Goal: Task Accomplishment & Management: Manage account settings

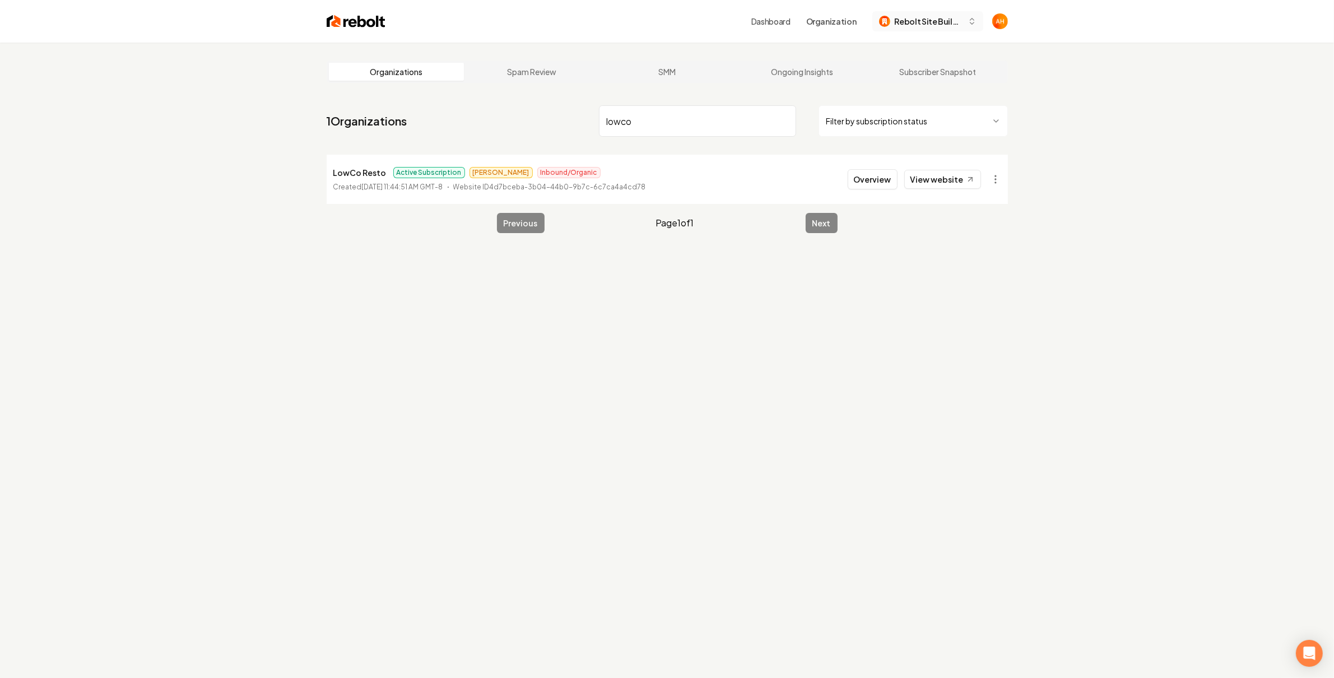
type input "lowco"
click at [957, 23] on span "Rebolt Site Builder" at bounding box center [928, 22] width 68 height 12
type input "lowc"
click at [915, 73] on div "LowCo Resto" at bounding box center [938, 79] width 129 height 13
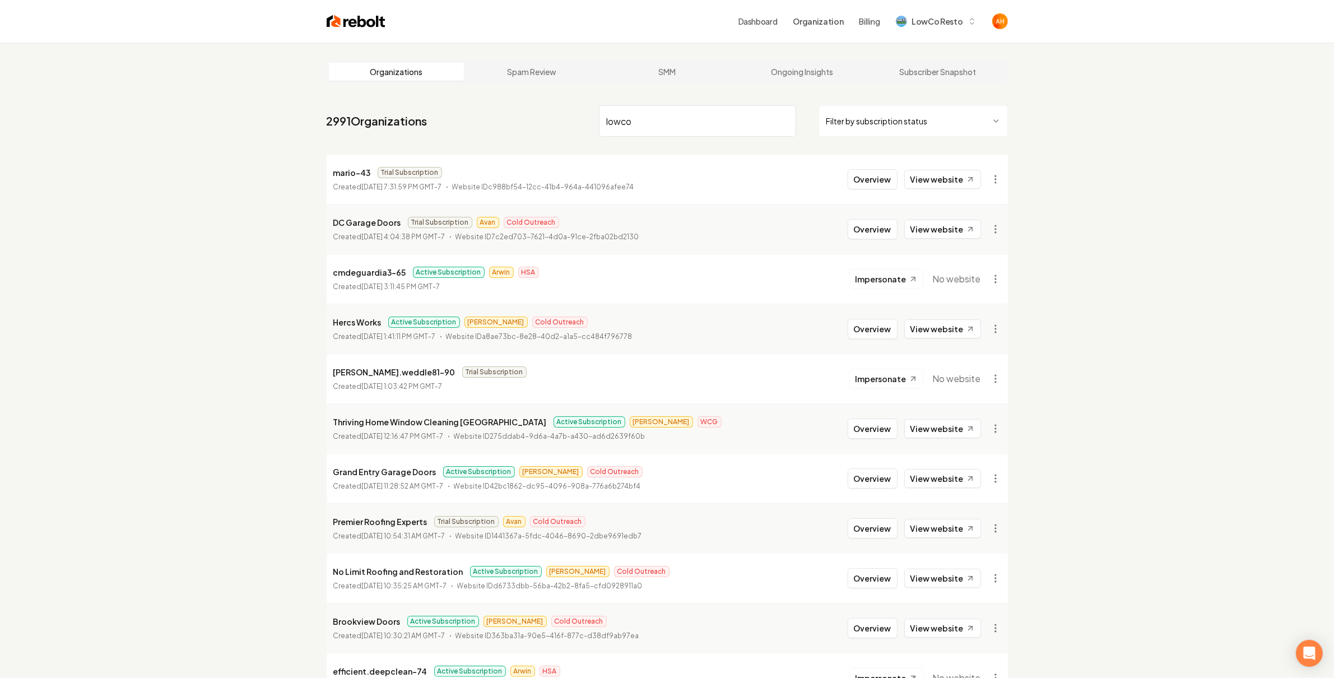
click at [766, 24] on link "Dashboard" at bounding box center [757, 21] width 39 height 11
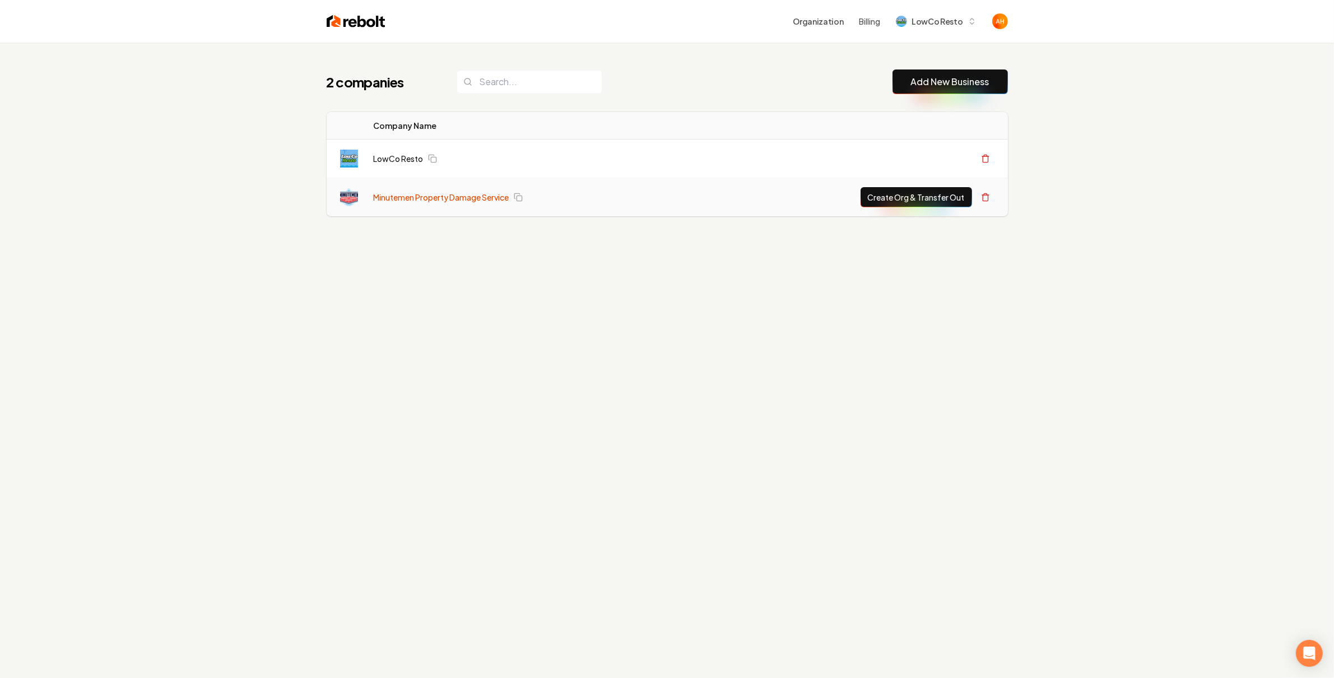
click at [412, 198] on link "Minutemen Property Damage Service" at bounding box center [442, 197] width 136 height 11
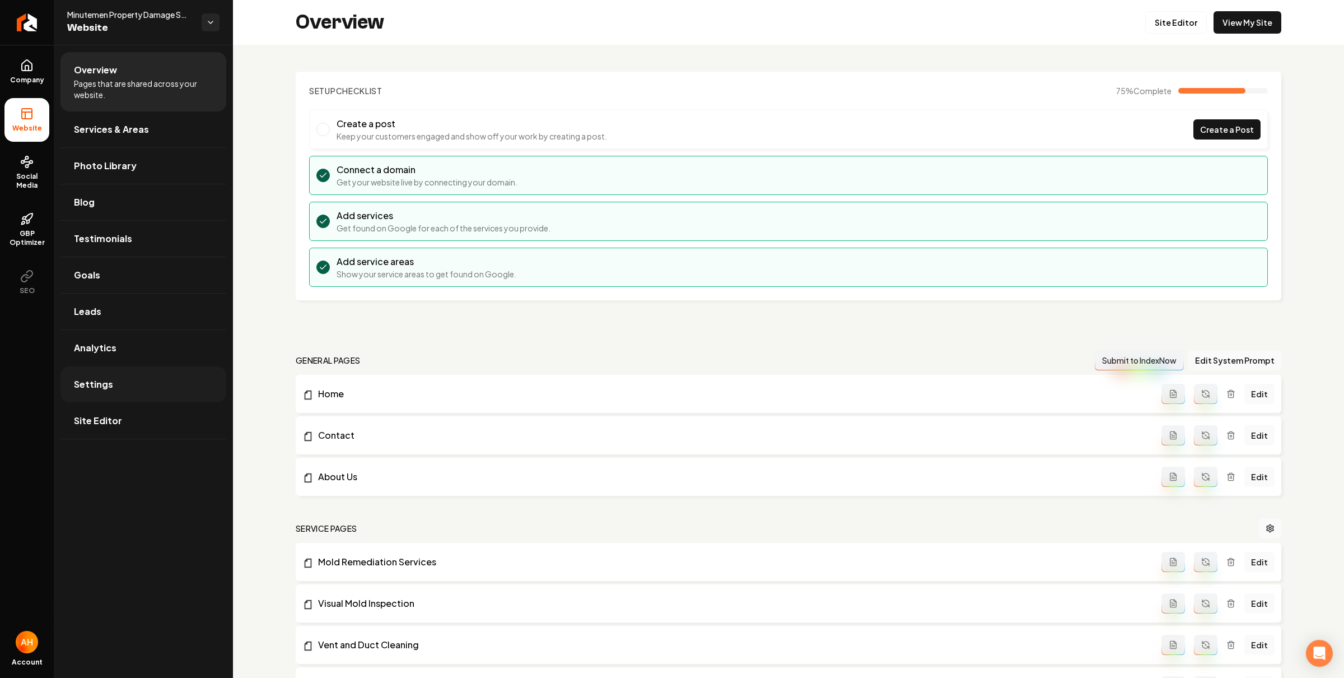
click at [148, 384] on link "Settings" at bounding box center [143, 384] width 166 height 36
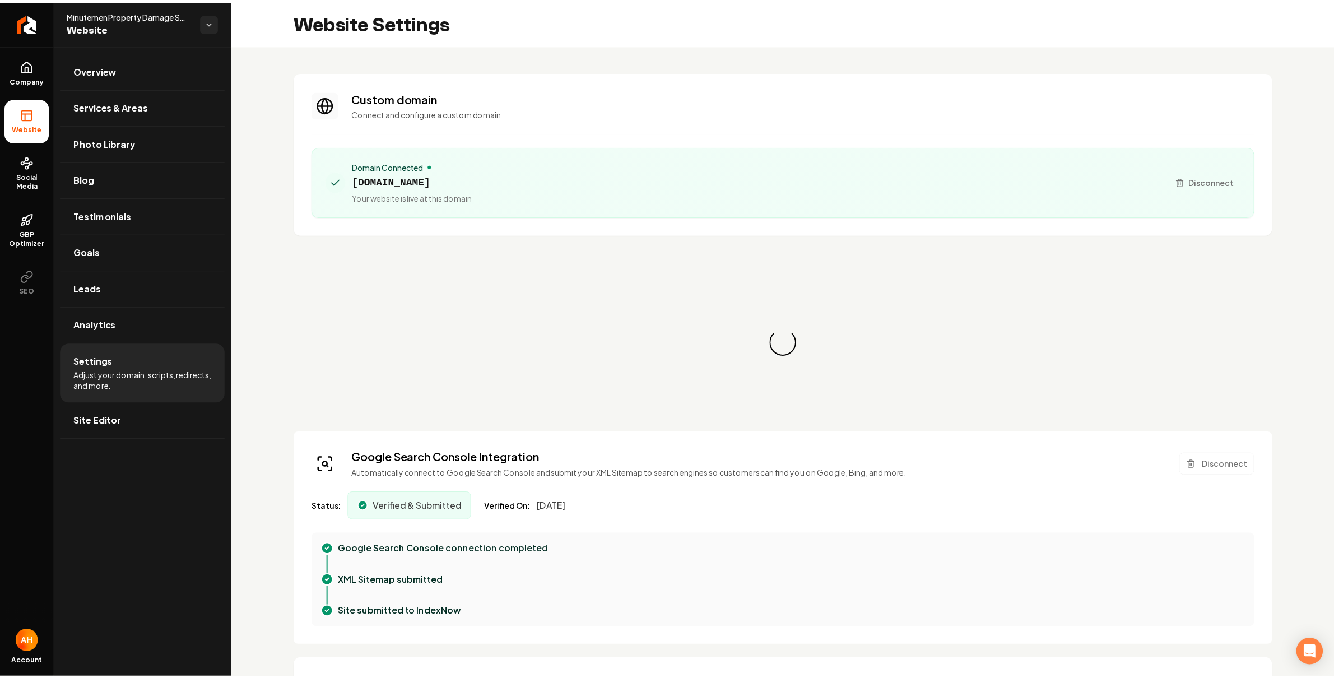
scroll to position [101, 0]
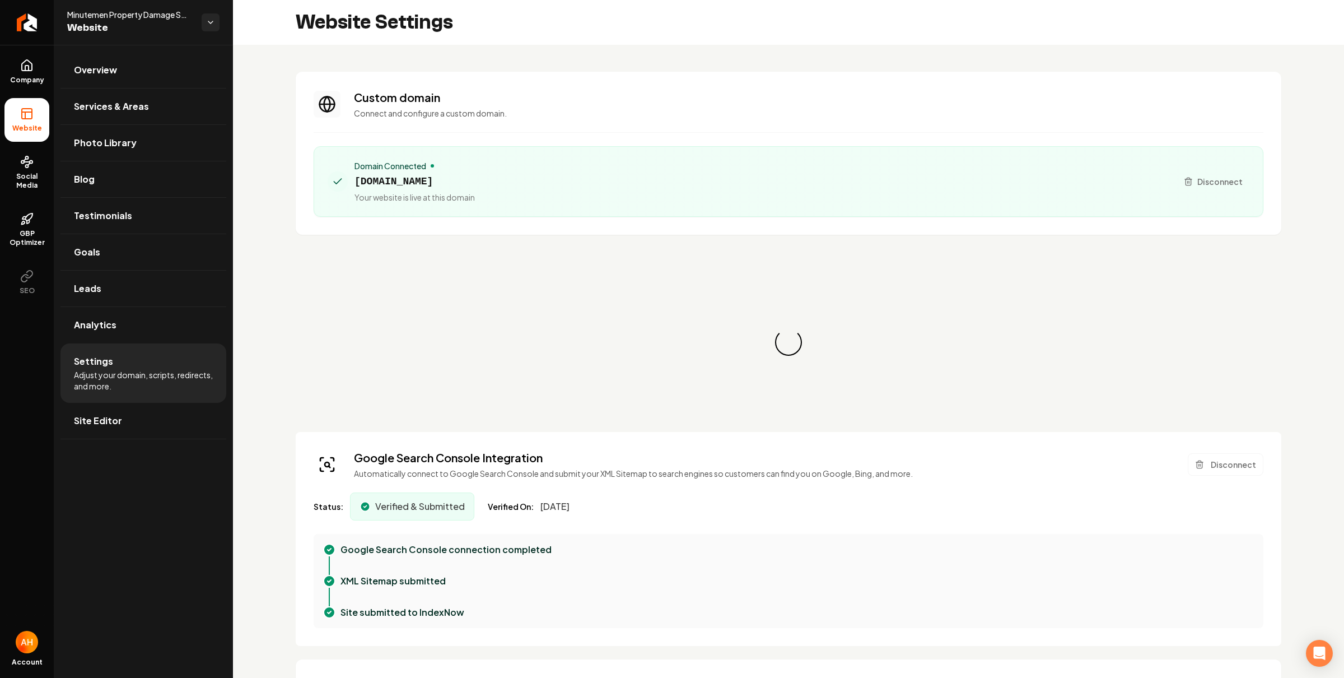
click at [411, 182] on span "minutemen247.com" at bounding box center [415, 182] width 120 height 16
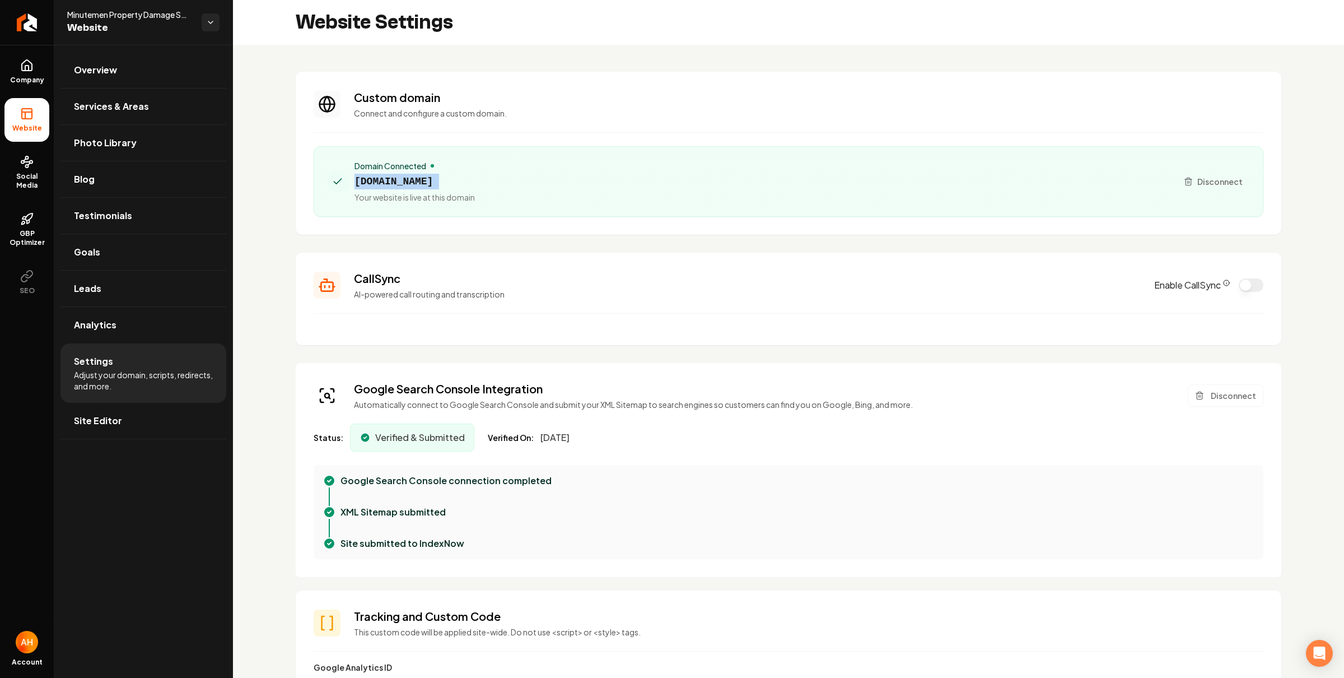
click at [411, 182] on span "minutemen247.com" at bounding box center [415, 182] width 120 height 16
copy span "minutemen247.com"
drag, startPoint x: 625, startPoint y: 57, endPoint x: 35, endPoint y: 24, distance: 591.2
drag, startPoint x: 24, startPoint y: 21, endPoint x: 34, endPoint y: 25, distance: 11.3
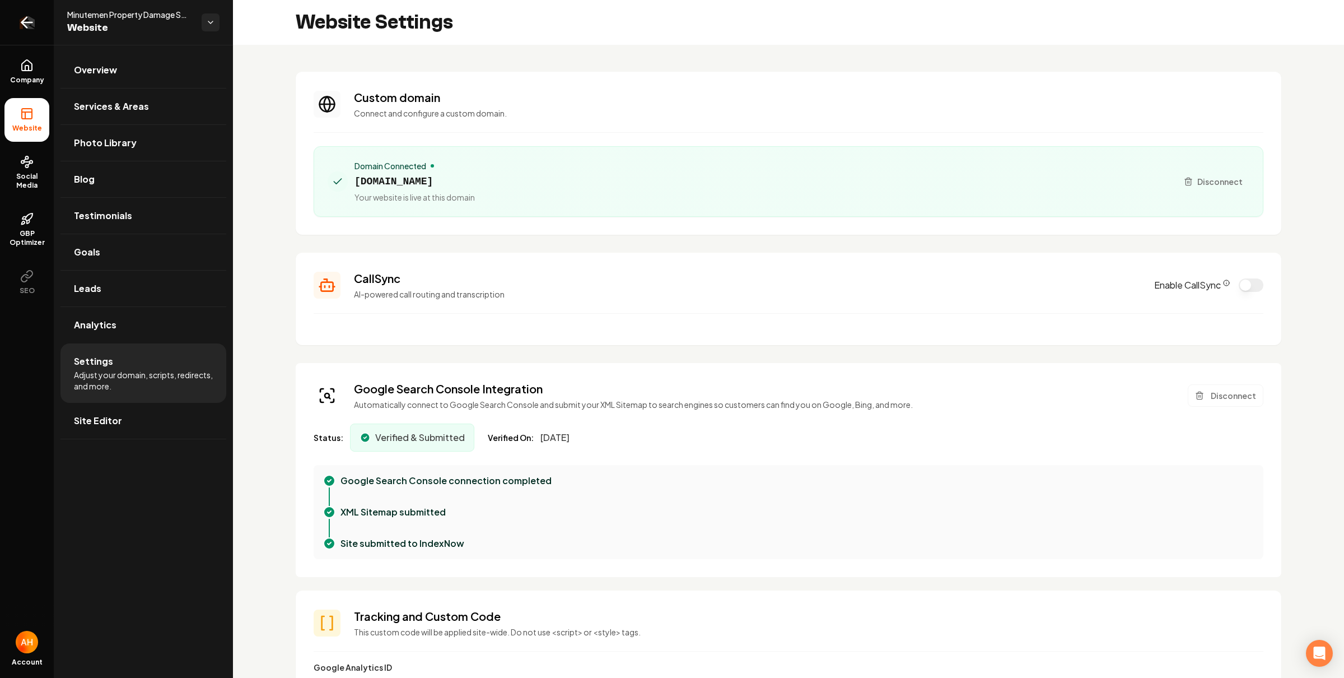
click at [24, 21] on icon "Return to dashboard" at bounding box center [24, 22] width 5 height 11
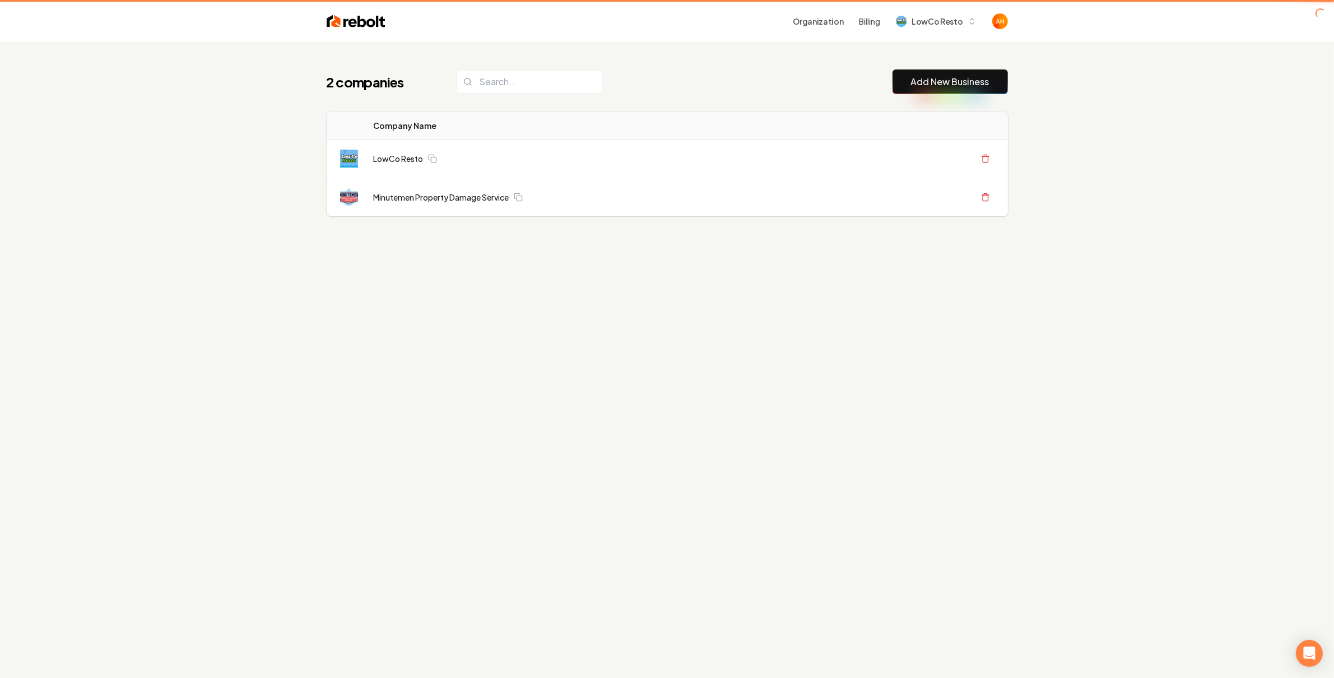
click at [667, 54] on div "2 companies Add New Business Logo Company Name Actions LowCo Resto Create Org &…" at bounding box center [667, 165] width 717 height 245
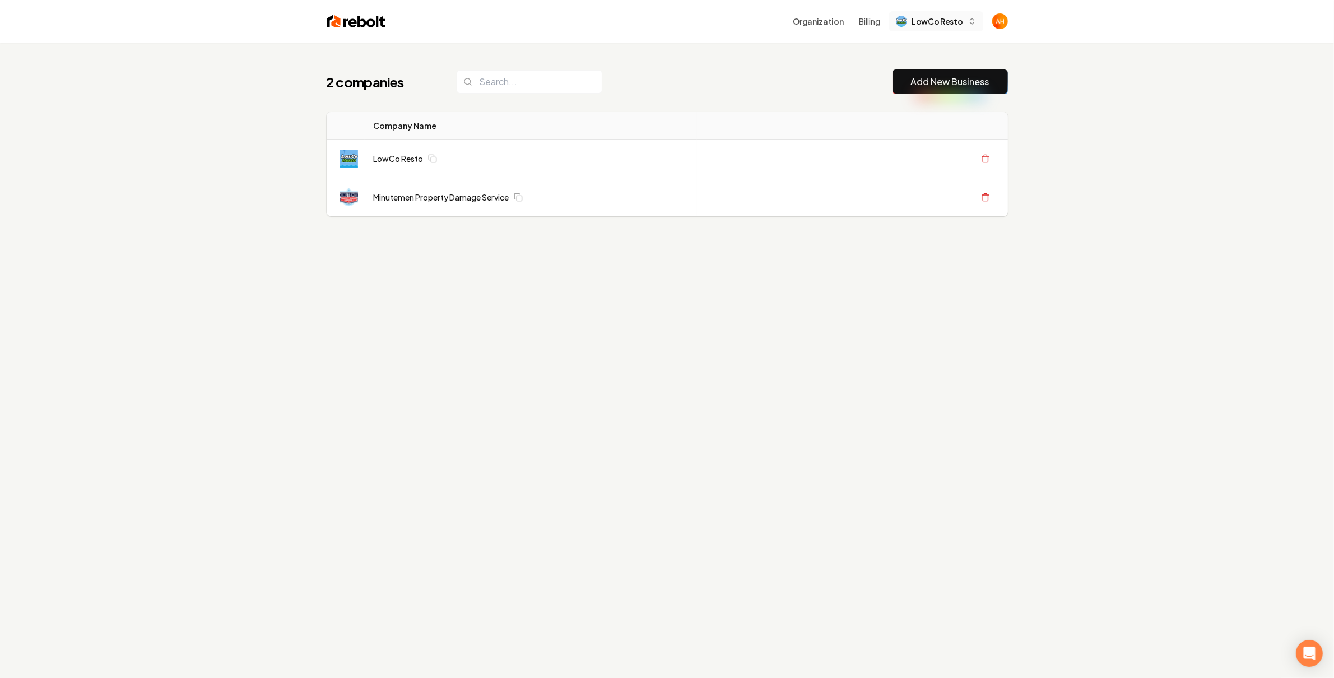
click at [936, 22] on span "LowCo Resto" at bounding box center [936, 22] width 51 height 12
type input "rebolt"
click at [926, 82] on div "Rebolt Site Builder" at bounding box center [947, 79] width 129 height 13
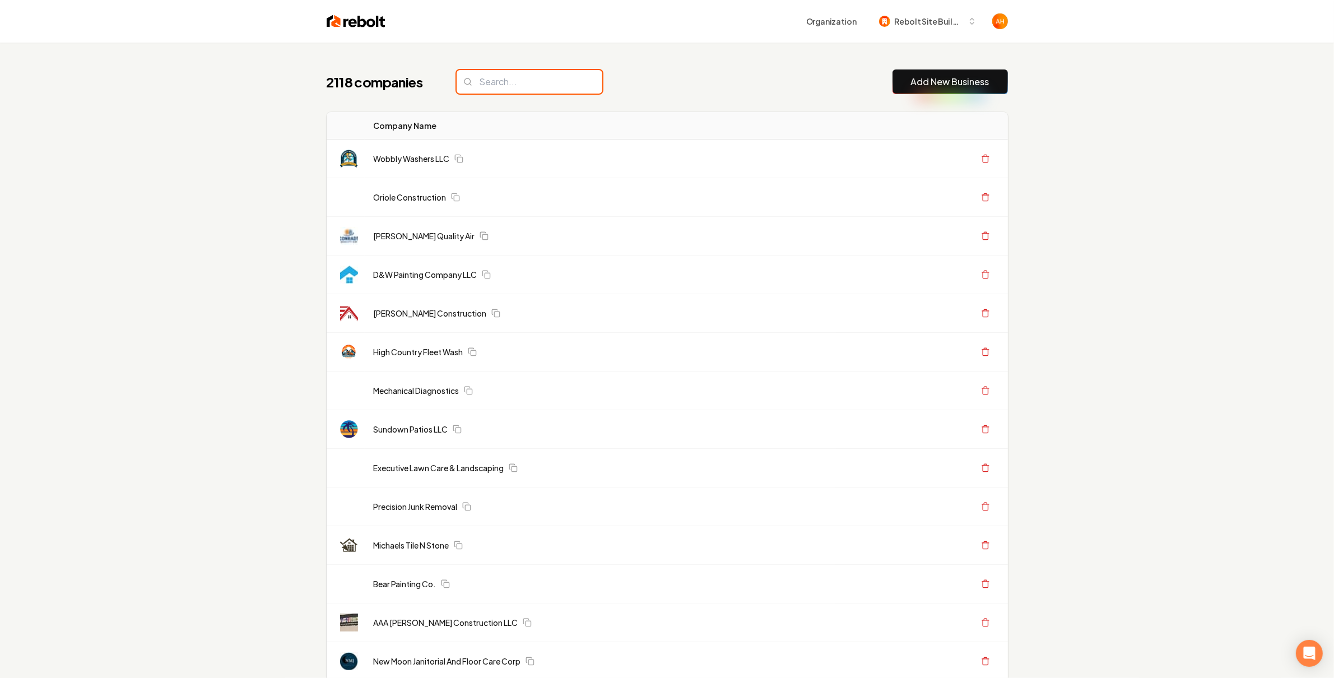
click at [560, 72] on input "search" at bounding box center [529, 82] width 146 height 24
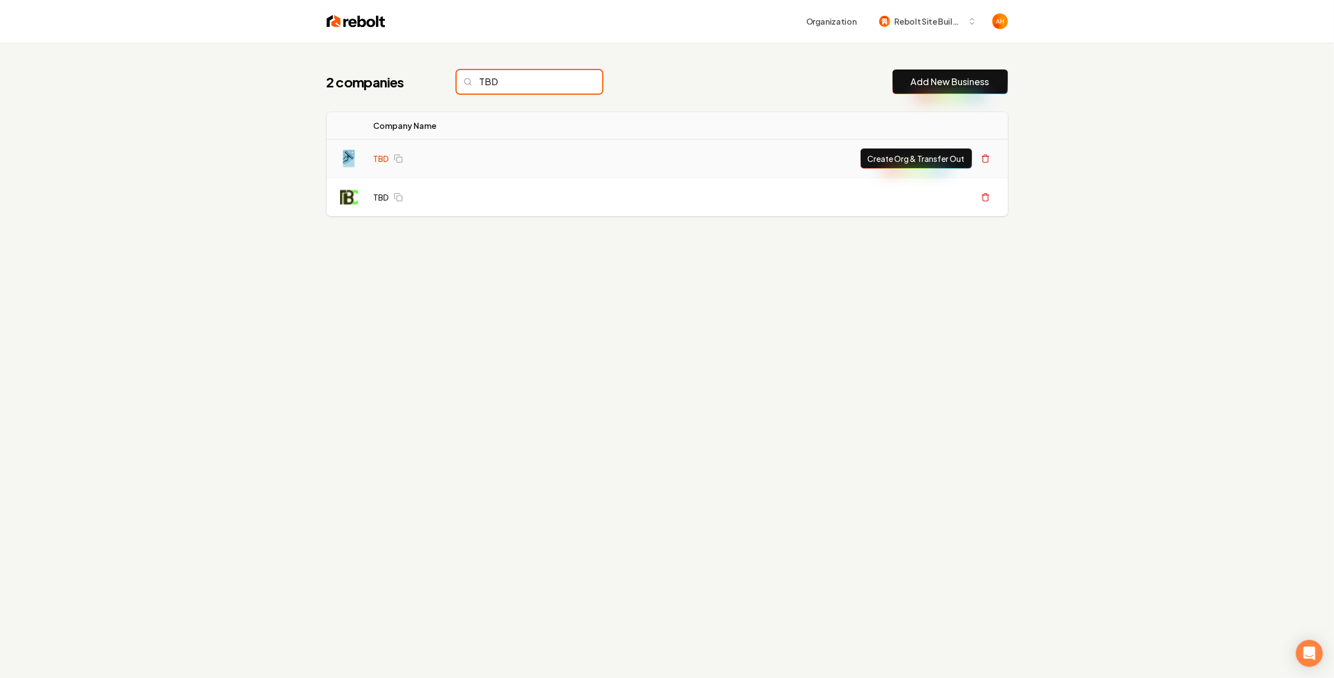
type input "TBD"
click at [377, 155] on link "TBD" at bounding box center [382, 158] width 16 height 11
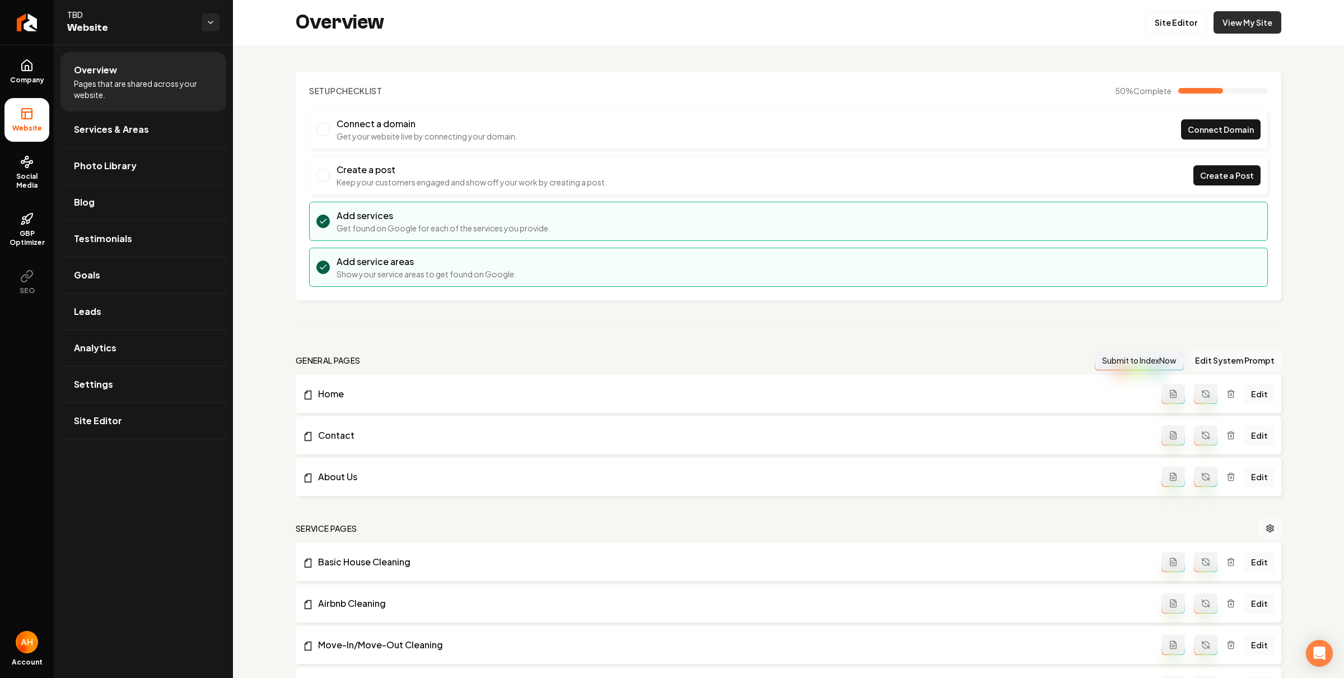
click at [1241, 25] on link "View My Site" at bounding box center [1248, 22] width 68 height 22
click at [22, 84] on span "Company" at bounding box center [27, 80] width 43 height 9
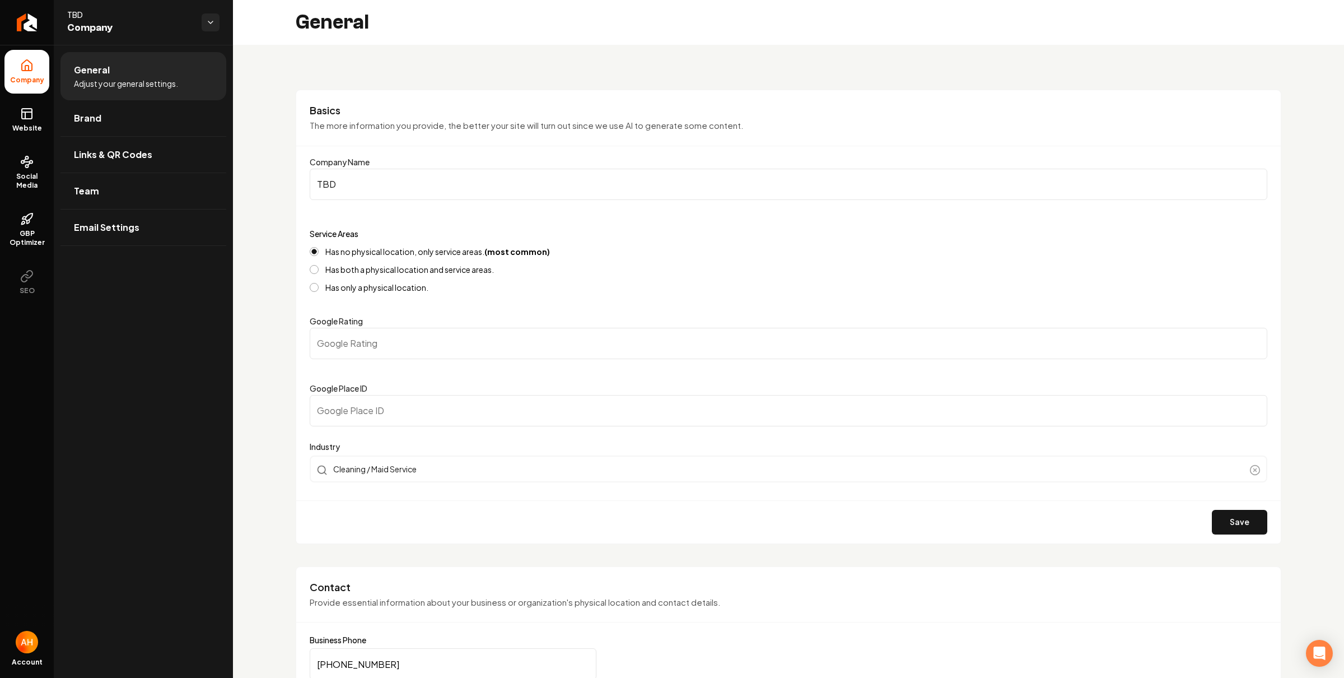
click at [362, 169] on input "TBD" at bounding box center [789, 184] width 958 height 31
paste input "Broom The Room"
type input "Broom The Room"
click at [1238, 525] on button "Save" at bounding box center [1239, 522] width 55 height 25
click at [601, 337] on input "0" at bounding box center [789, 343] width 958 height 31
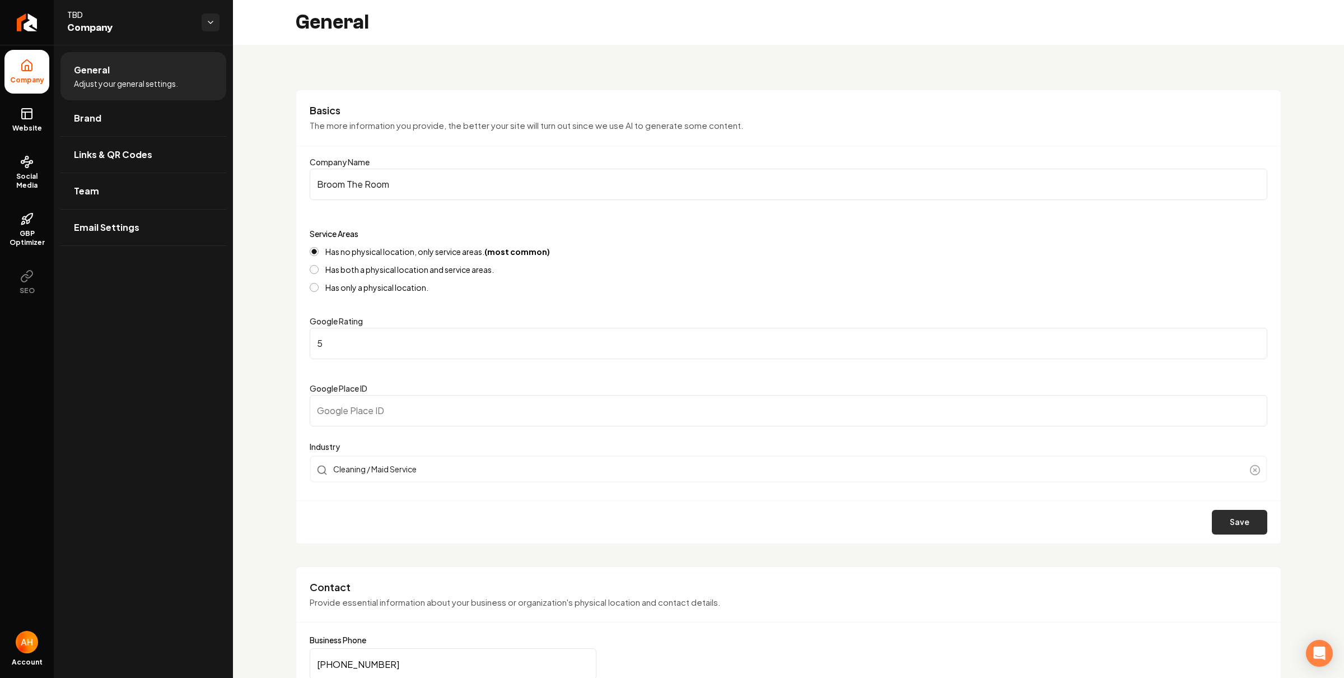
type input "5"
drag, startPoint x: 1238, startPoint y: 523, endPoint x: 768, endPoint y: 365, distance: 495.8
click at [1238, 523] on button "Save" at bounding box center [1239, 522] width 55 height 25
click at [33, 117] on icon at bounding box center [26, 113] width 13 height 13
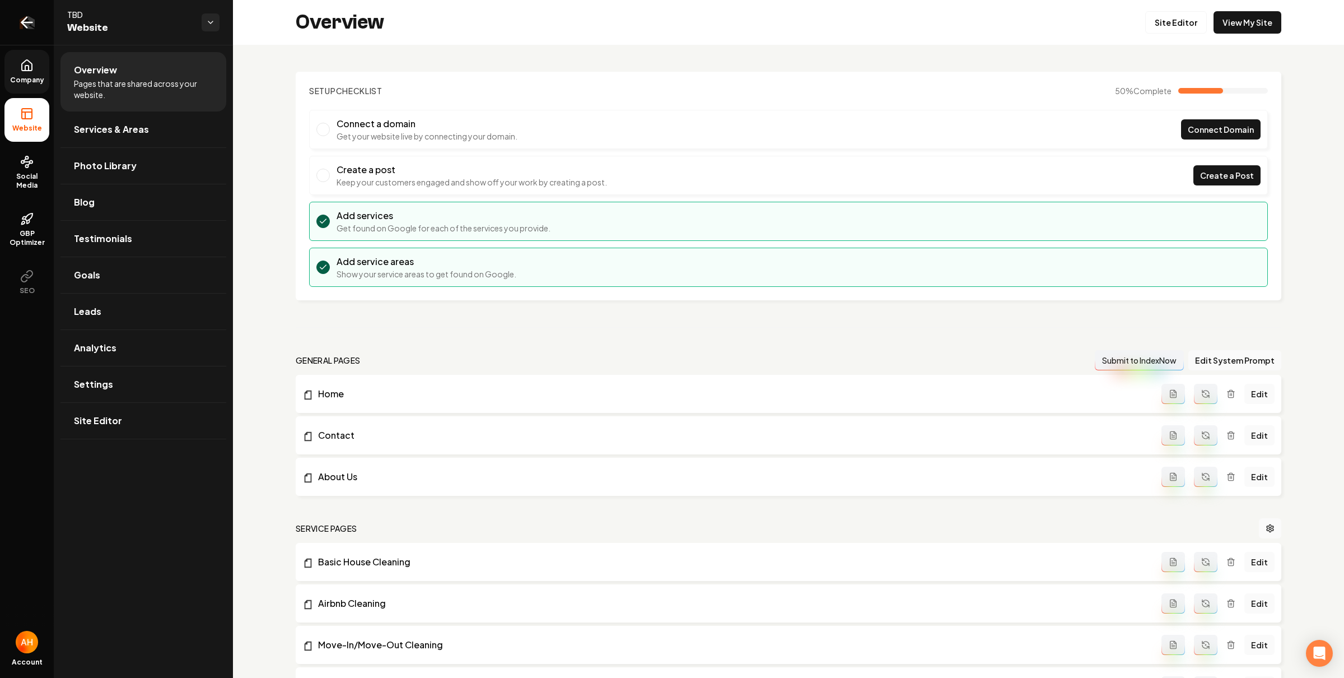
click at [44, 32] on link "Return to dashboard" at bounding box center [27, 22] width 54 height 45
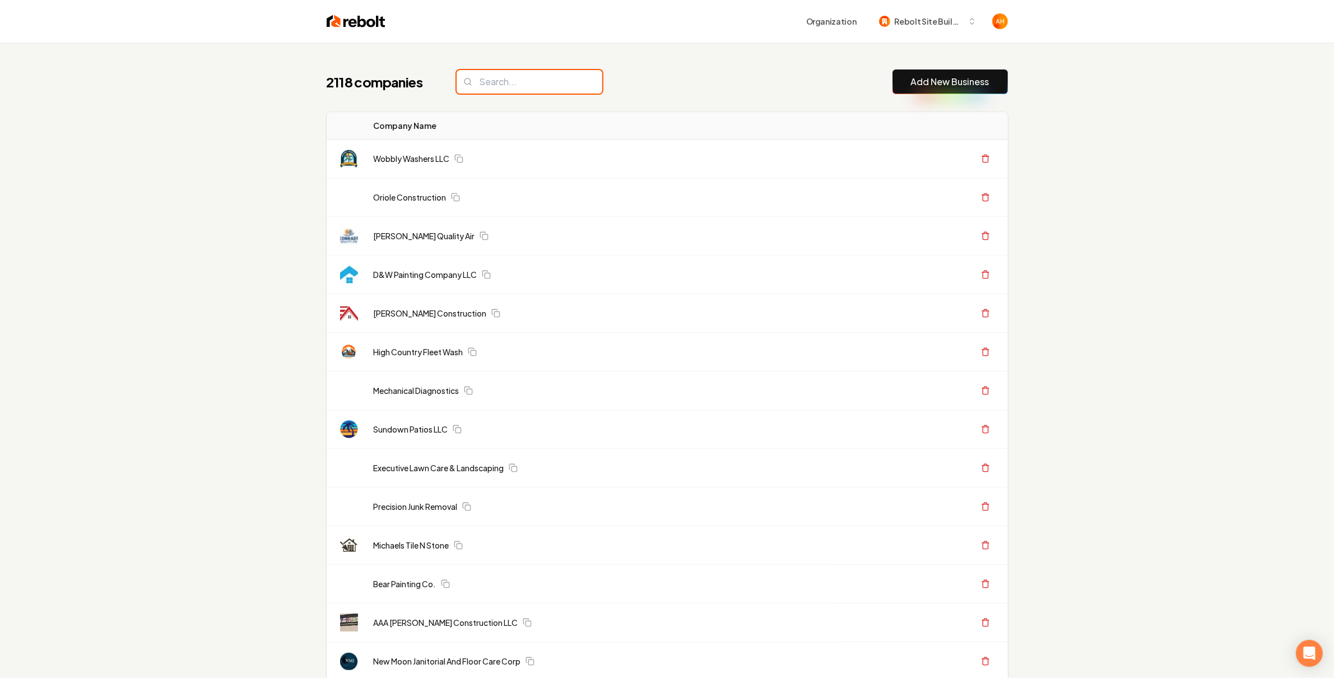
click at [535, 86] on input "search" at bounding box center [529, 82] width 146 height 24
paste input "Broom The Room"
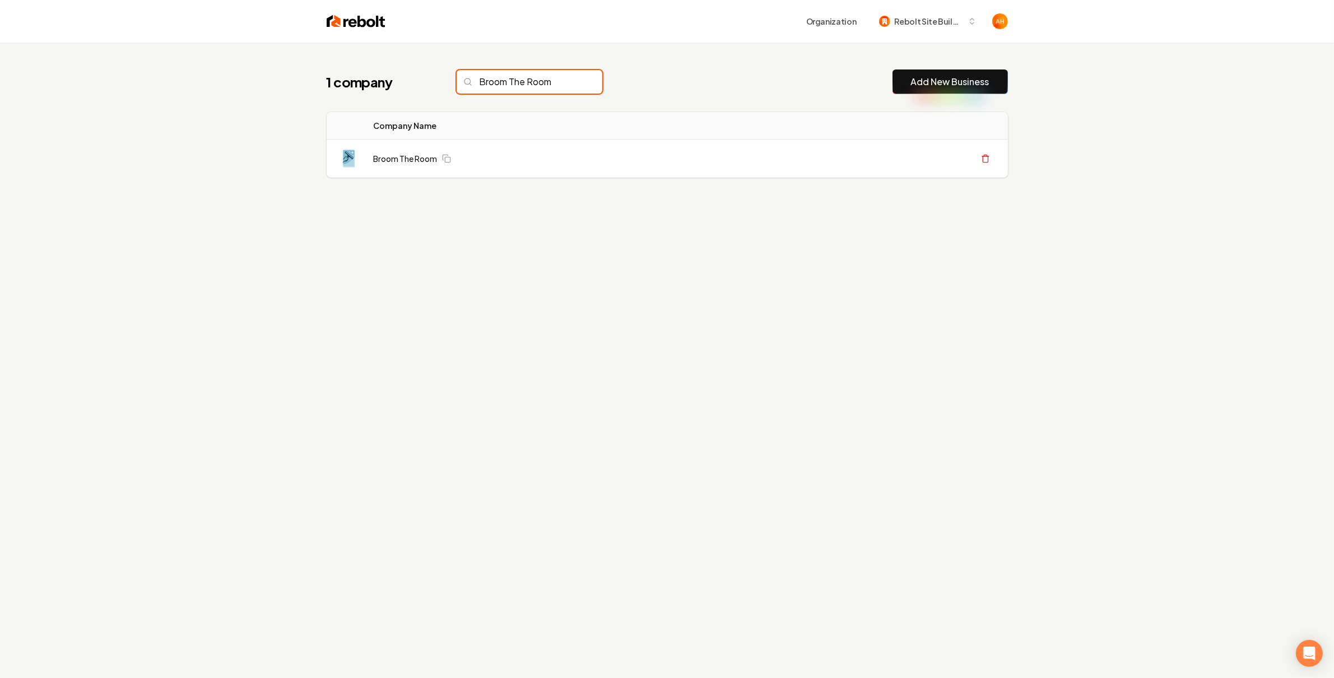
type input "Broom The Room"
click at [252, 339] on div "1 company Broom The Room Add New Business Logo Company Name Actions Broom The R…" at bounding box center [667, 382] width 1334 height 678
click at [358, 258] on div "1 company Broom The Room Add New Business Logo Company Name Actions Broom The R…" at bounding box center [667, 382] width 1334 height 678
click at [616, 86] on div "1 company Broom The Room Add New Business" at bounding box center [667, 81] width 681 height 25
click at [768, 37] on div "Organization Rebolt Site Builder" at bounding box center [667, 21] width 717 height 43
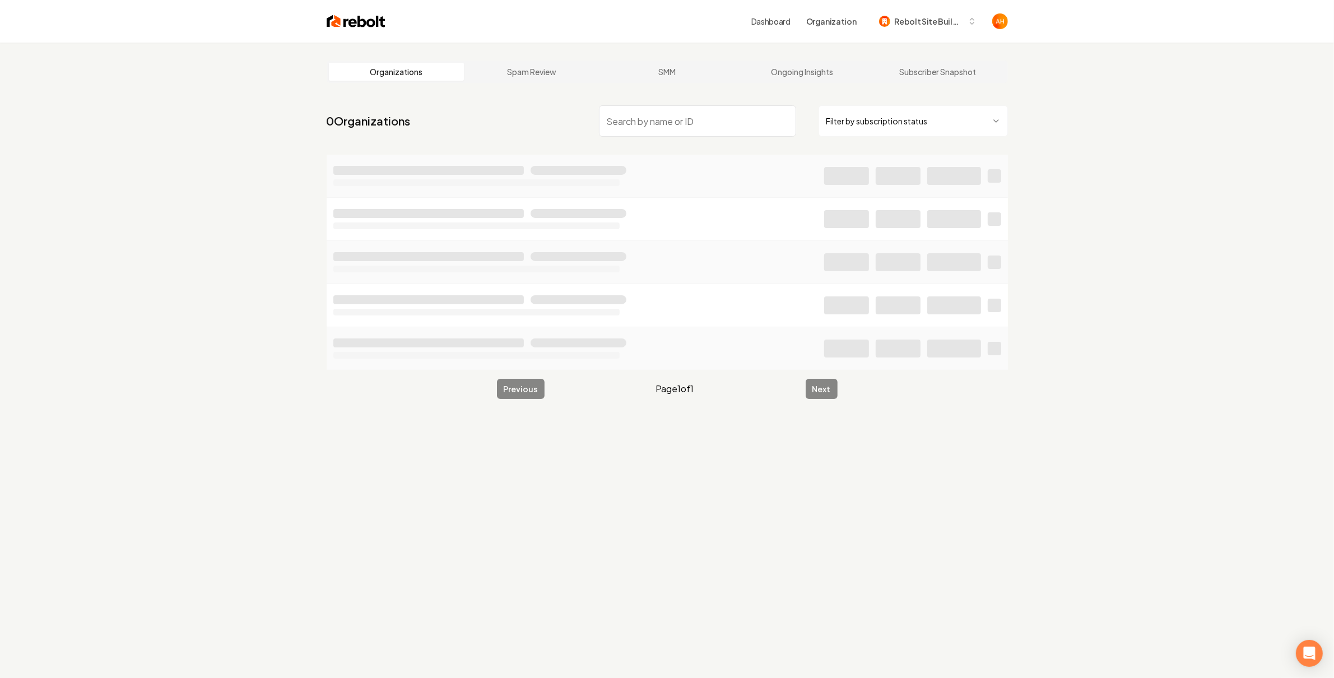
type input "u"
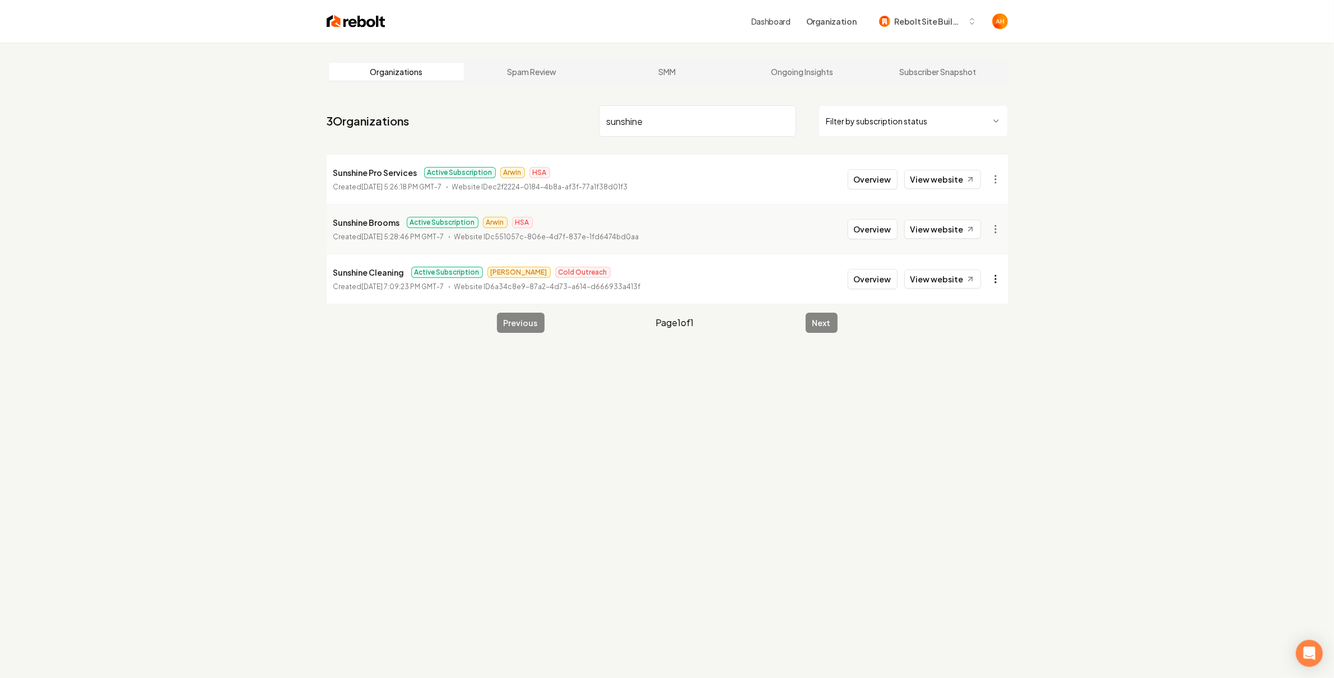
click at [1002, 274] on html "Dashboard Organization Rebolt Site Builder Organizations Spam Review SMM Ongoin…" at bounding box center [667, 339] width 1334 height 678
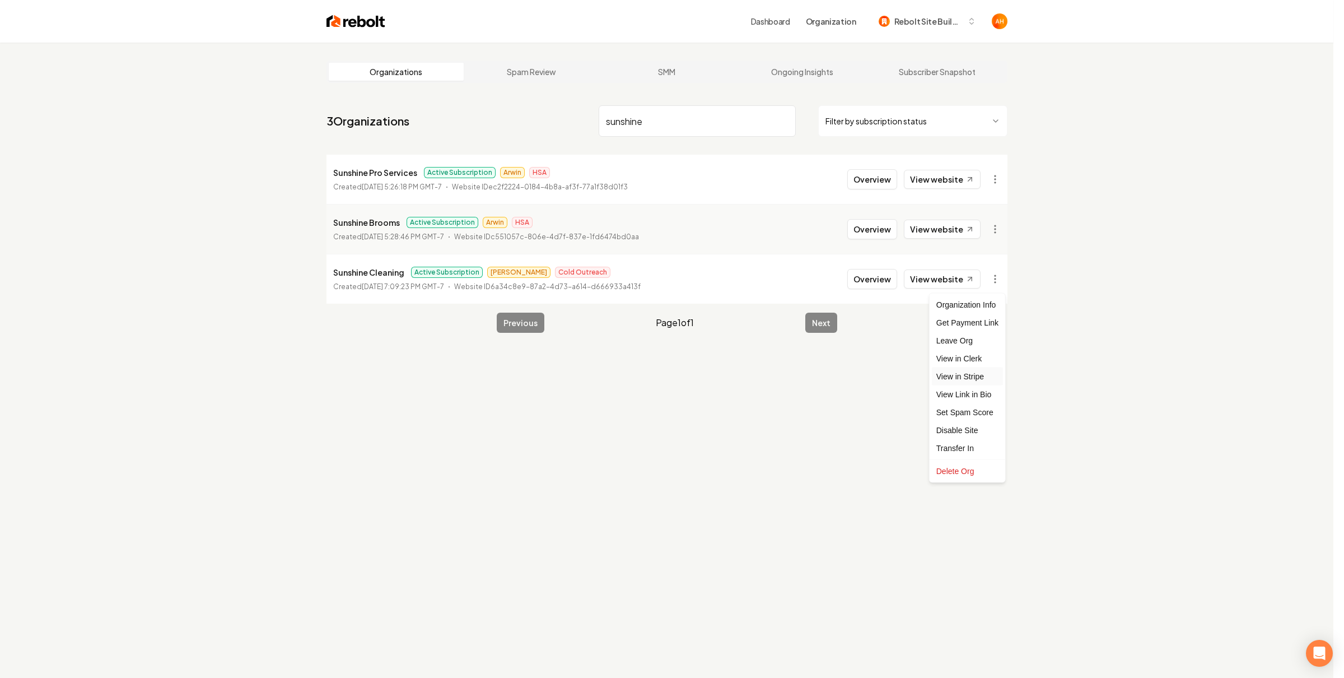
click at [962, 374] on link "View in Stripe" at bounding box center [967, 376] width 71 height 18
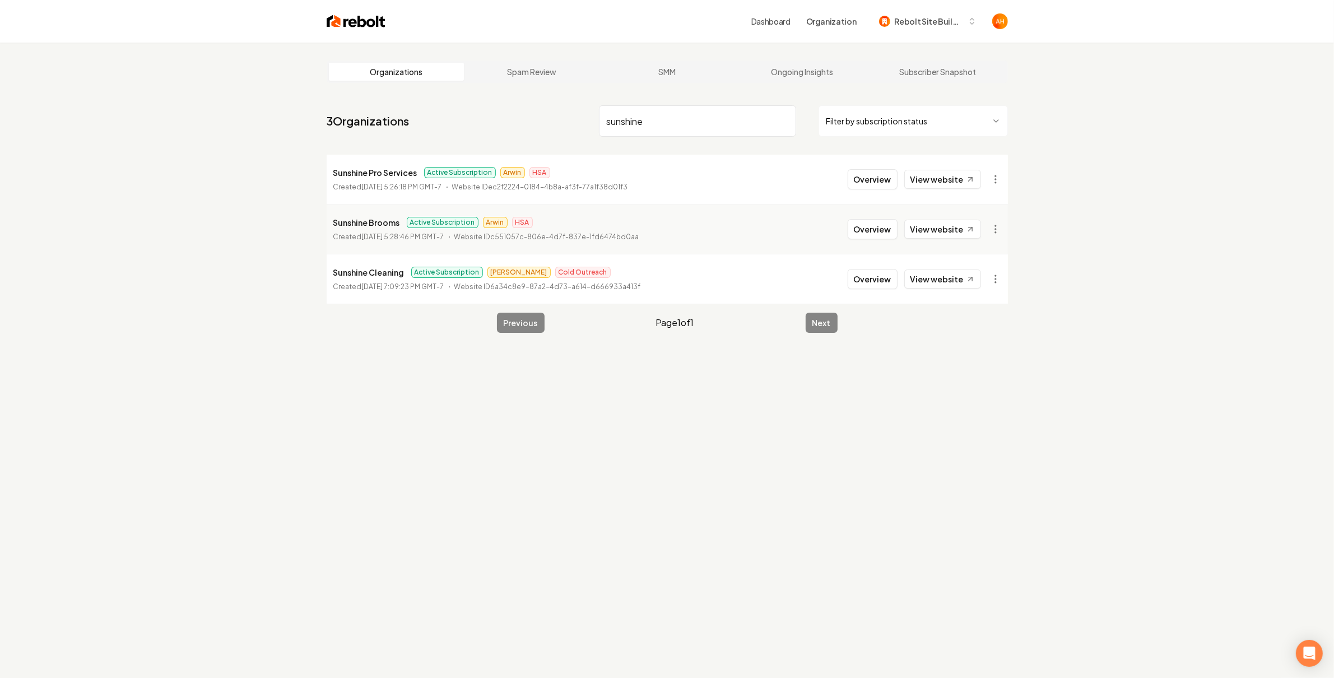
click at [661, 99] on main "Organizations Spam Review SMM Ongoing Insights Subscriber Snapshot 3 Organizati…" at bounding box center [667, 197] width 717 height 308
click at [665, 105] on input "sunshine" at bounding box center [697, 120] width 197 height 31
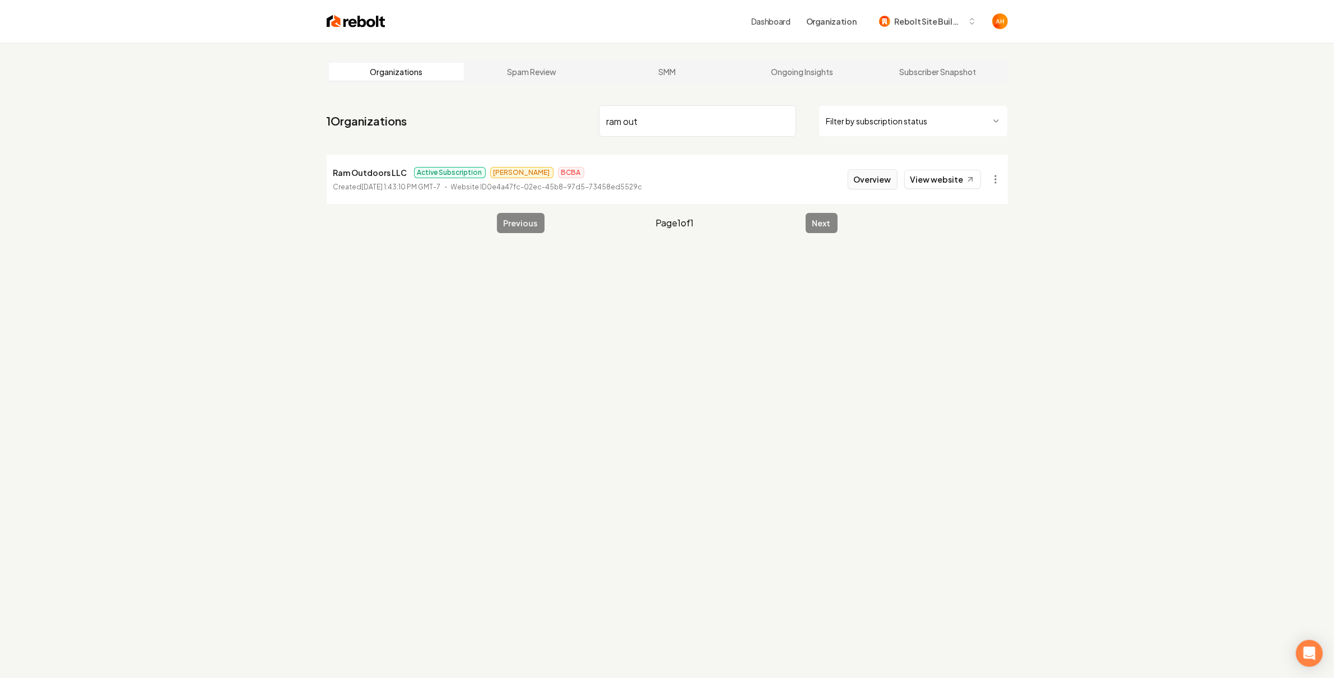
type input "ram out"
click at [873, 180] on button "Overview" at bounding box center [872, 179] width 50 height 20
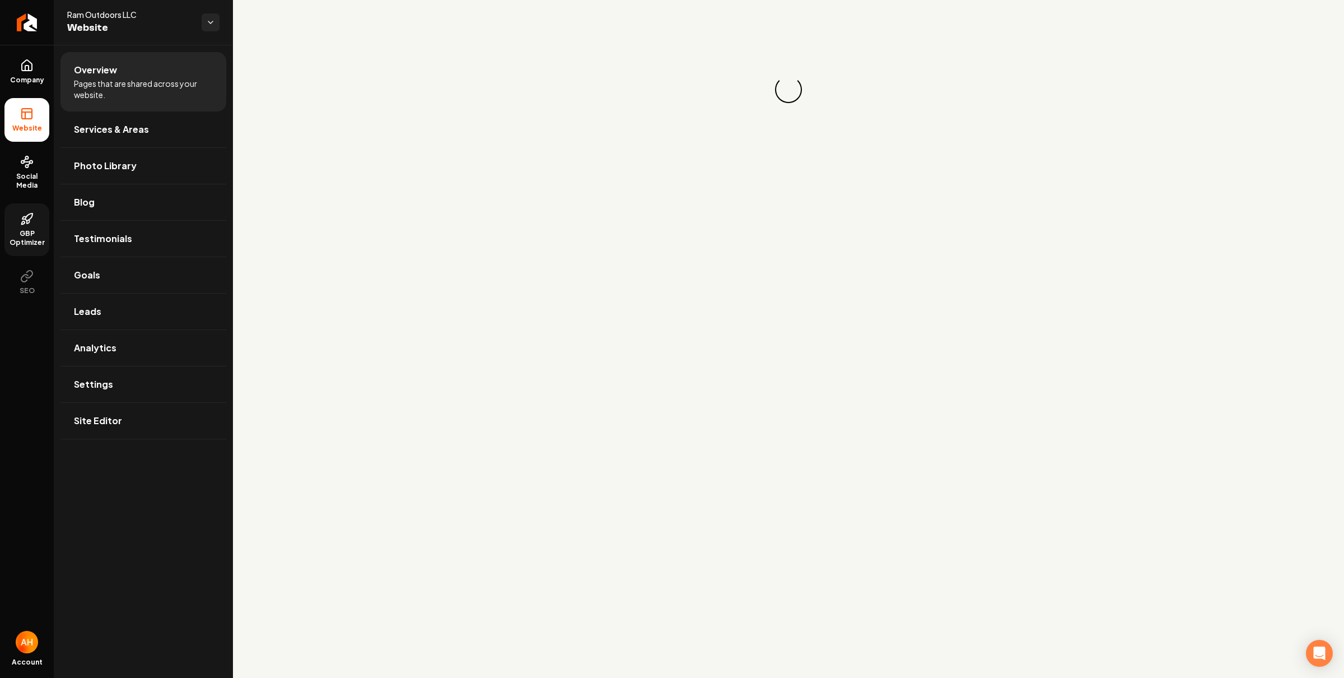
click at [28, 213] on icon at bounding box center [26, 218] width 13 height 13
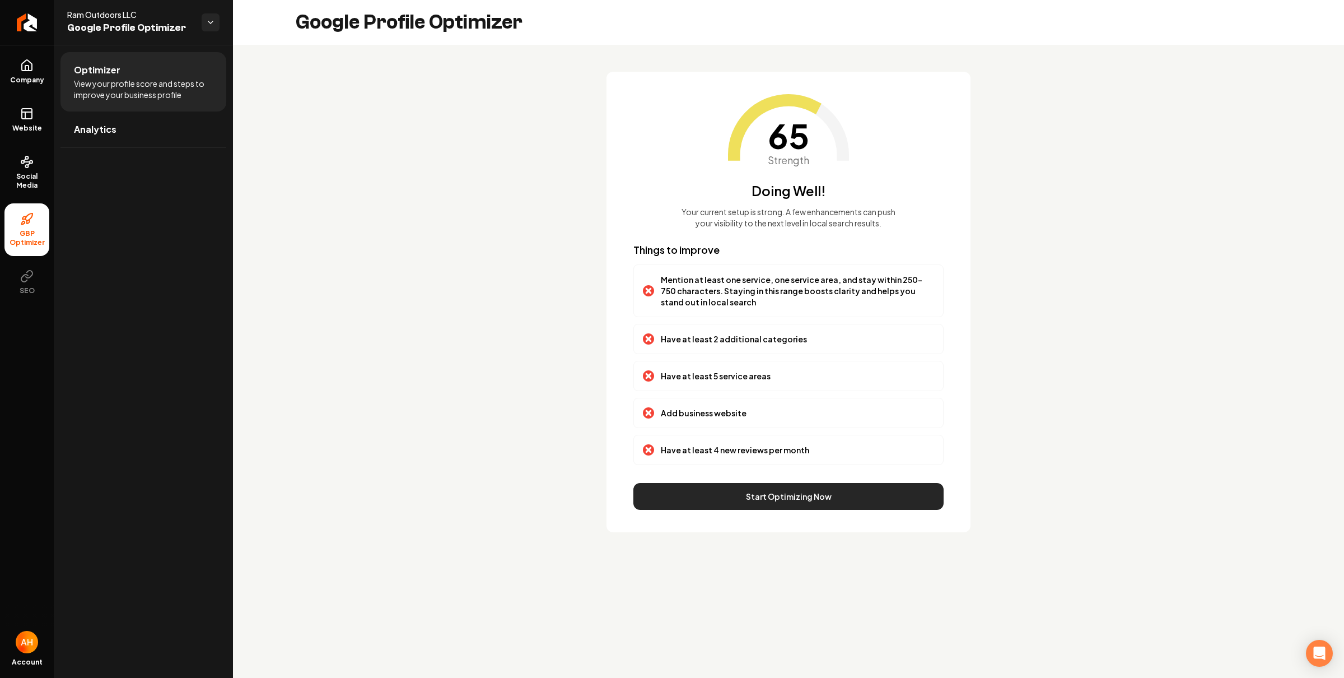
click at [747, 502] on button "Start Optimizing Now" at bounding box center [788, 496] width 310 height 27
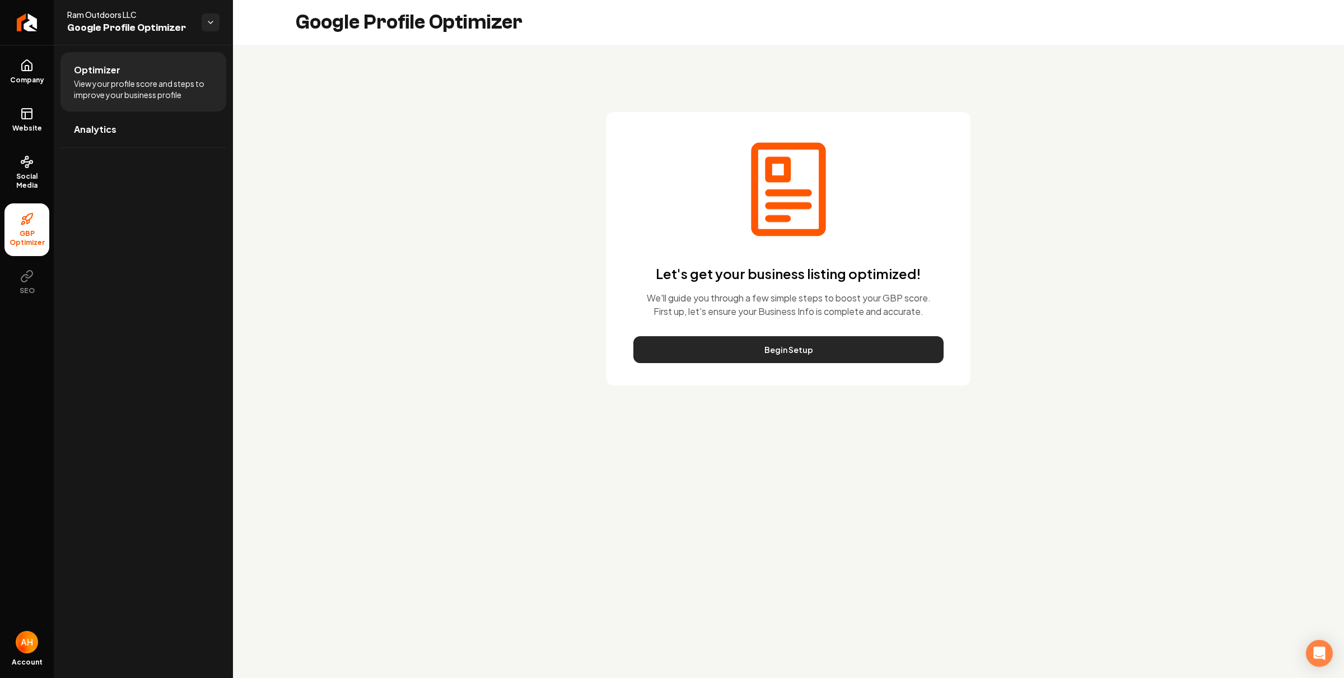
click at [758, 353] on button "Begin Setup" at bounding box center [788, 349] width 310 height 27
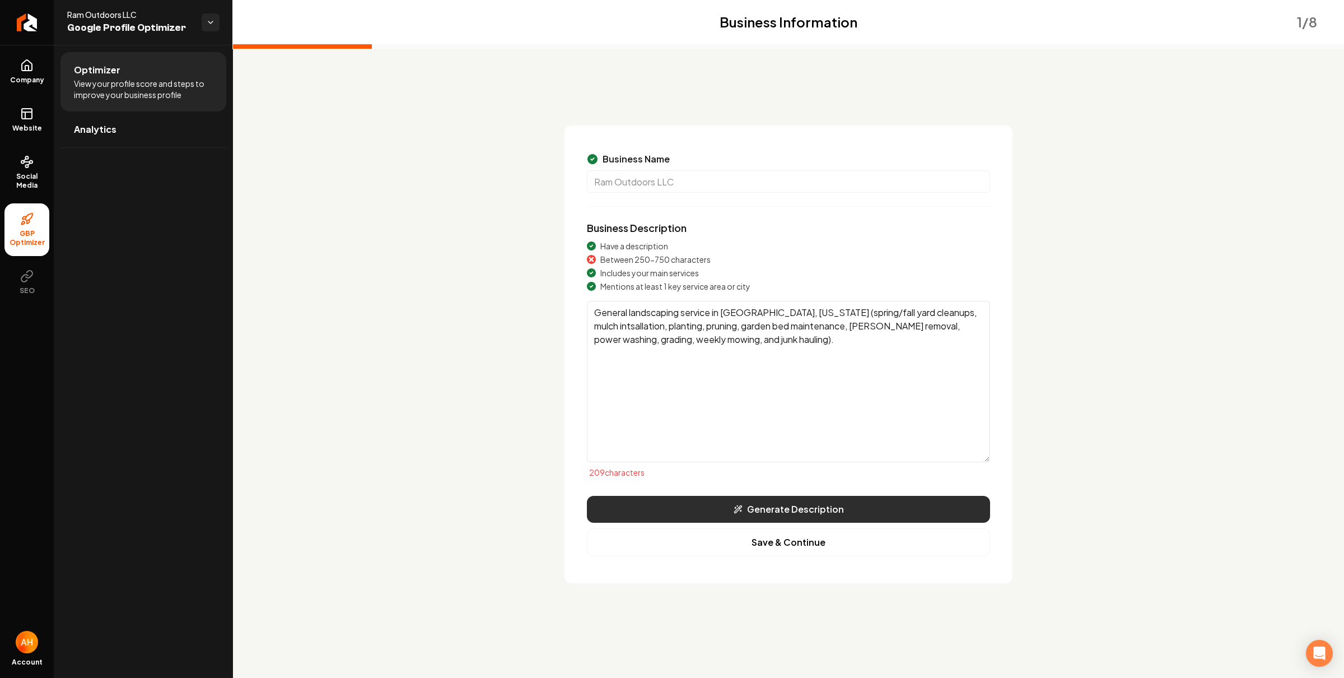
click at [744, 505] on button "Generate Description" at bounding box center [788, 509] width 403 height 27
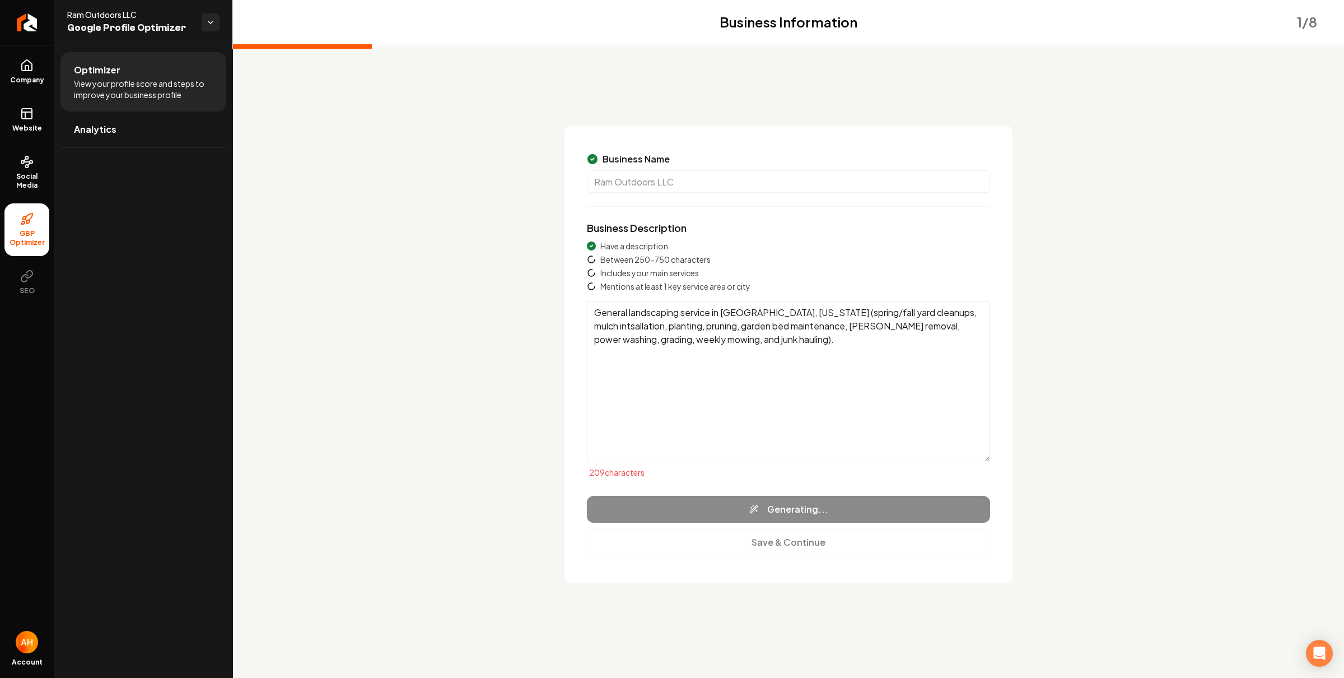
type textarea "Ram Outdoors LLC offers comprehensive landscaping services tailored to transfor…"
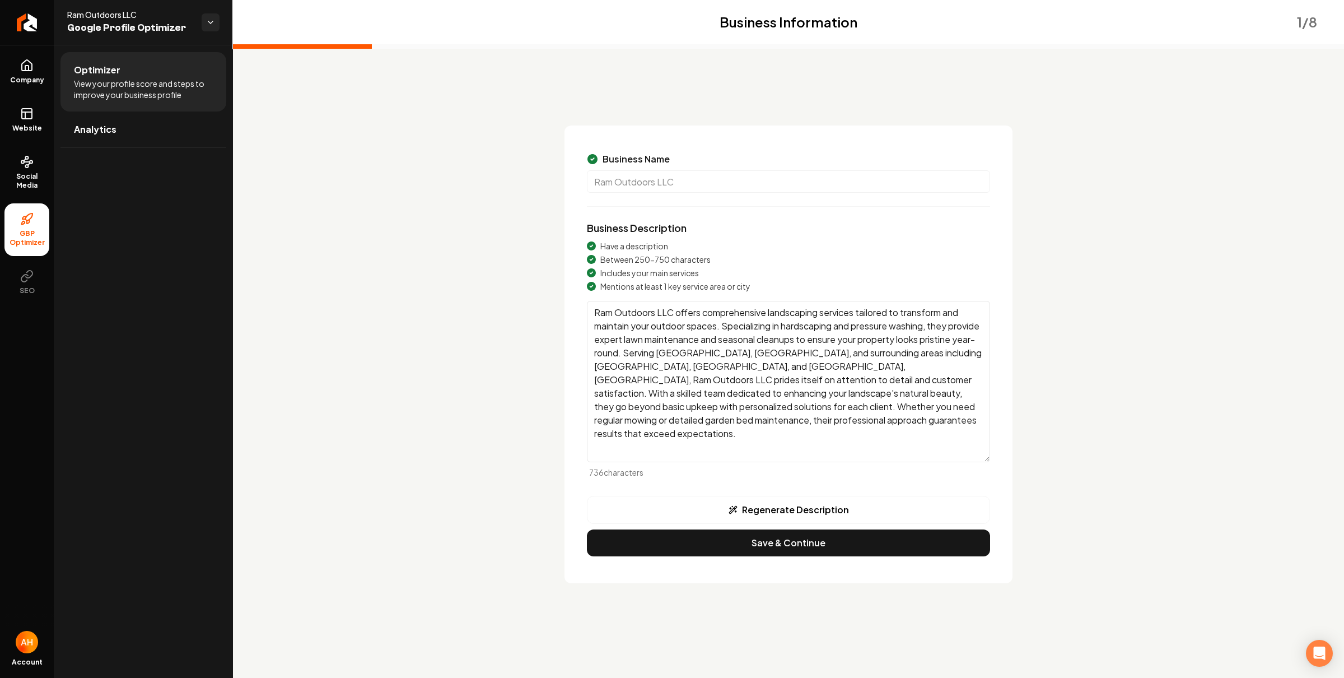
click at [972, 34] on div "Business Information 1 / 8" at bounding box center [788, 21] width 1111 height 45
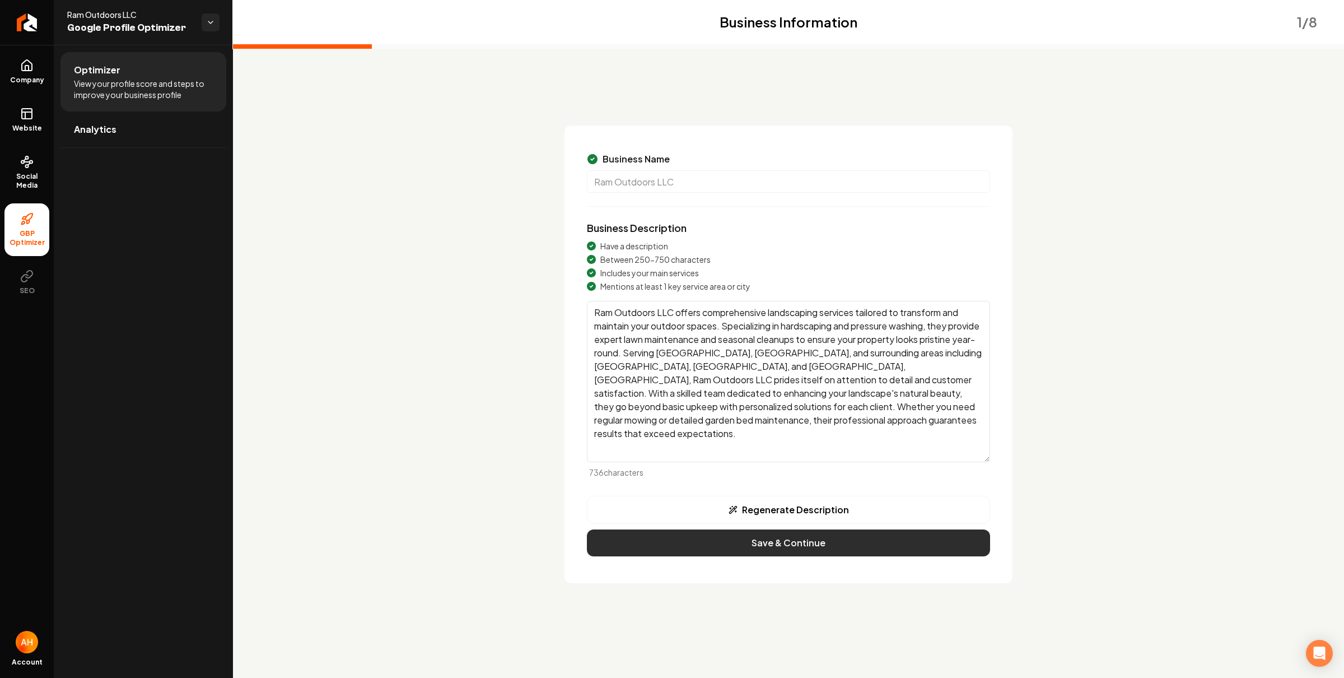
click at [789, 552] on button "Save & Continue" at bounding box center [788, 542] width 403 height 27
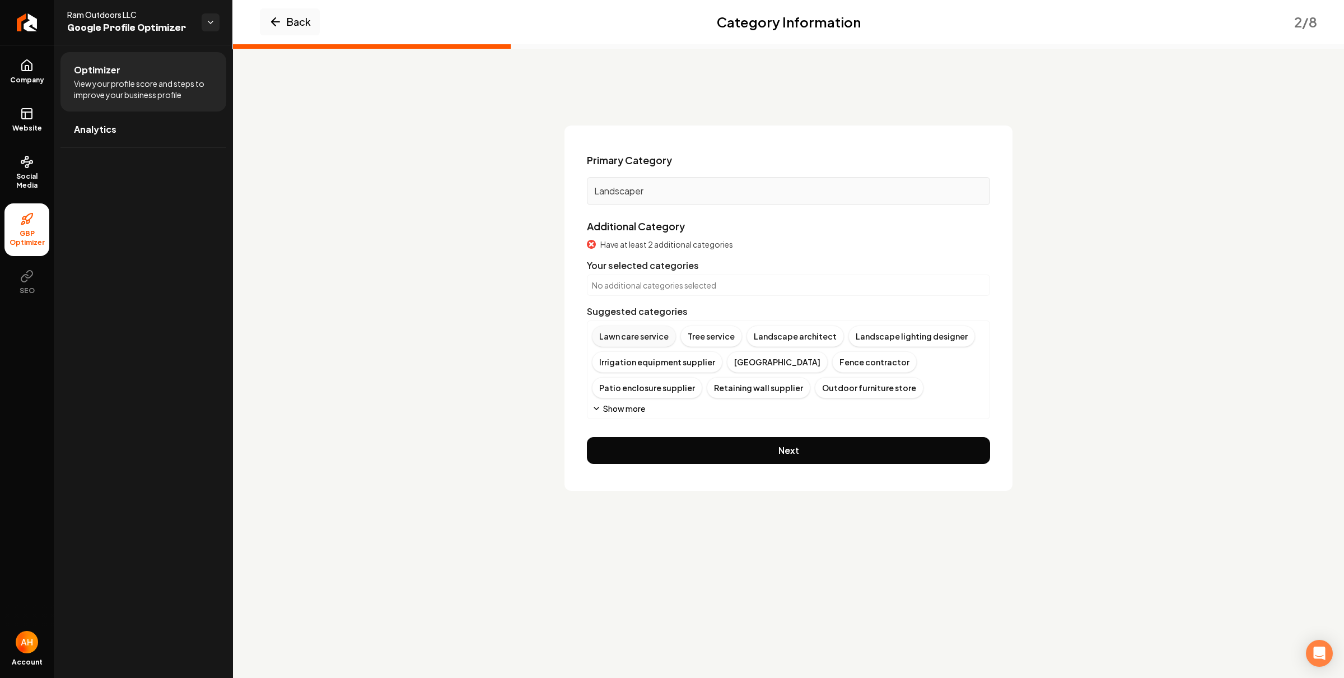
click at [653, 331] on div "Lawn care service" at bounding box center [634, 335] width 84 height 21
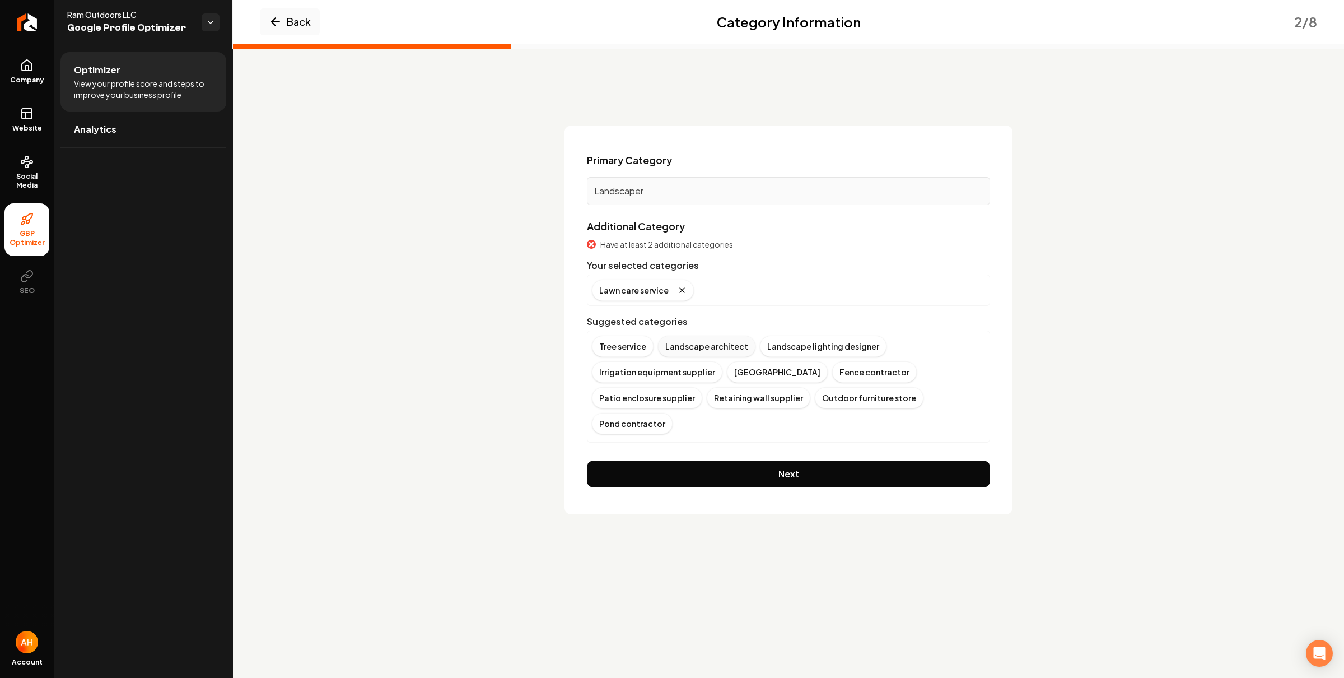
click at [707, 349] on div "Landscape architect" at bounding box center [706, 345] width 97 height 21
click at [633, 439] on button "Show more" at bounding box center [618, 444] width 53 height 11
click at [772, 432] on div "Paving contractor" at bounding box center [815, 423] width 87 height 21
drag, startPoint x: 755, startPoint y: 465, endPoint x: 748, endPoint y: 392, distance: 73.1
click at [756, 465] on button "Next" at bounding box center [788, 473] width 403 height 27
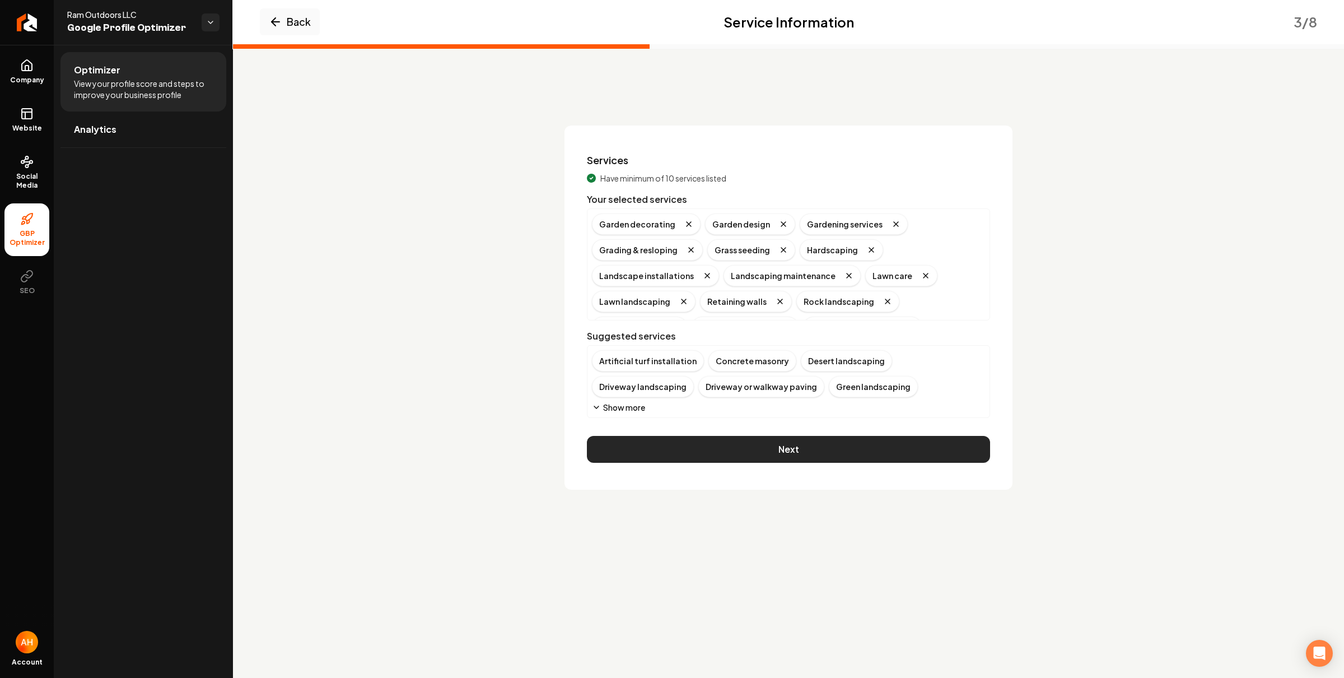
click at [751, 445] on button "Next" at bounding box center [788, 449] width 403 height 27
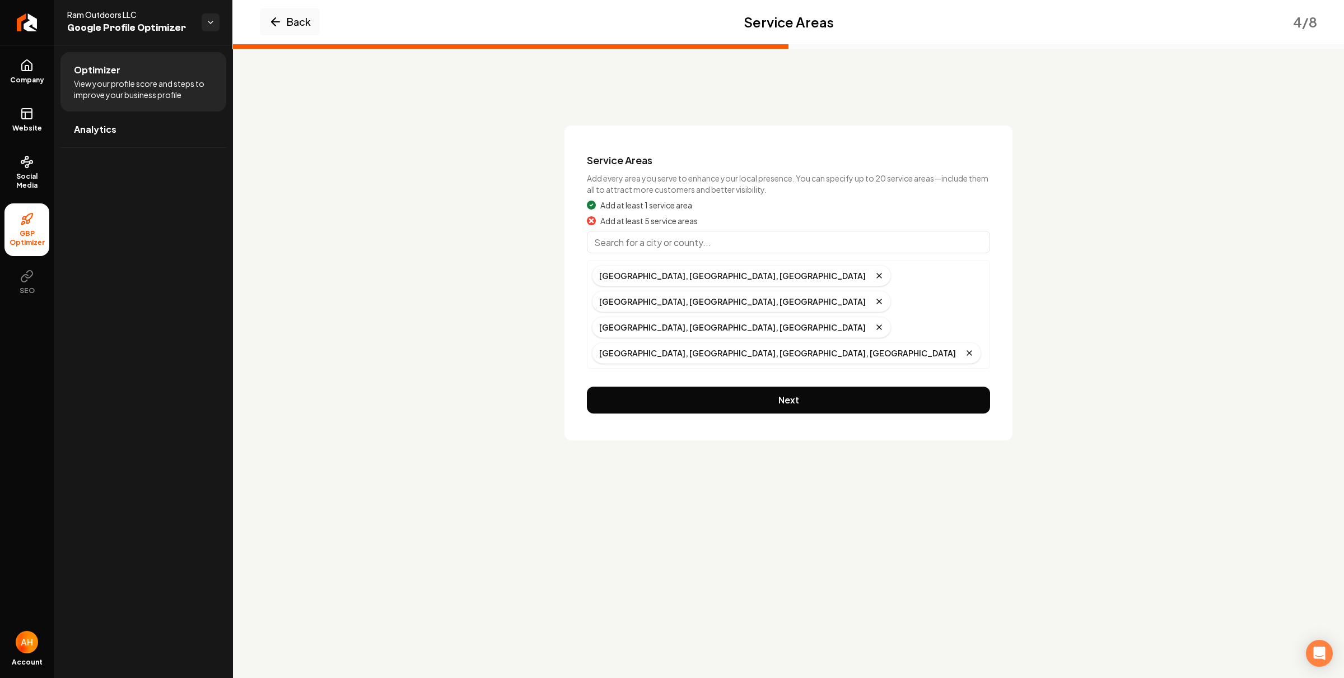
click at [710, 247] on input "Main content area" at bounding box center [788, 242] width 403 height 22
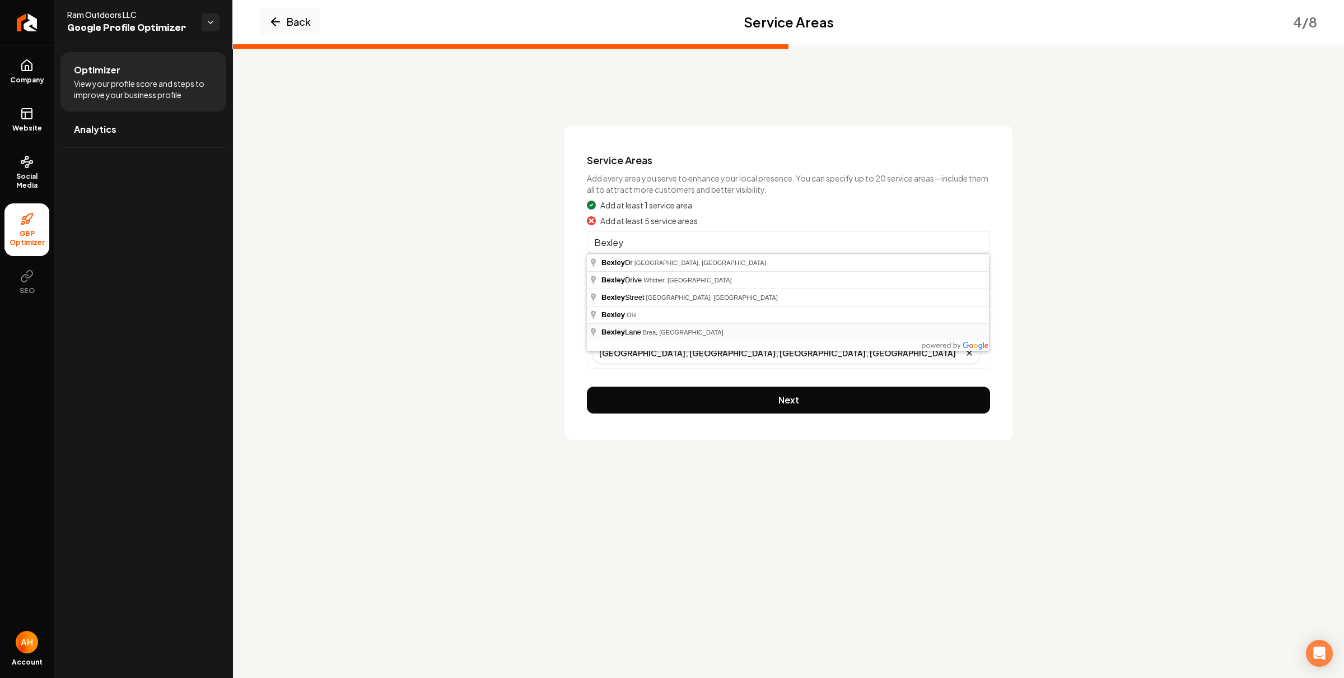
type input "Bexley Lane, Brea, CA"
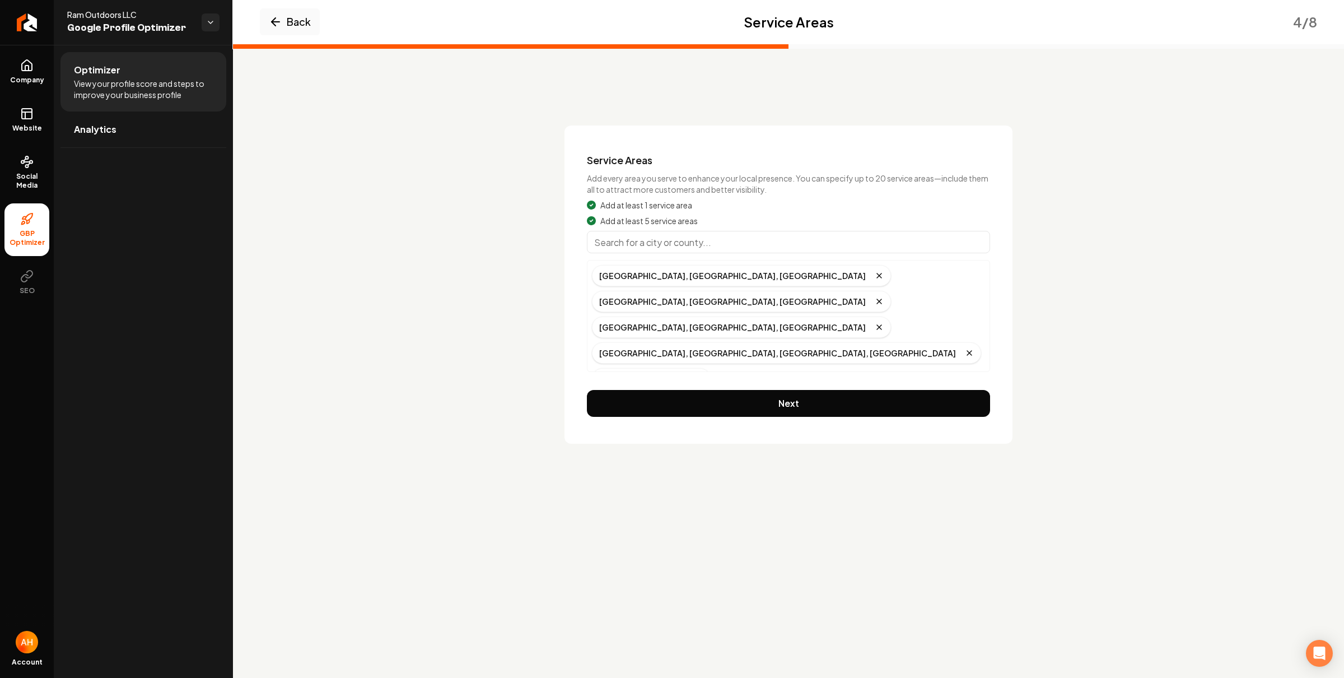
click at [717, 247] on input "Main content area" at bounding box center [788, 242] width 403 height 22
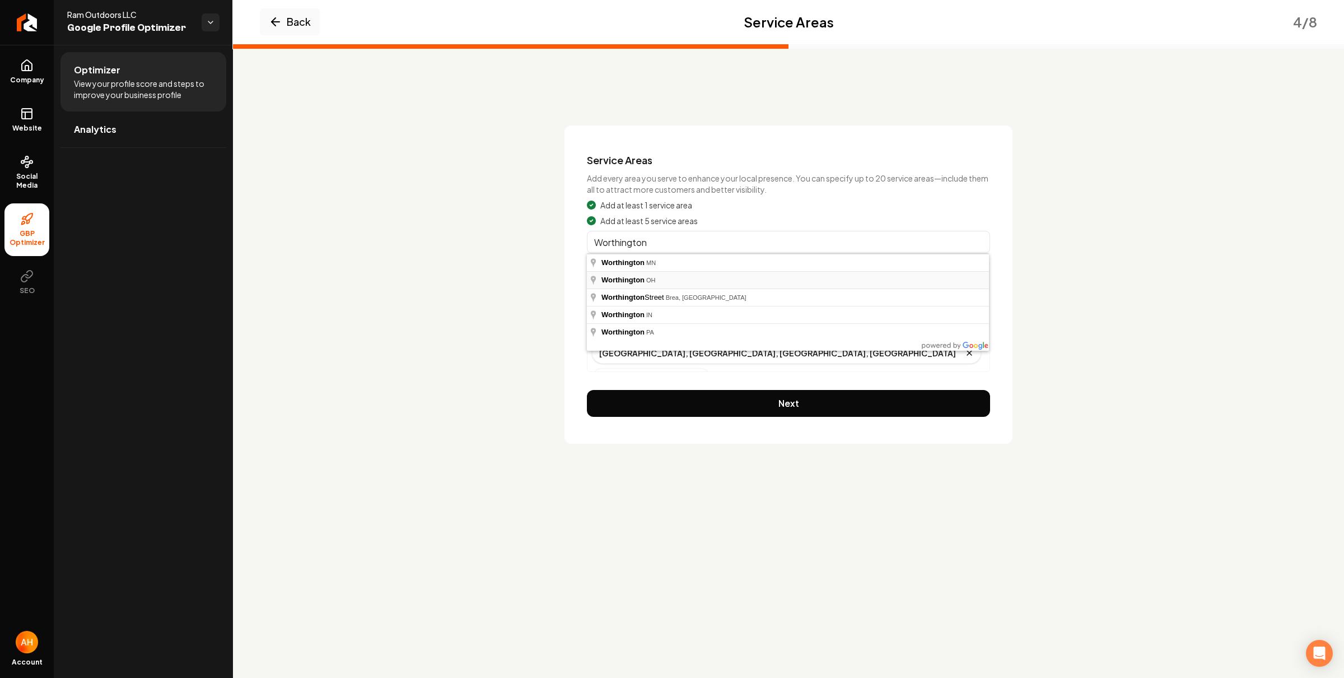
type input "Worthington, OH"
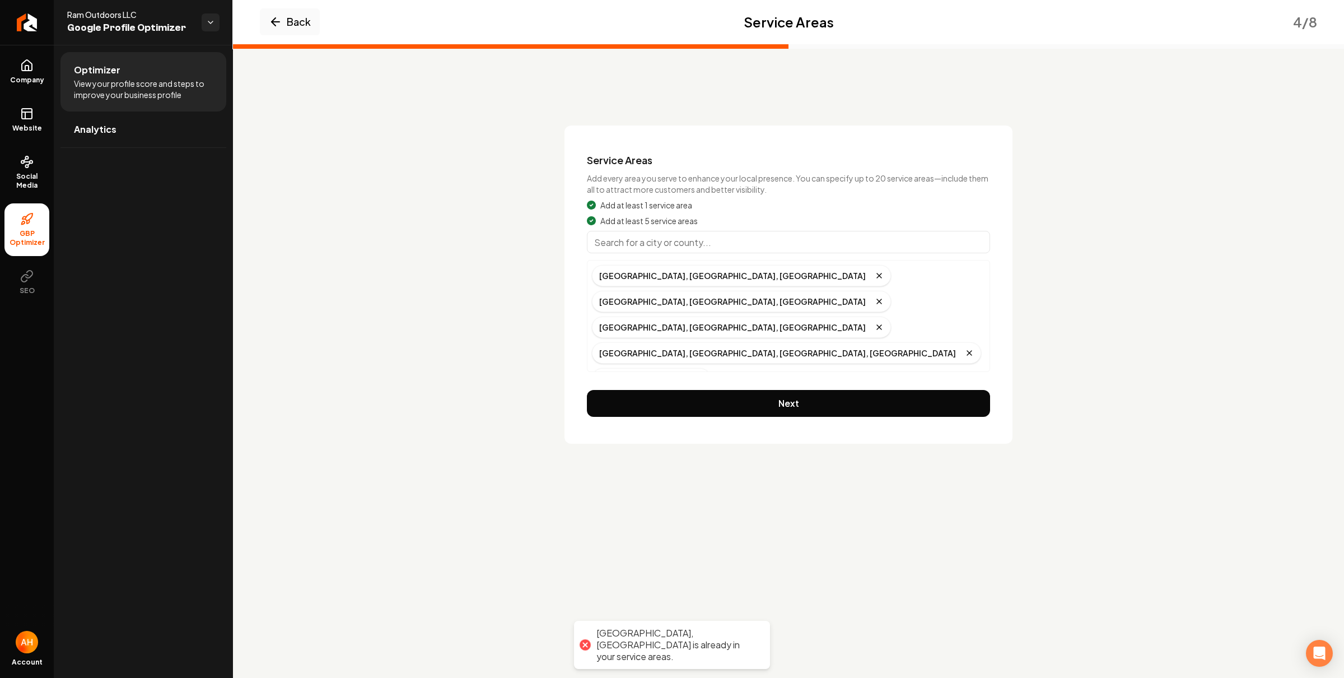
click at [695, 244] on input "Main content area" at bounding box center [788, 242] width 403 height 22
type input "Clintonville, Columbus, OH"
click at [714, 244] on input "Main content area" at bounding box center [788, 242] width 403 height 22
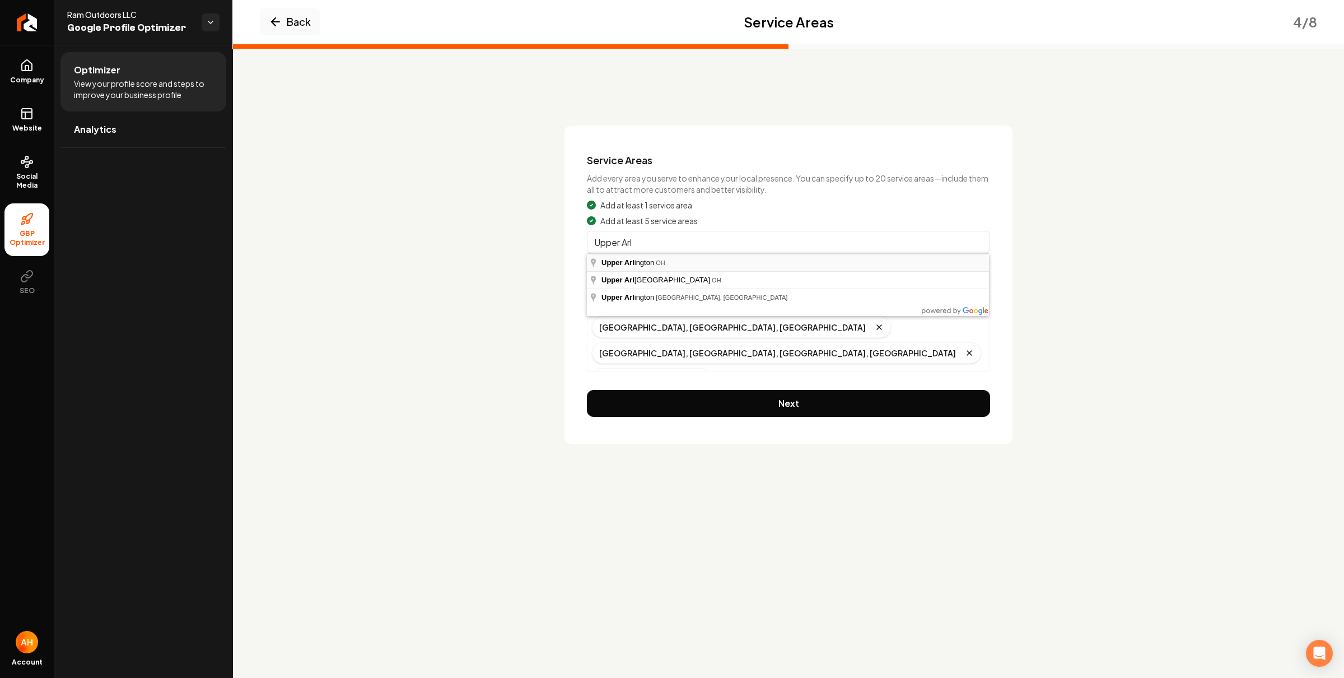
type input "Upper Arlington, OH"
click at [685, 248] on input "Main content area" at bounding box center [788, 242] width 403 height 22
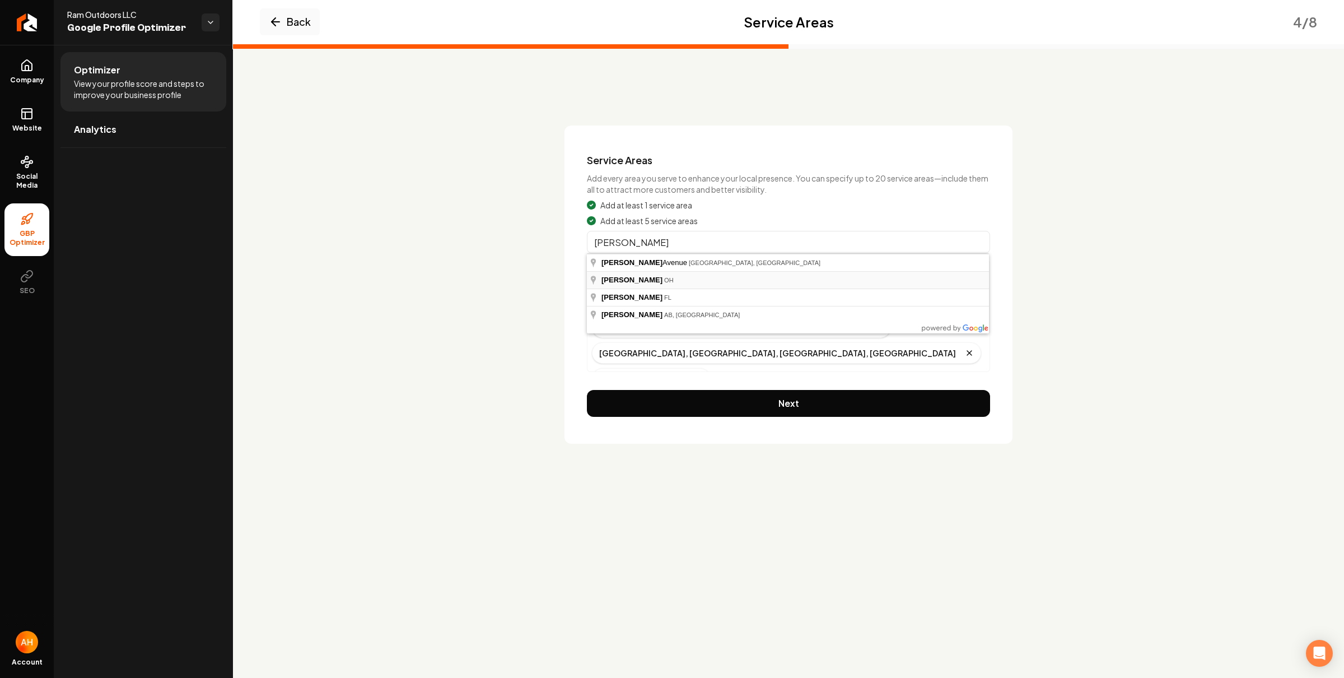
type input "Hilliard, OH"
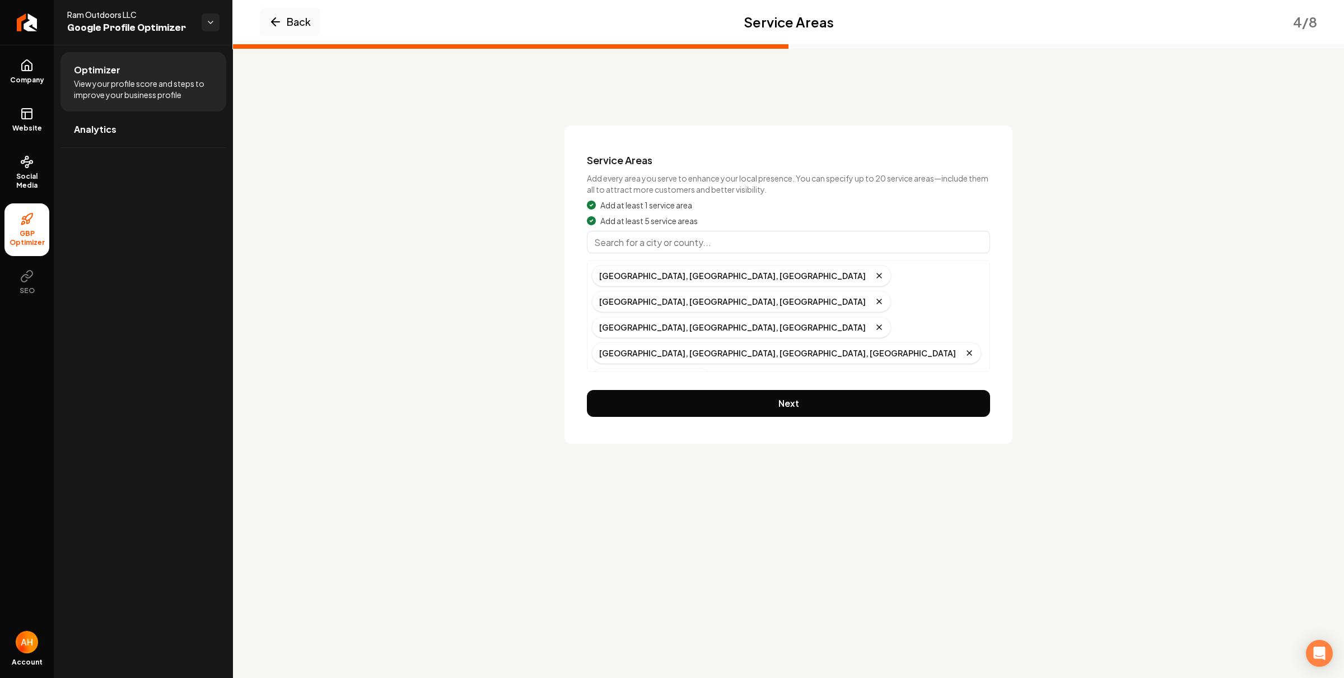
click at [664, 238] on input "Main content area" at bounding box center [788, 242] width 403 height 22
type input "Dublin, OH"
click at [681, 241] on input "Main content area" at bounding box center [788, 242] width 403 height 22
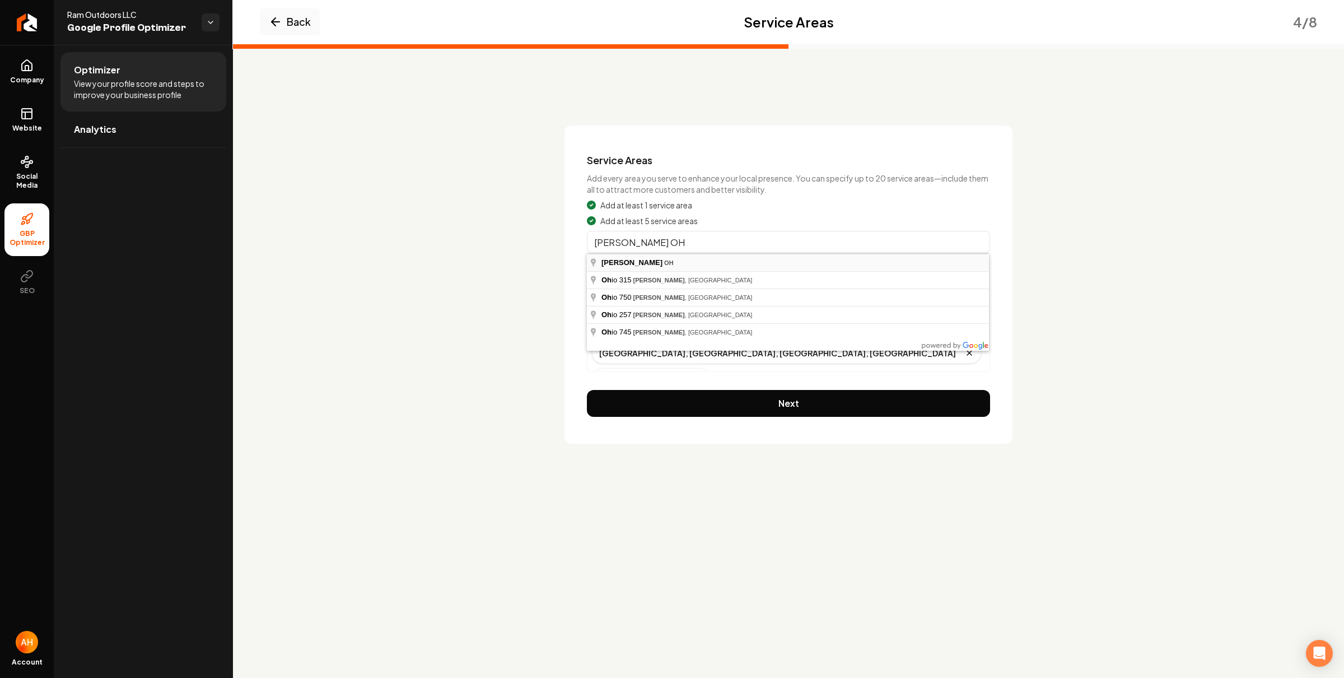
type input "Powell, OH"
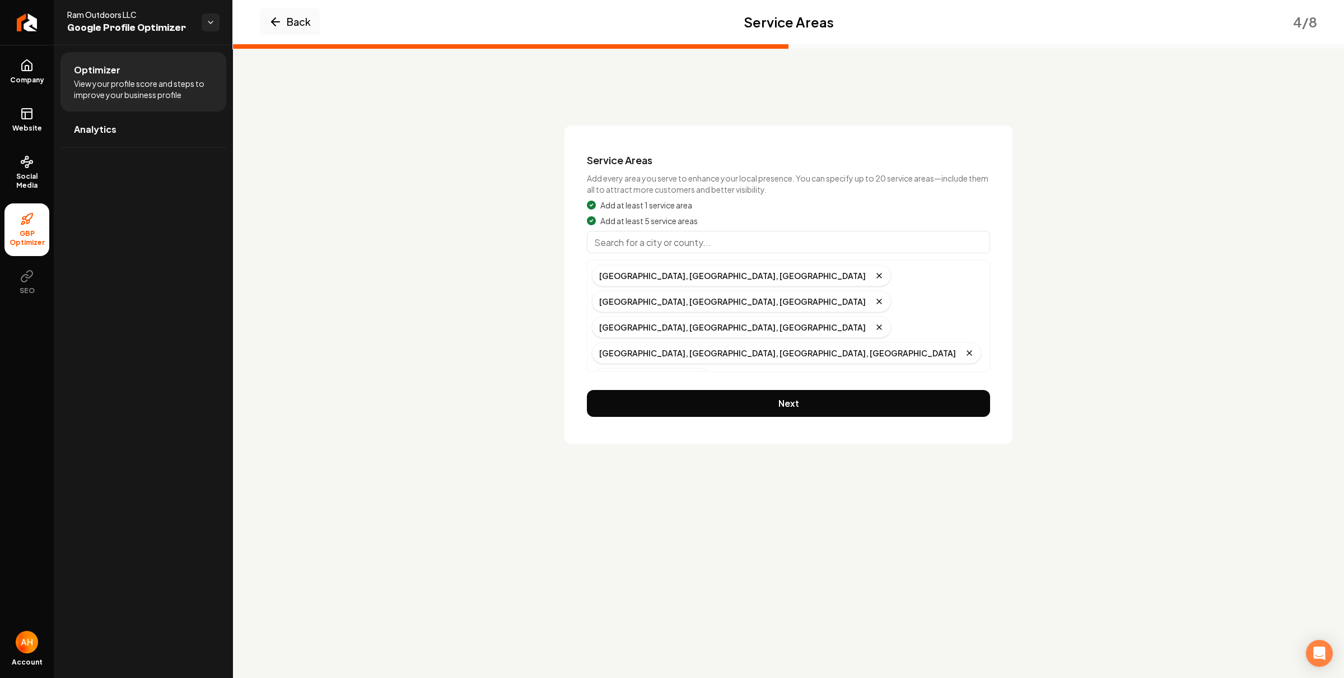
click at [681, 246] on input "Main content area" at bounding box center [788, 242] width 403 height 22
type input "Huber Ridge, OH"
click at [676, 248] on input "Main content area" at bounding box center [788, 242] width 403 height 22
type input "Groveport, OH"
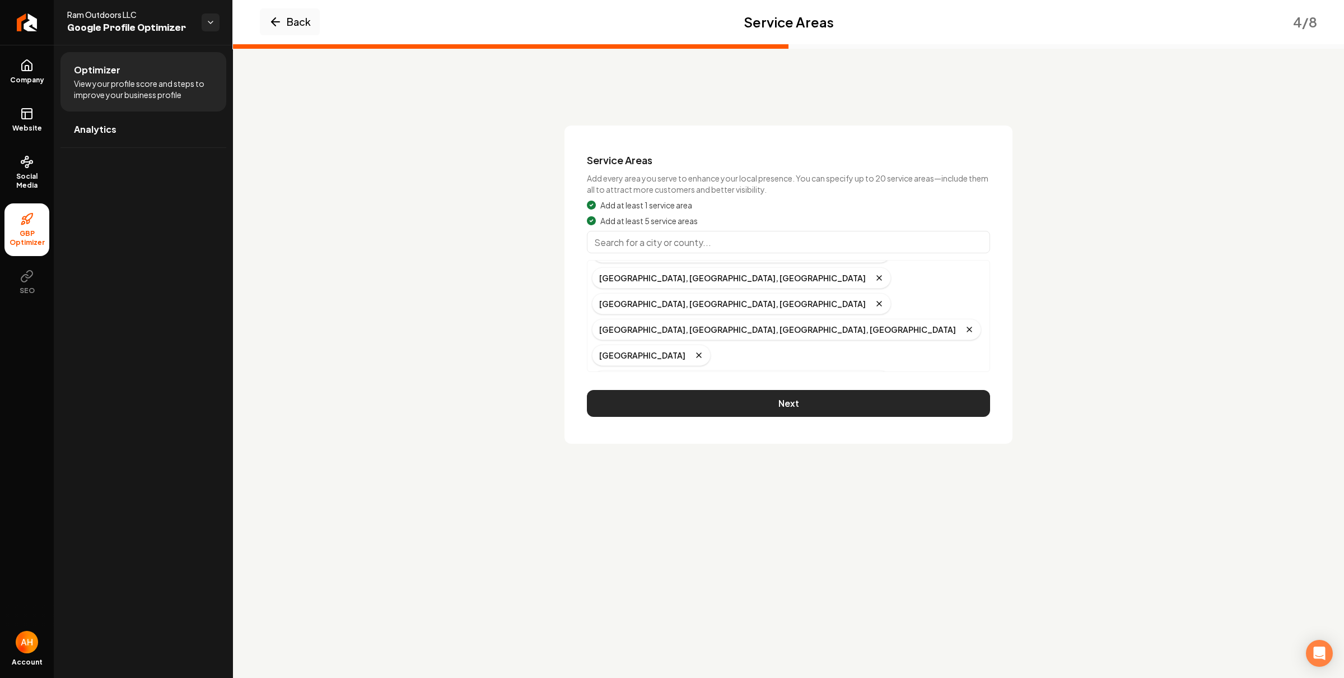
click at [856, 400] on button "Next" at bounding box center [788, 403] width 403 height 27
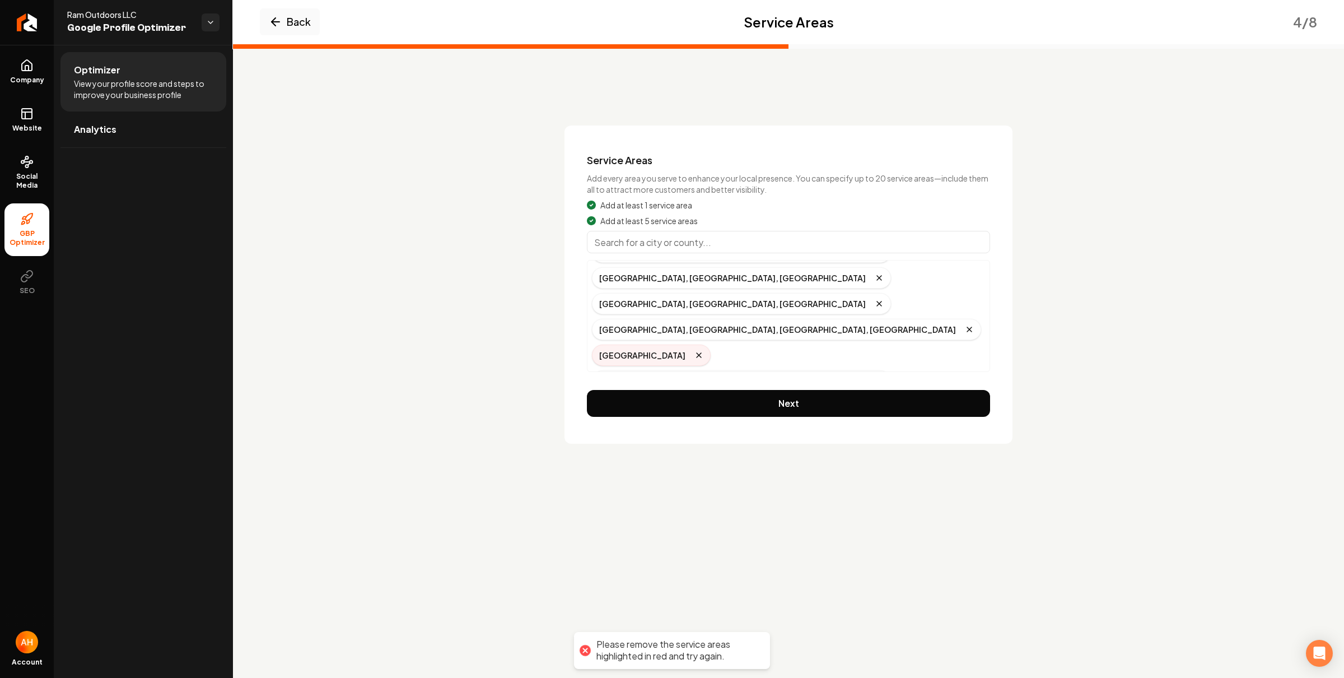
drag, startPoint x: 868, startPoint y: 278, endPoint x: 865, endPoint y: 295, distance: 16.5
click at [701, 353] on icon "Remove badge" at bounding box center [699, 355] width 4 height 4
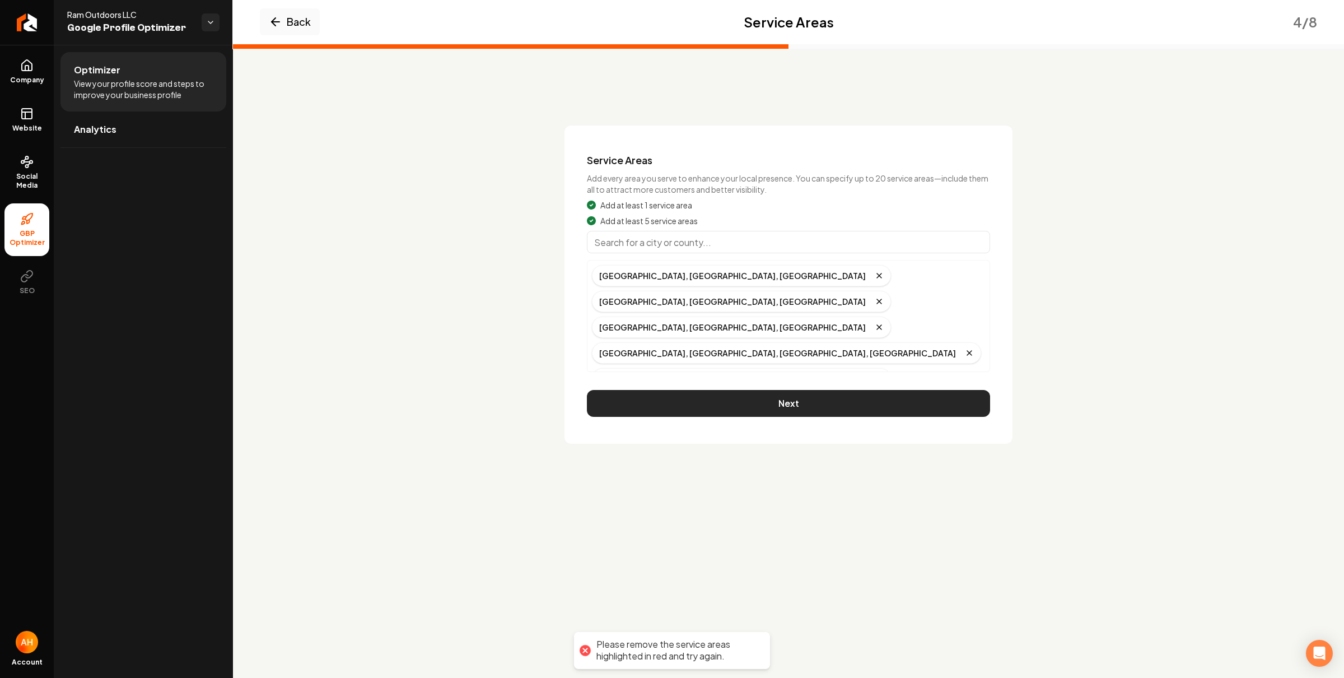
click at [805, 393] on button "Next" at bounding box center [788, 403] width 403 height 27
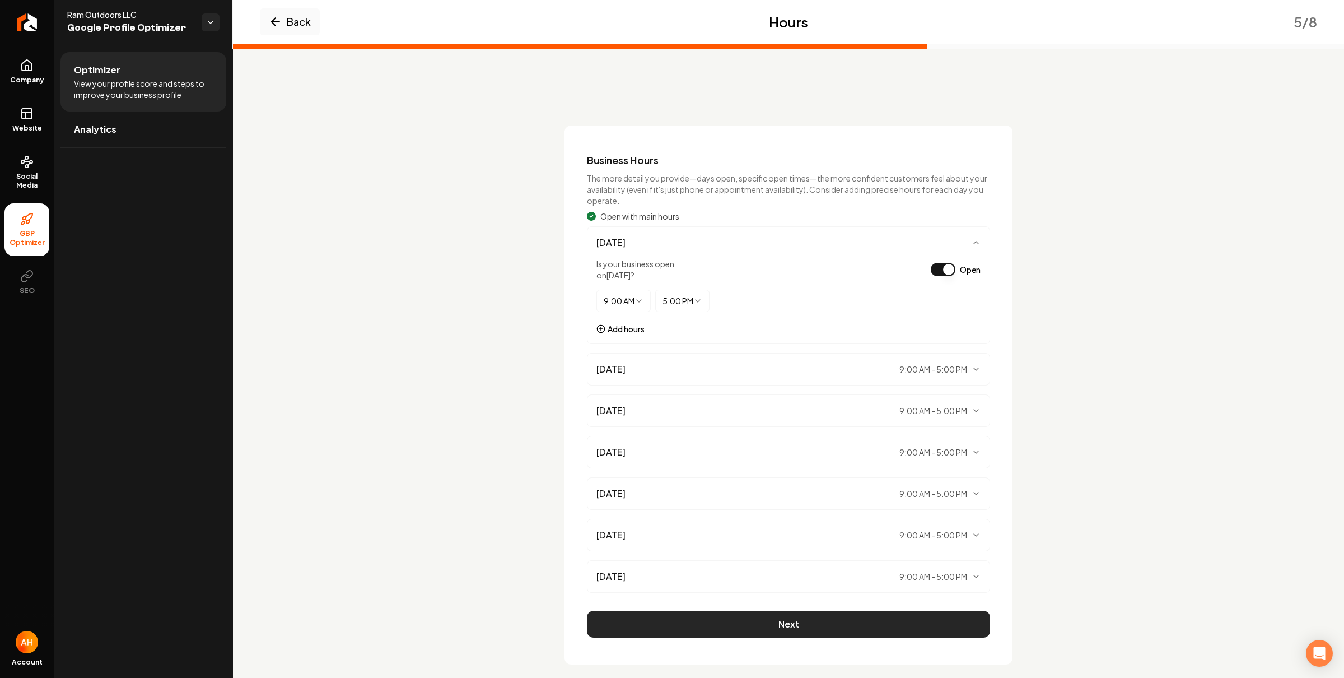
click at [886, 624] on button "Next" at bounding box center [788, 624] width 403 height 27
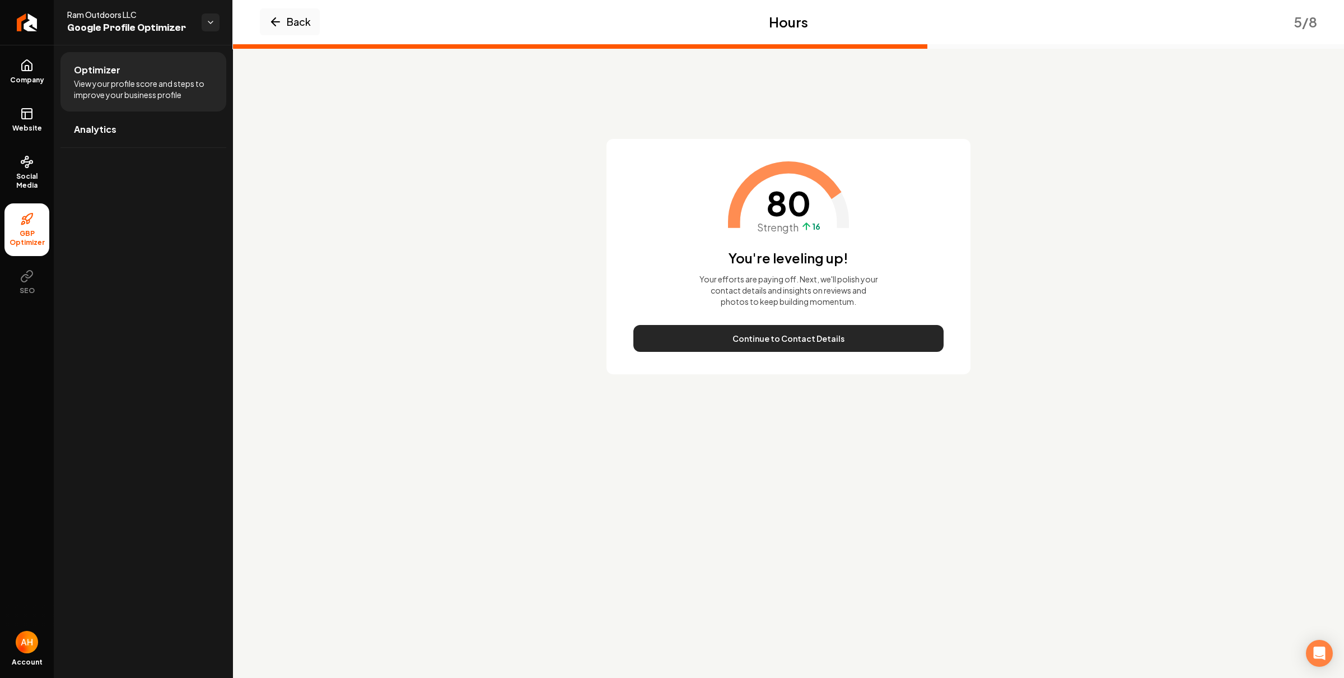
click at [815, 343] on button "Continue to Contact Details" at bounding box center [788, 338] width 310 height 27
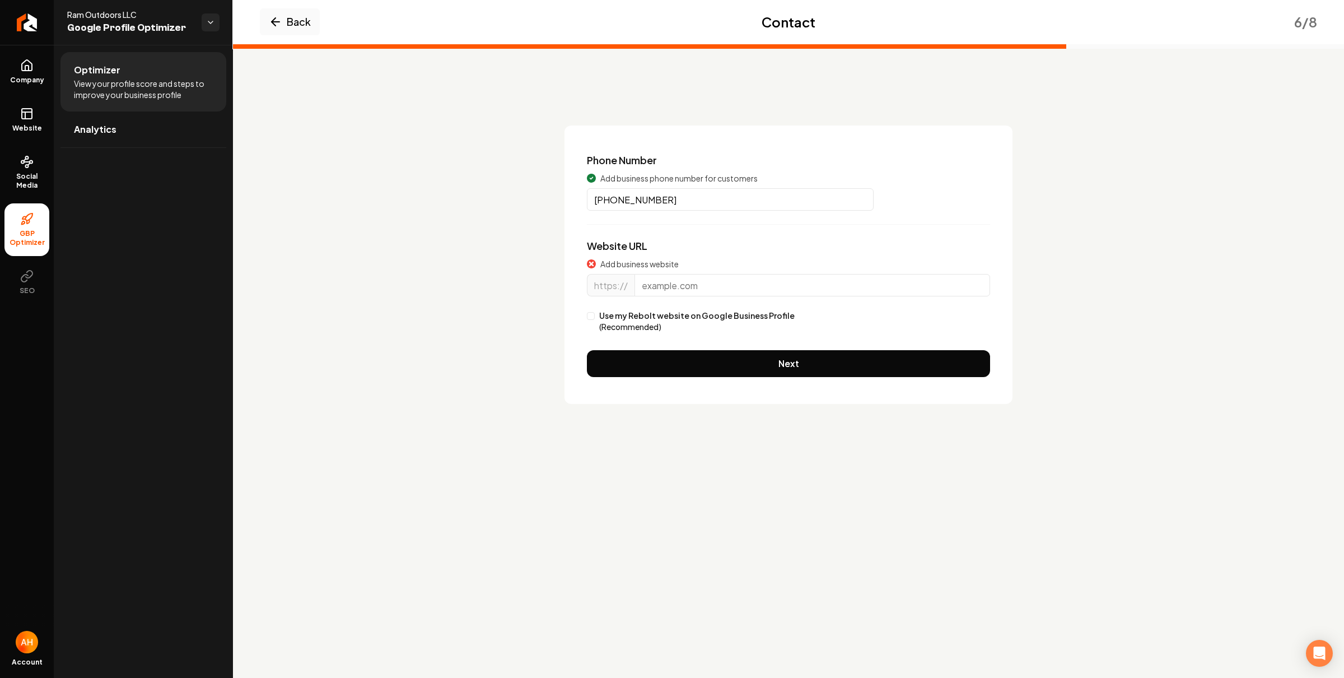
click at [672, 292] on input "Main content area" at bounding box center [813, 285] width 356 height 22
paste input "ramoutdoorsllc.com/"
click at [658, 309] on div "Add business website https:// ramoutdoorsllc.com/ Use my Rebolt website on Goog…" at bounding box center [788, 295] width 403 height 74
click at [650, 318] on label "Use my Rebolt website on Google Business Profile (Recommended)" at bounding box center [696, 321] width 195 height 22
click at [595, 318] on button "Use my Rebolt website on Google Business Profile (Recommended)" at bounding box center [591, 316] width 8 height 8
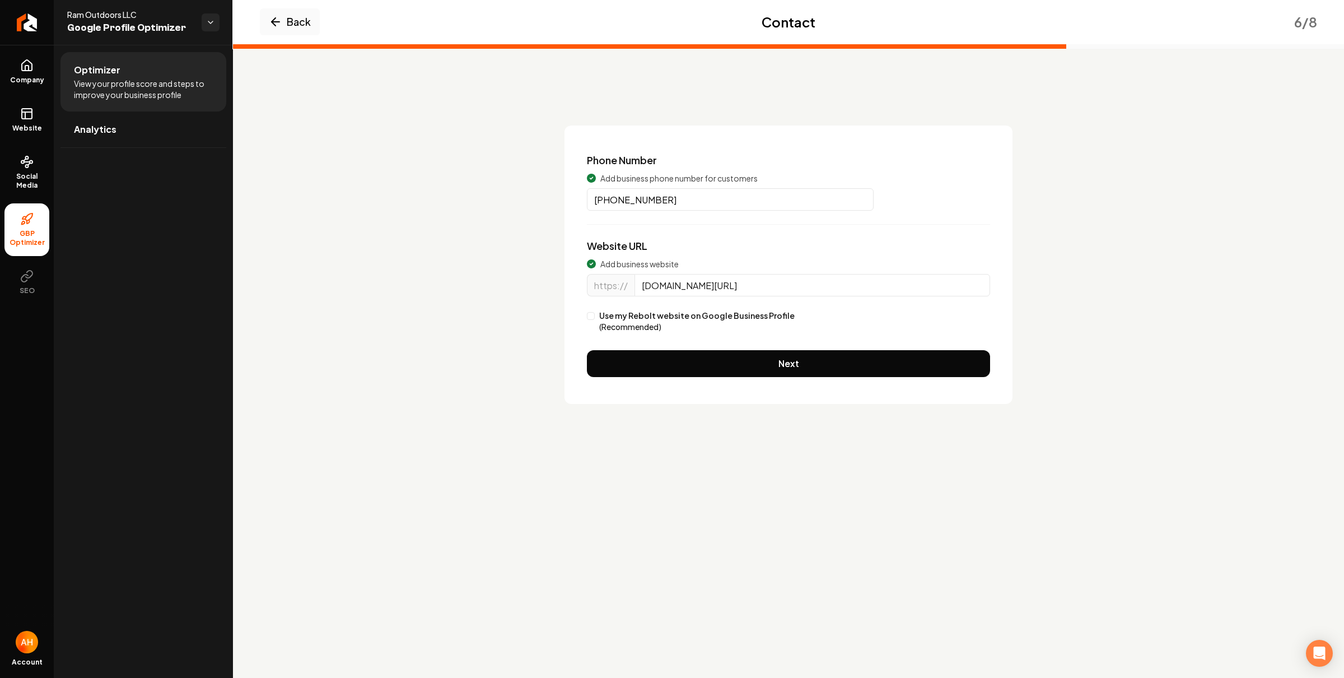
type input "ramoutdoorsllc.com"
click at [706, 362] on button "Next" at bounding box center [788, 363] width 403 height 27
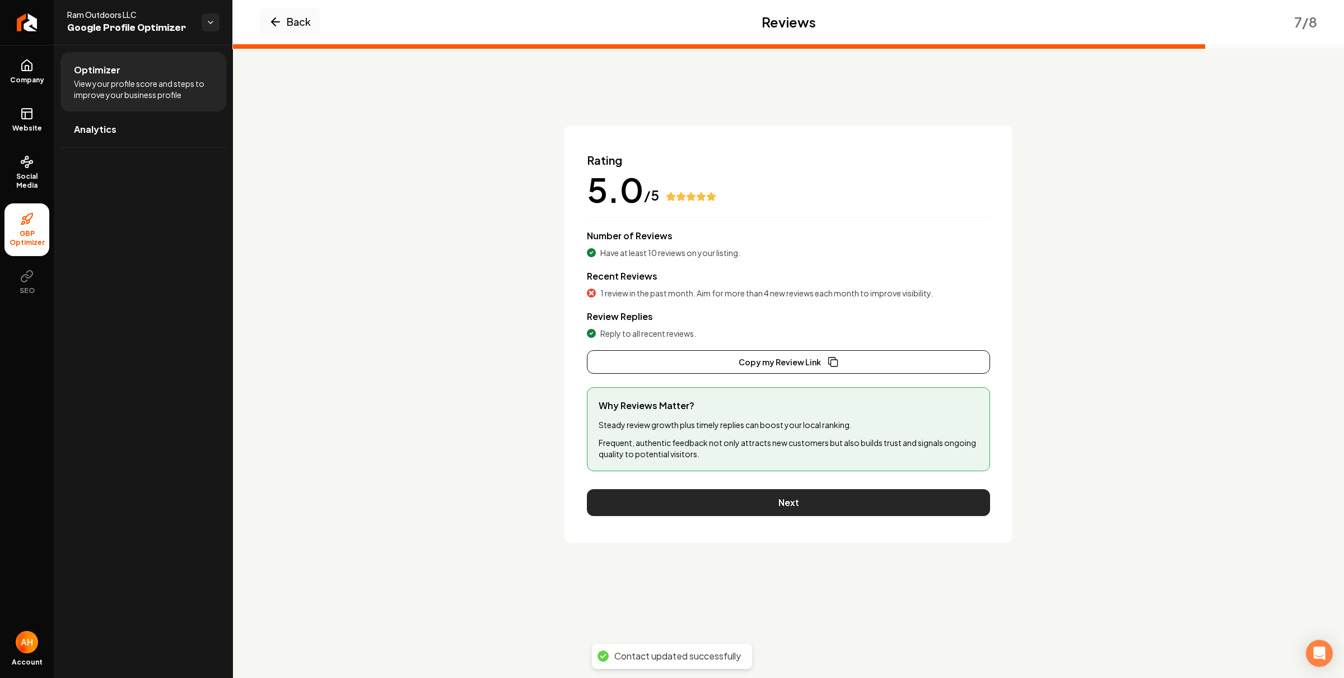
click at [859, 507] on button "Next" at bounding box center [788, 502] width 403 height 27
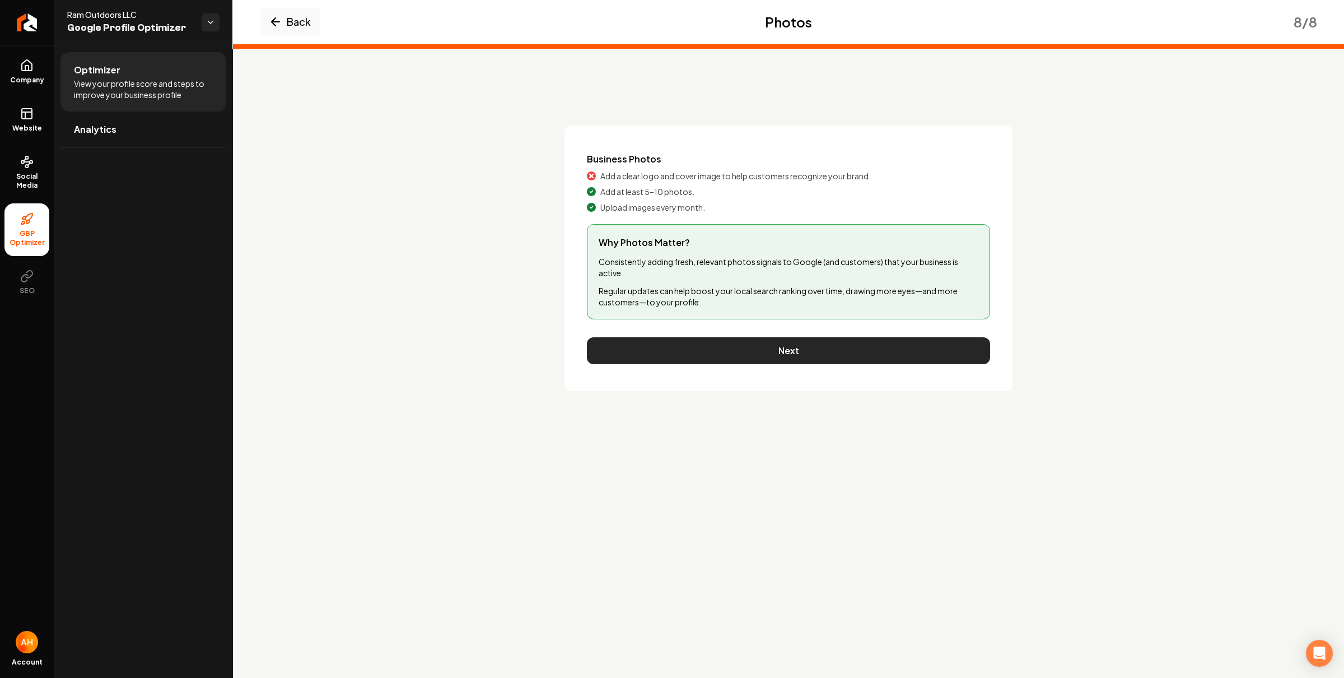
click at [790, 344] on button "Next" at bounding box center [788, 350] width 403 height 27
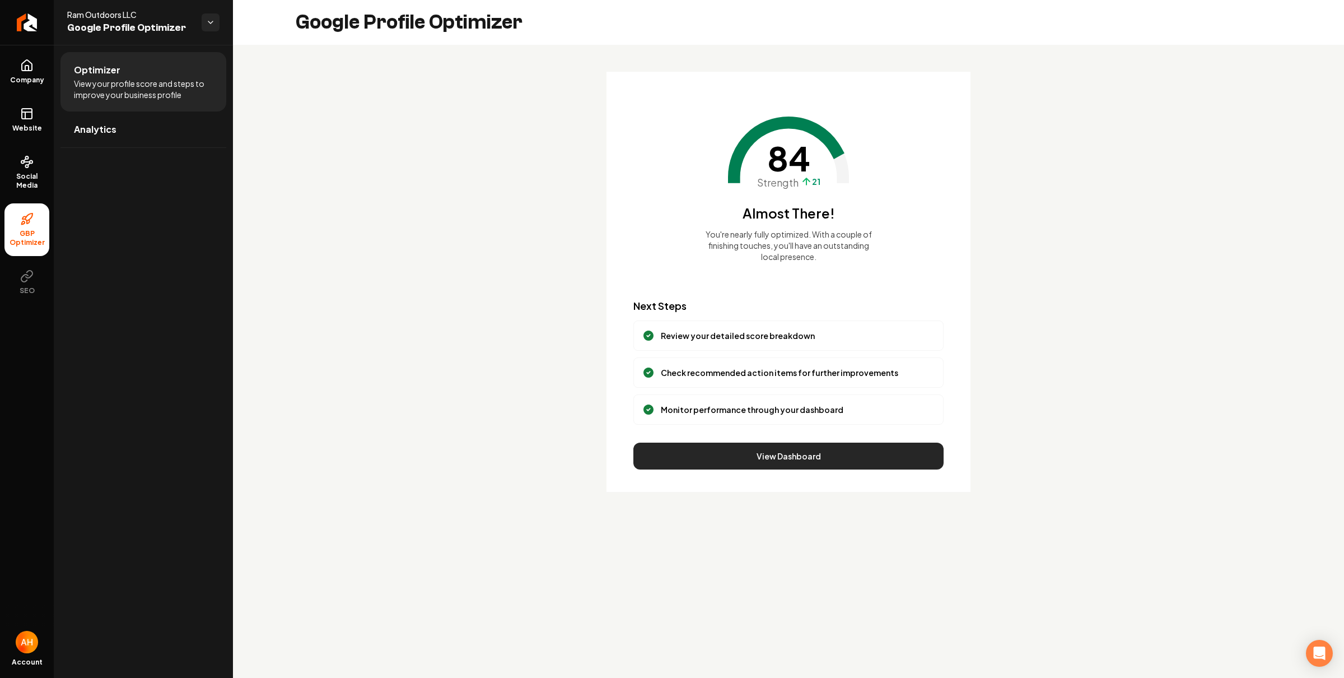
click at [780, 454] on button "View Dashboard" at bounding box center [788, 455] width 310 height 27
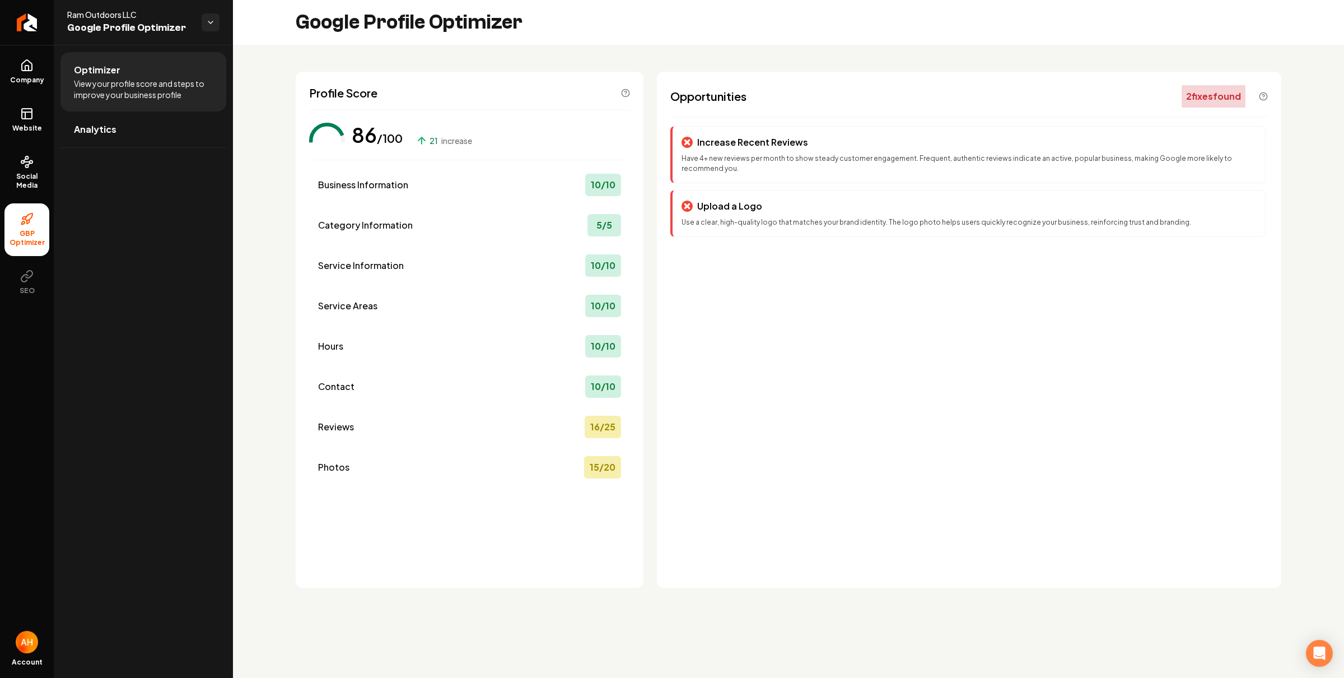
click at [740, 29] on div "Google Profile Optimizer" at bounding box center [788, 22] width 1111 height 45
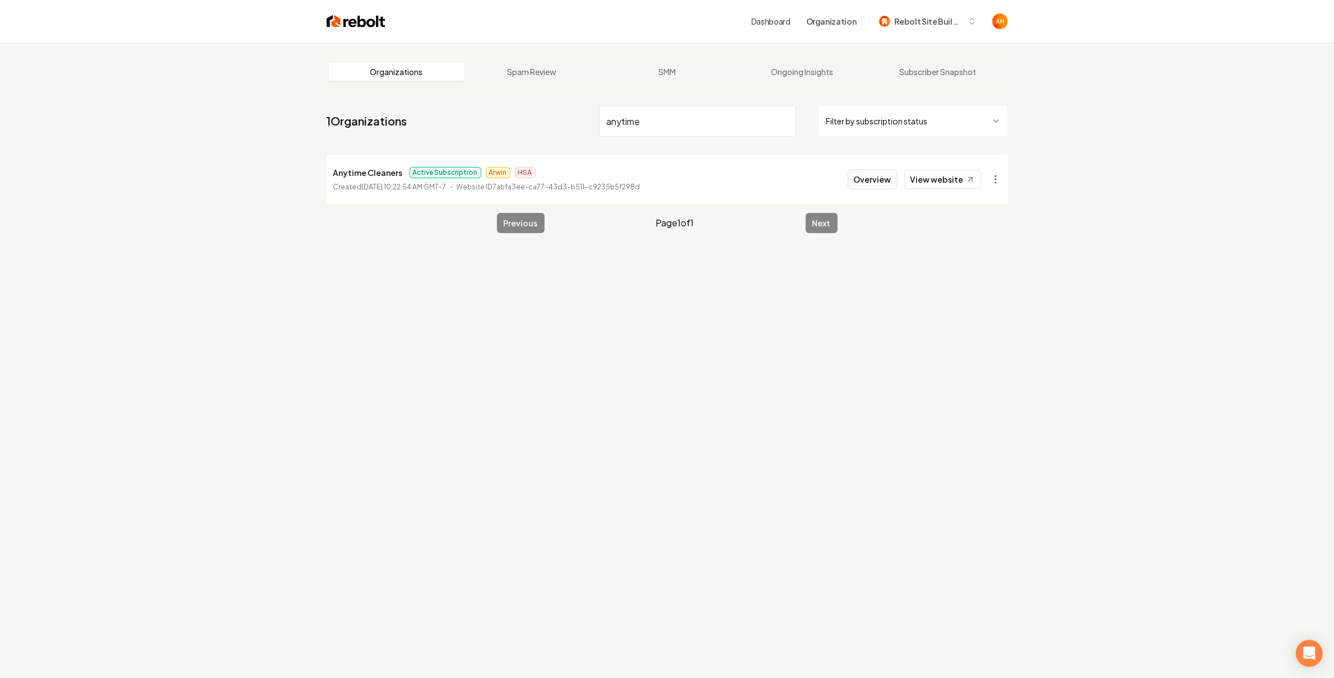
type input "anytime"
click at [879, 180] on button "Overview" at bounding box center [872, 179] width 50 height 20
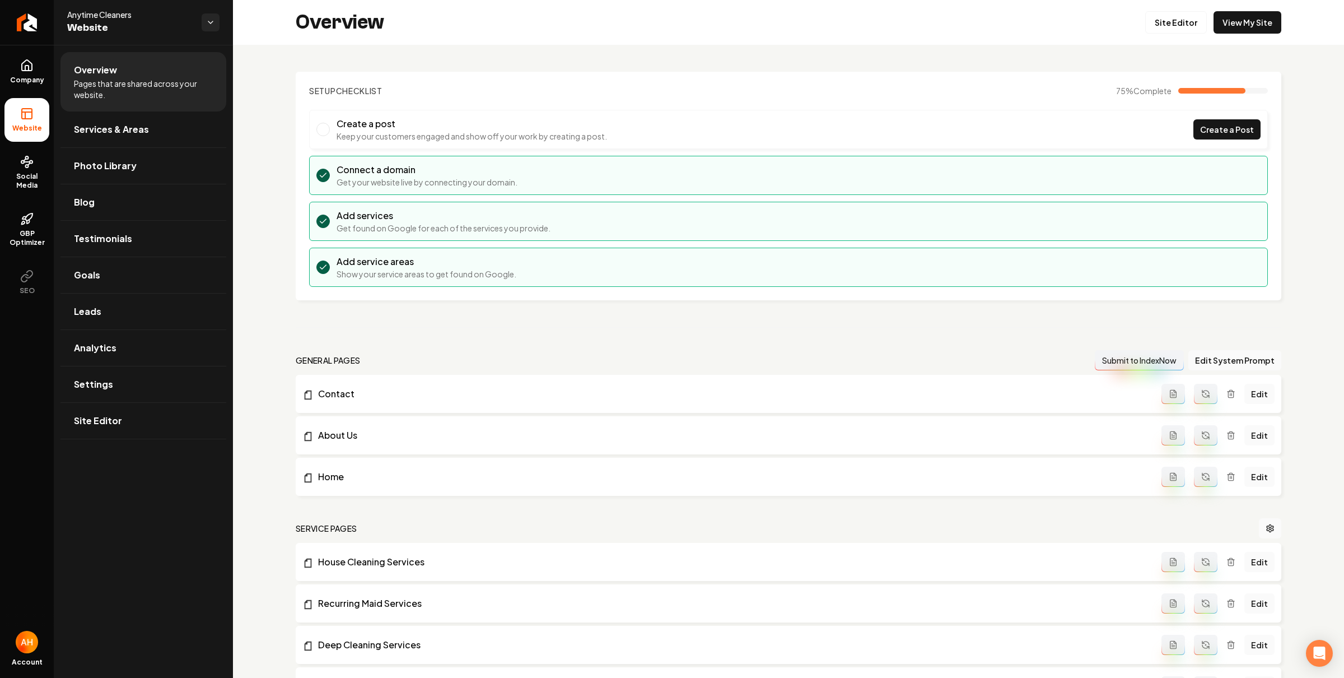
click at [469, 72] on section "Setup Checklist 75 % Complete Create a post Keep your customers engaged and sho…" at bounding box center [789, 186] width 986 height 229
click at [157, 375] on link "Settings" at bounding box center [143, 384] width 166 height 36
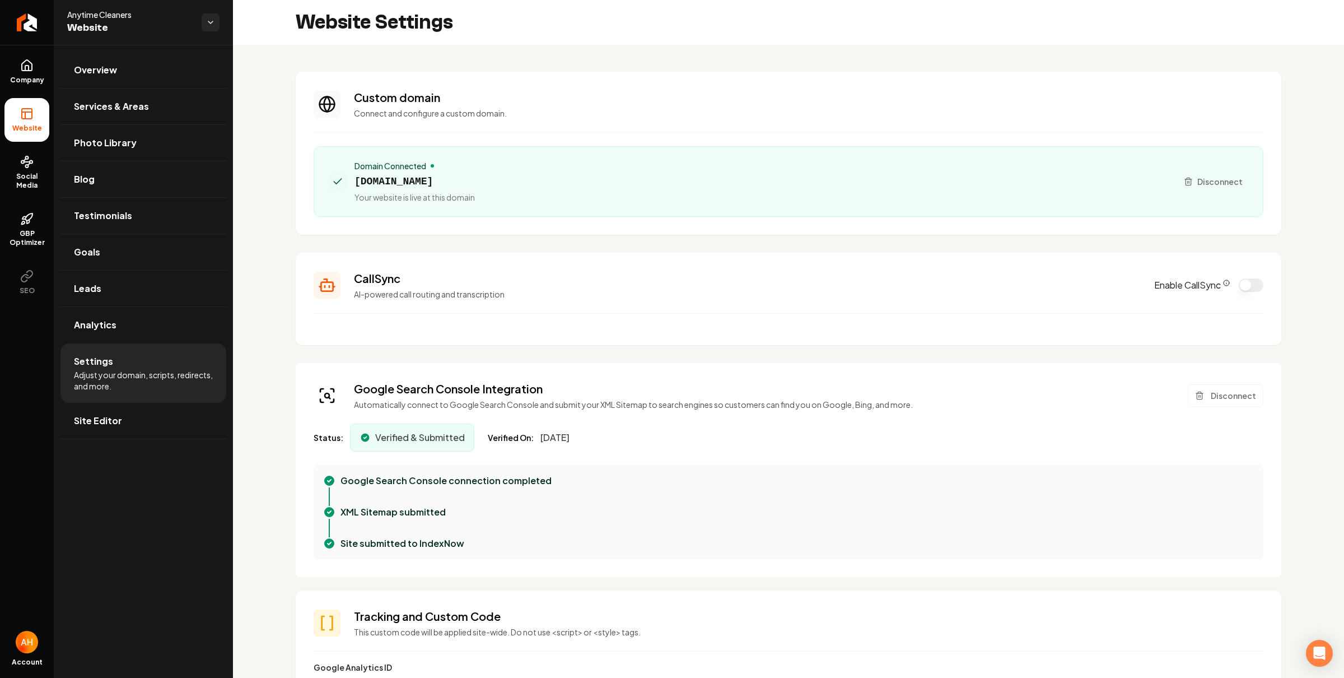
drag, startPoint x: 1206, startPoint y: 180, endPoint x: 1197, endPoint y: 179, distance: 9.1
click at [1206, 180] on span "Disconnect" at bounding box center [1219, 182] width 45 height 12
click at [1231, 387] on button "Disconnect" at bounding box center [1226, 395] width 76 height 22
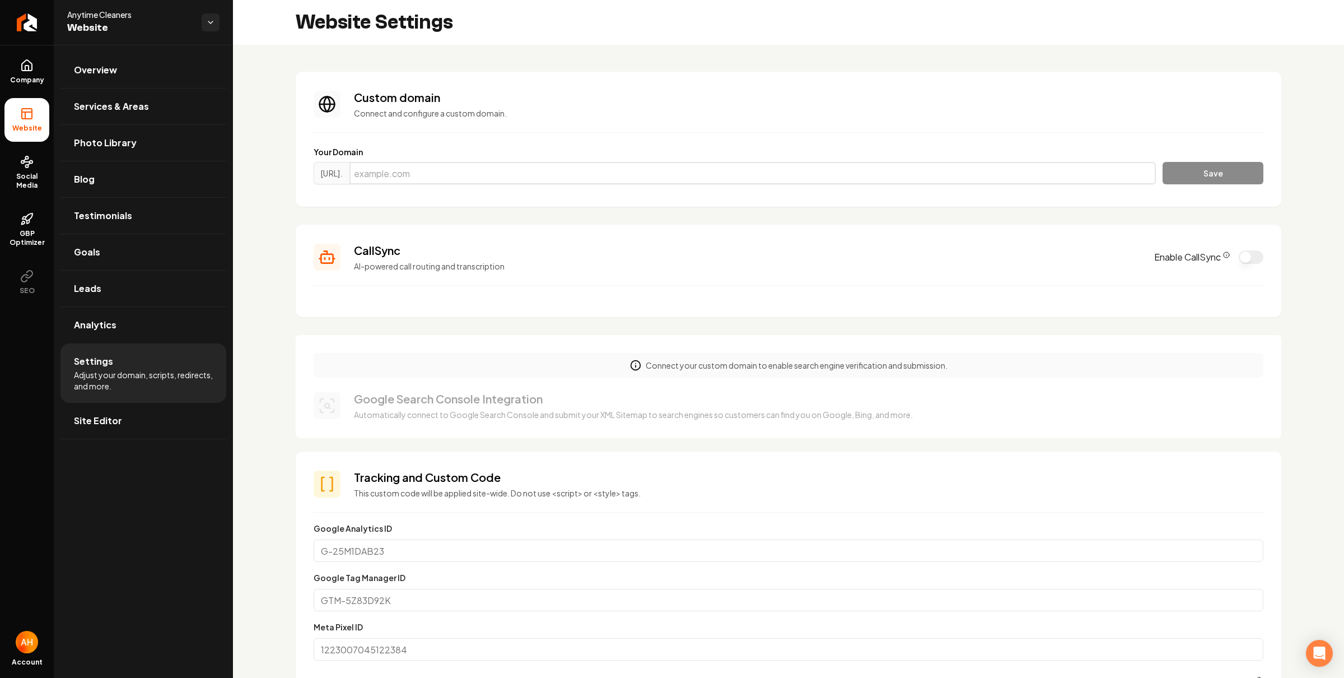
click at [840, 170] on input "Main content area" at bounding box center [752, 173] width 807 height 22
paste input "anytimecleaners.net"
type input "anytimecleaners.net"
drag, startPoint x: 1186, startPoint y: 170, endPoint x: 1169, endPoint y: 170, distance: 17.4
click at [1188, 171] on button "Save" at bounding box center [1213, 173] width 101 height 22
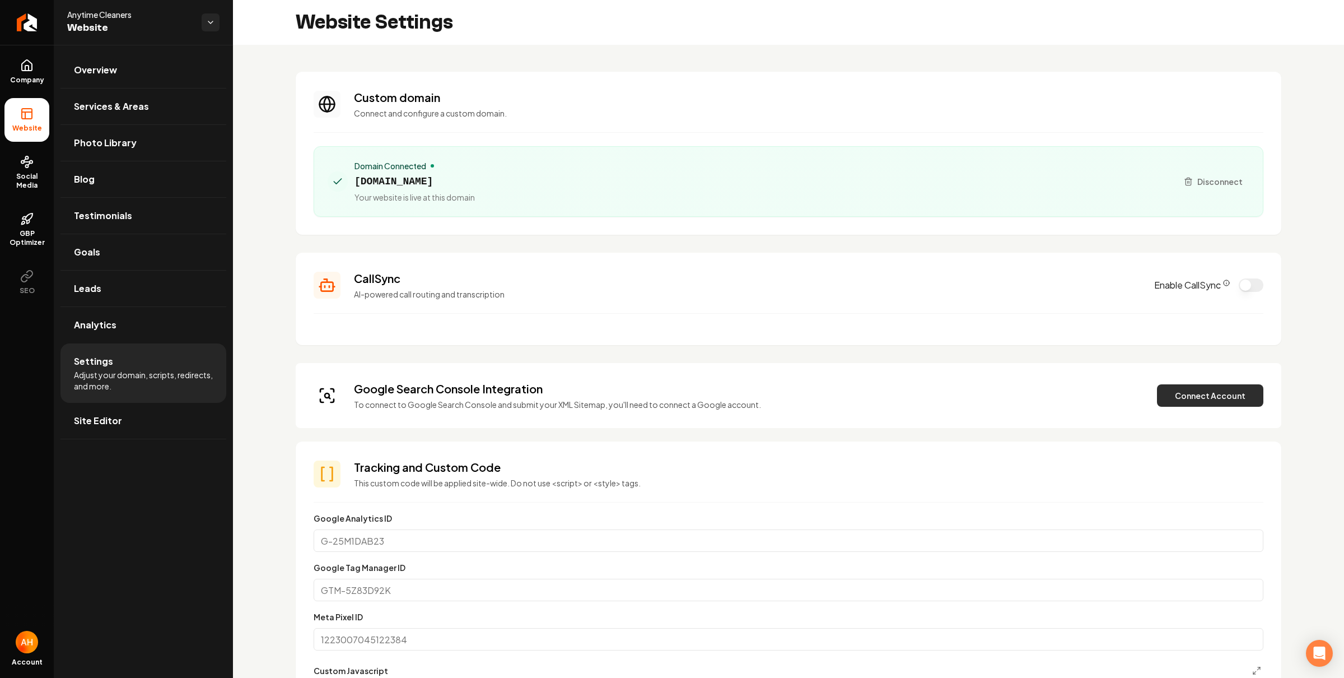
click at [1198, 389] on button "Connect Account" at bounding box center [1210, 395] width 106 height 22
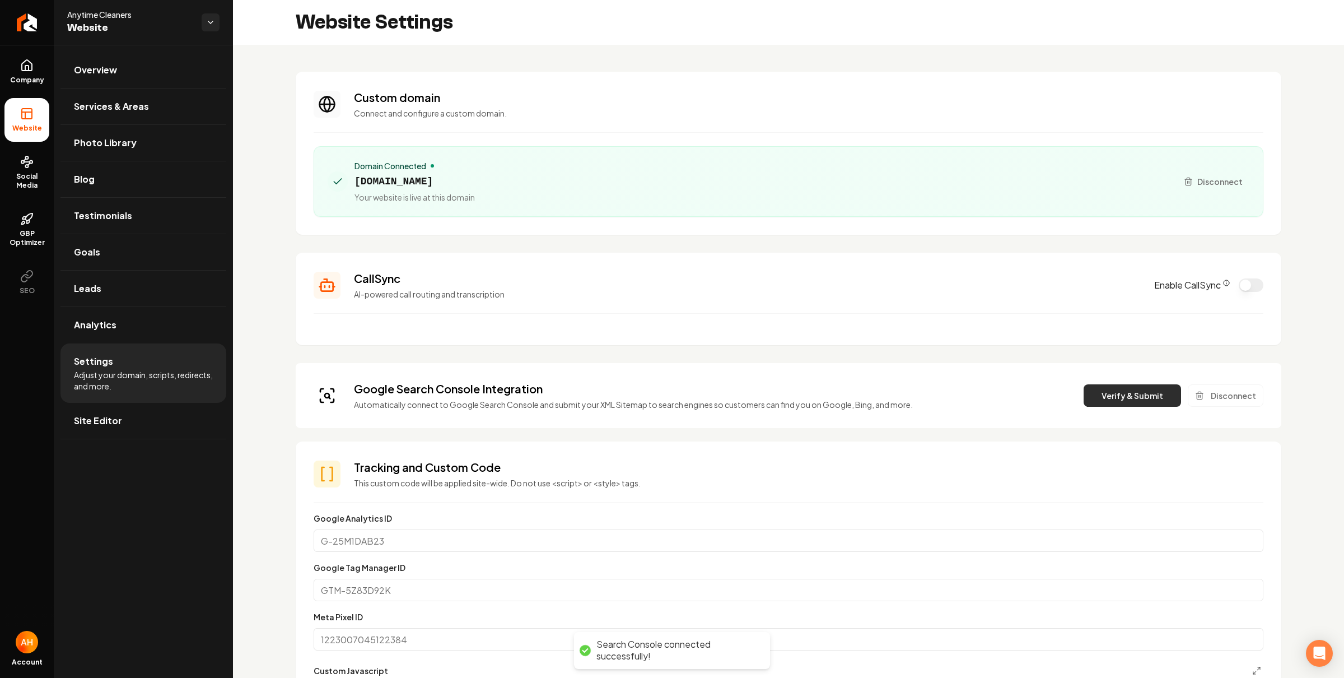
click at [1111, 394] on button "Verify & Submit" at bounding box center [1132, 395] width 97 height 22
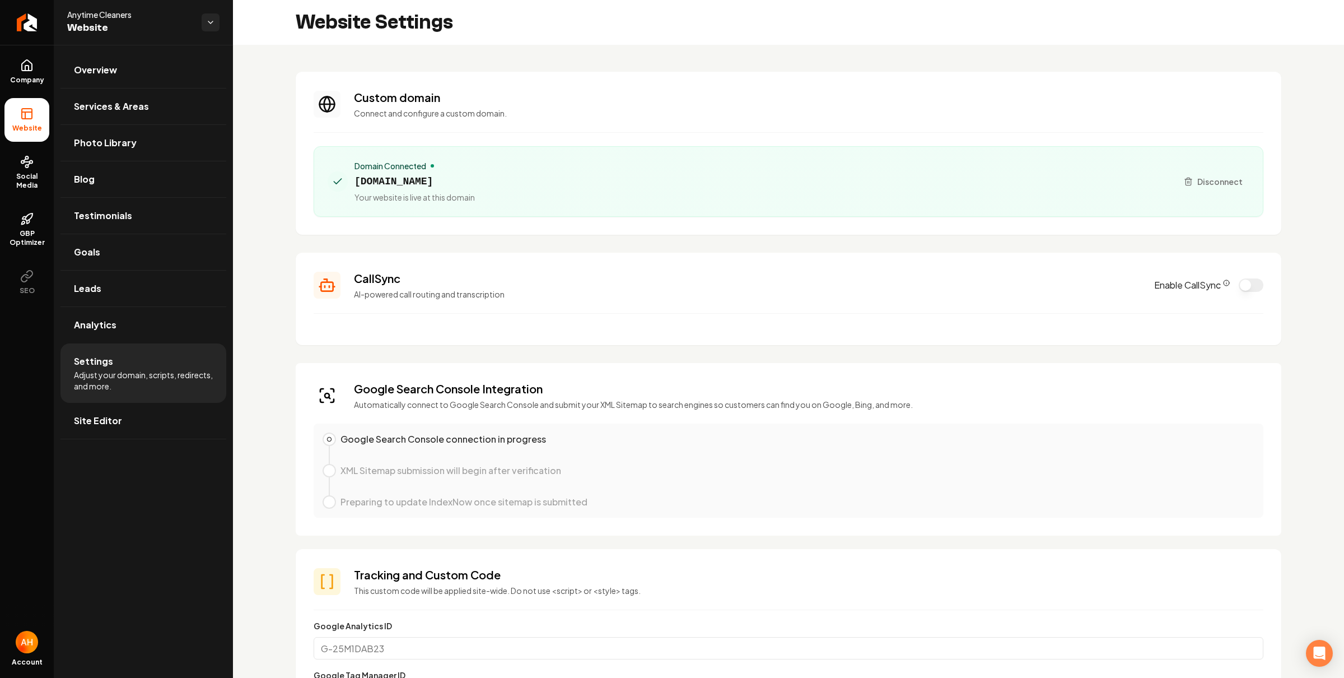
click at [497, 325] on section "CallSync AI-powered call routing and transcription Enable CallSync" at bounding box center [789, 299] width 986 height 92
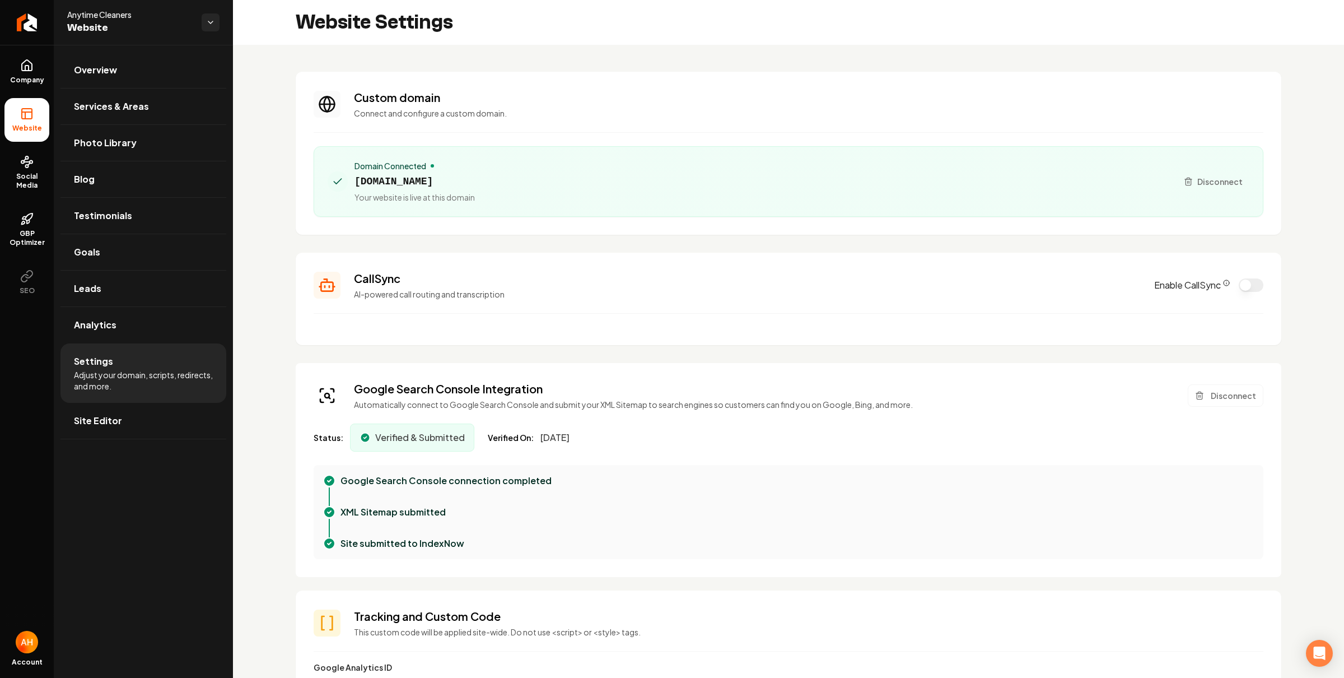
click at [412, 185] on span "anytimecleaners.net" at bounding box center [415, 182] width 120 height 16
copy span "anytimecleaners.net"
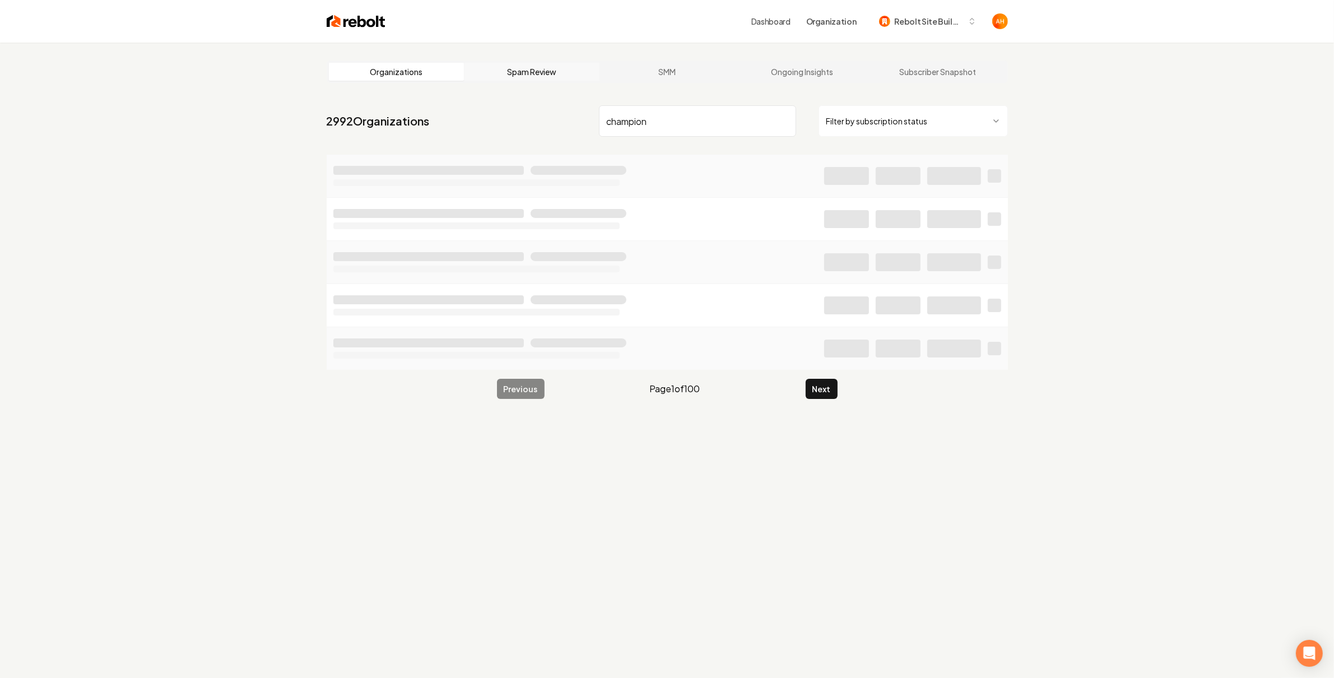
type input "champion"
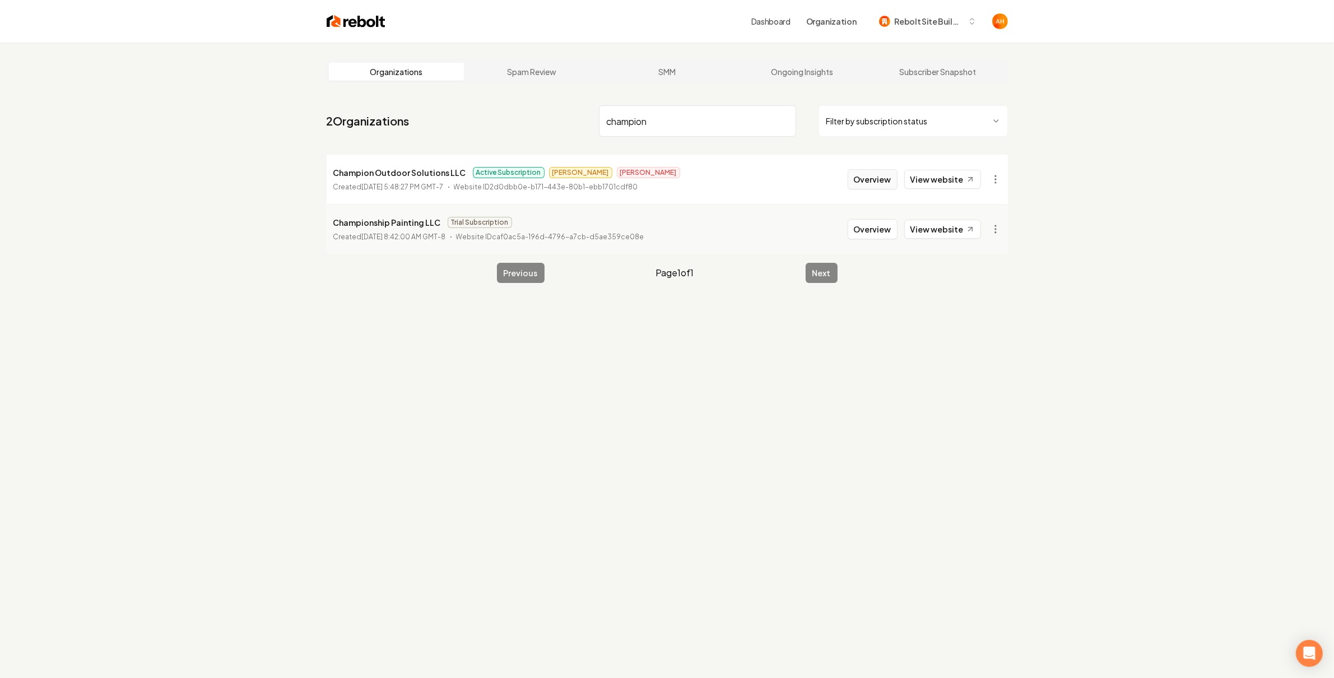
click at [876, 185] on button "Overview" at bounding box center [872, 179] width 50 height 20
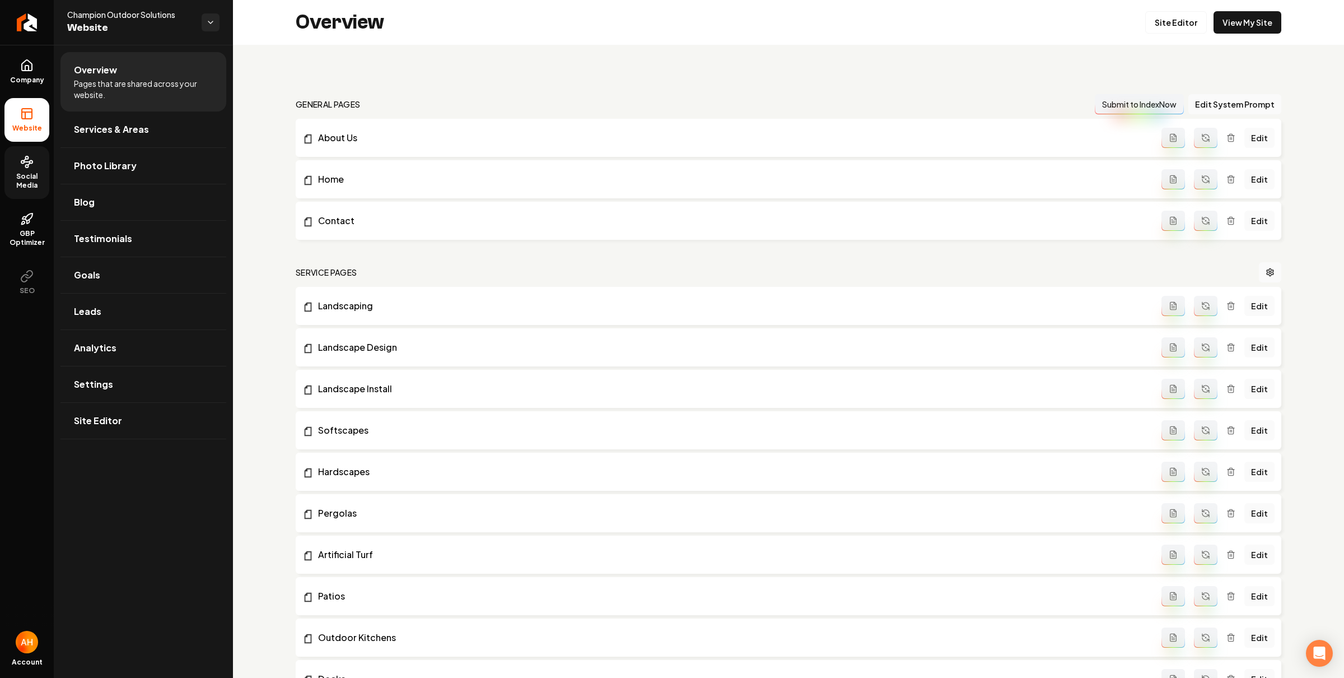
click at [13, 167] on link "Social Media" at bounding box center [26, 172] width 45 height 53
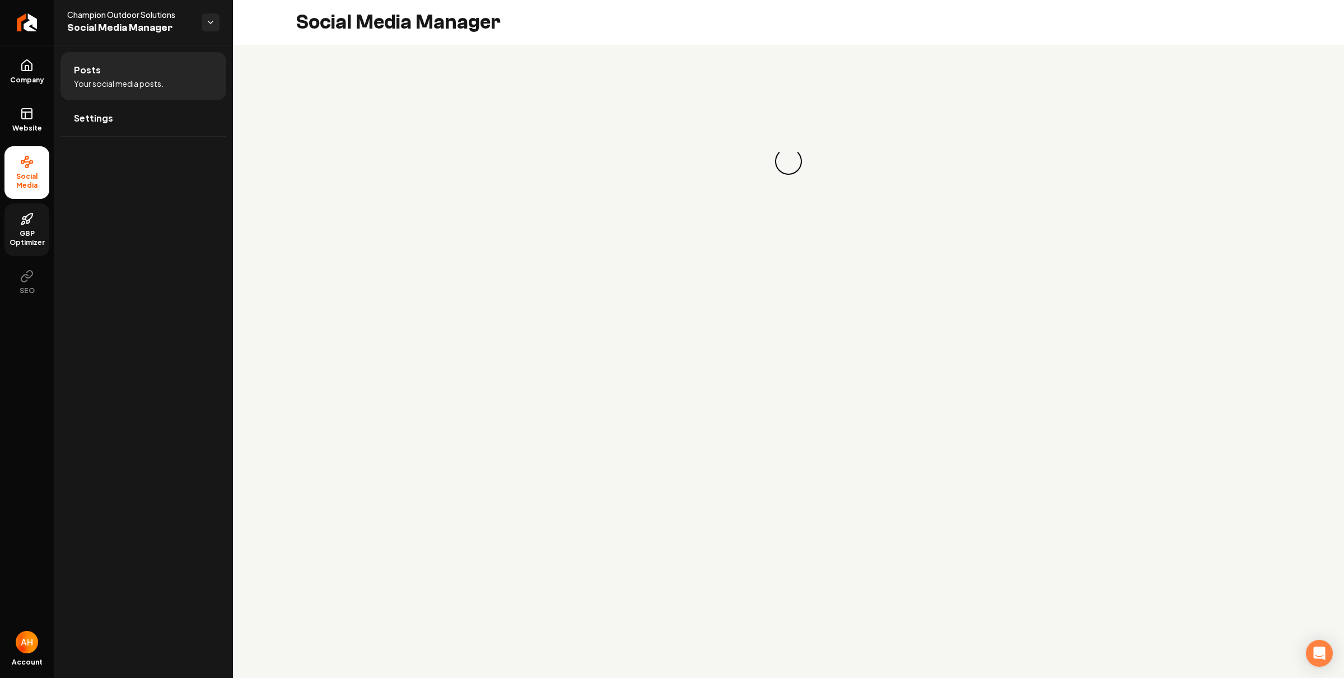
click at [32, 226] on link "GBP Optimizer" at bounding box center [26, 229] width 45 height 53
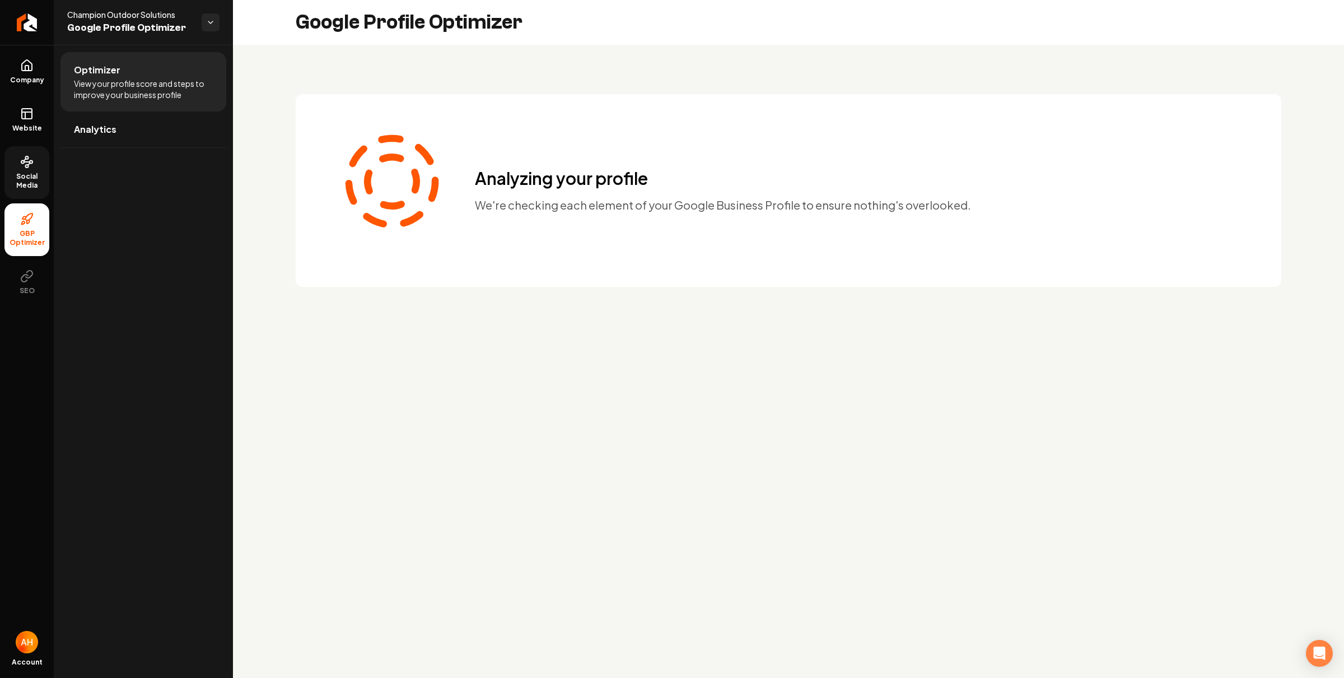
click at [38, 167] on link "Social Media" at bounding box center [26, 172] width 45 height 53
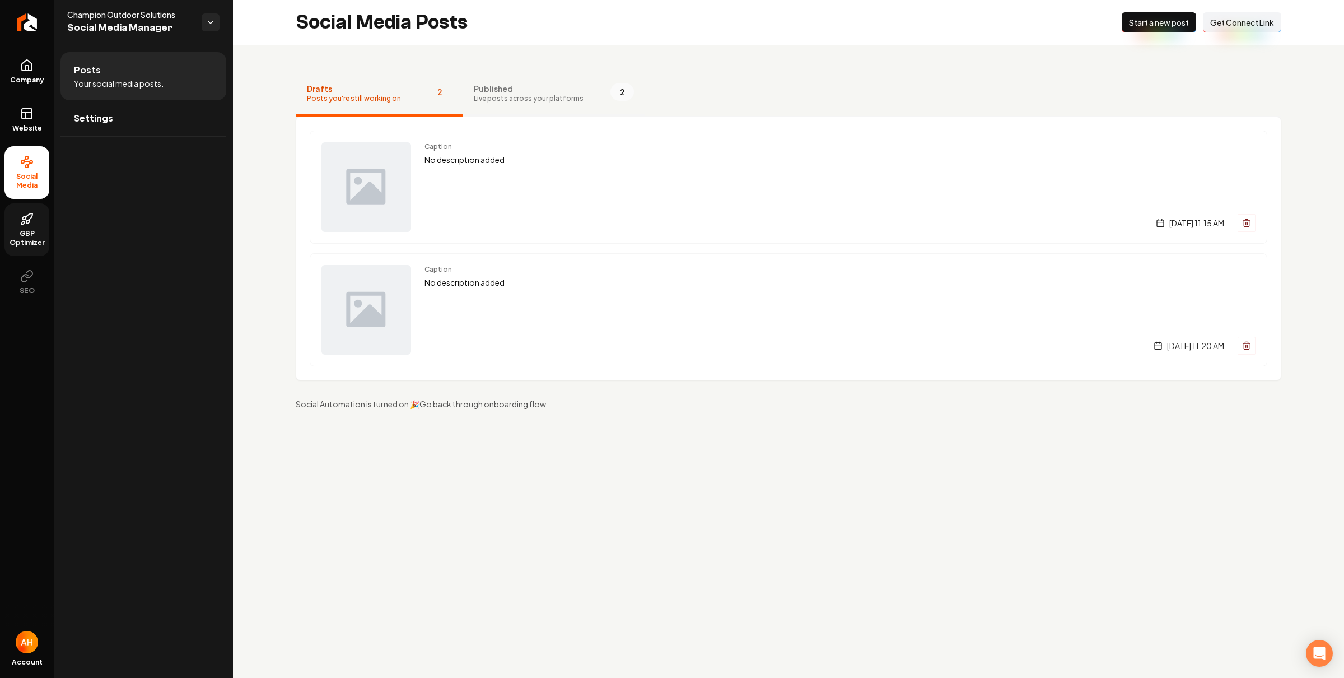
click at [554, 87] on span "Published" at bounding box center [529, 88] width 110 height 11
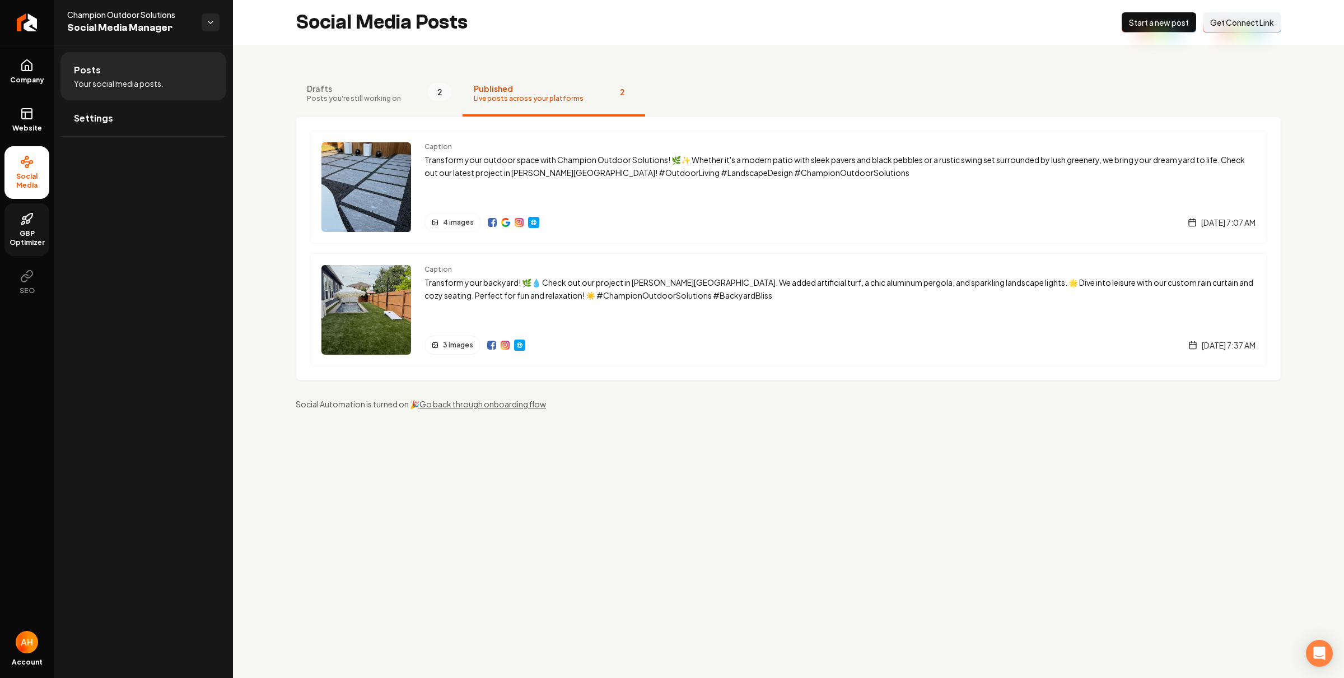
click at [408, 88] on button "Drafts Posts you're still working on 2" at bounding box center [379, 94] width 167 height 45
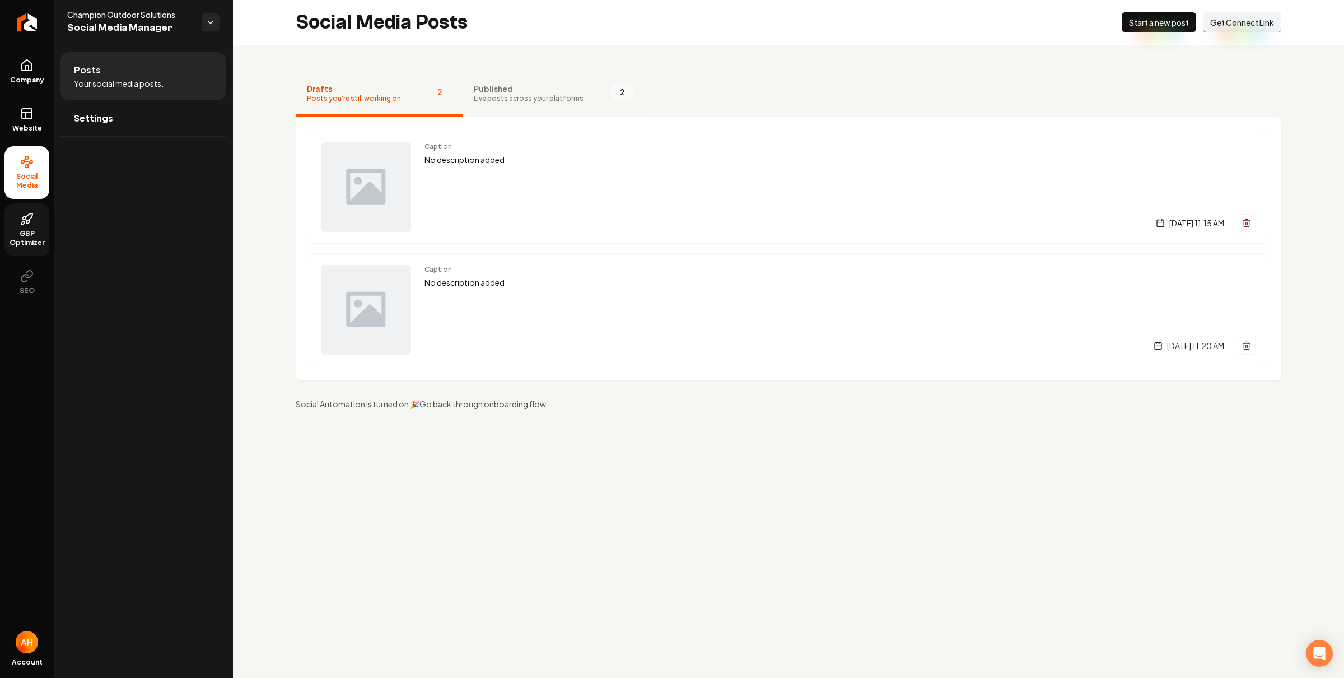
click at [518, 81] on button "Published Live posts across your platforms 2" at bounding box center [554, 94] width 183 height 45
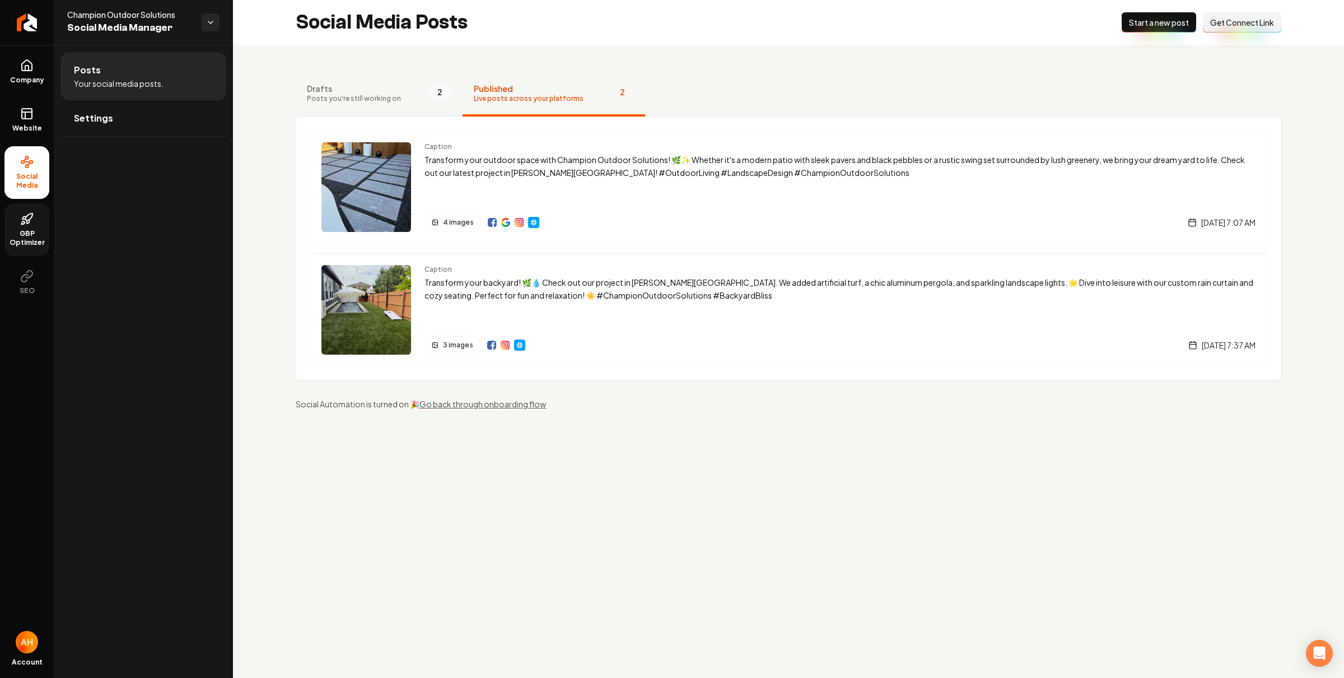
click at [332, 83] on span "Drafts" at bounding box center [354, 88] width 94 height 11
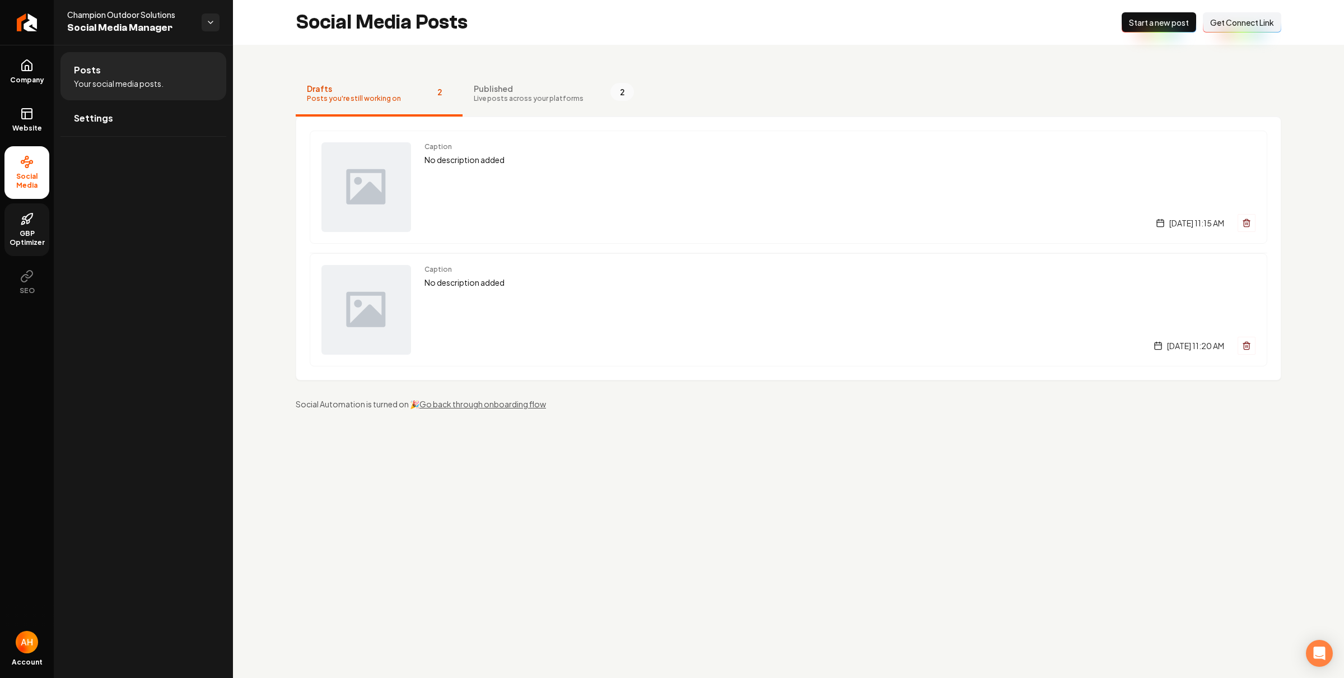
click at [145, 94] on li "Posts Your social media posts." at bounding box center [143, 76] width 166 height 48
click at [185, 111] on link "Settings" at bounding box center [143, 118] width 166 height 36
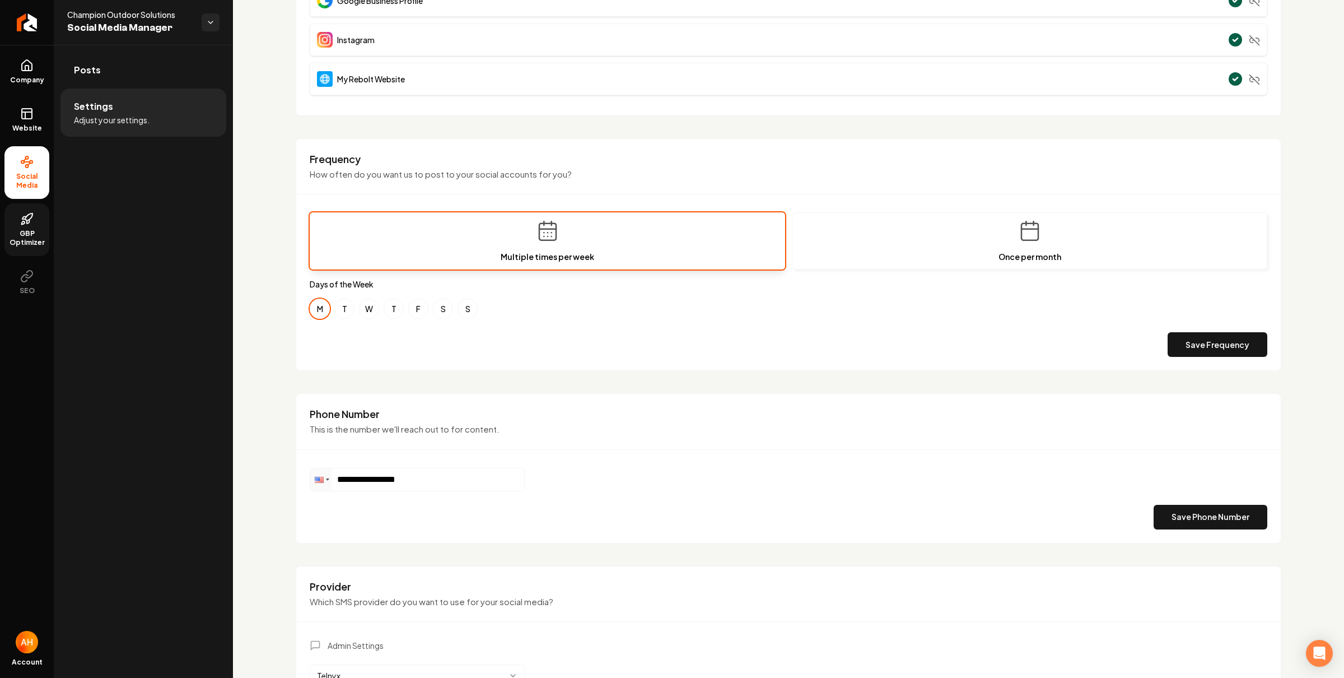
scroll to position [328, 0]
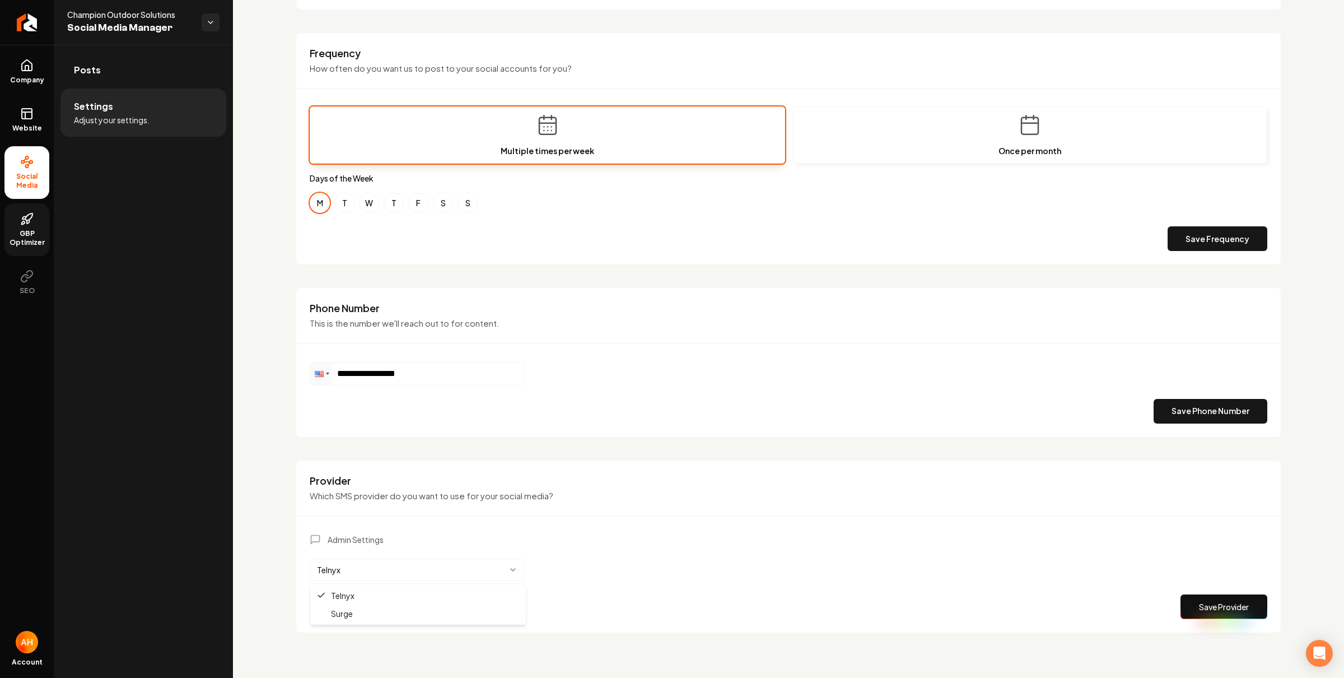
click at [431, 571] on html "**********" at bounding box center [672, 339] width 1344 height 678
click at [1232, 604] on button "Save Provider" at bounding box center [1224, 606] width 87 height 25
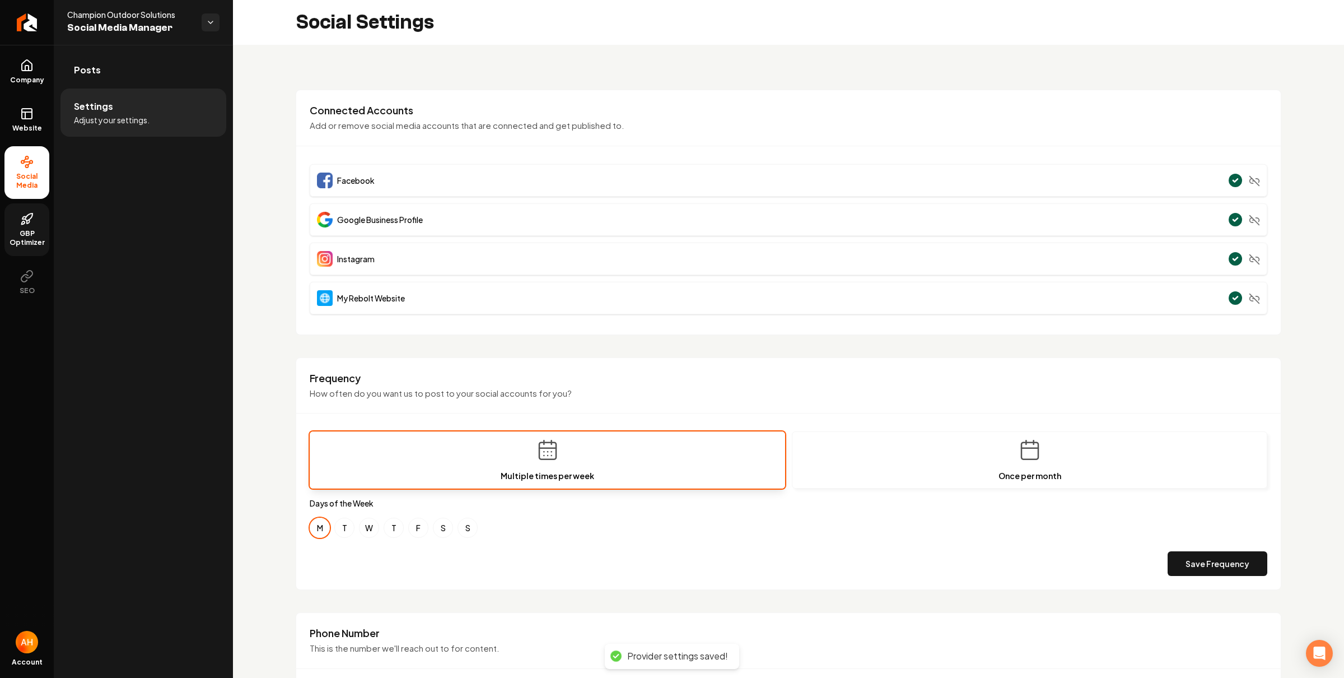
click at [160, 73] on link "Posts" at bounding box center [143, 70] width 166 height 36
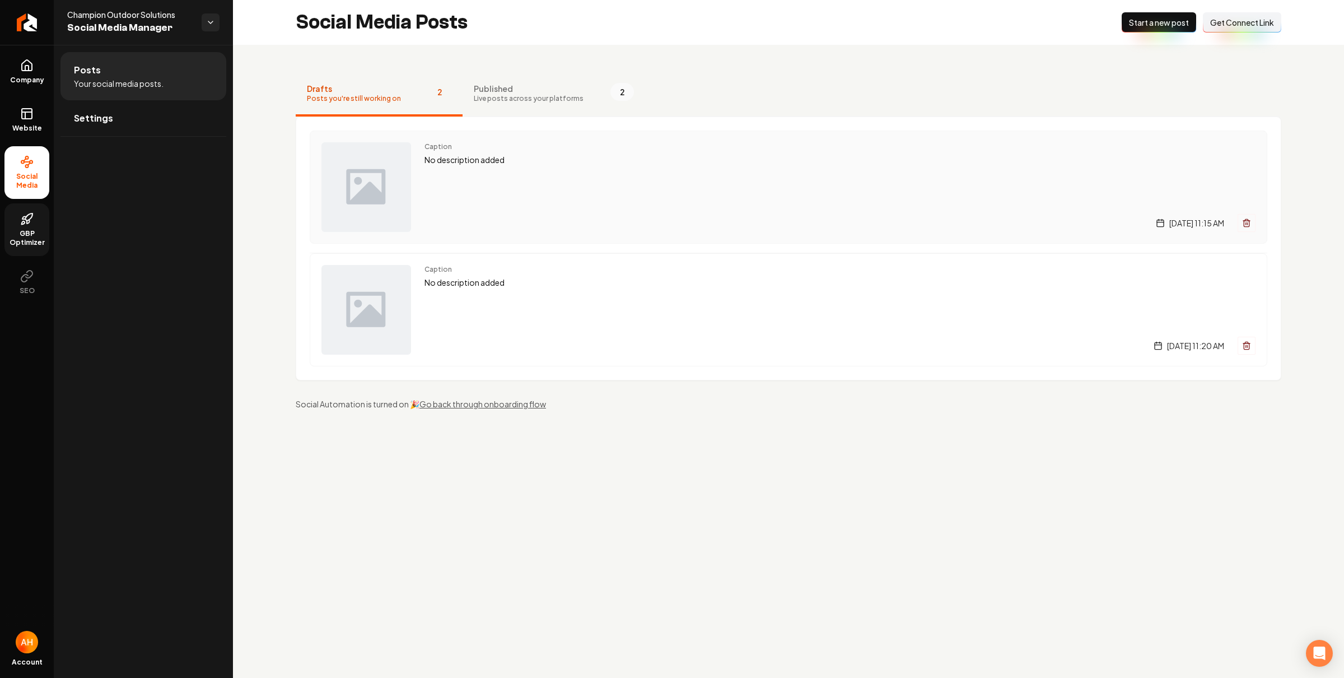
drag, startPoint x: 1159, startPoint y: 21, endPoint x: 914, endPoint y: 168, distance: 285.4
click at [1158, 21] on span "Start a new post" at bounding box center [1159, 22] width 60 height 11
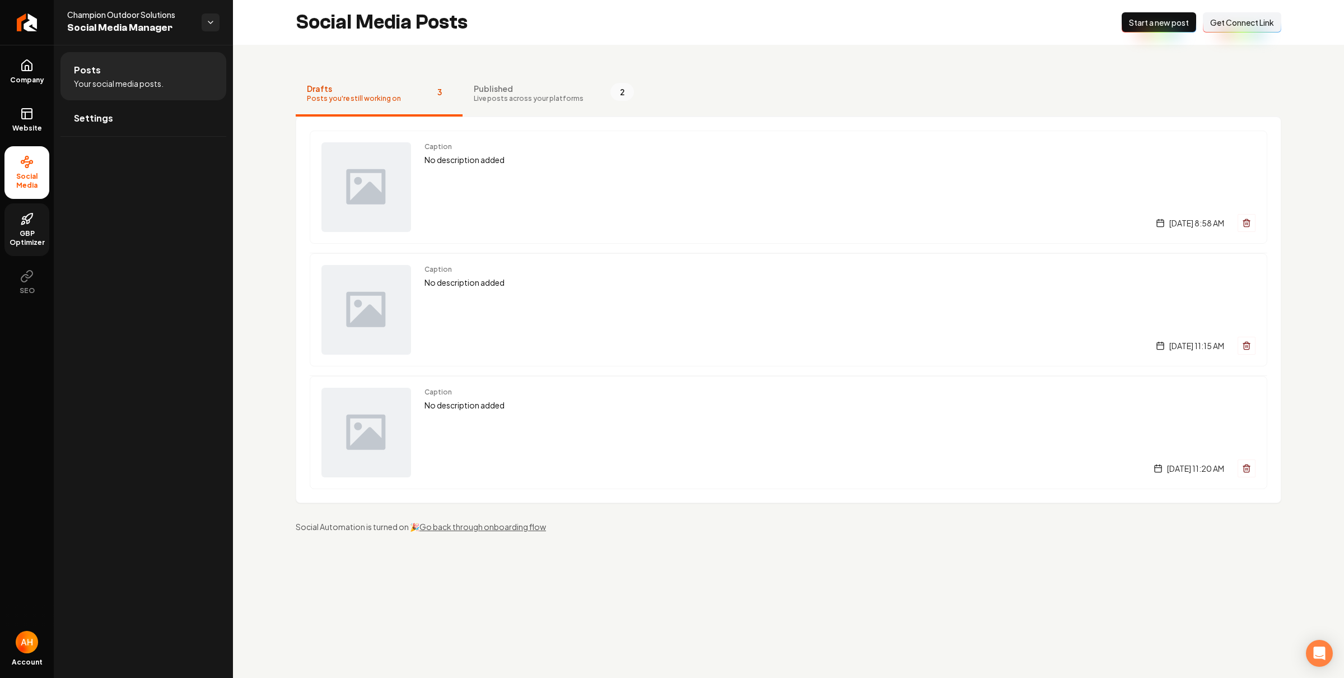
click at [693, 69] on div "Drafts Posts you're still working on 3 Published Live posts across your platfor…" at bounding box center [788, 302] width 1111 height 514
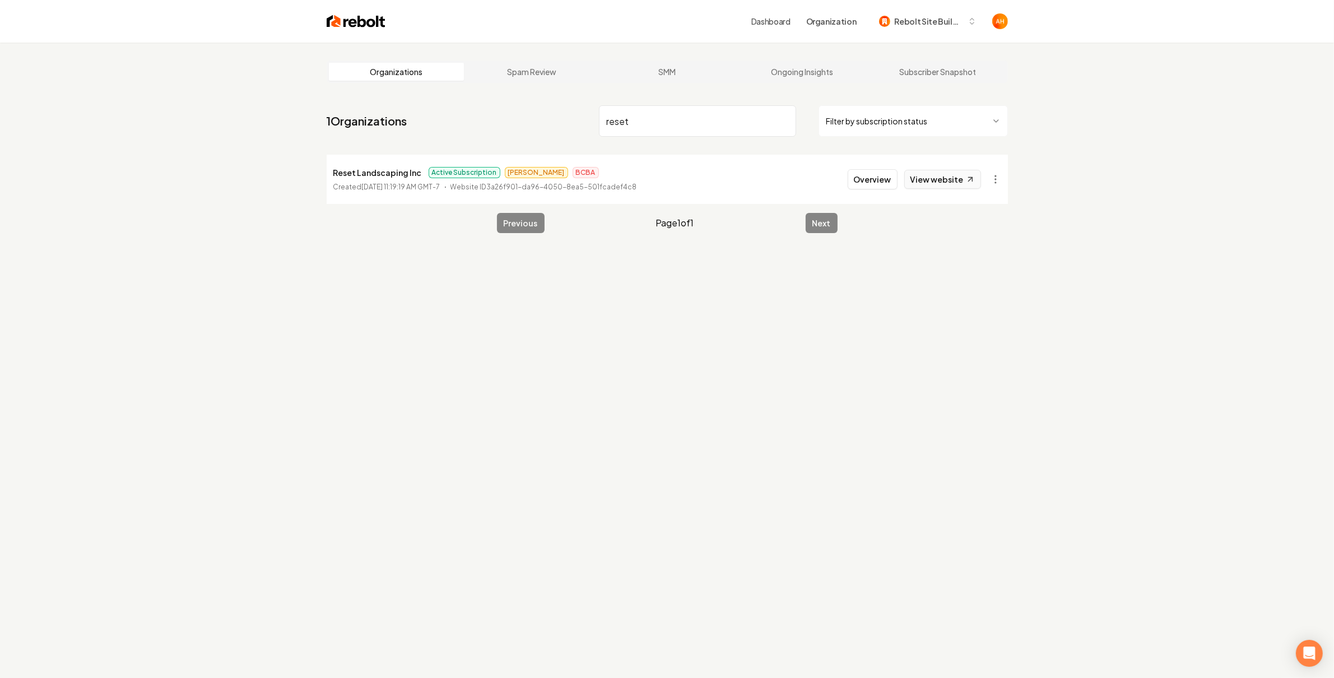
click at [945, 179] on link "View website" at bounding box center [942, 179] width 77 height 19
click at [738, 124] on input "reset" at bounding box center [697, 120] width 197 height 31
click at [991, 176] on html "Dashboard Organization Rebolt Site Builder Organizations Spam Review SMM Ongoin…" at bounding box center [667, 339] width 1334 height 678
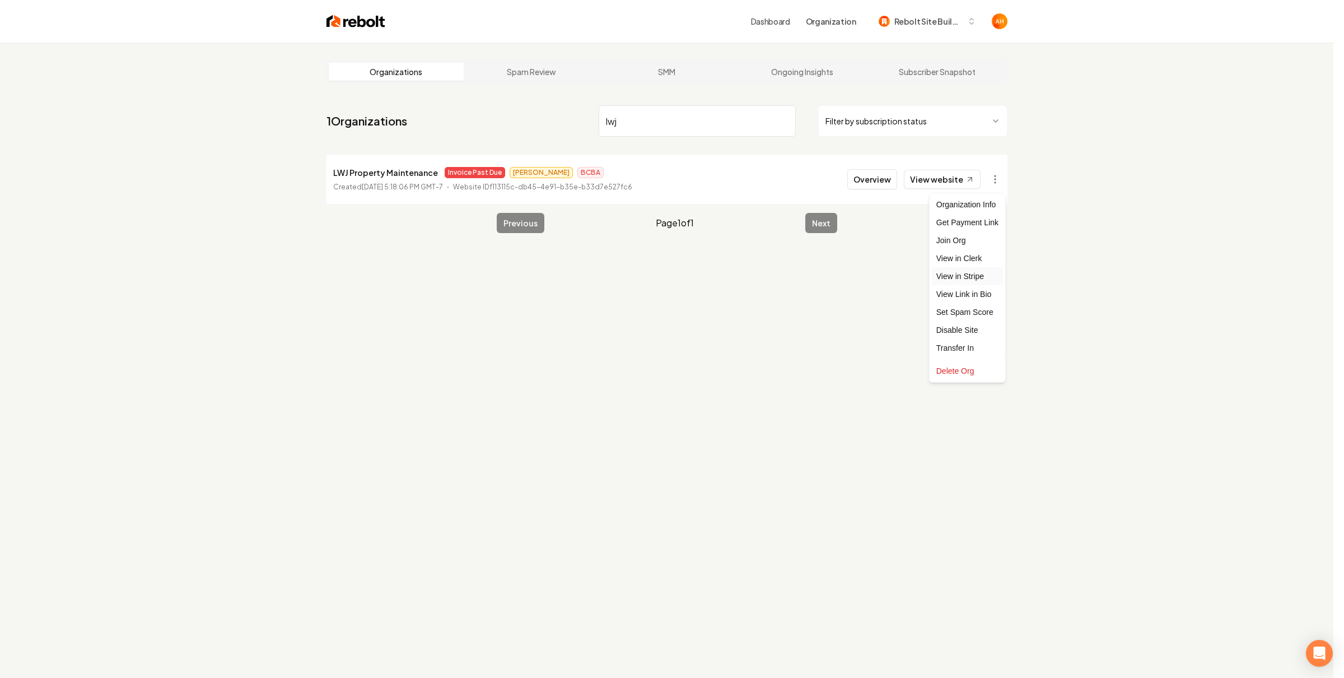
click at [985, 277] on link "View in Stripe" at bounding box center [967, 276] width 71 height 18
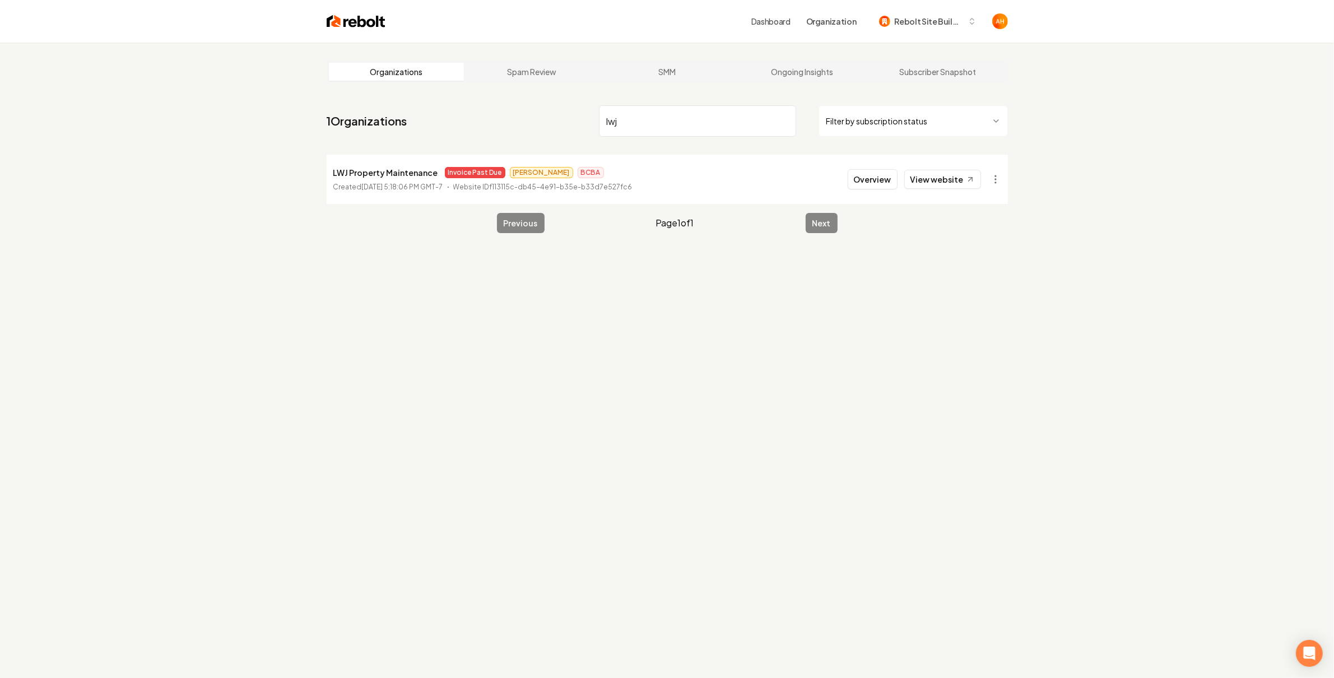
click at [658, 119] on input "lwj" at bounding box center [697, 120] width 197 height 31
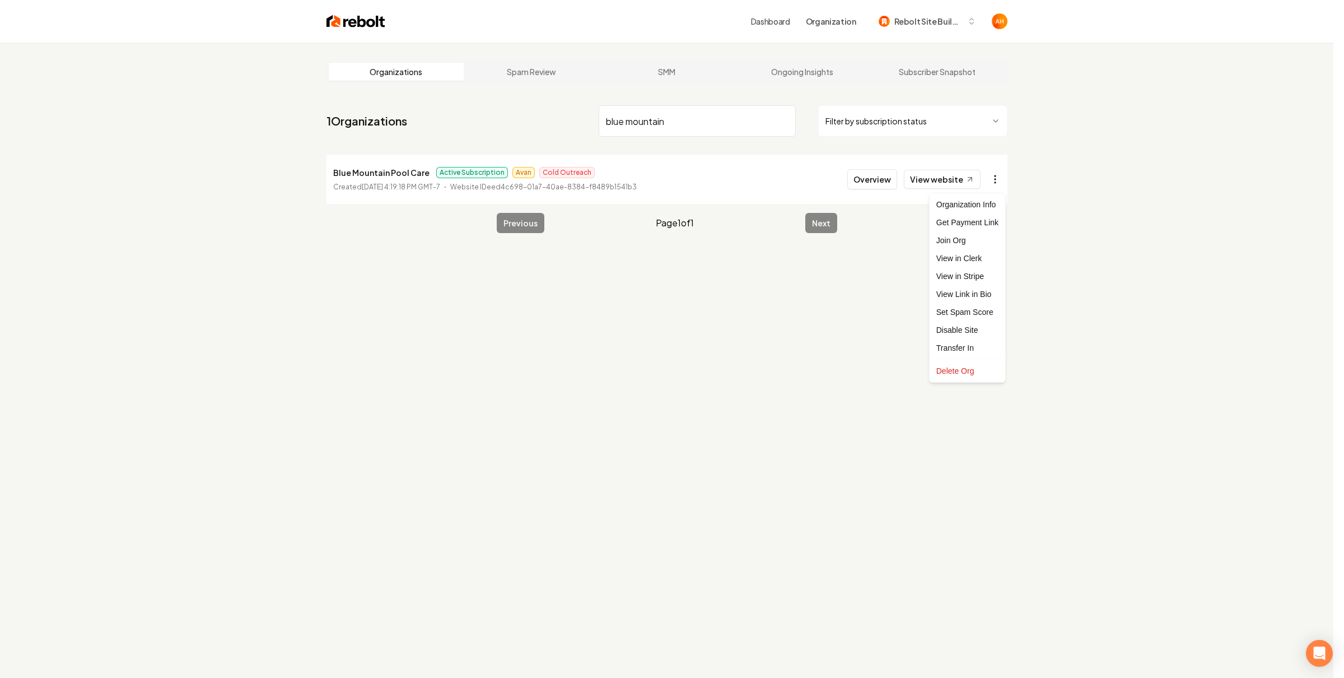
click at [992, 180] on html "Dashboard Organization Rebolt Site Builder Organizations Spam Review SMM Ongoin…" at bounding box center [672, 339] width 1344 height 678
click at [985, 277] on link "View in Stripe" at bounding box center [967, 276] width 71 height 18
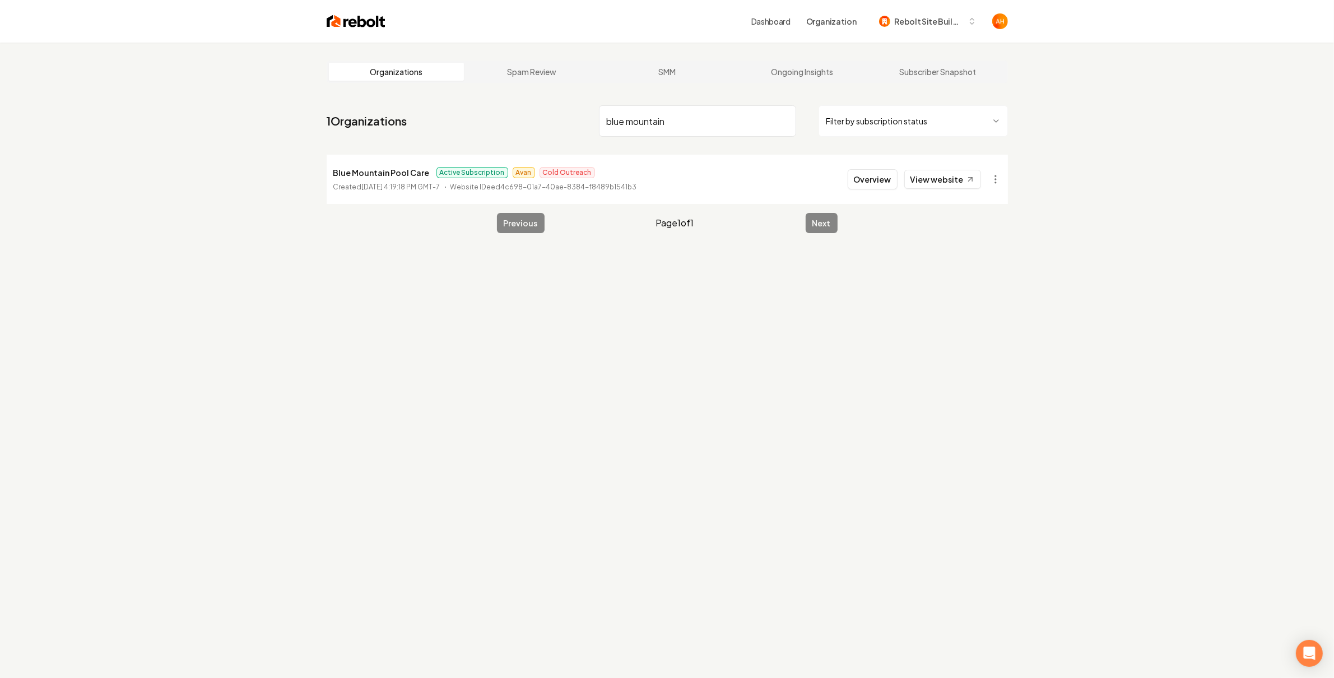
click at [683, 122] on input "blue mountain" at bounding box center [697, 120] width 197 height 31
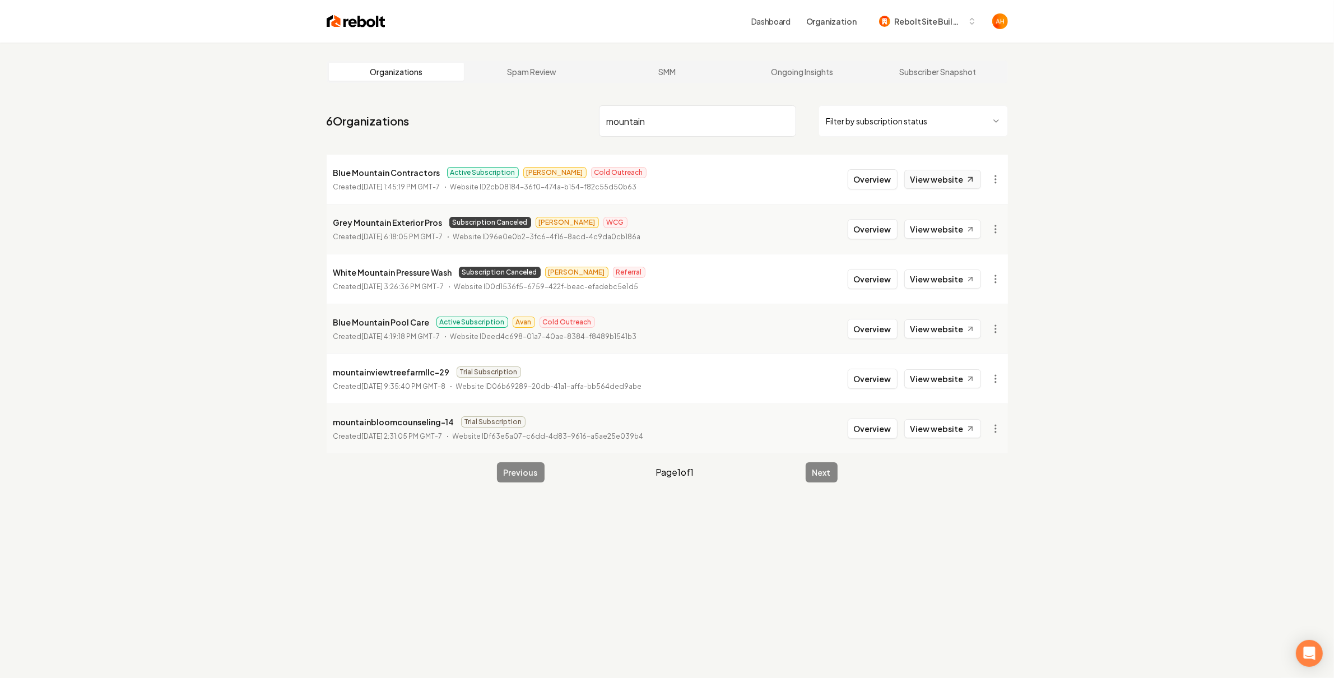
type input "mountain"
click at [949, 178] on link "View website" at bounding box center [942, 179] width 77 height 19
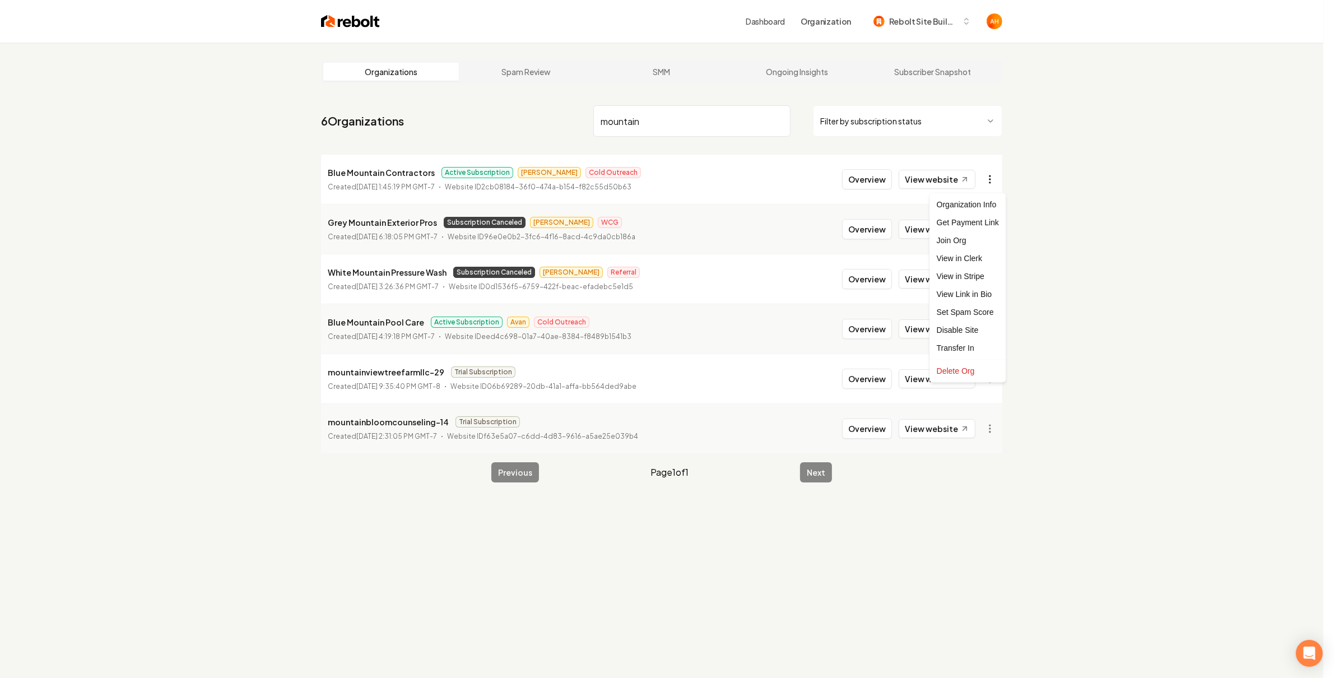
click at [999, 178] on html "Dashboard Organization Rebolt Site Builder Organizations Spam Review SMM Ongoin…" at bounding box center [667, 339] width 1334 height 678
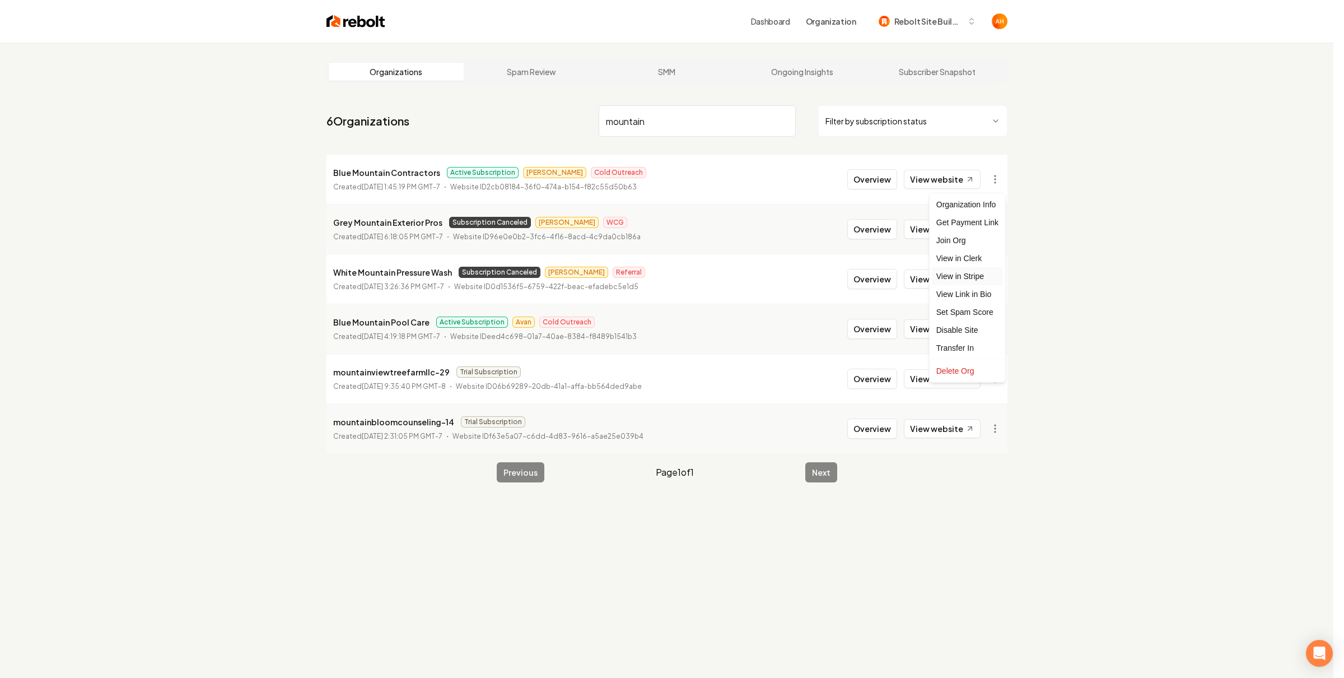
click at [978, 274] on link "View in Stripe" at bounding box center [967, 276] width 71 height 18
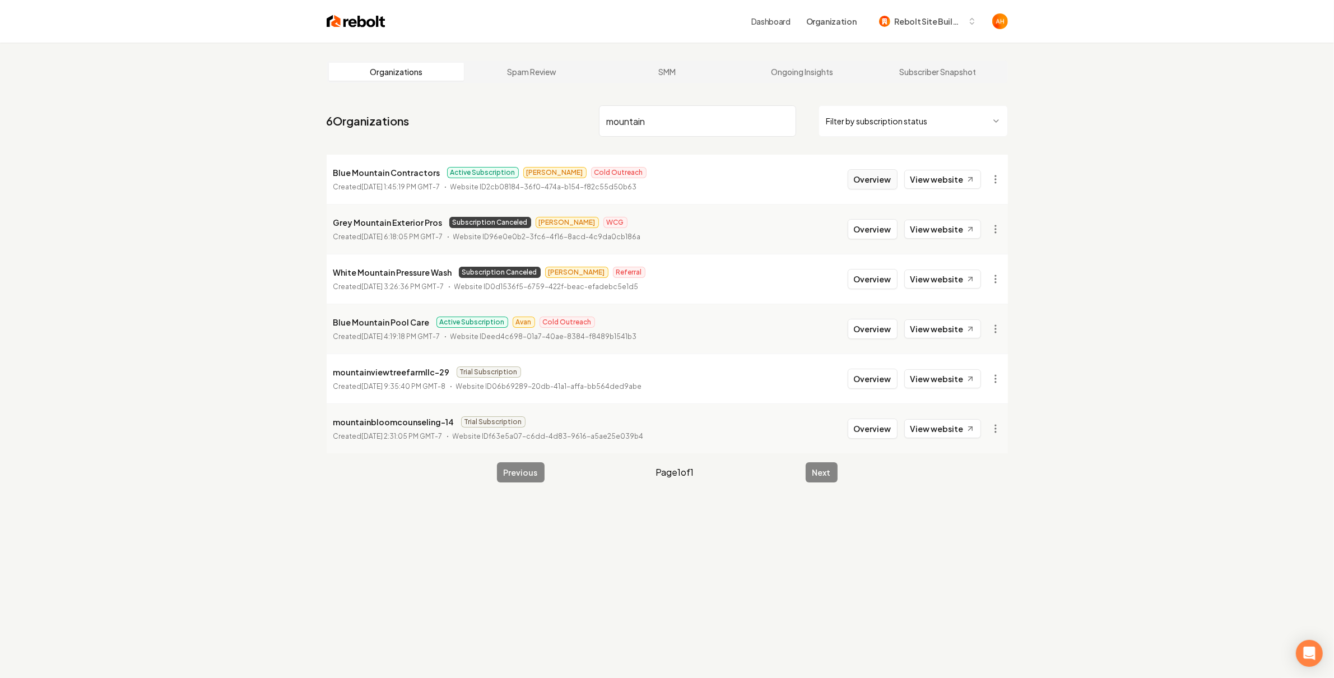
click at [865, 186] on button "Overview" at bounding box center [872, 179] width 50 height 20
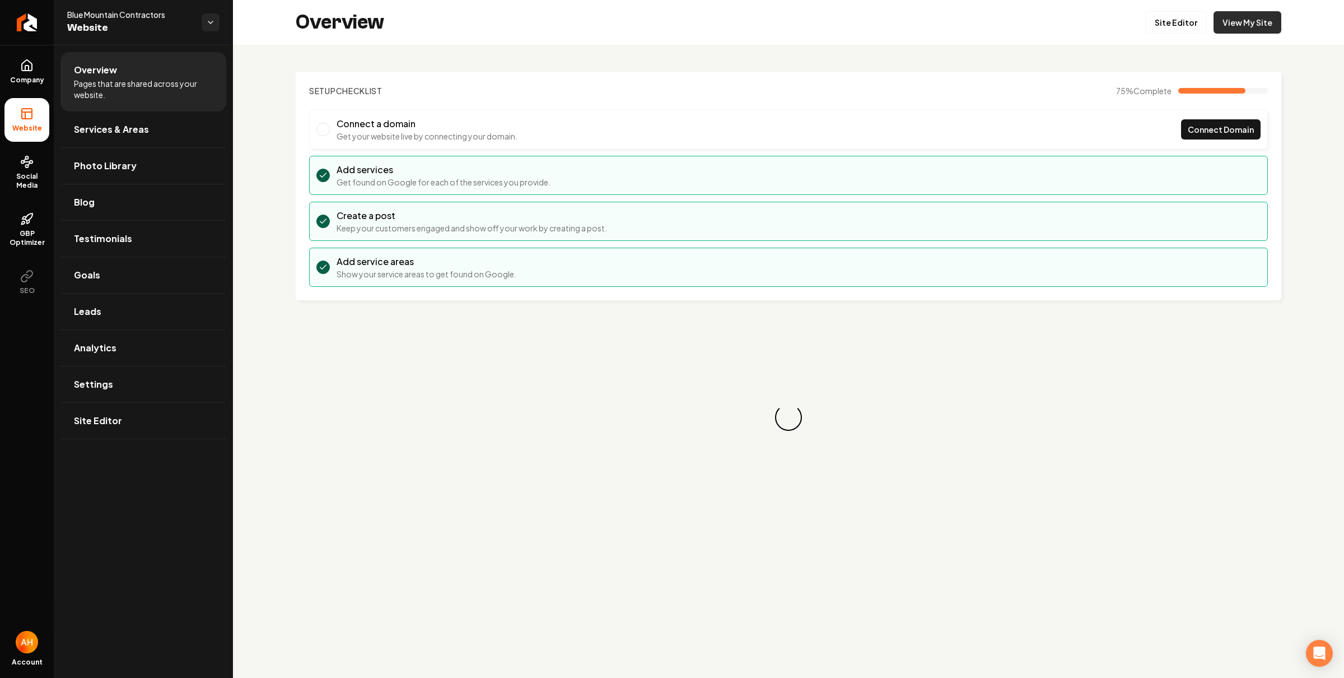
click at [1255, 26] on link "View My Site" at bounding box center [1248, 22] width 68 height 22
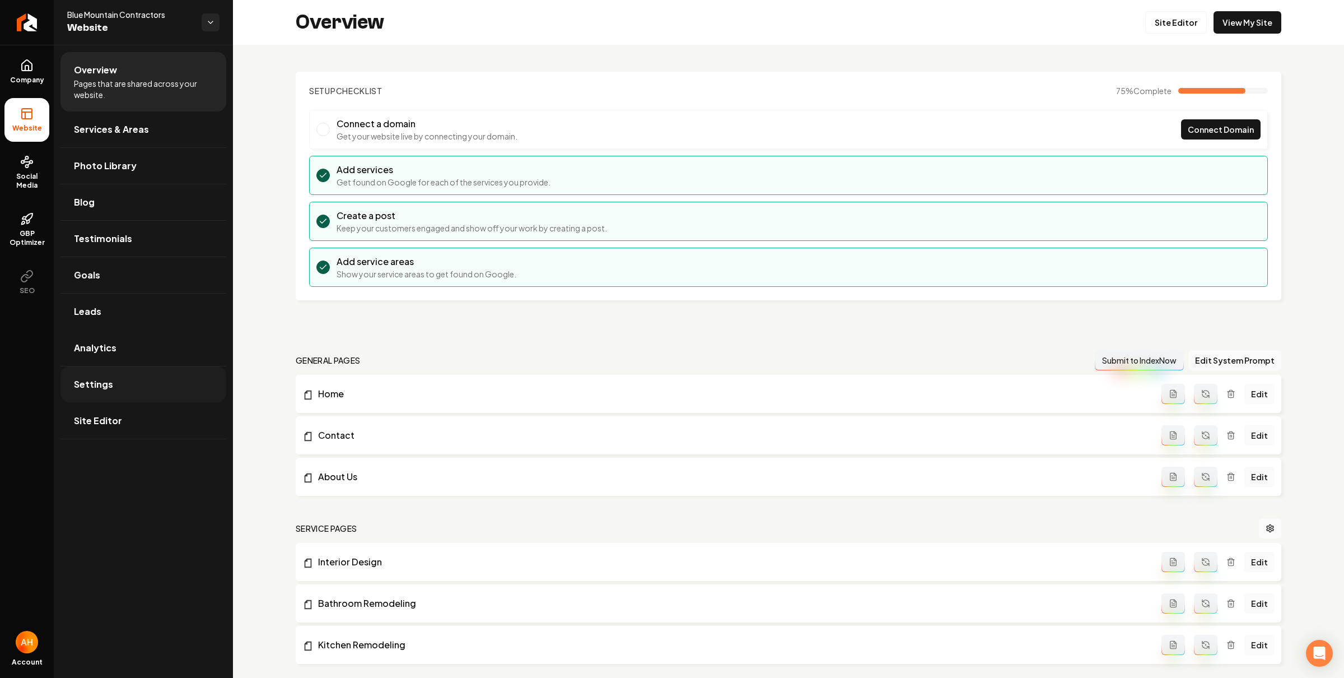
drag, startPoint x: 118, startPoint y: 366, endPoint x: 131, endPoint y: 377, distance: 17.1
click at [118, 366] on link "Analytics" at bounding box center [143, 348] width 166 height 36
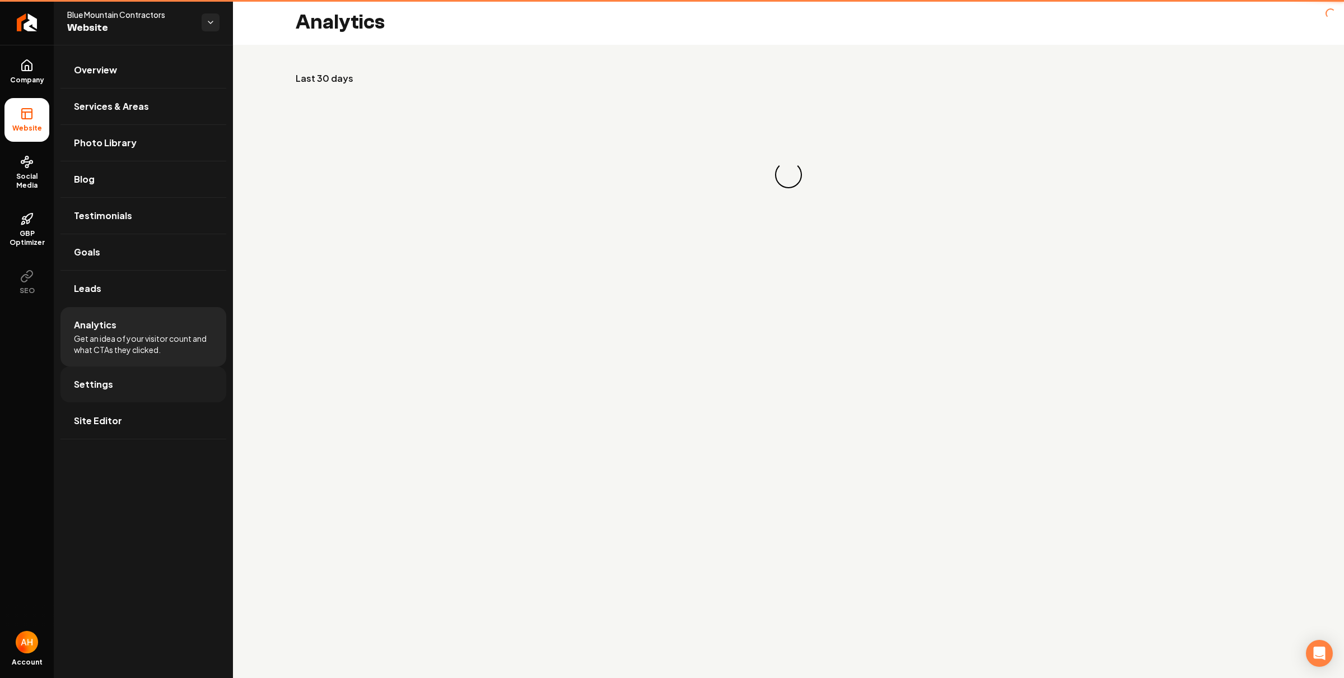
click at [131, 378] on link "Settings" at bounding box center [143, 384] width 166 height 36
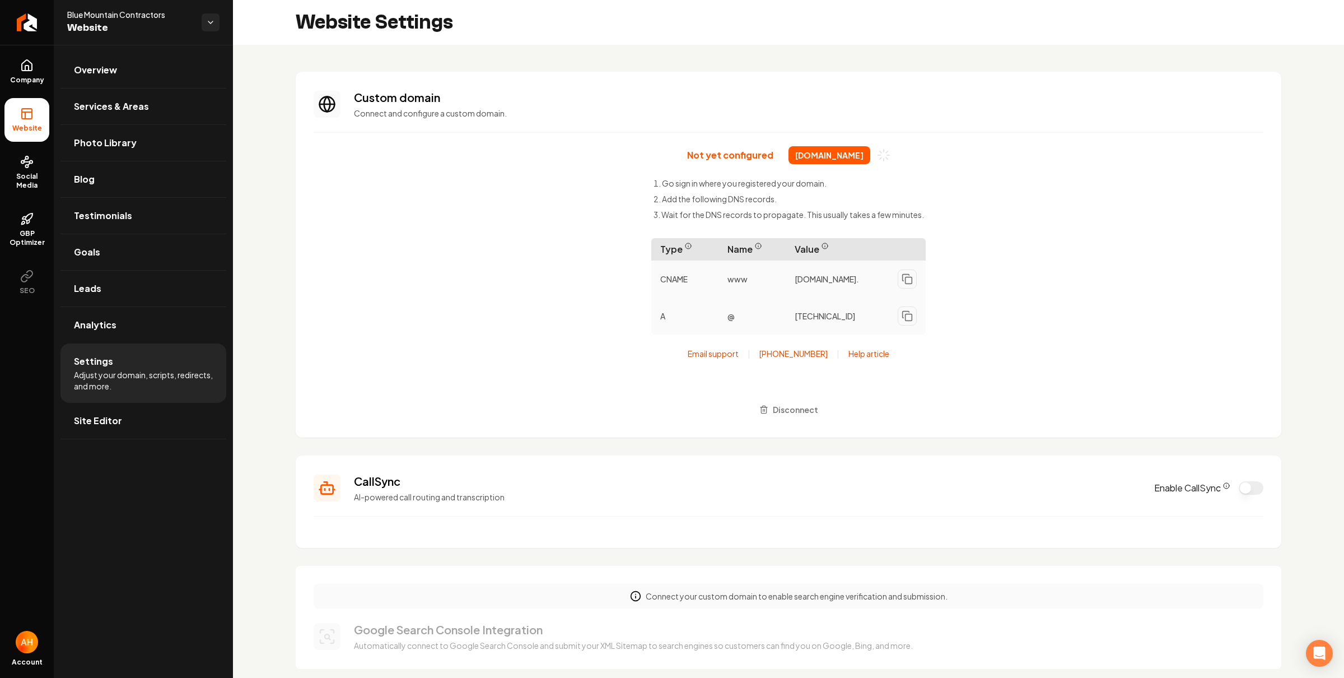
click at [798, 156] on span "thebluemountaincontractors.com" at bounding box center [830, 155] width 82 height 18
click at [799, 155] on span "thebluemountaincontractors.com" at bounding box center [830, 155] width 82 height 18
copy div "thebluemountaincontractors.com"
drag, startPoint x: 786, startPoint y: 411, endPoint x: 798, endPoint y: 369, distance: 43.6
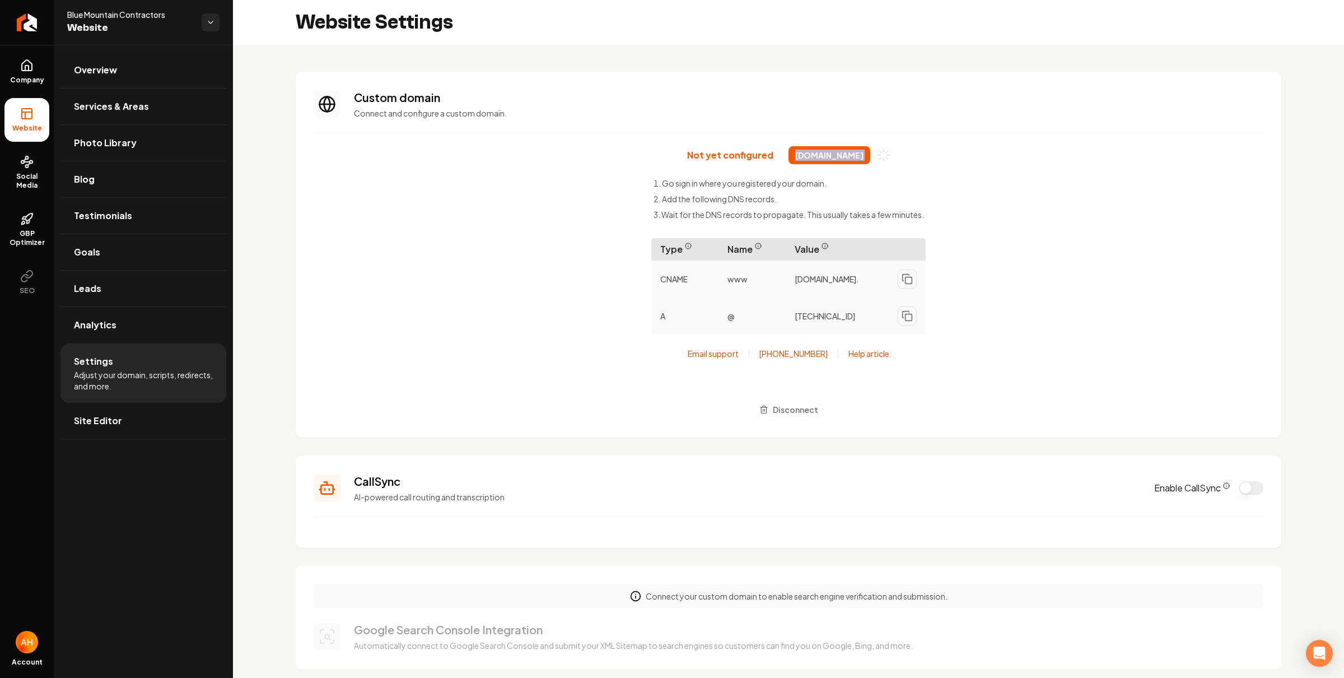
click at [786, 410] on span "Disconnect" at bounding box center [795, 410] width 45 height 12
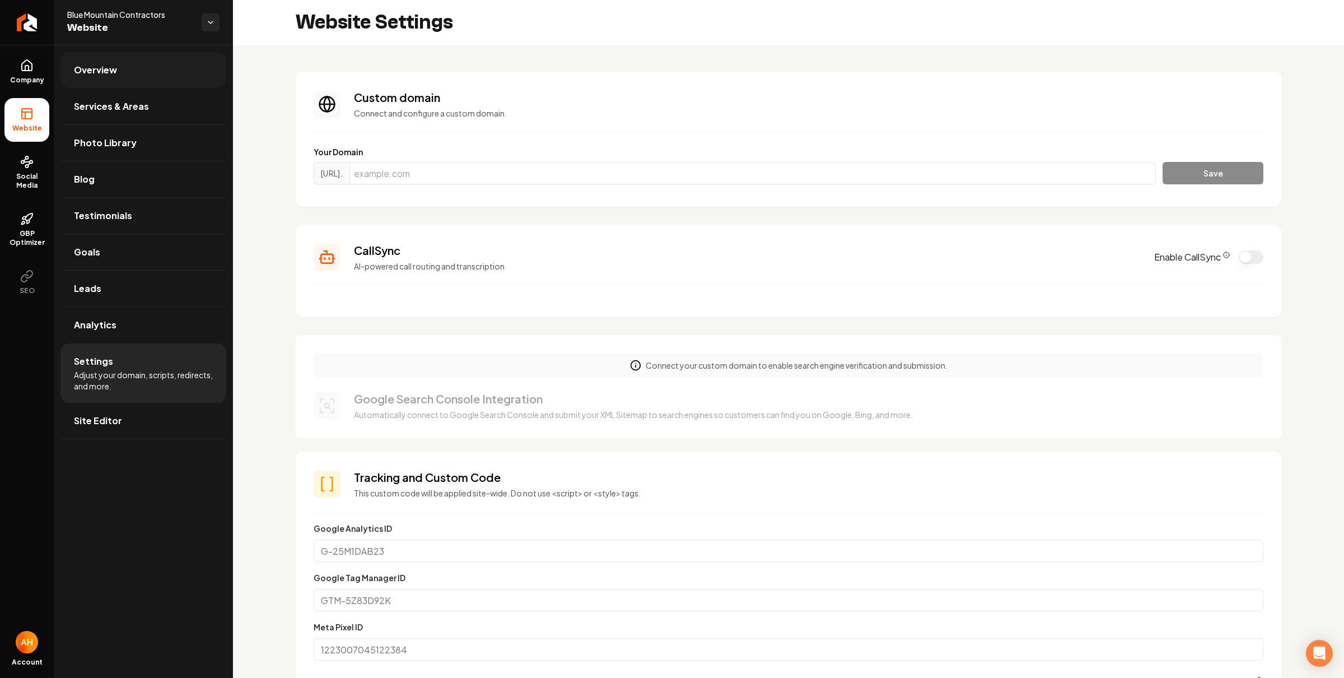
click at [127, 77] on link "Overview" at bounding box center [143, 70] width 166 height 36
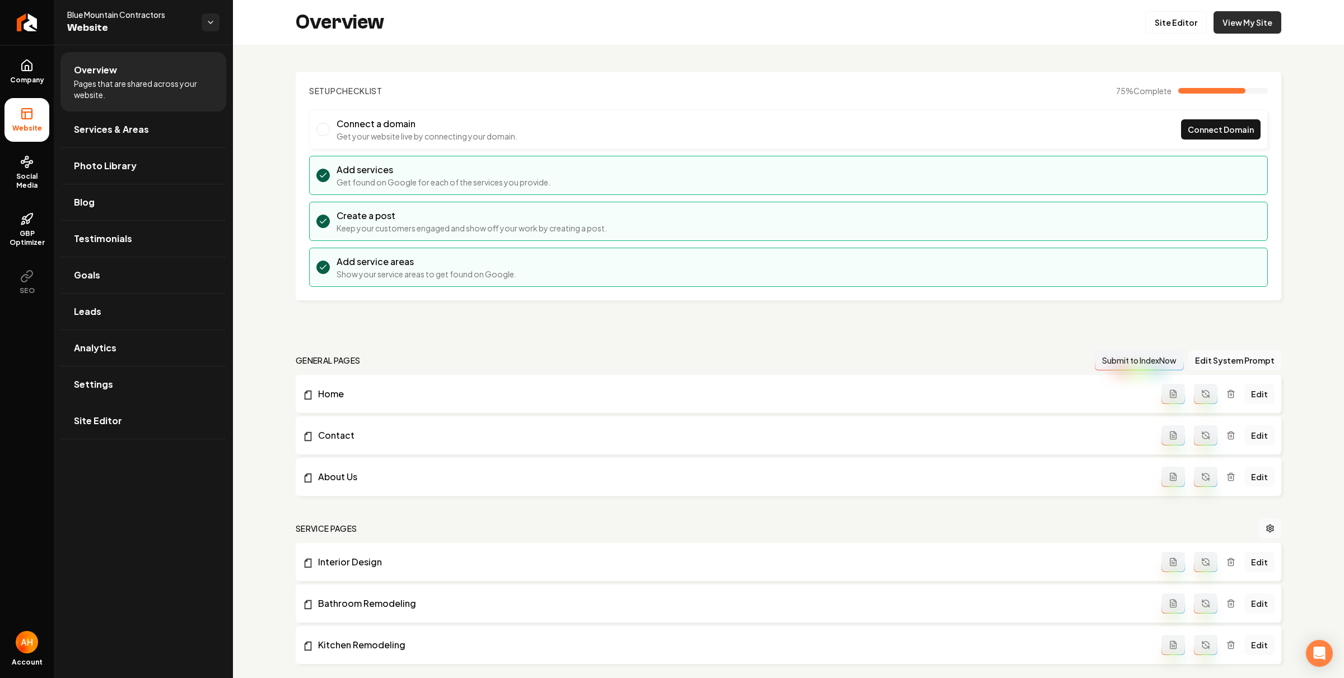
click at [1221, 17] on link "View My Site" at bounding box center [1248, 22] width 68 height 22
click at [709, 54] on div "Setup Checklist 75 % Complete Connect a domain Get your website live by connect…" at bounding box center [788, 471] width 1111 height 852
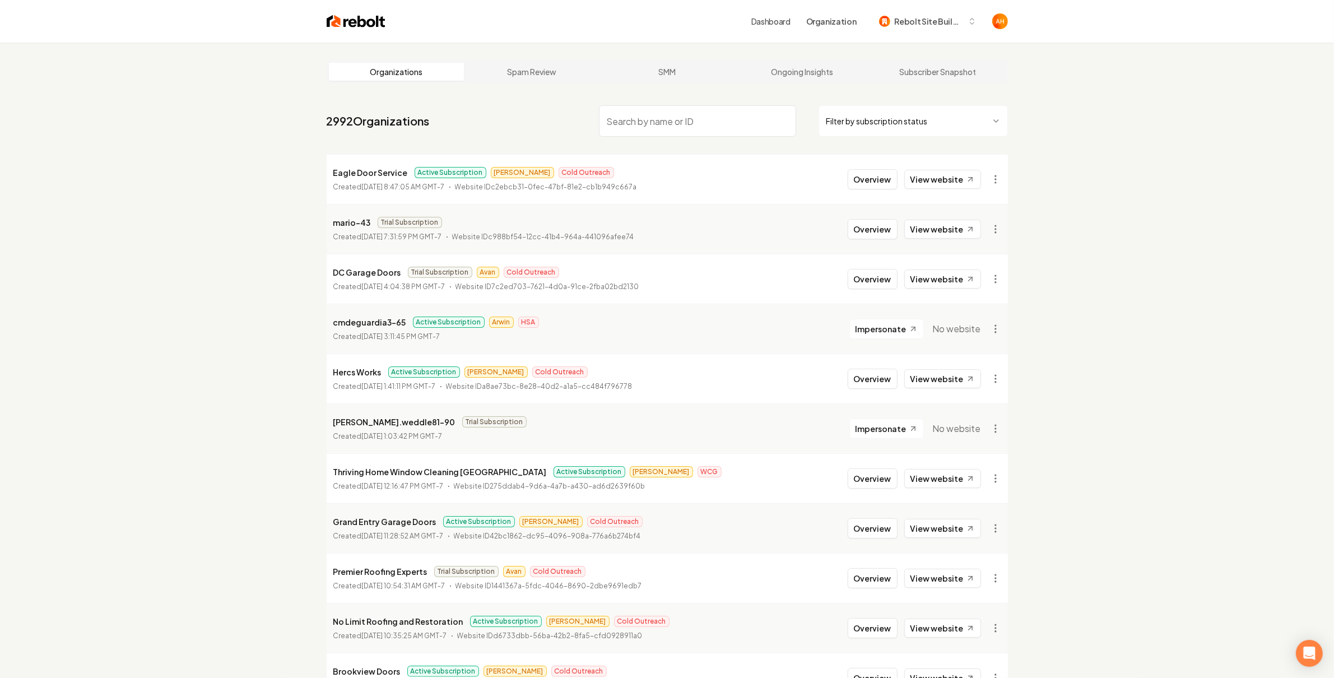
click at [780, 18] on link "Dashboard" at bounding box center [770, 21] width 39 height 11
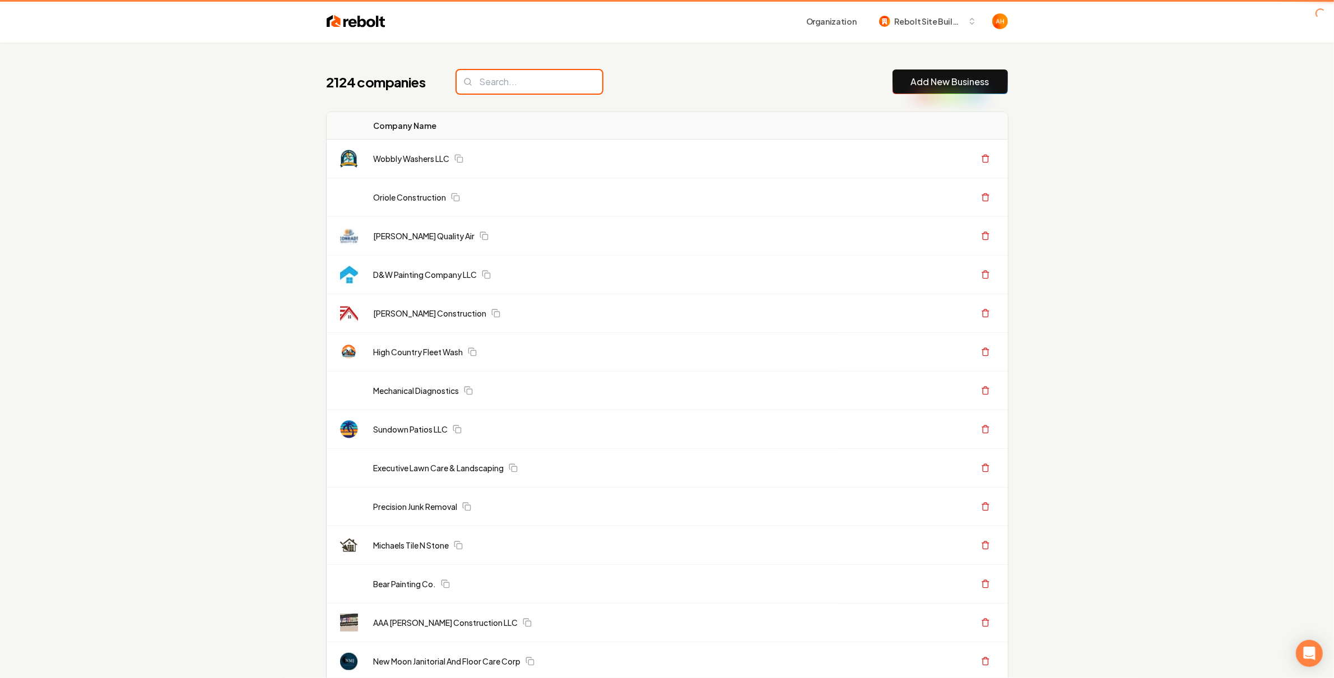
click at [558, 87] on input "search" at bounding box center [529, 82] width 146 height 24
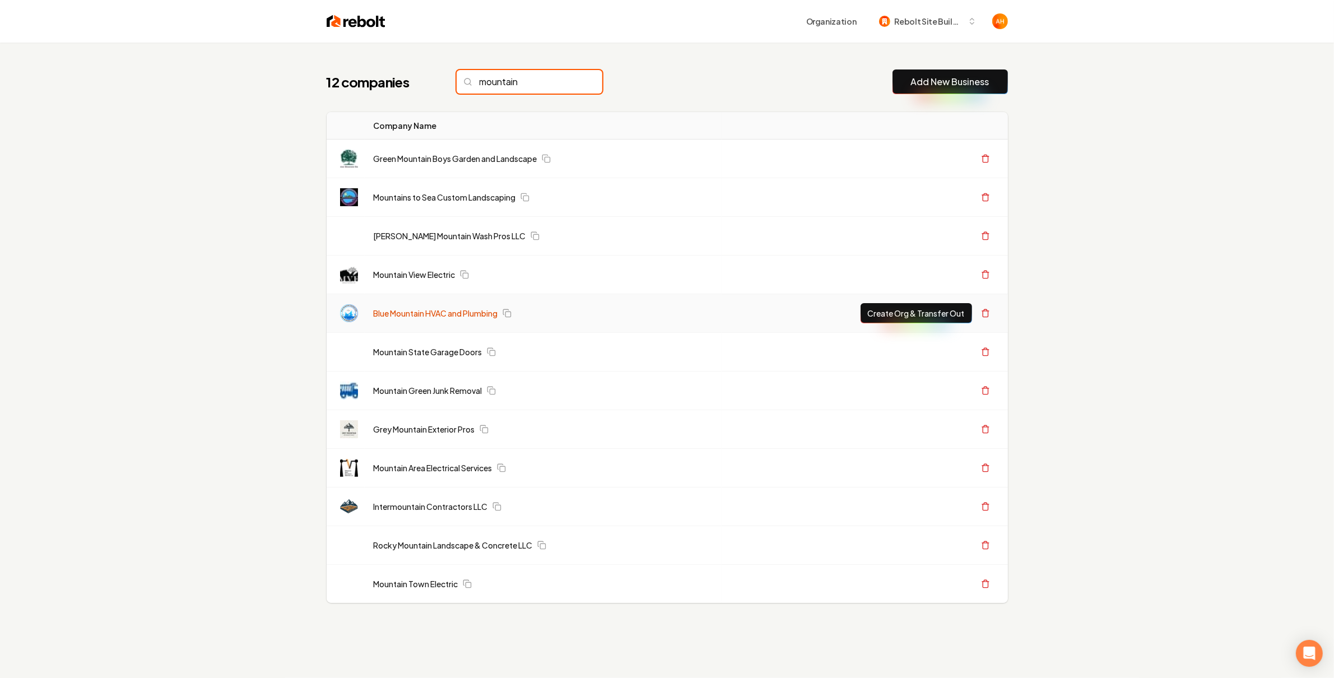
type input "mountain"
drag, startPoint x: 395, startPoint y: 318, endPoint x: 499, endPoint y: 313, distance: 103.7
click at [499, 313] on tr "Blue Mountain HVAC and Plumbing Create Org & Transfer Out" at bounding box center [667, 313] width 681 height 39
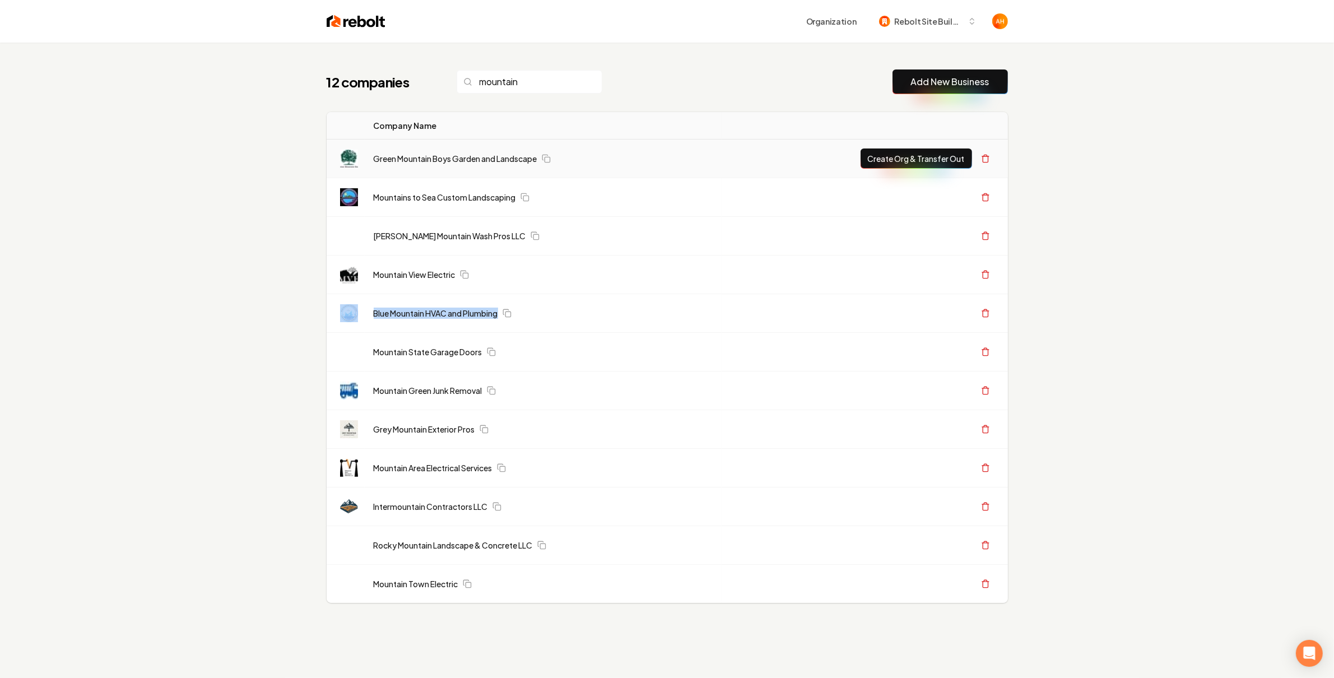
copy tr "Blue Mountain HVAC and Plumbing"
click at [591, 59] on div "12 companies mountain Add New Business Logo Company Name Actions Green Mountain…" at bounding box center [667, 359] width 717 height 632
click at [721, 60] on div "12 companies mountain Add New Business Logo Company Name Actions Green Mountain…" at bounding box center [667, 359] width 717 height 632
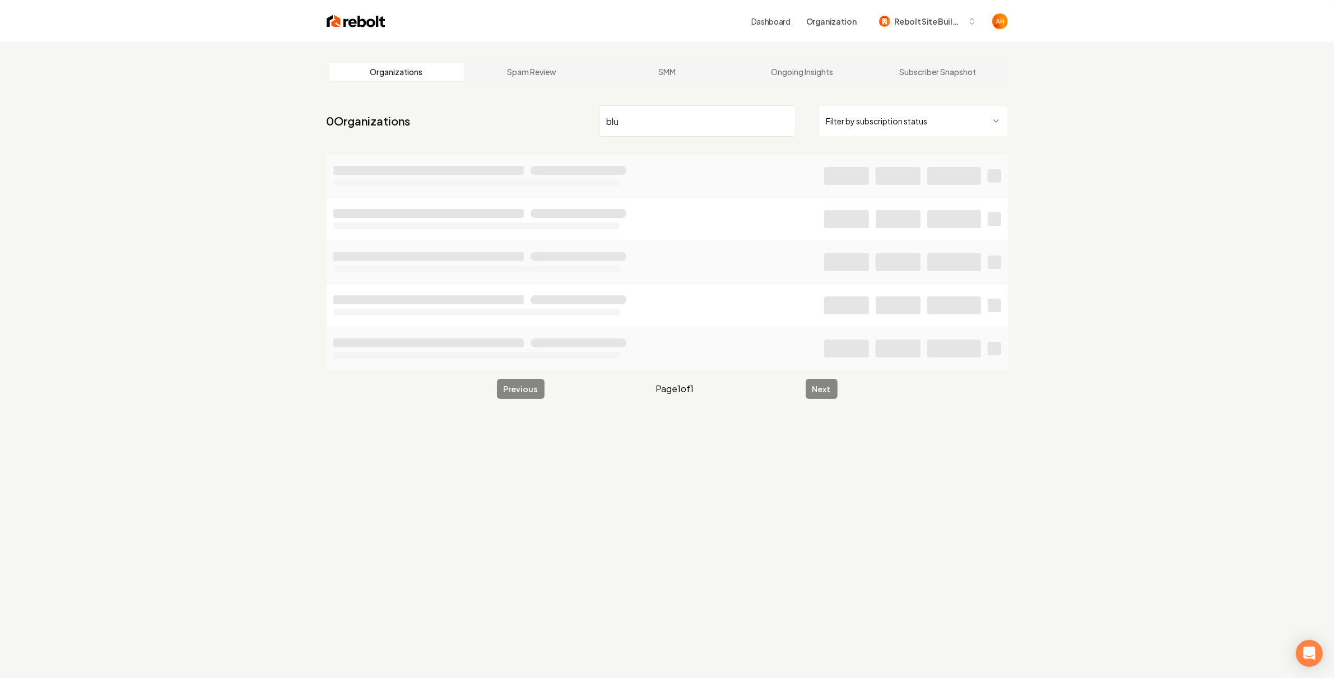
type input "bl"
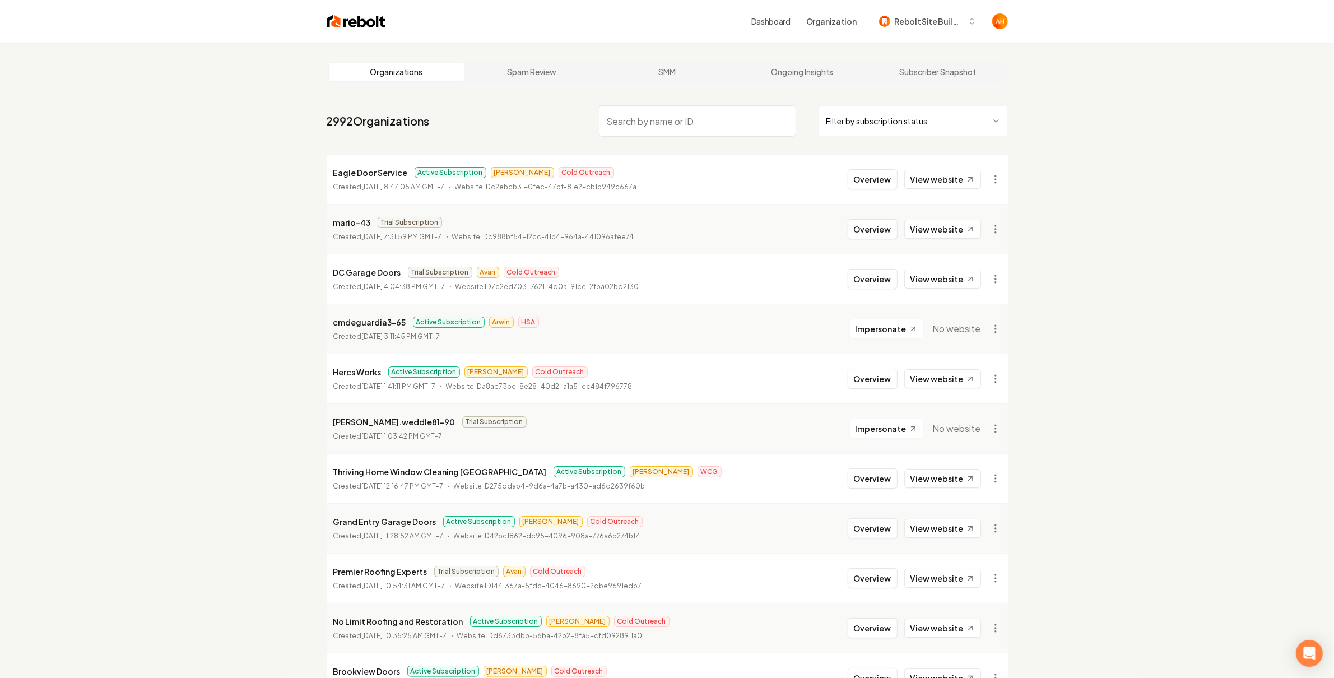
type input ","
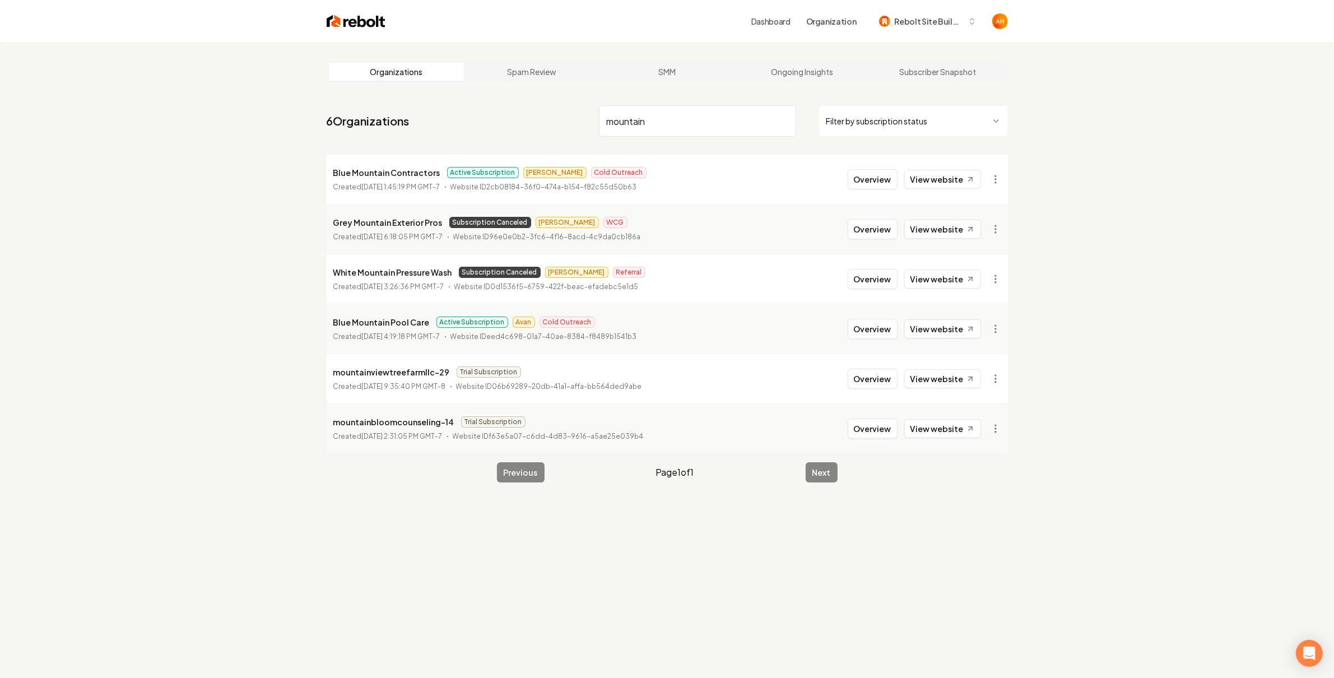
type input "mountain"
click at [389, 168] on p "Blue Mountain Contractors" at bounding box center [386, 172] width 107 height 13
click at [390, 167] on p "Blue Mountain Contractors" at bounding box center [386, 172] width 107 height 13
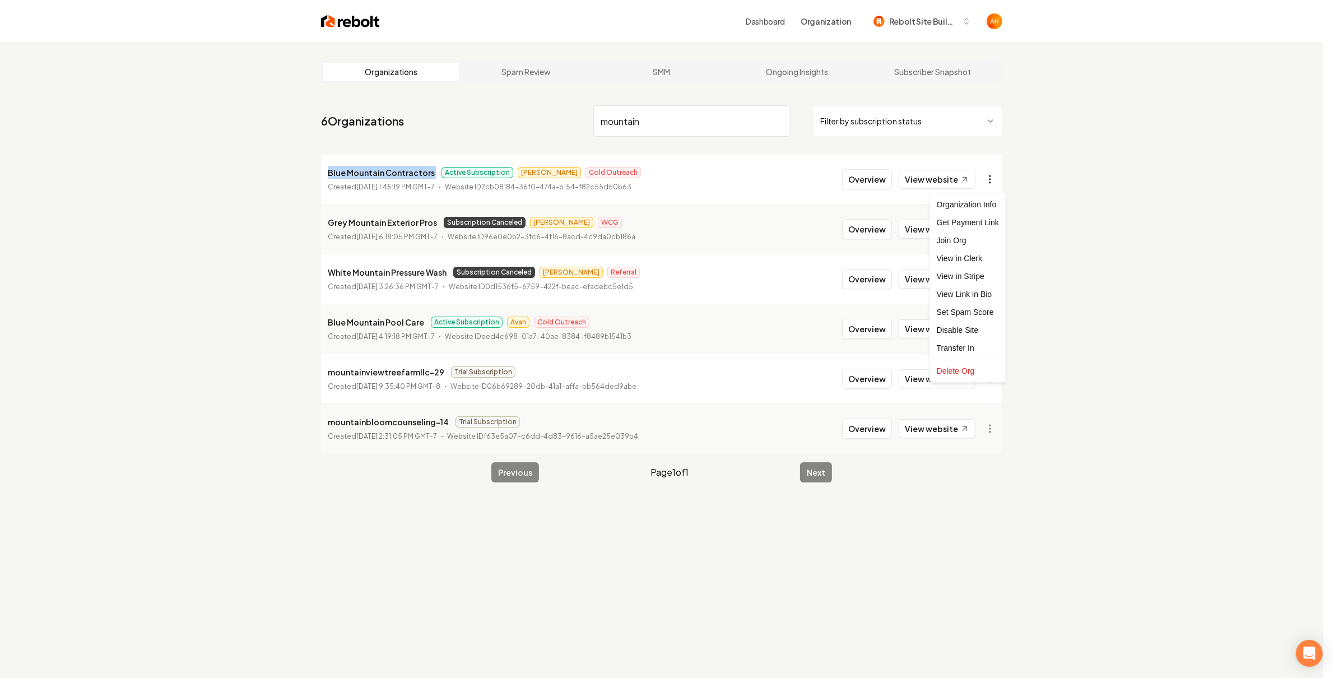
click at [1000, 174] on html "Dashboard Organization Rebolt Site Builder Organizations Spam Review SMM Ongoin…" at bounding box center [667, 339] width 1334 height 678
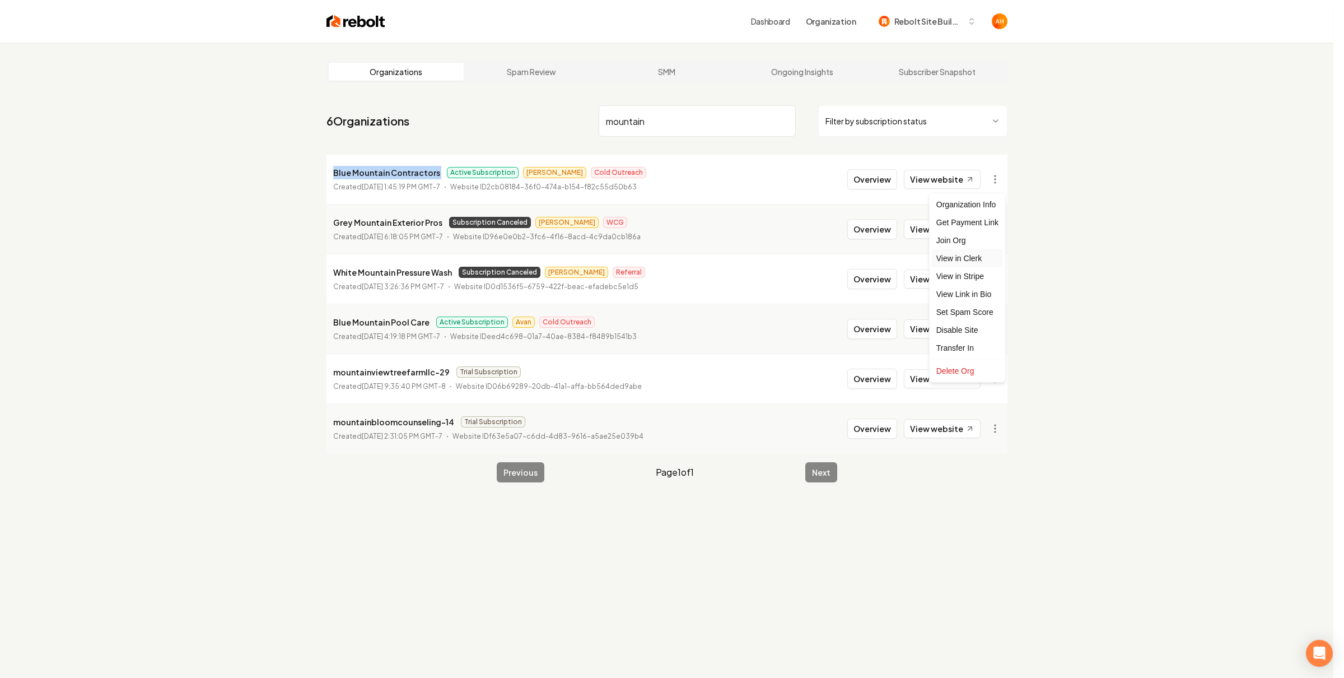
click at [976, 259] on link "View in Clerk" at bounding box center [967, 258] width 71 height 18
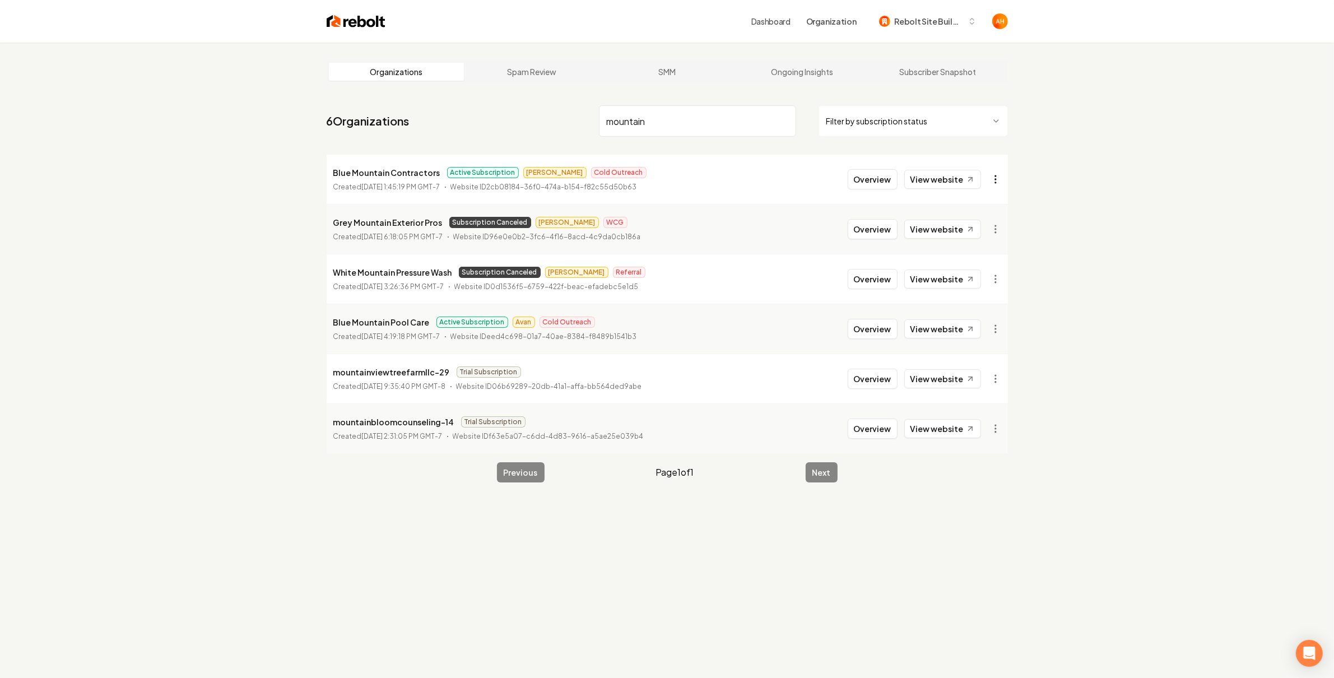
drag, startPoint x: 1027, startPoint y: 193, endPoint x: 987, endPoint y: 182, distance: 41.7
click at [1027, 192] on div "Organizations Spam Review SMM Ongoing Insights Subscriber Snapshot 6 Organizati…" at bounding box center [667, 382] width 1334 height 678
click at [995, 177] on html "Dashboard Organization Rebolt Site Builder Organizations Spam Review SMM Ongoin…" at bounding box center [667, 339] width 1334 height 678
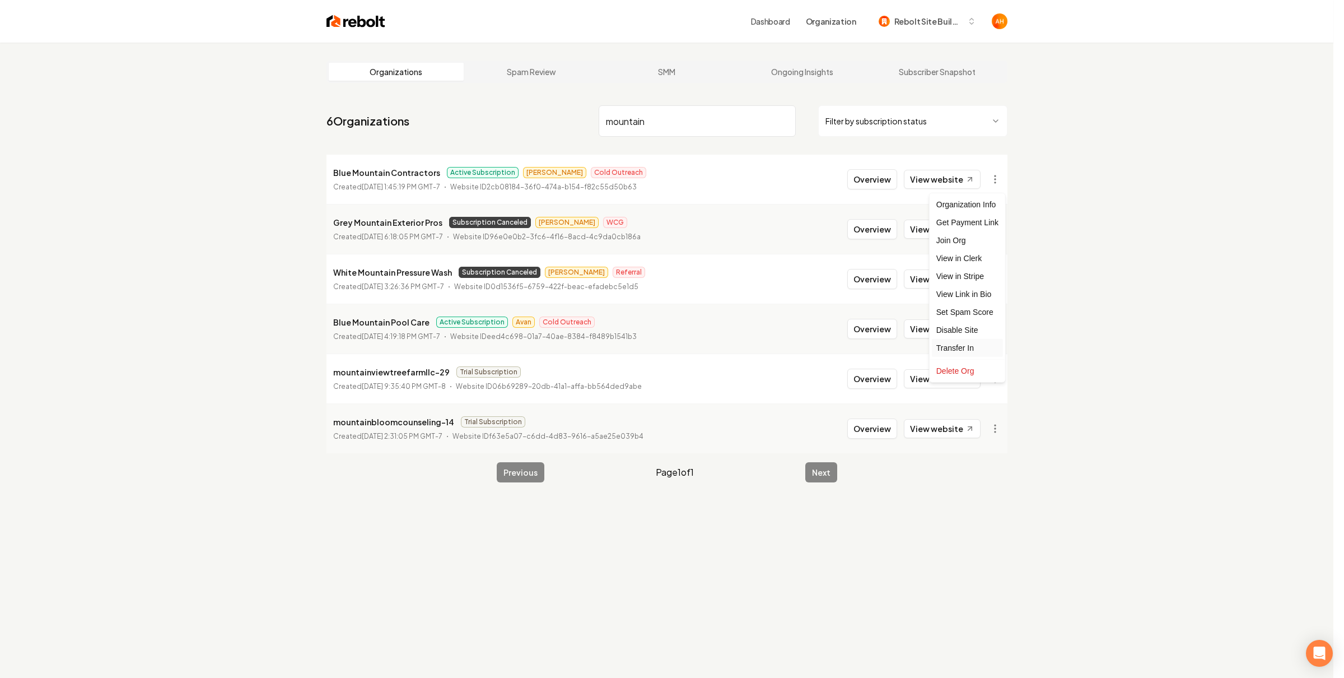
click at [974, 348] on div "Transfer In" at bounding box center [967, 348] width 71 height 18
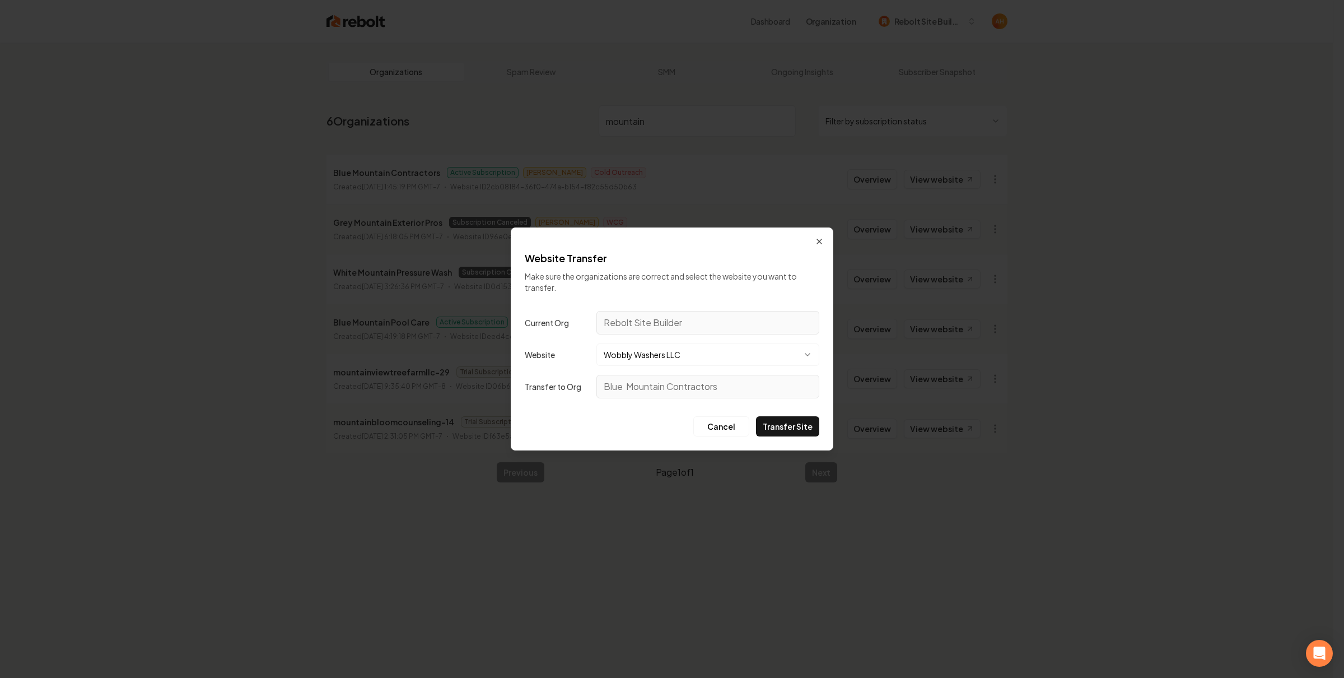
click at [733, 352] on button "Wobbly Washers LLC" at bounding box center [707, 354] width 223 height 22
click at [720, 355] on body "Dashboard Organization Rebolt Site Builder Organizations Spam Review SMM Ongoin…" at bounding box center [667, 339] width 1334 height 678
click at [596, 343] on button "BlueShield Roofing" at bounding box center [707, 354] width 223 height 22
click at [795, 425] on button "Transfer Site" at bounding box center [787, 426] width 63 height 20
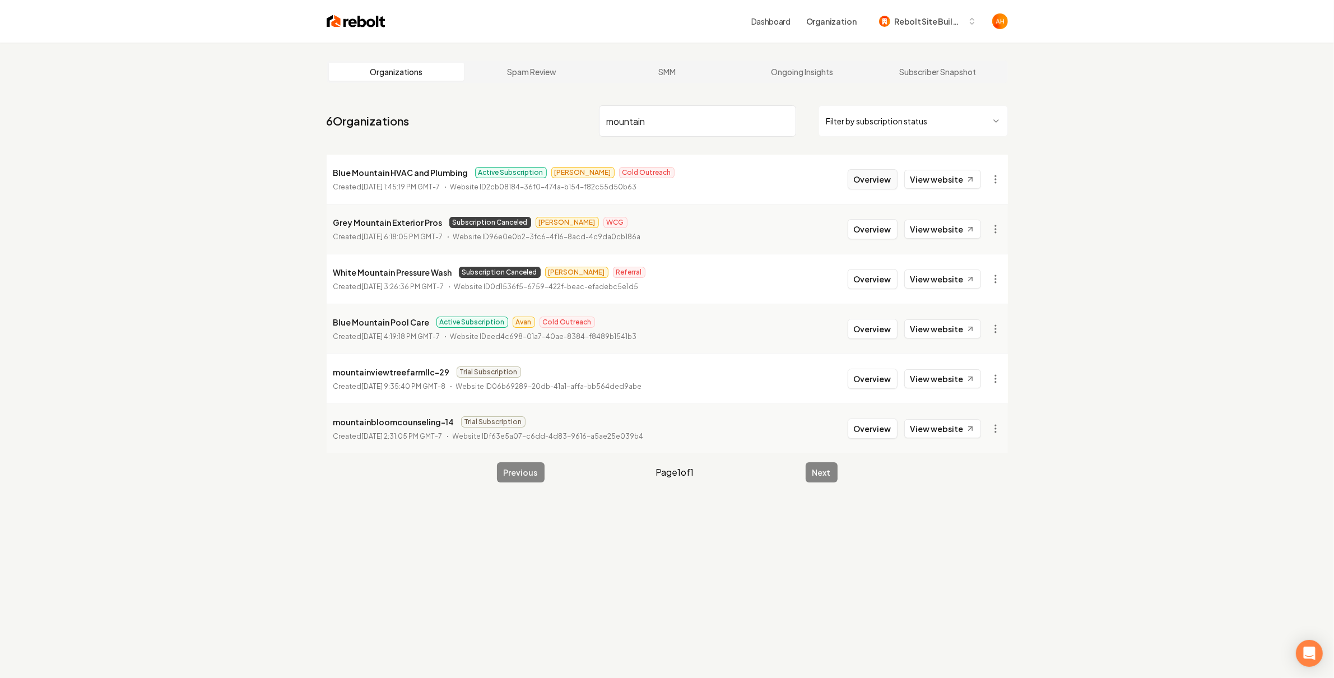
click at [877, 178] on button "Overview" at bounding box center [872, 179] width 50 height 20
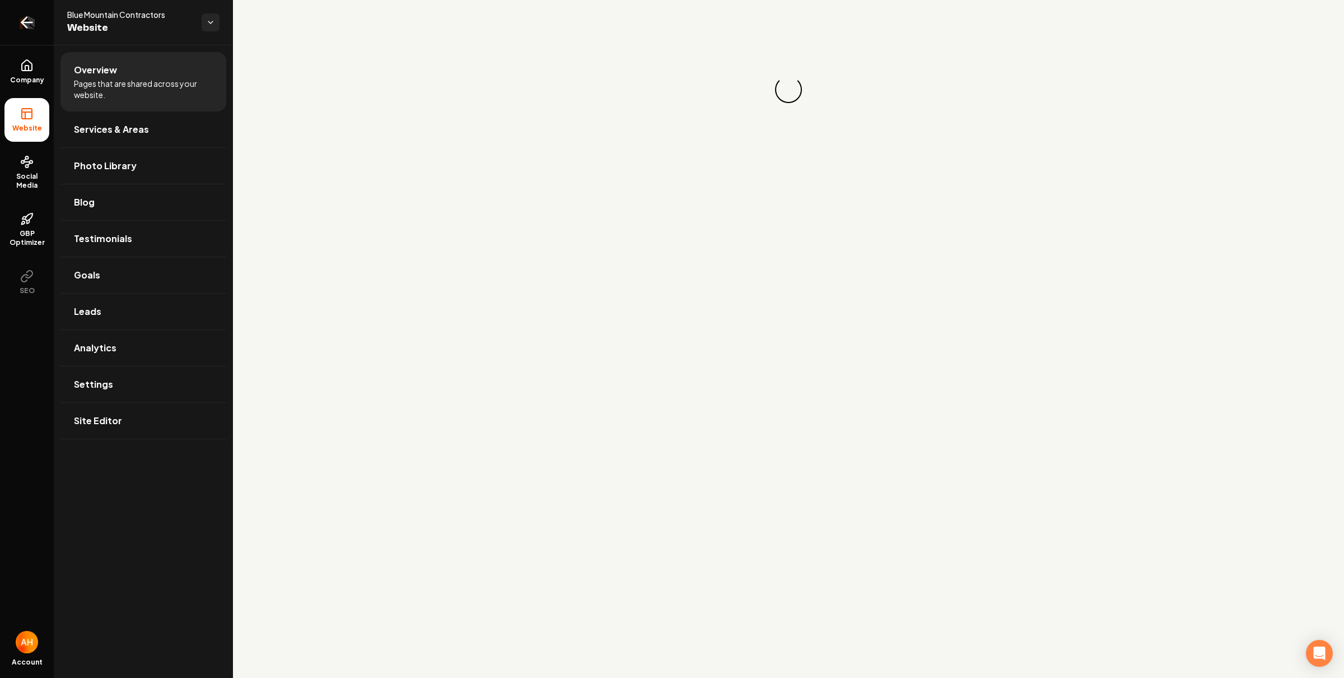
click at [48, 21] on link "Return to dashboard" at bounding box center [27, 22] width 54 height 45
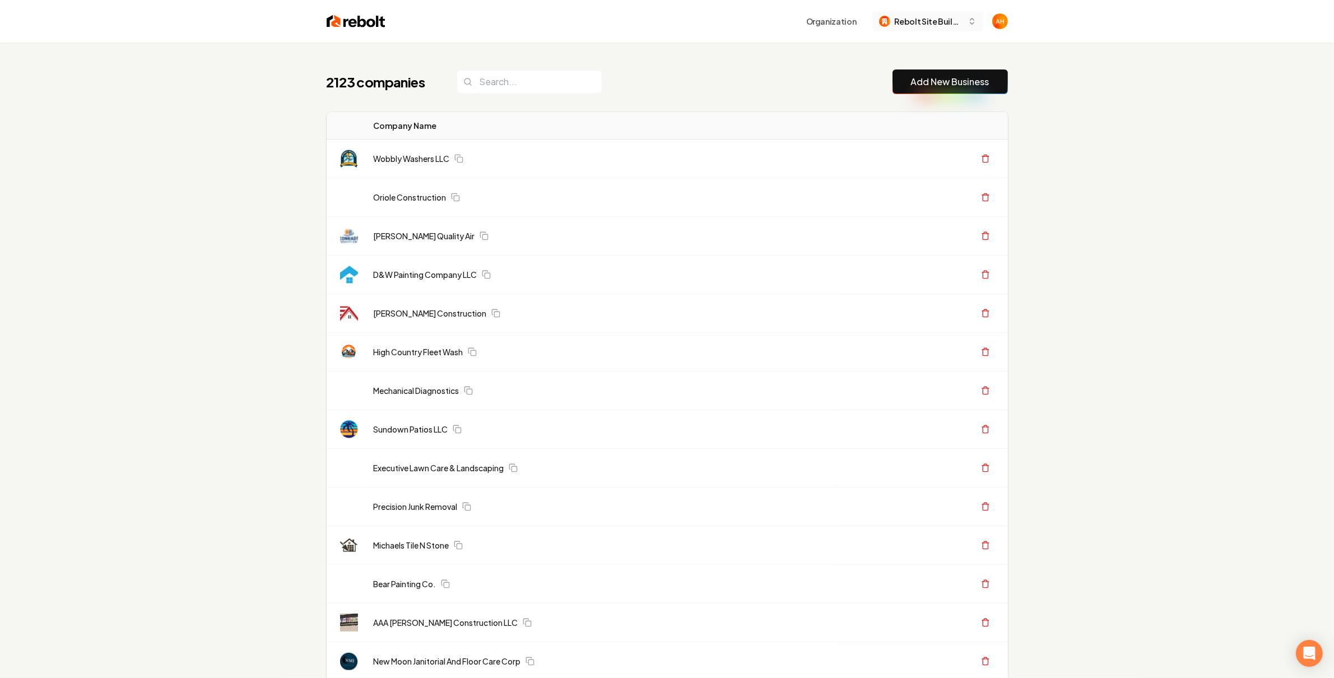
click at [916, 18] on span "Rebolt Site Builder" at bounding box center [928, 22] width 68 height 12
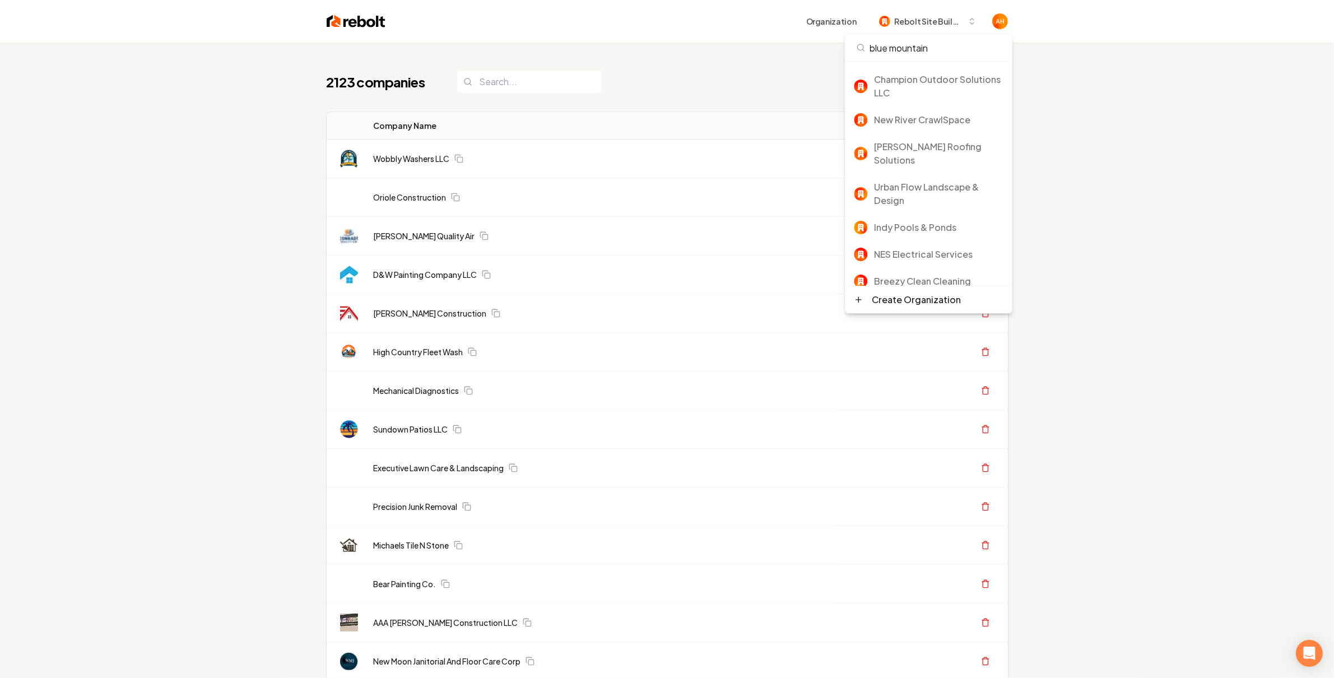
type input "blue mountain"
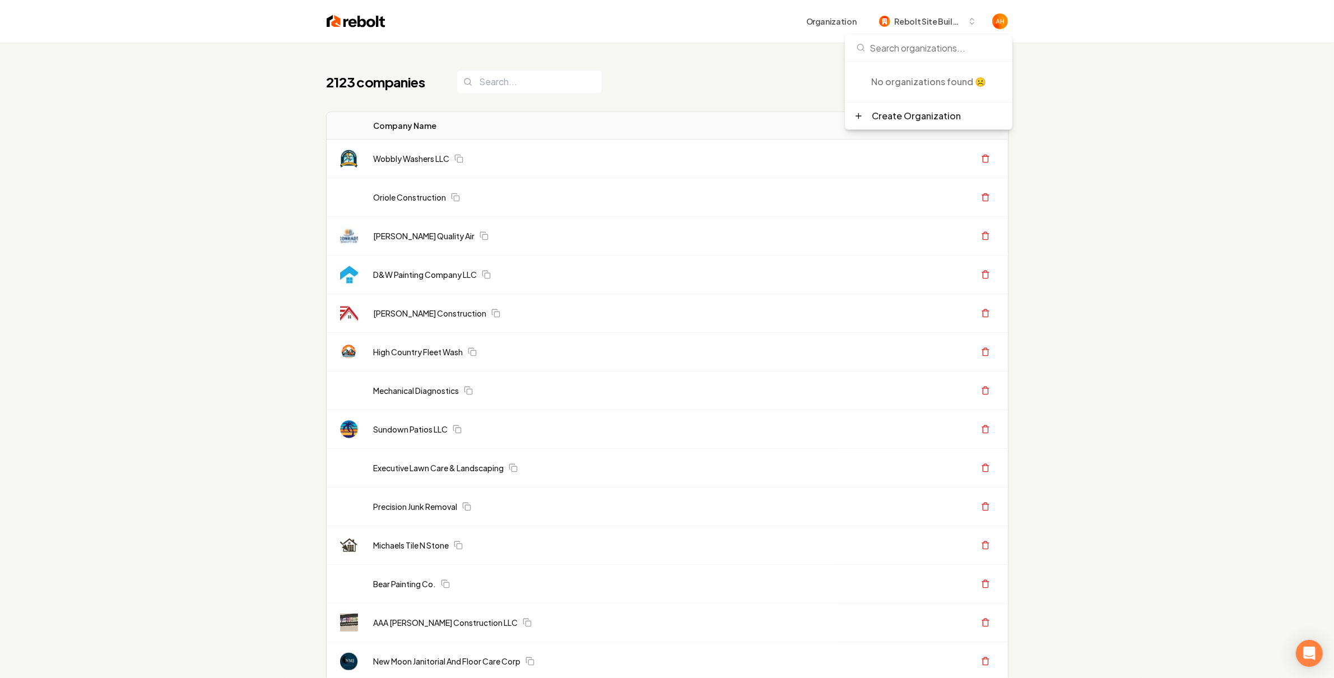
click at [781, 78] on div "2123 companies Add New Business" at bounding box center [667, 81] width 681 height 25
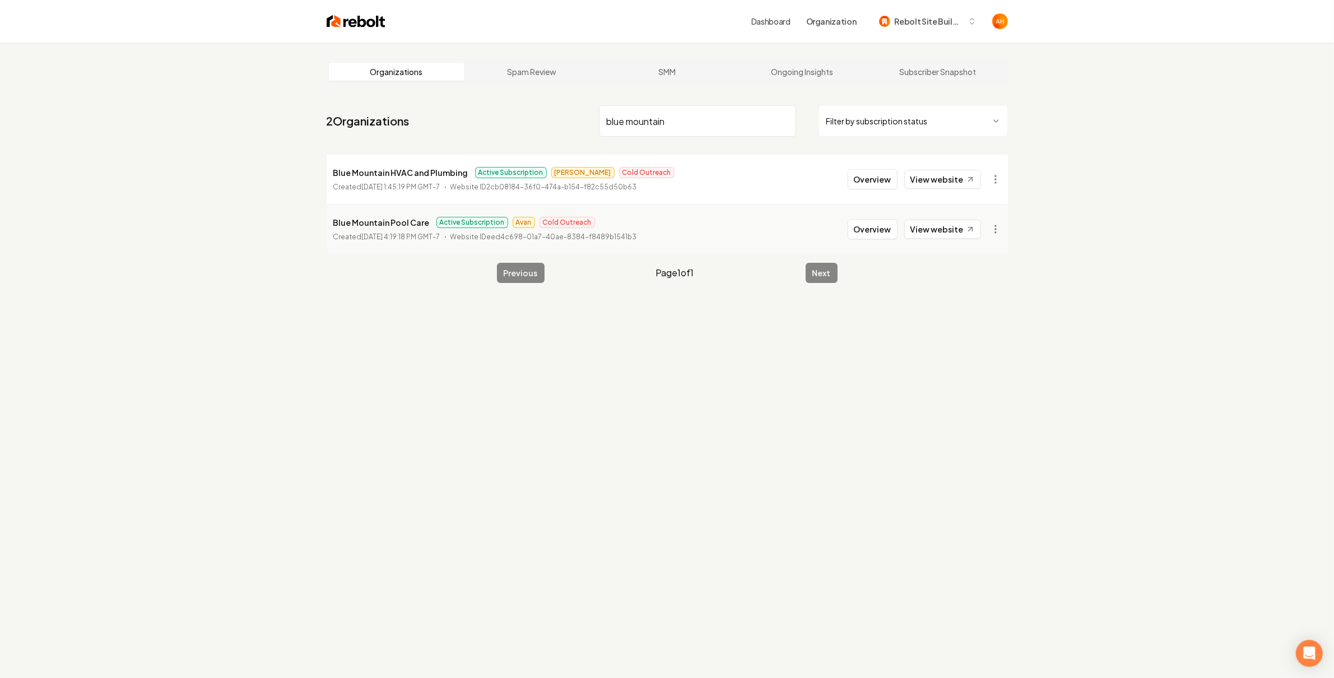
type input "blue mountain"
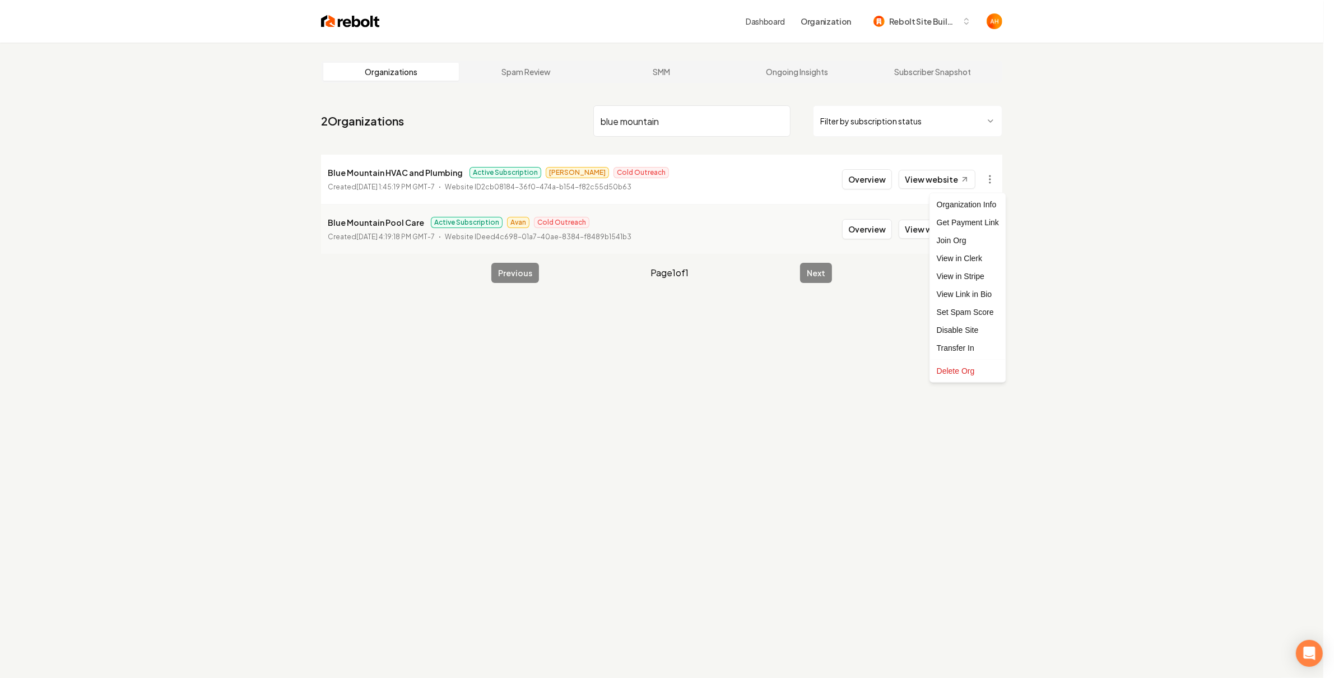
click at [996, 177] on html "Dashboard Organization Rebolt Site Builder Organizations Spam Review SMM Ongoin…" at bounding box center [667, 339] width 1334 height 678
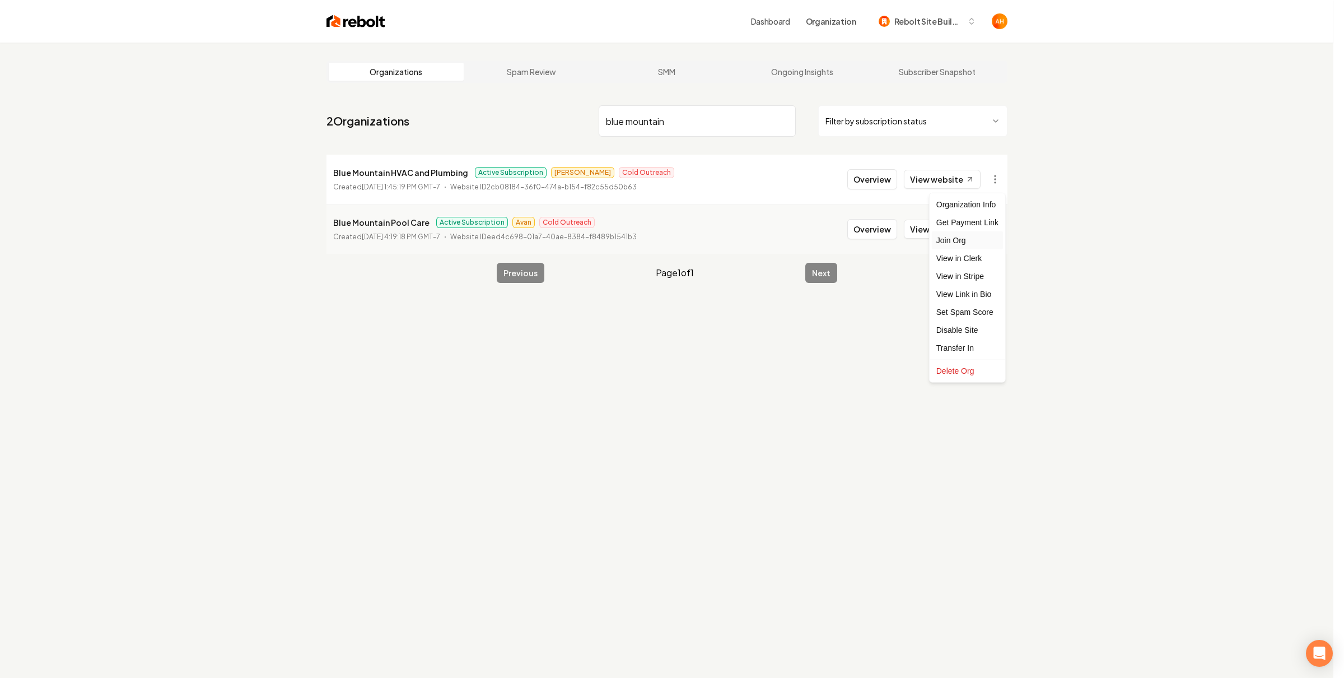
click at [972, 237] on div "Join Org" at bounding box center [967, 240] width 71 height 18
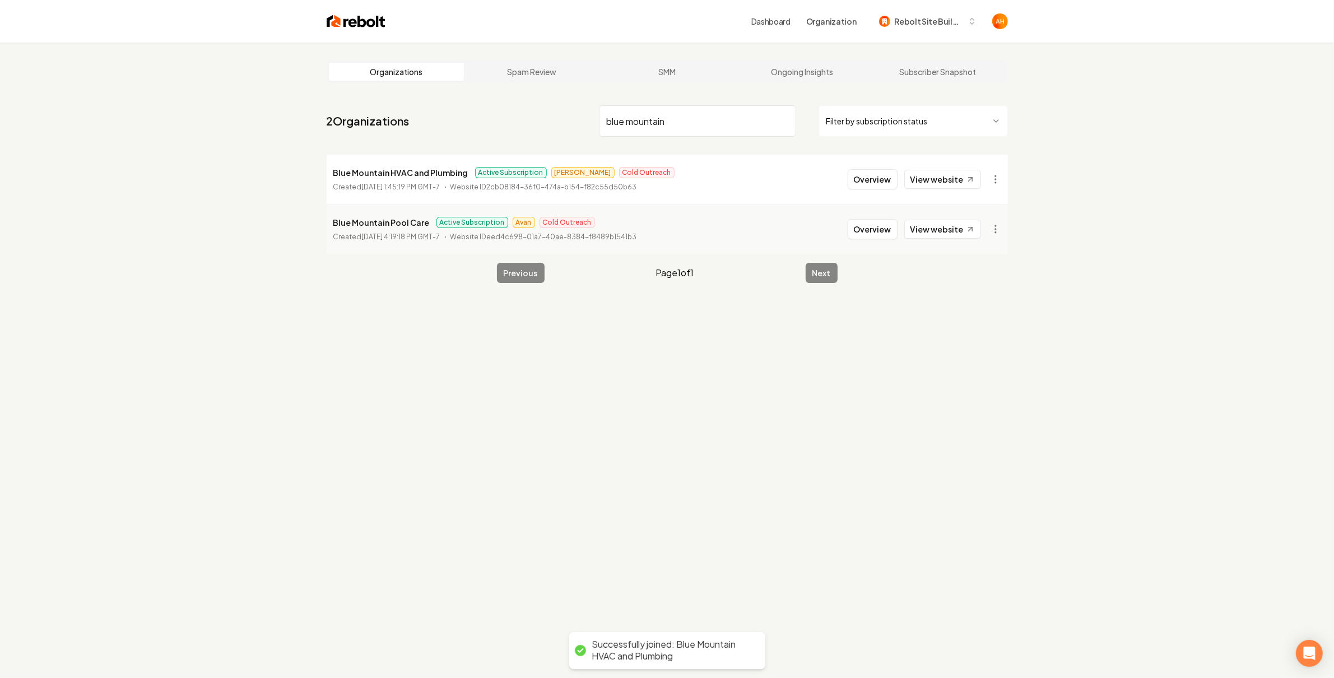
click at [1099, 66] on div "Organizations Spam Review SMM Ongoing Insights Subscriber Snapshot 2 Organizati…" at bounding box center [667, 382] width 1334 height 678
click at [937, 26] on span "Rebolt Site Builder" at bounding box center [928, 22] width 68 height 12
type input "blue mo"
drag, startPoint x: 936, startPoint y: 78, endPoint x: 939, endPoint y: 59, distance: 19.3
click at [936, 78] on div "Blue Mountain HVAC and Plumbing" at bounding box center [938, 86] width 129 height 27
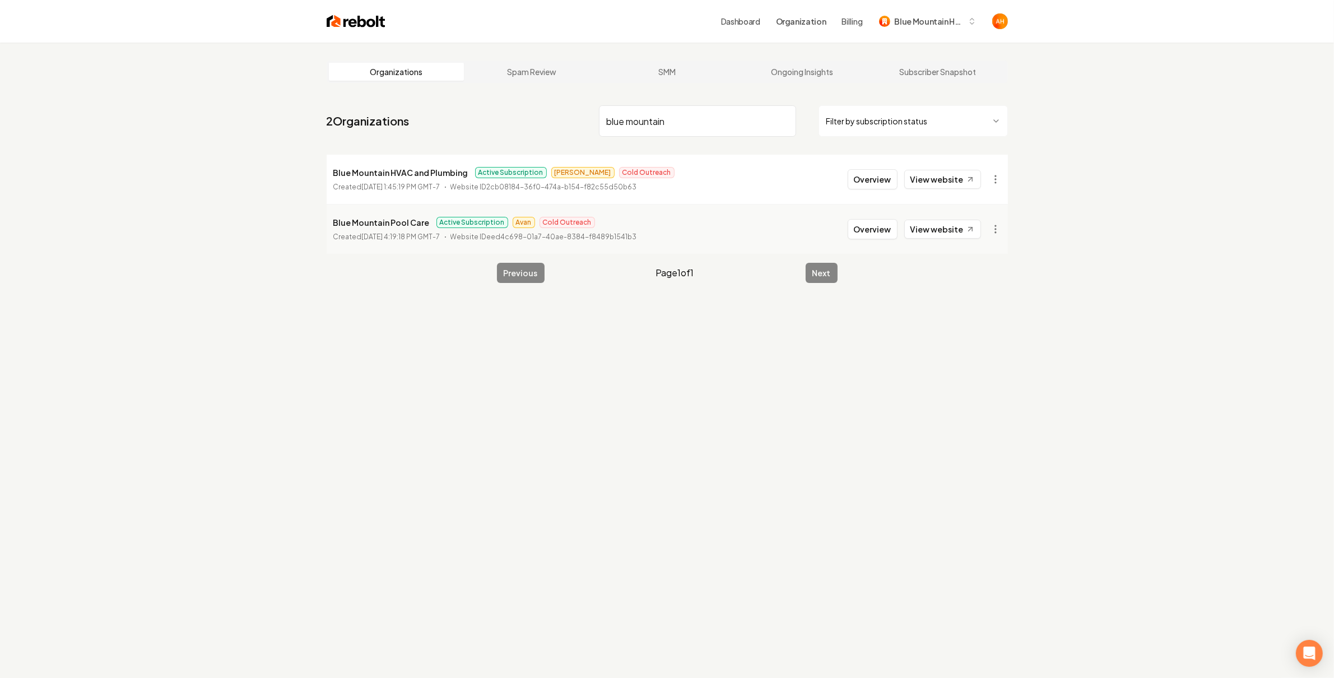
click at [717, 24] on div "Dashboard Organization Billing Blue Mountain HVAC and Plumbing" at bounding box center [696, 21] width 622 height 20
click at [738, 20] on link "Dashboard" at bounding box center [740, 21] width 39 height 11
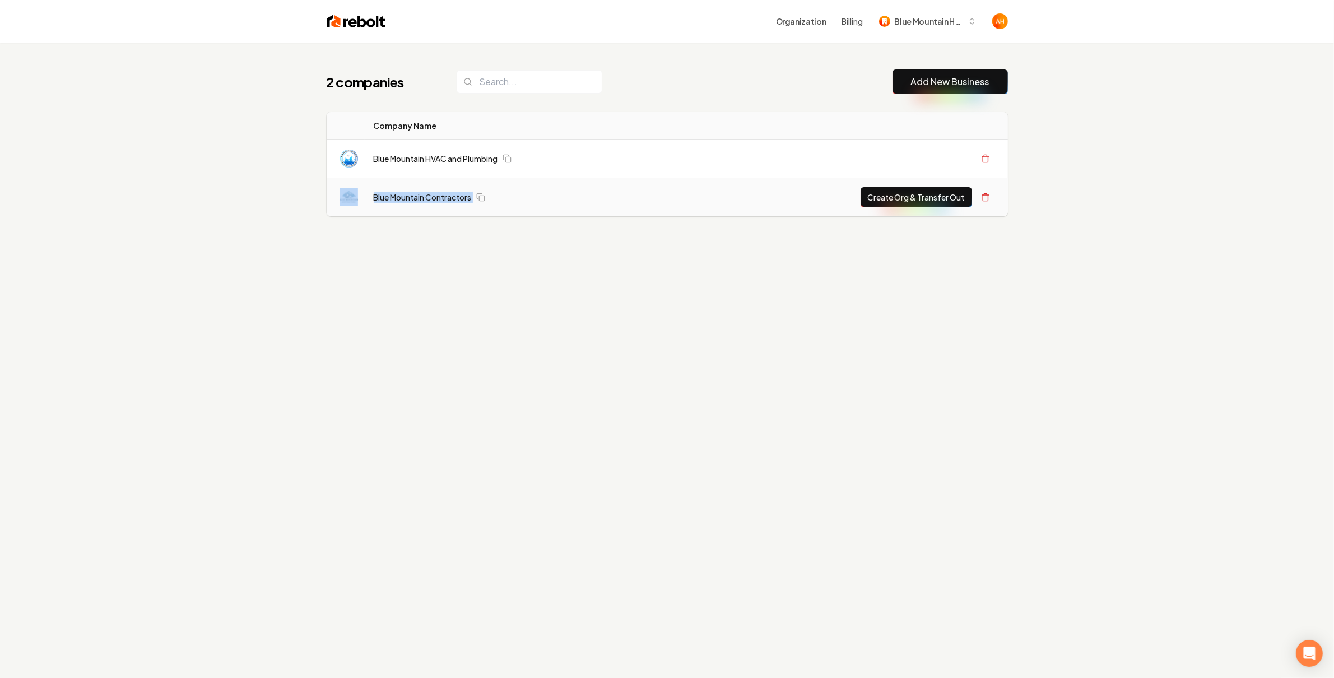
drag, startPoint x: 557, startPoint y: 195, endPoint x: 335, endPoint y: 203, distance: 221.4
click at [335, 203] on tr "Blue Mountain Contractors Create Org & Transfer Out" at bounding box center [667, 197] width 681 height 39
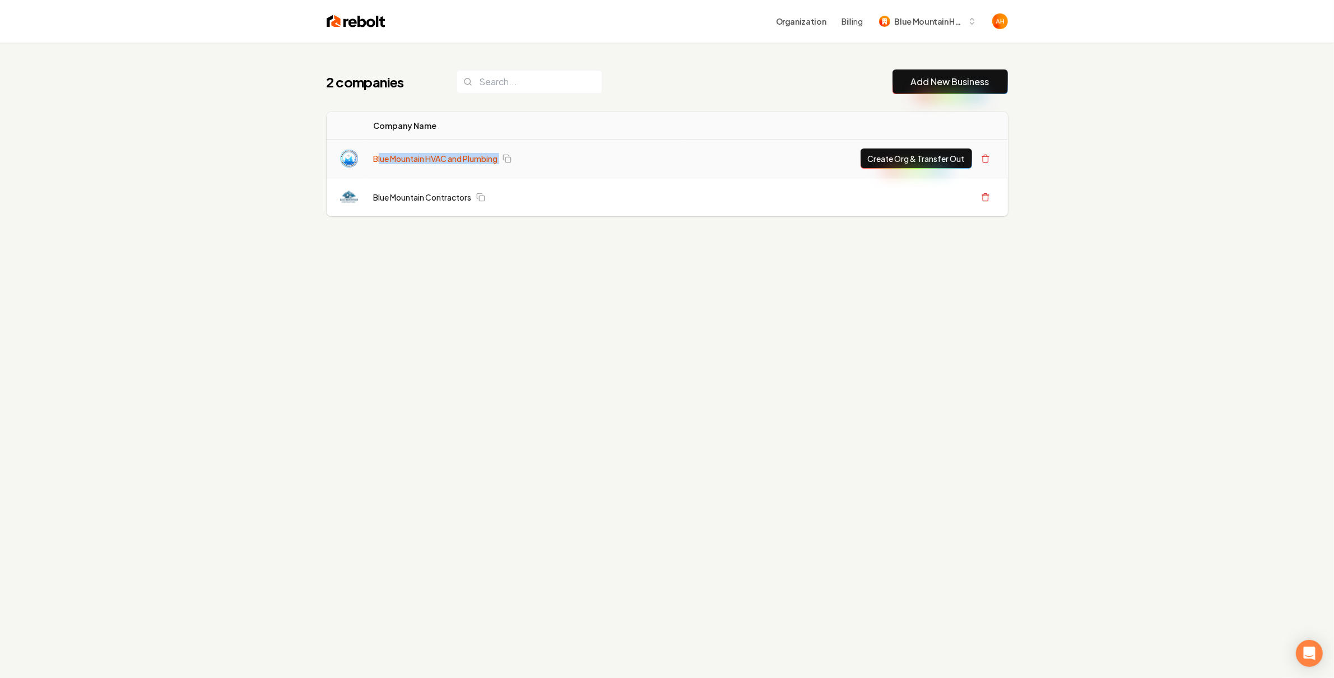
drag, startPoint x: 434, startPoint y: 153, endPoint x: 378, endPoint y: 157, distance: 56.2
click at [378, 157] on td "Blue Mountain HVAC and Plumbing" at bounding box center [525, 158] width 321 height 39
click at [581, 146] on td "Blue Mountain HVAC and Plumbing" at bounding box center [525, 158] width 321 height 39
drag, startPoint x: 440, startPoint y: 155, endPoint x: 388, endPoint y: 153, distance: 52.1
click at [388, 153] on div "Blue Mountain HVAC and Plumbing" at bounding box center [526, 158] width 305 height 11
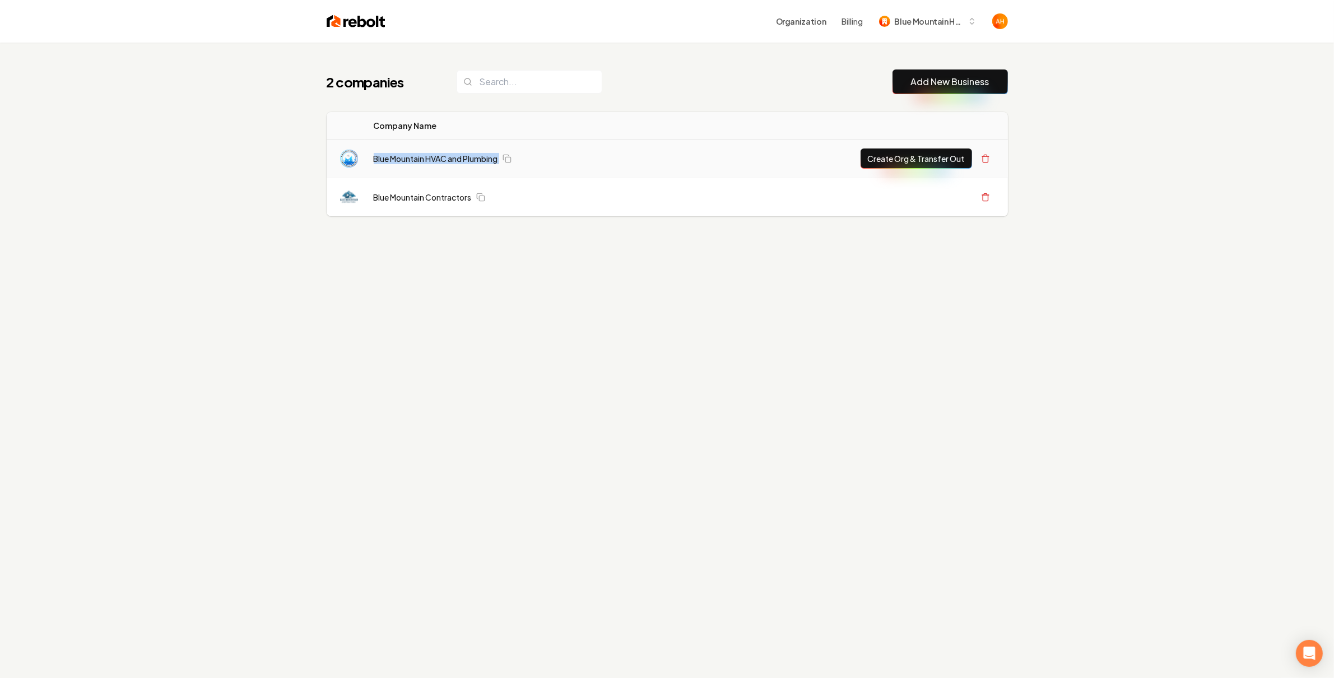
click at [539, 159] on div "Blue Mountain HVAC and Plumbing" at bounding box center [526, 158] width 305 height 11
click at [465, 159] on link "Blue Mountain HVAC and Plumbing" at bounding box center [436, 158] width 124 height 11
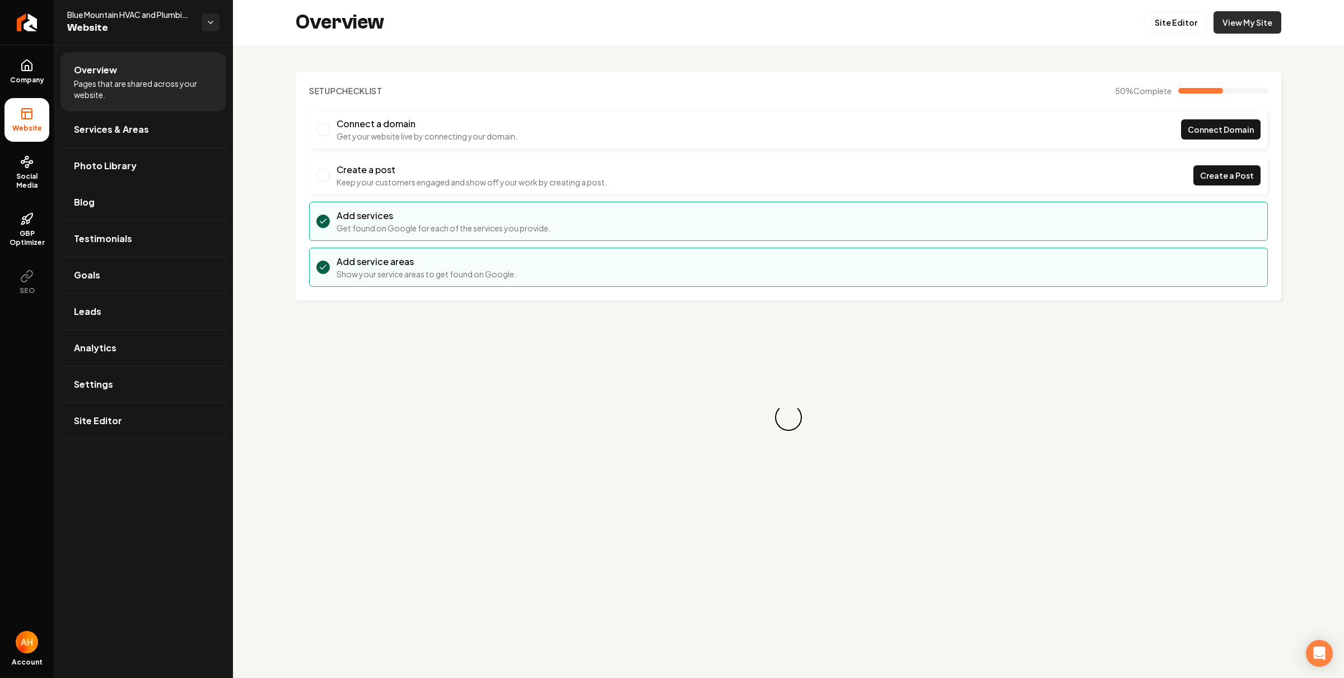
click at [1245, 25] on link "View My Site" at bounding box center [1248, 22] width 68 height 22
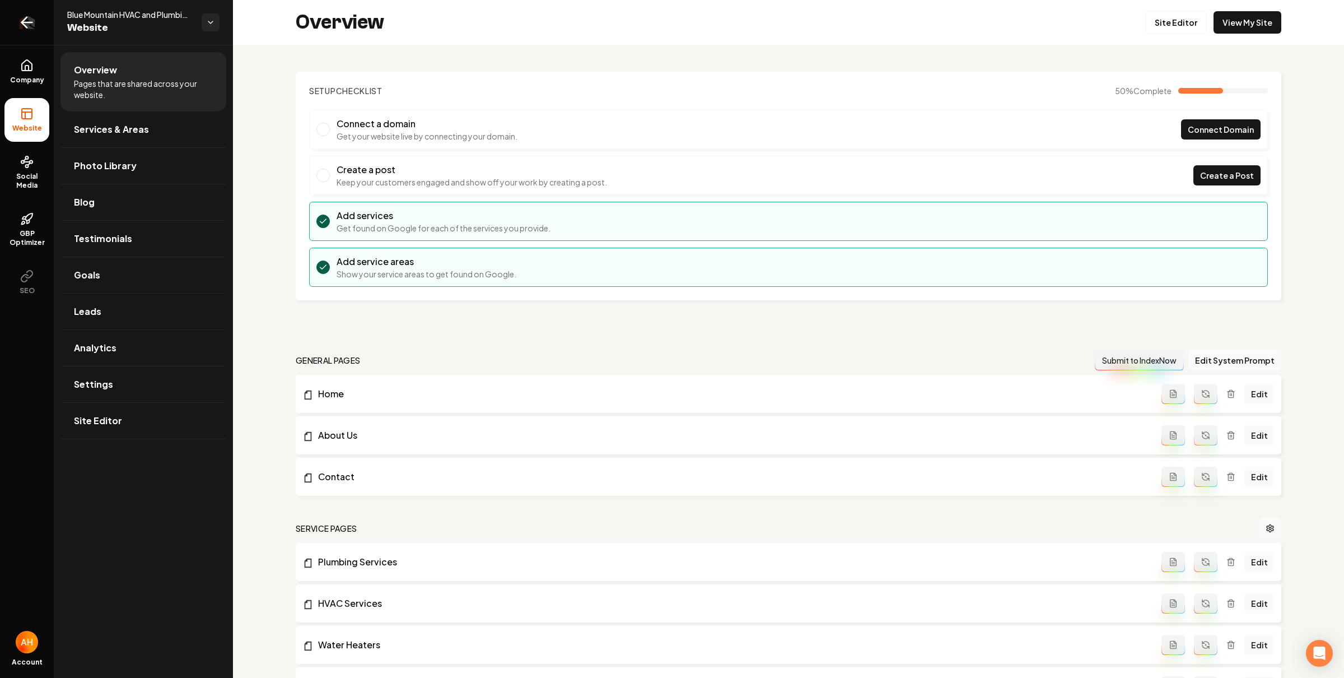
click at [33, 23] on icon "Return to dashboard" at bounding box center [27, 22] width 18 height 18
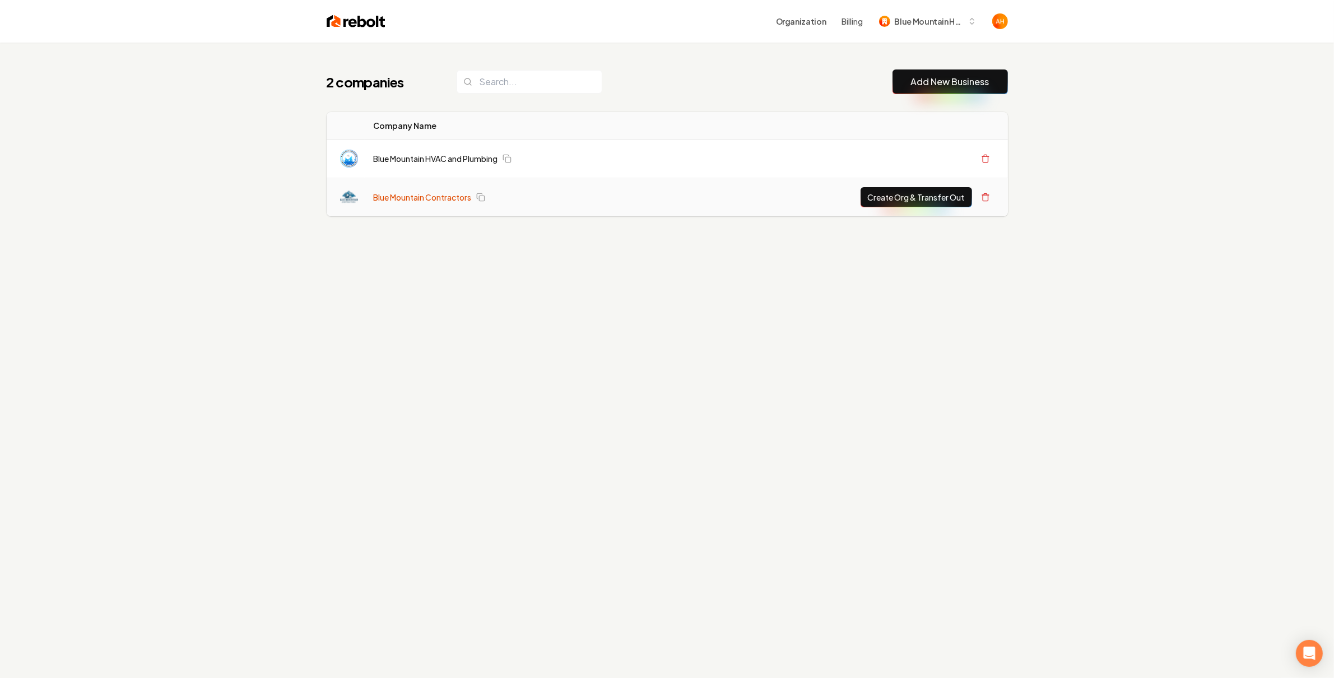
click at [423, 195] on link "Blue Mountain Contractors" at bounding box center [423, 197] width 98 height 11
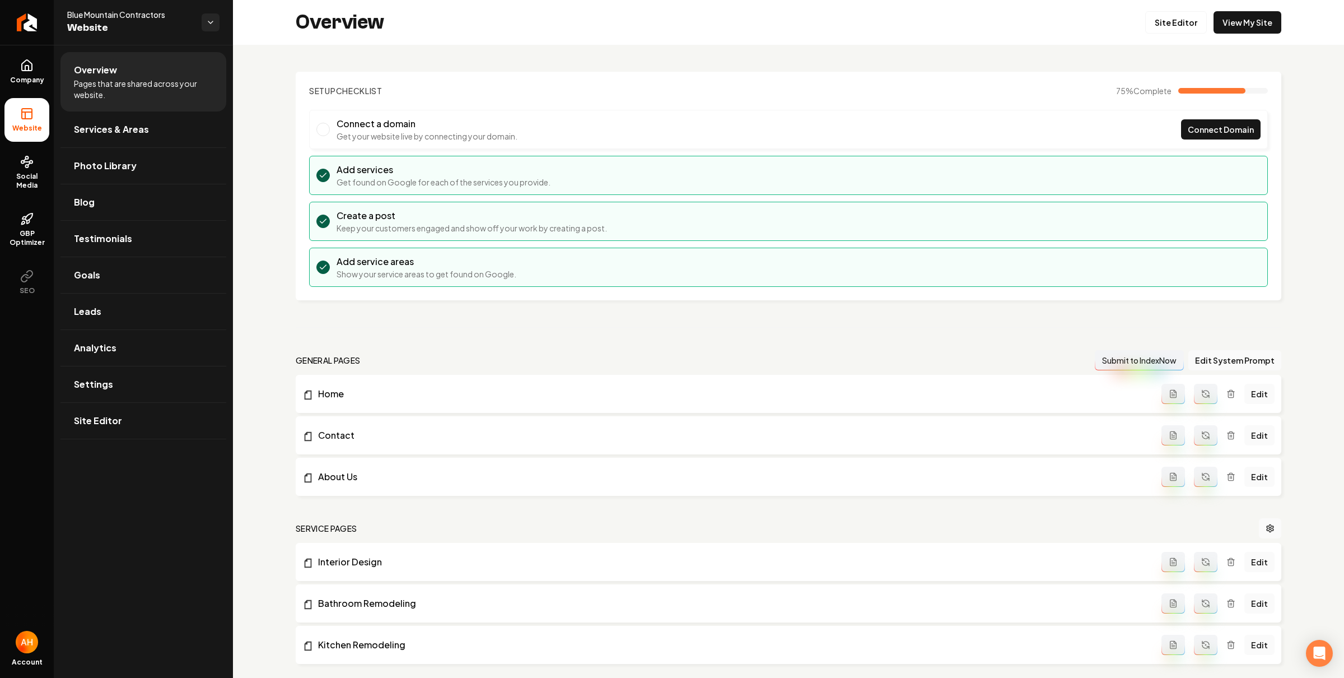
click at [50, 69] on ul "Company Website Social Media GBP Optimizer SEO" at bounding box center [27, 177] width 54 height 264
click at [32, 77] on span "Company" at bounding box center [27, 80] width 43 height 9
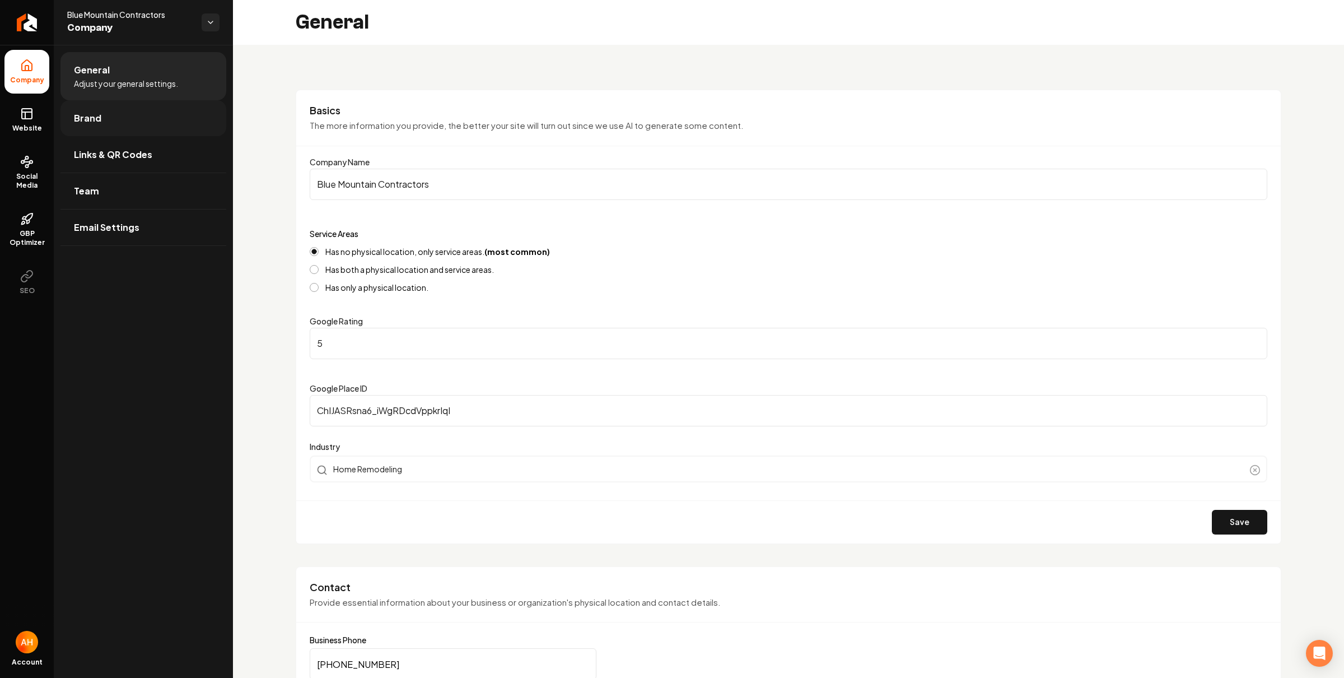
click at [149, 114] on link "Brand" at bounding box center [143, 118] width 166 height 36
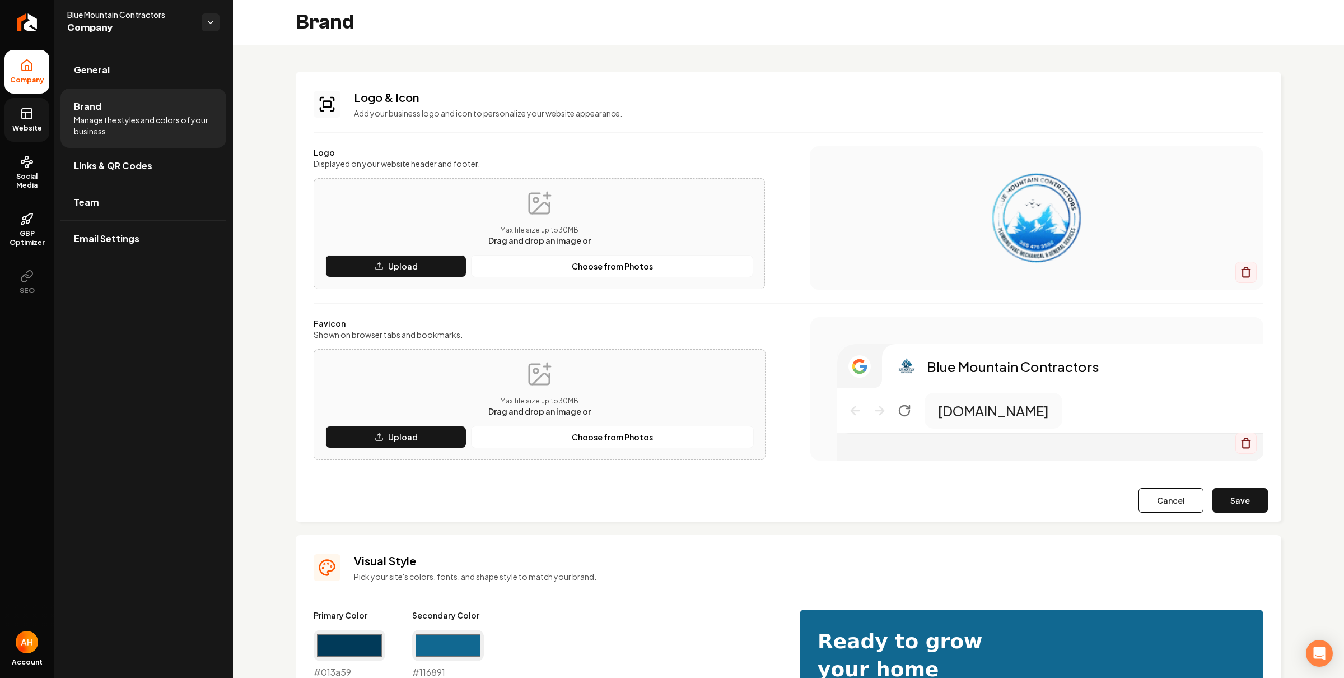
click at [27, 124] on span "Website" at bounding box center [27, 128] width 39 height 9
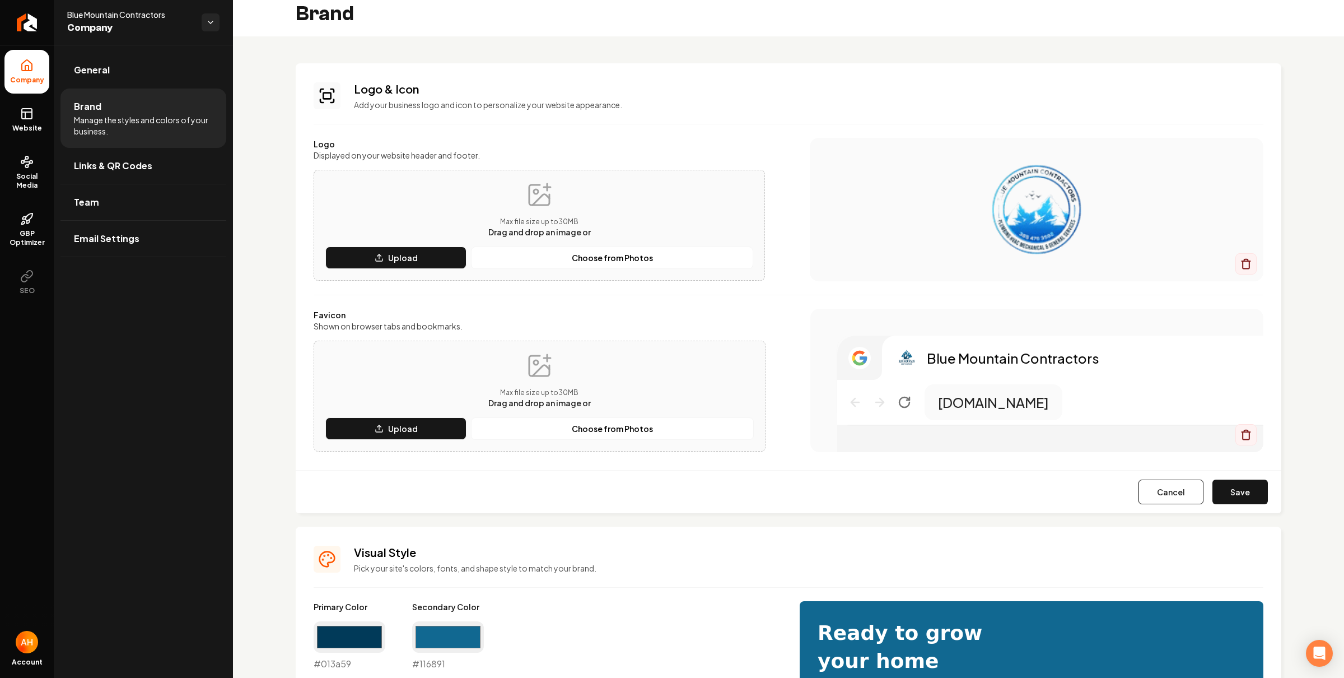
click at [1216, 486] on button "Save" at bounding box center [1240, 491] width 55 height 25
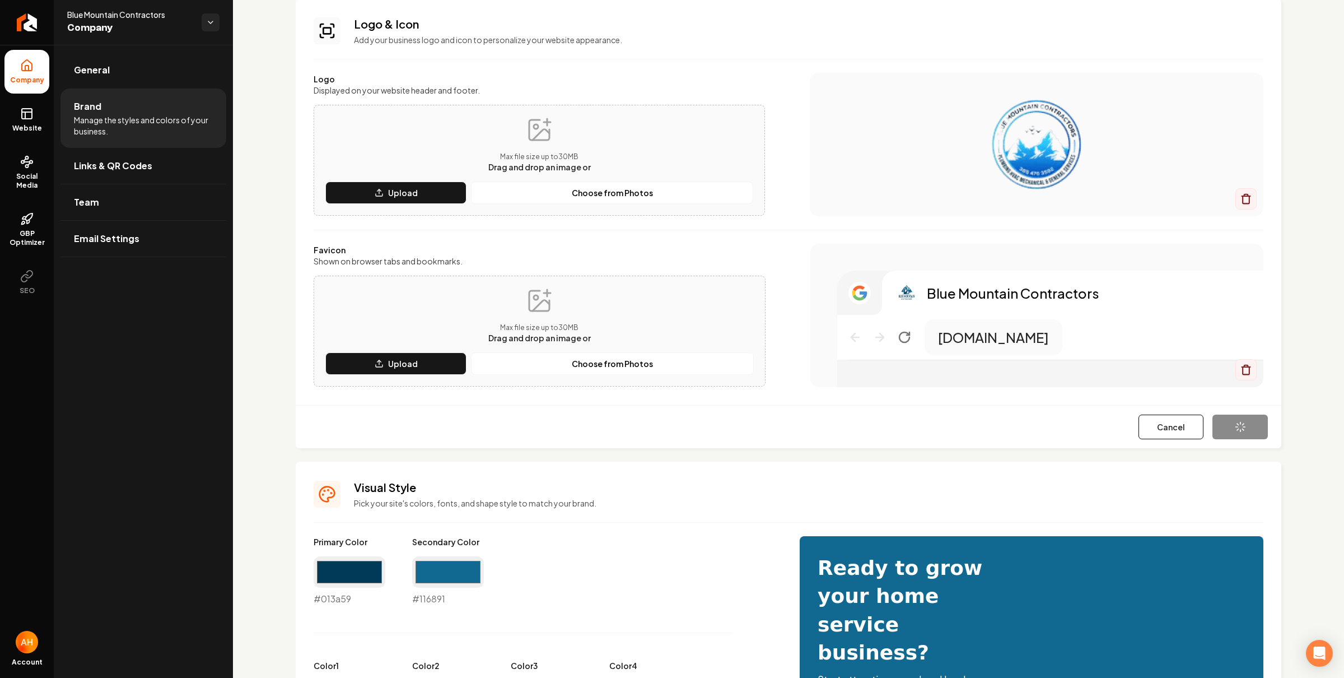
scroll to position [146, 0]
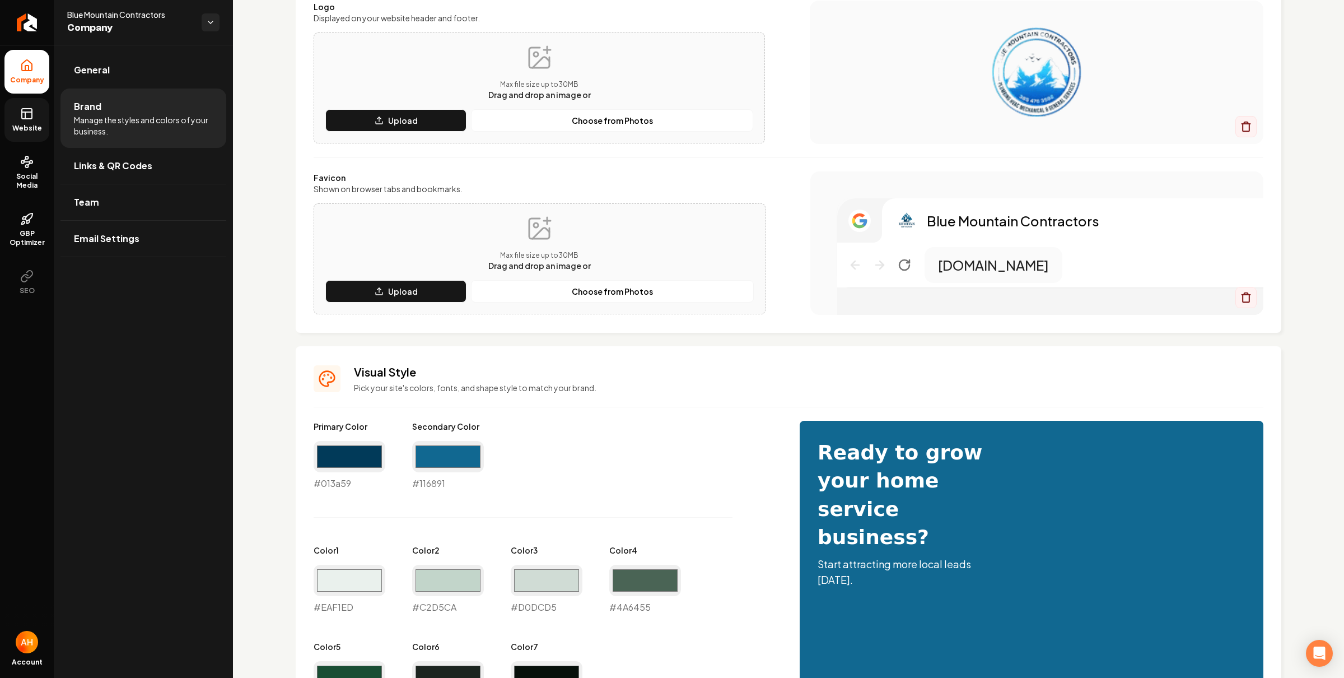
click at [23, 118] on rect at bounding box center [27, 114] width 10 height 10
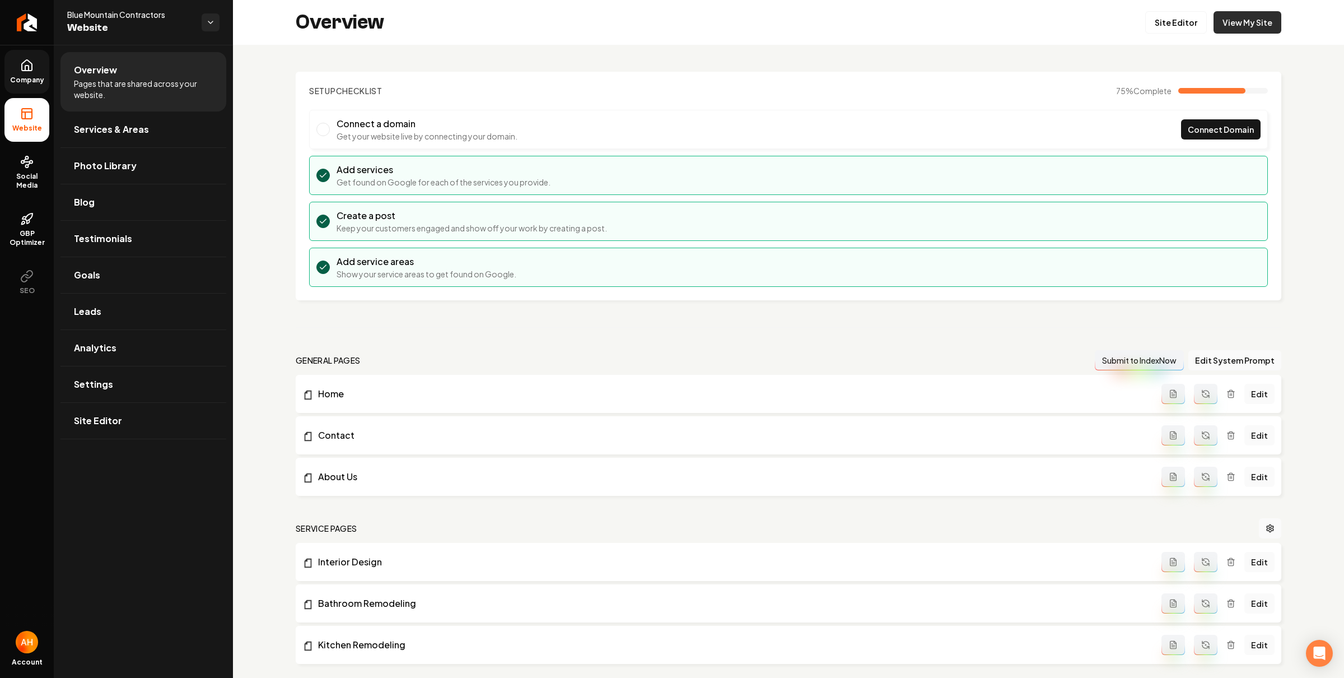
click at [1237, 22] on link "View My Site" at bounding box center [1248, 22] width 68 height 22
click at [16, 70] on link "Company" at bounding box center [26, 72] width 45 height 44
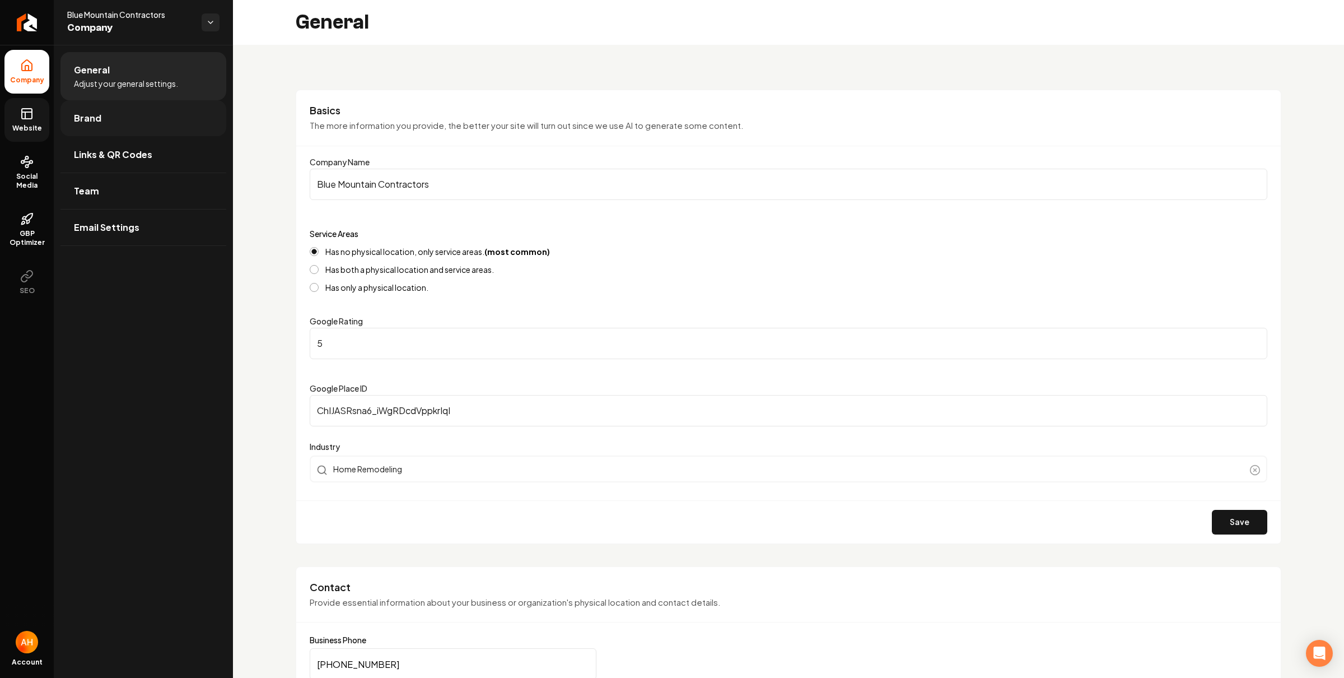
click at [143, 125] on link "Brand" at bounding box center [143, 118] width 166 height 36
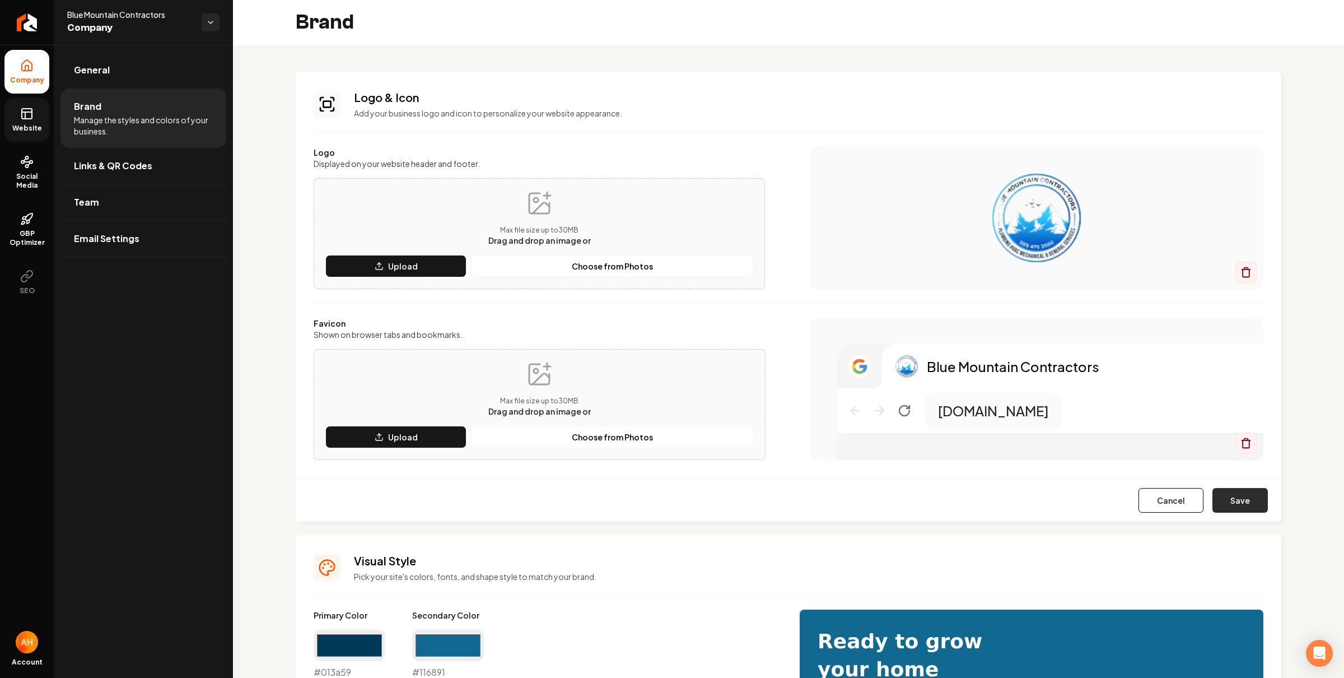
click at [1228, 494] on button "Save" at bounding box center [1240, 500] width 55 height 25
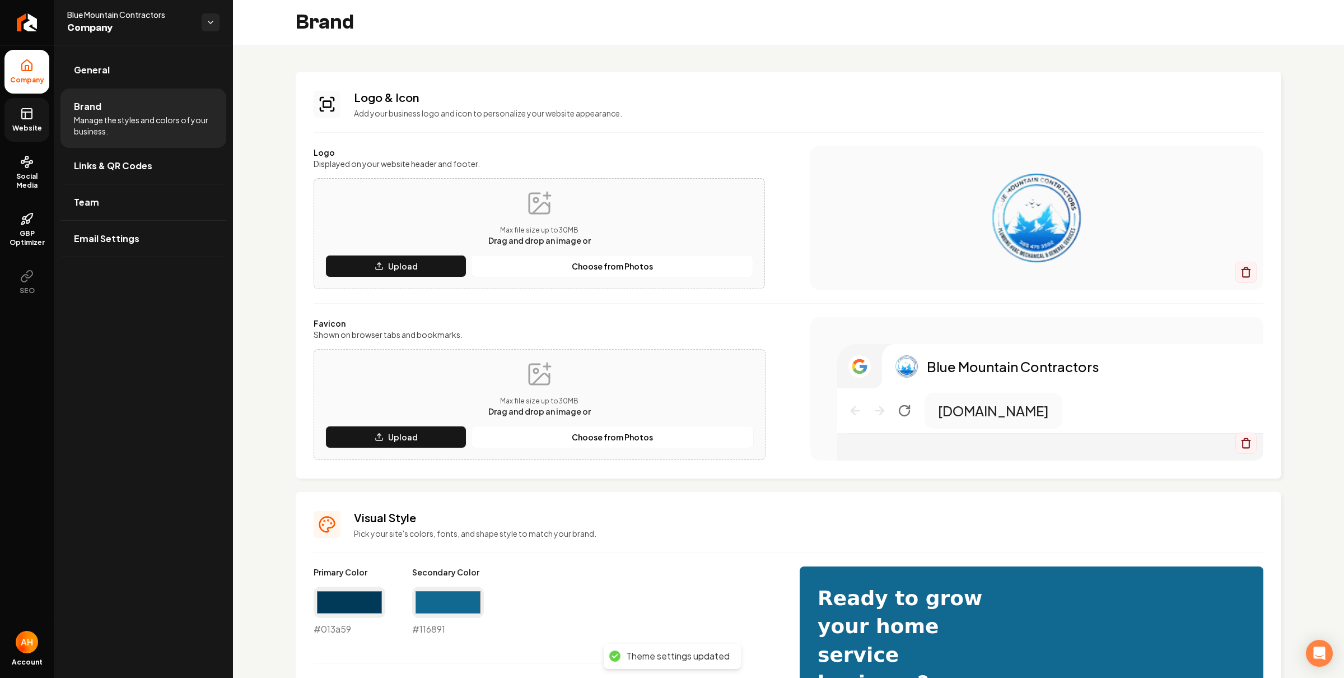
click at [30, 112] on icon at bounding box center [27, 112] width 10 height 0
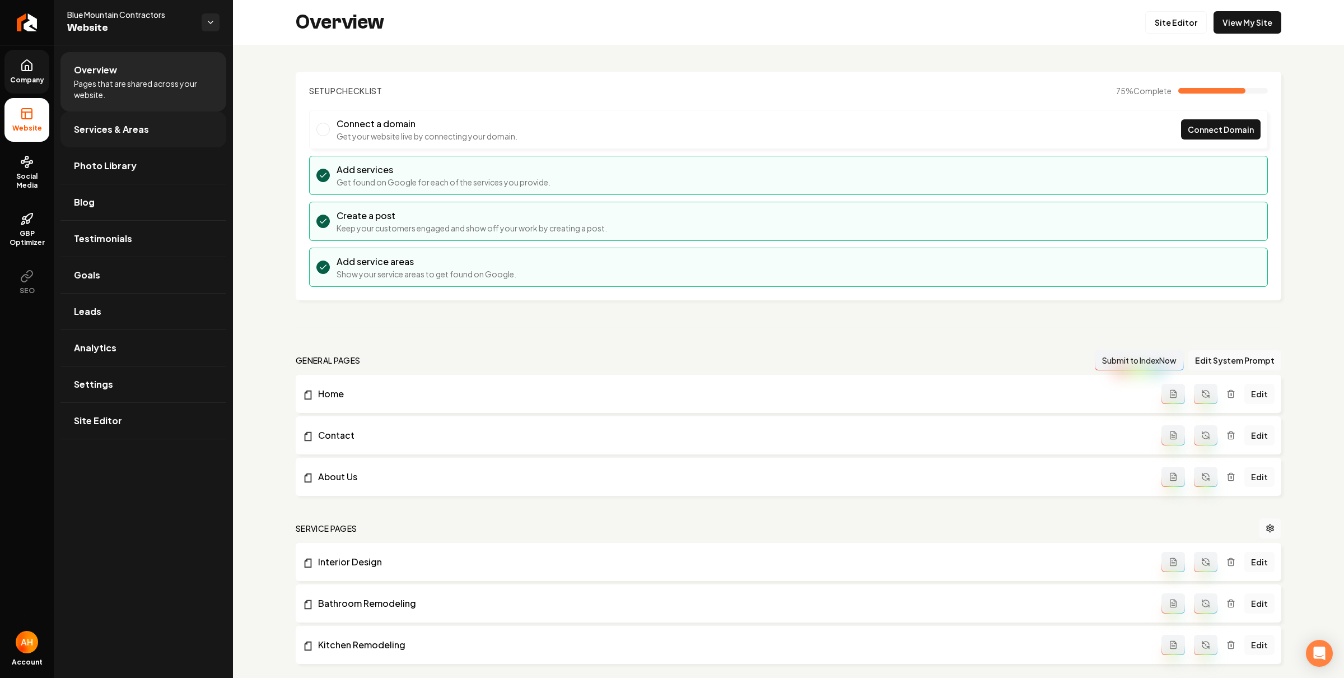
click at [147, 125] on link "Services & Areas" at bounding box center [143, 129] width 166 height 36
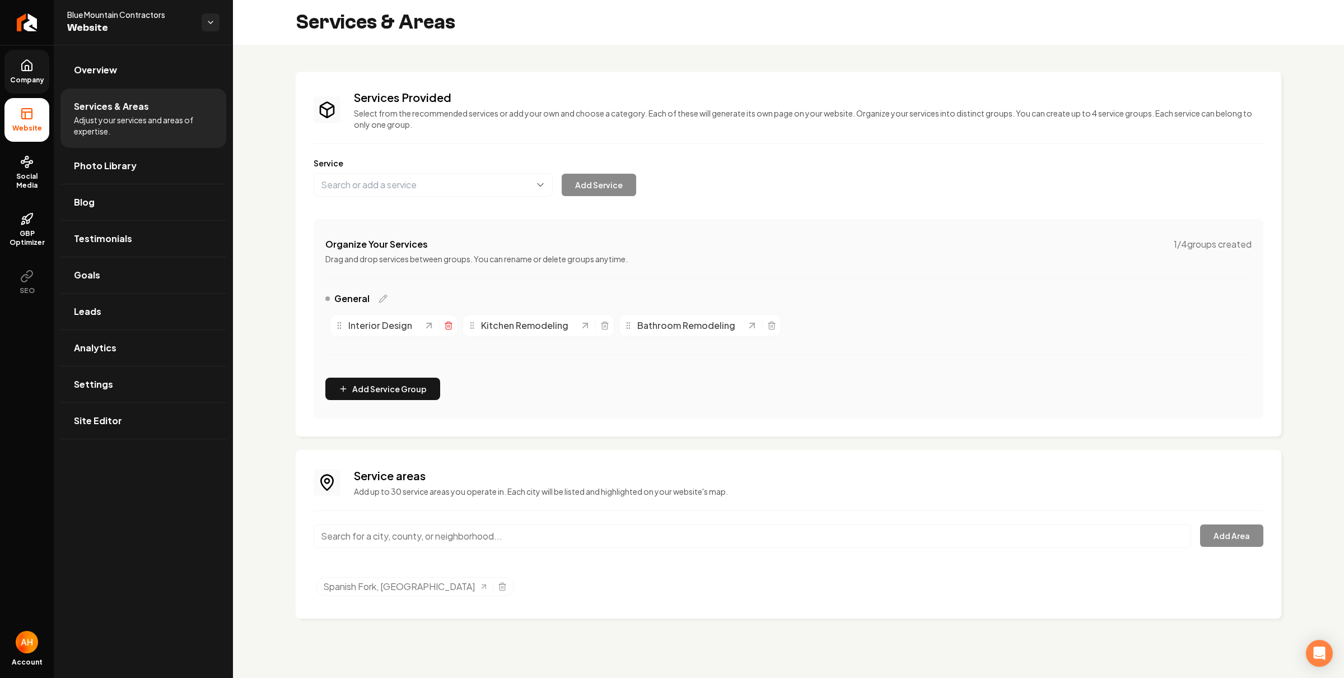
click at [446, 327] on icon "Main content area" at bounding box center [448, 326] width 5 height 6
click at [477, 326] on div "Kitchen Remodeling" at bounding box center [406, 325] width 152 height 22
click at [469, 324] on icon "Main content area" at bounding box center [472, 325] width 9 height 9
click at [444, 190] on button "Main content area" at bounding box center [433, 185] width 239 height 24
type input "Plumbing Services"
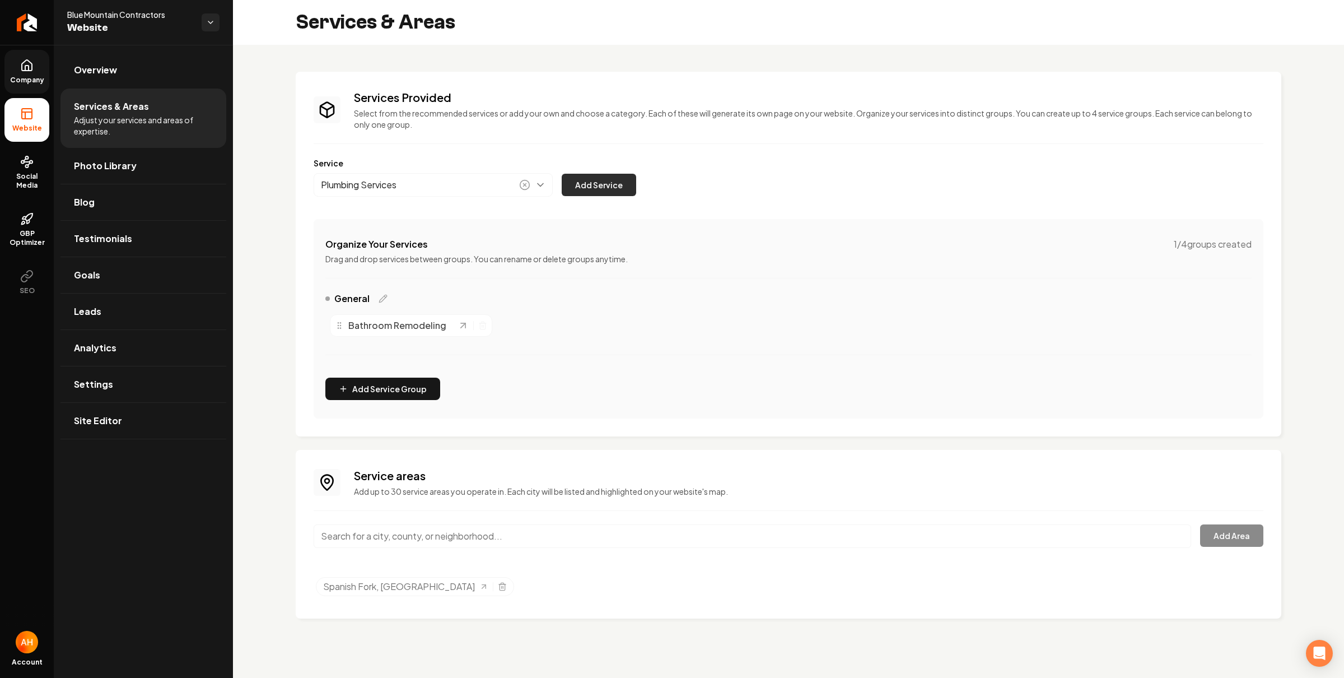
click at [589, 193] on button "Add Service" at bounding box center [599, 185] width 74 height 22
click at [631, 327] on icon "Main content area" at bounding box center [630, 325] width 9 height 9
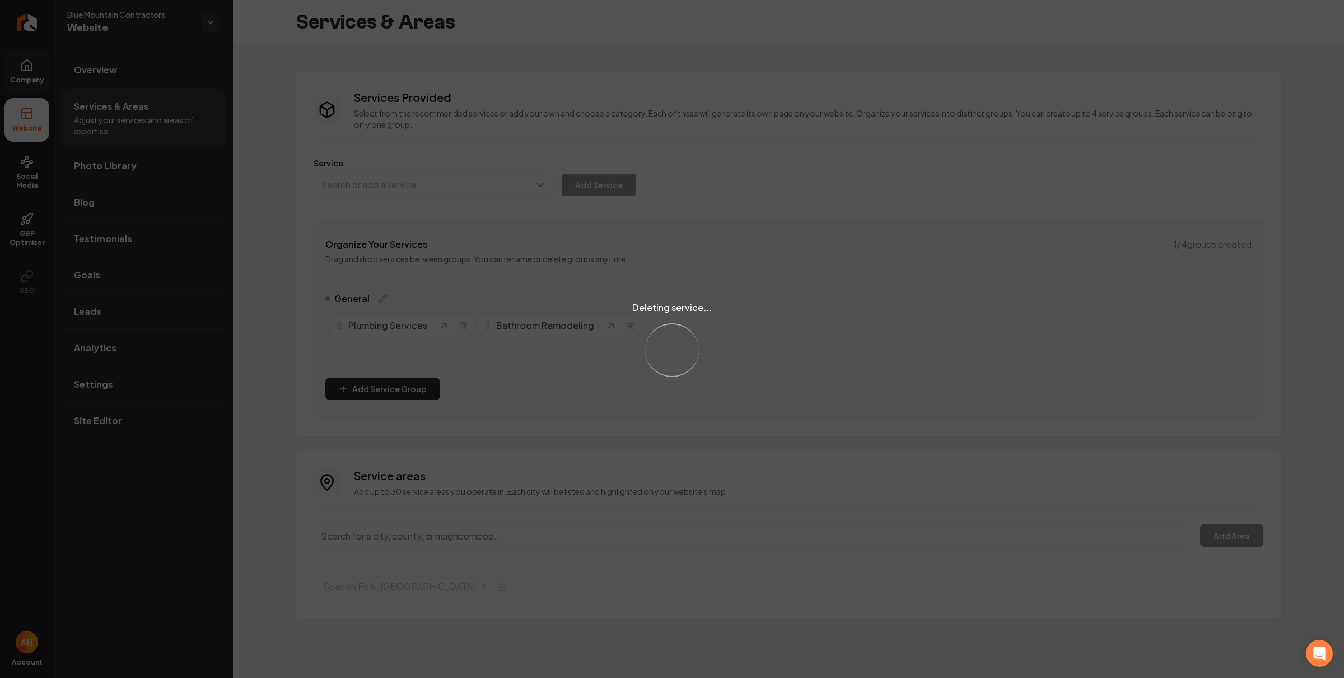
click at [445, 188] on div "Deleting service... Loading..." at bounding box center [672, 339] width 1344 height 678
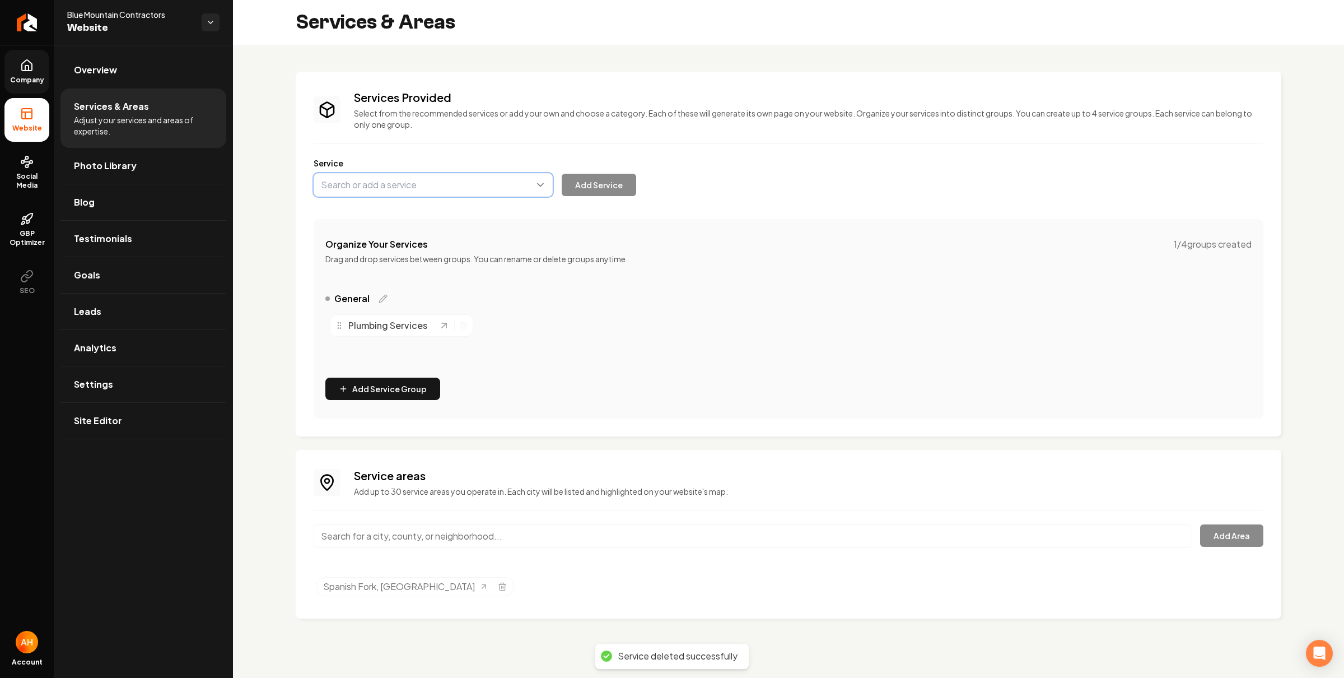
click at [434, 180] on button "Main content area" at bounding box center [433, 185] width 239 height 24
type input "HVAC Services"
click at [603, 181] on button "Add Service" at bounding box center [599, 185] width 74 height 22
click at [394, 185] on button "Main content area" at bounding box center [433, 185] width 239 height 24
type input "Water Heaters"
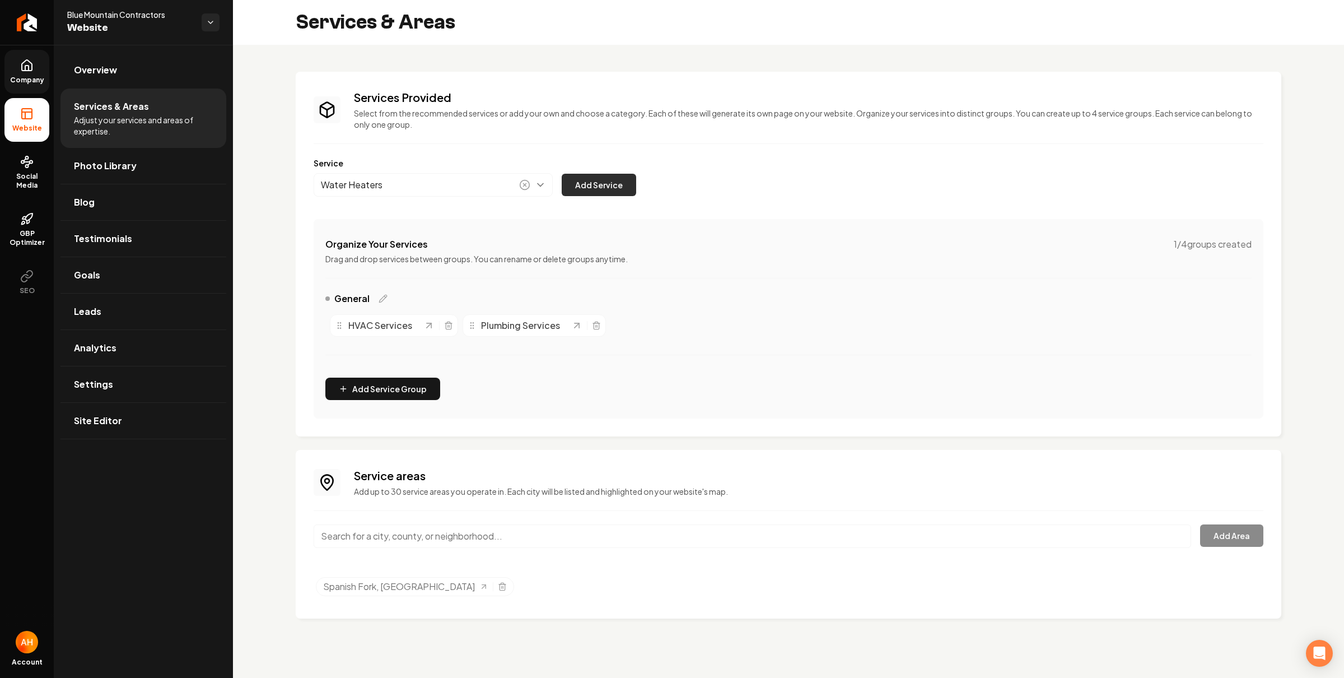
click at [617, 190] on button "Add Service" at bounding box center [599, 185] width 74 height 22
click at [413, 189] on button "Main content area" at bounding box center [433, 185] width 239 height 24
drag, startPoint x: 411, startPoint y: 218, endPoint x: 617, endPoint y: 180, distance: 209.7
type input "Drains & Pipes"
click at [618, 180] on button "Add Service" at bounding box center [599, 185] width 74 height 22
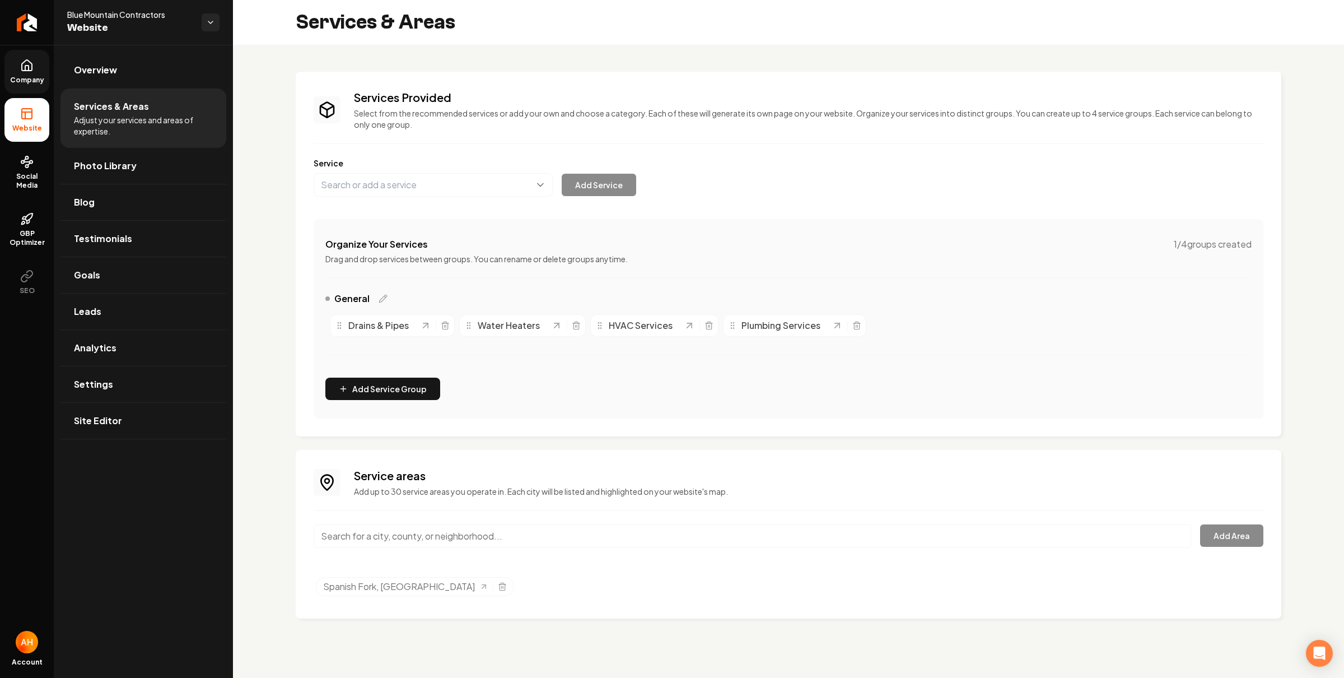
drag, startPoint x: 132, startPoint y: 69, endPoint x: 141, endPoint y: 62, distance: 12.0
click at [132, 69] on link "Overview" at bounding box center [143, 70] width 166 height 36
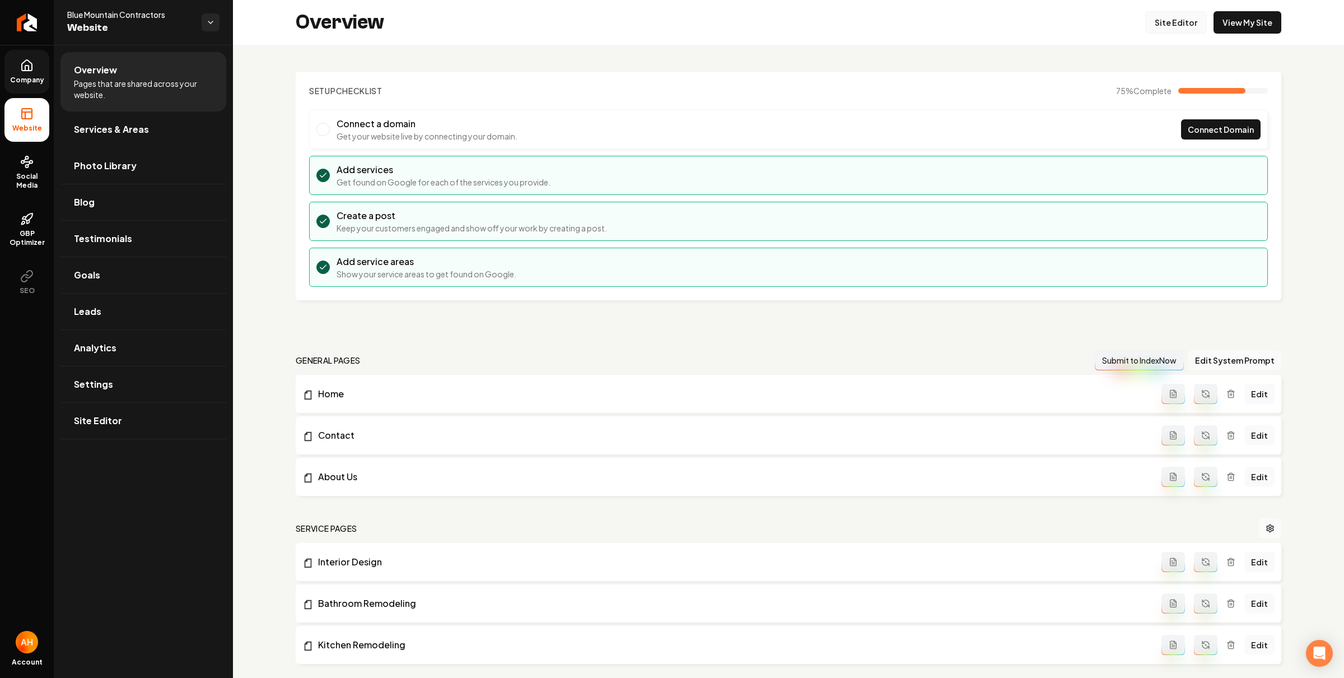
click at [1163, 18] on link "Site Editor" at bounding box center [1176, 22] width 62 height 22
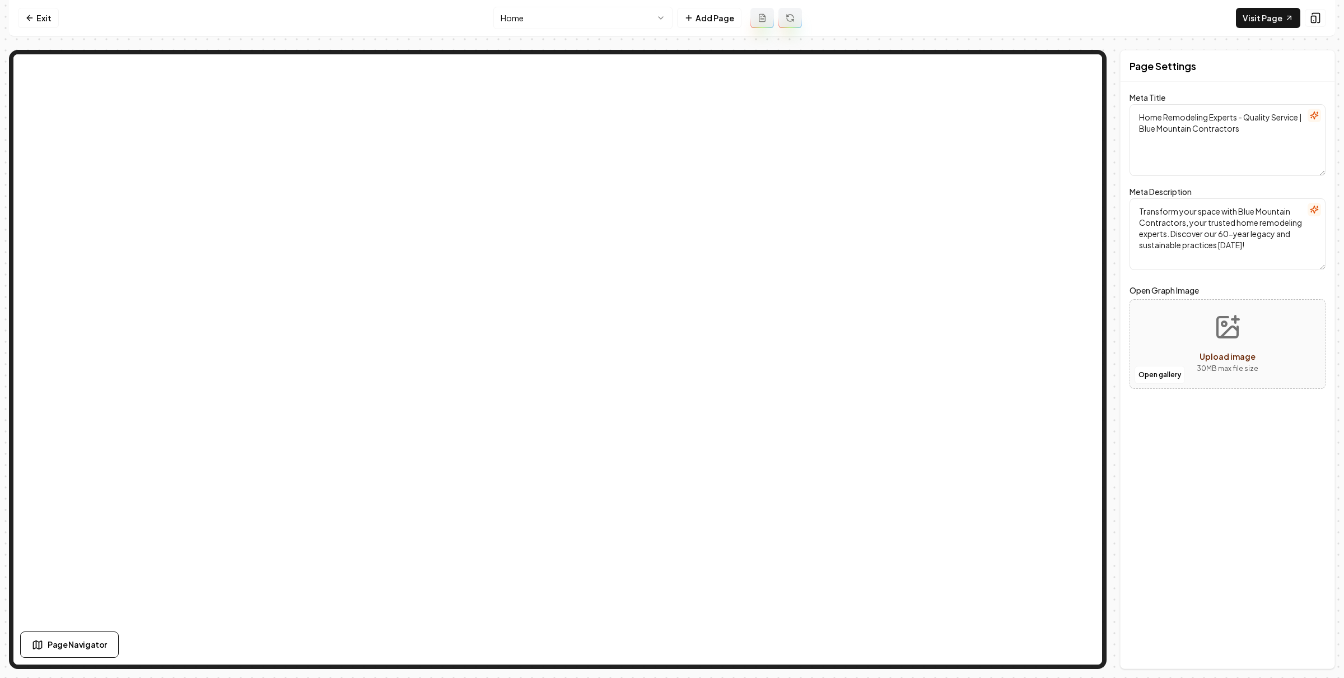
click at [635, 21] on html "Computer Required This feature is only available on a computer. Please switch t…" at bounding box center [672, 339] width 1344 height 678
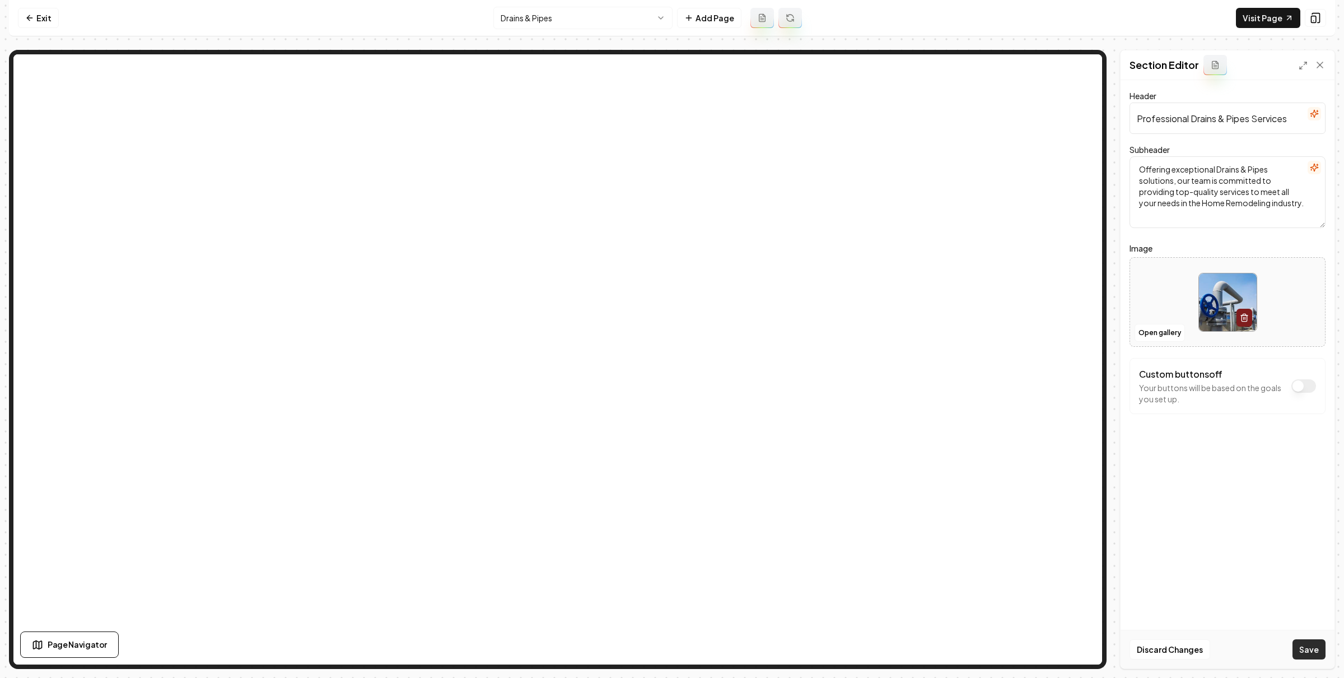
click at [1311, 649] on button "Save" at bounding box center [1309, 649] width 33 height 20
click at [574, 7] on html "Computer Required This feature is only available on a computer. Please switch t…" at bounding box center [672, 339] width 1344 height 678
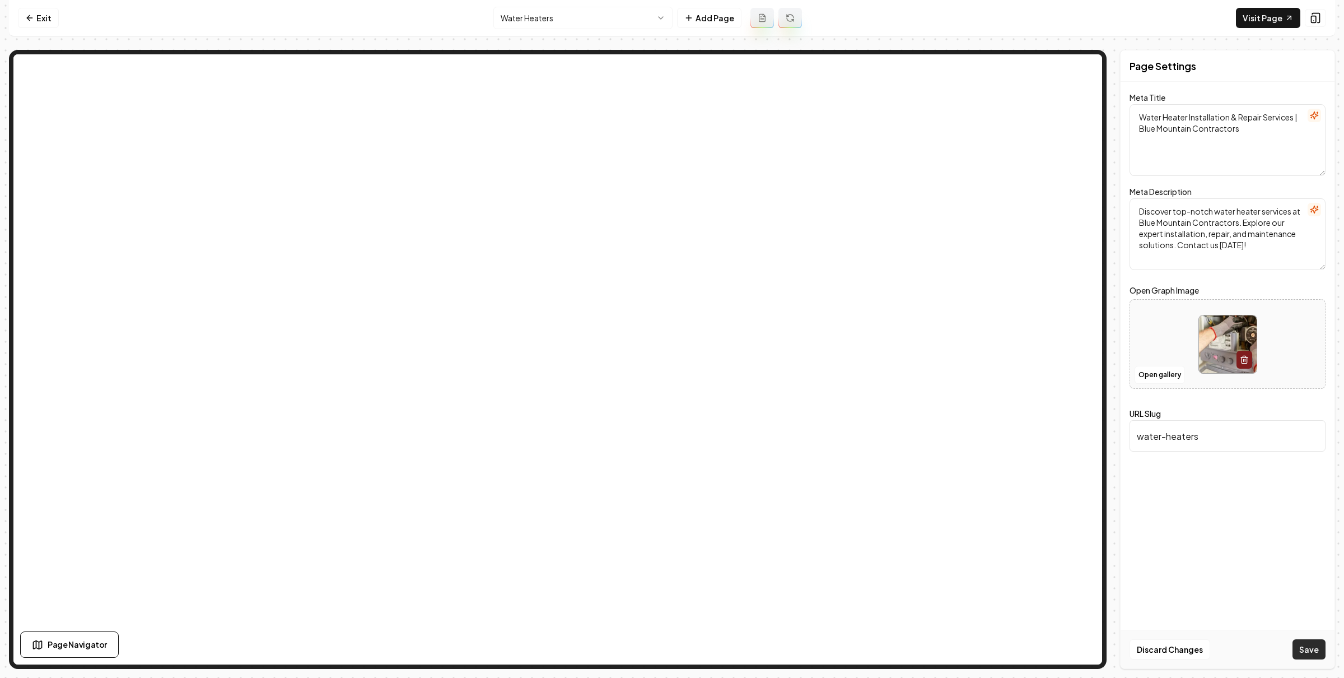
click at [1317, 647] on button "Save" at bounding box center [1309, 649] width 33 height 20
click at [572, 10] on html "Computer Required This feature is only available on a computer. Please switch t…" at bounding box center [672, 339] width 1344 height 678
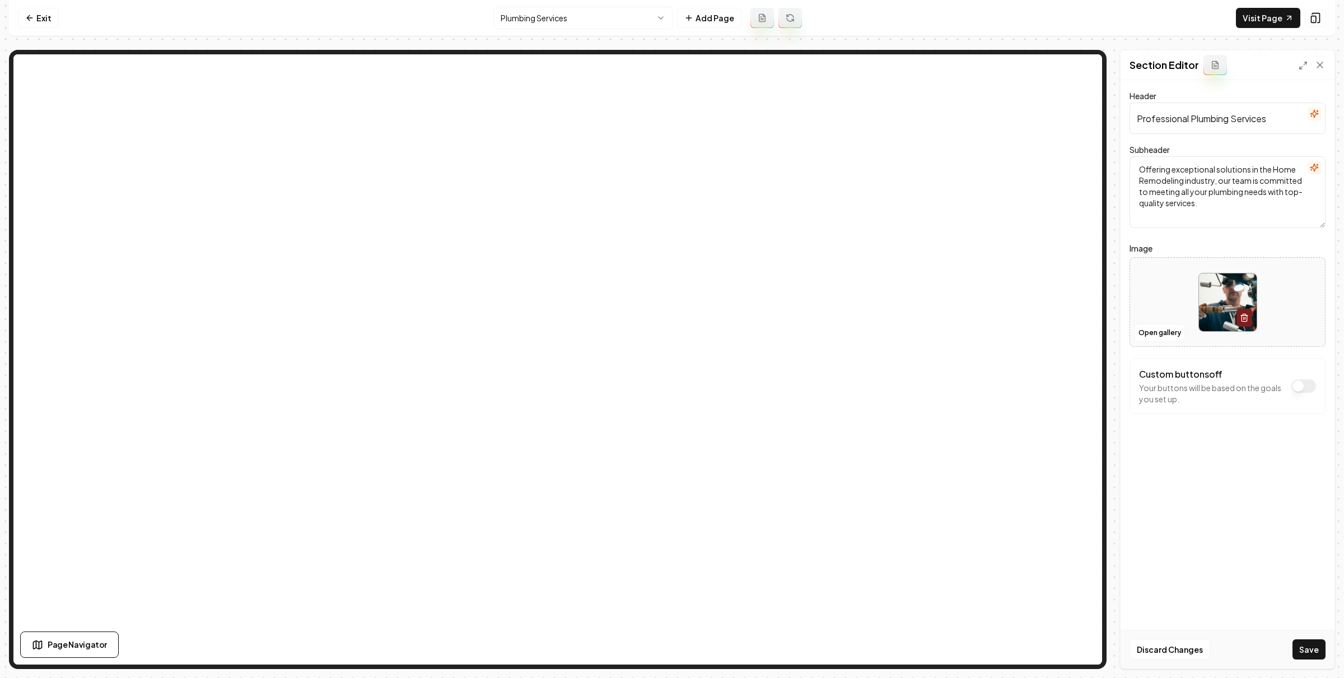
click at [1315, 654] on button "Save" at bounding box center [1309, 649] width 33 height 20
drag, startPoint x: 553, startPoint y: 6, endPoint x: 561, endPoint y: 19, distance: 15.9
click at [553, 6] on nav "Exit Plumbing Services Add Page Visit Page" at bounding box center [672, 18] width 1326 height 36
click at [561, 19] on html "Computer Required This feature is only available on a computer. Please switch t…" at bounding box center [672, 339] width 1344 height 678
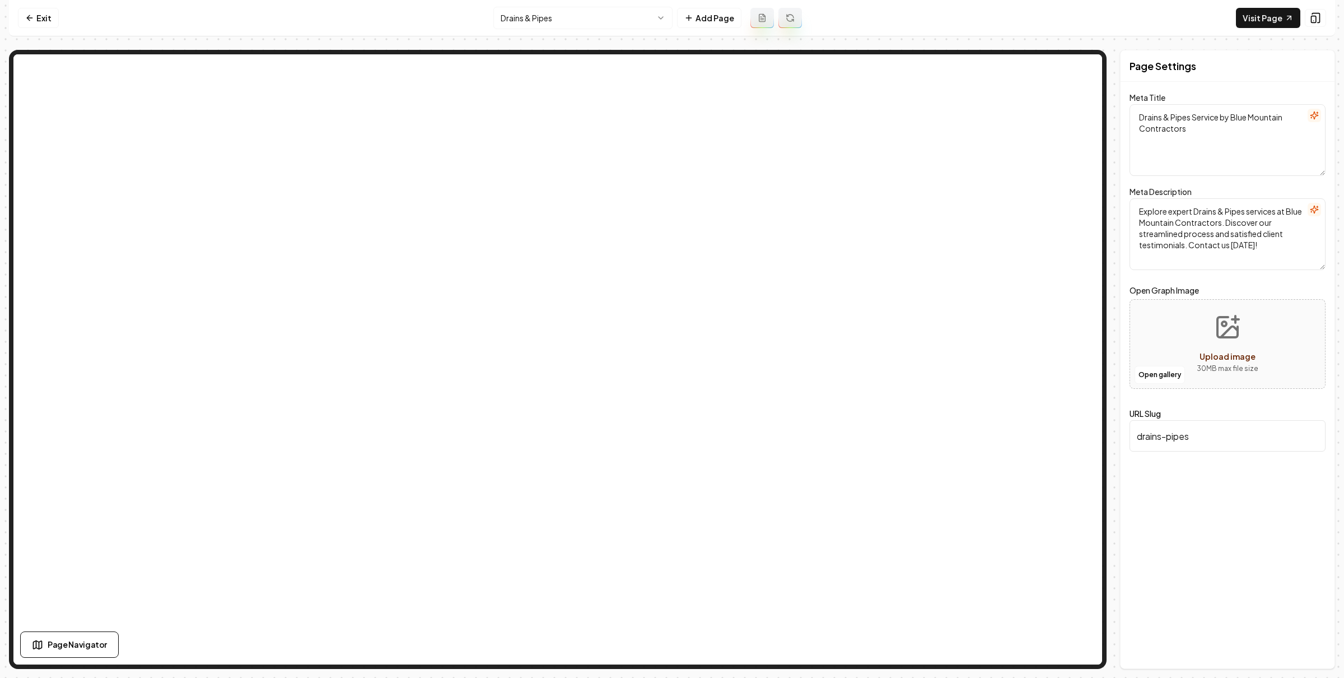
click at [556, 26] on html "Computer Required This feature is only available on a computer. Please switch t…" at bounding box center [672, 339] width 1344 height 678
click at [1307, 641] on button "Save" at bounding box center [1309, 649] width 33 height 20
drag, startPoint x: 1223, startPoint y: 536, endPoint x: 1121, endPoint y: 477, distance: 117.5
click at [1222, 533] on div "Page Settings Meta Title HVAC Services for Home Remodeling | Blue Mountain Cont…" at bounding box center [1227, 359] width 215 height 619
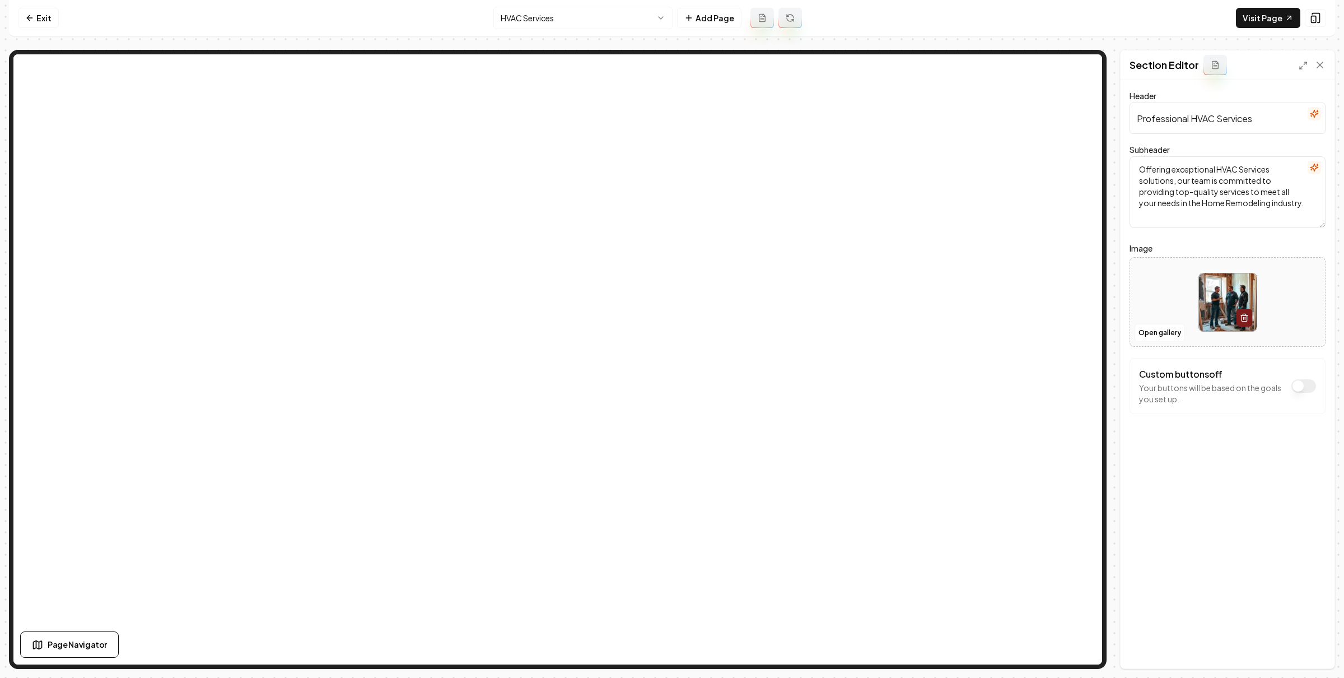
click at [1328, 62] on div "Section Editor" at bounding box center [1228, 65] width 214 height 30
click at [1323, 60] on icon at bounding box center [1320, 64] width 11 height 11
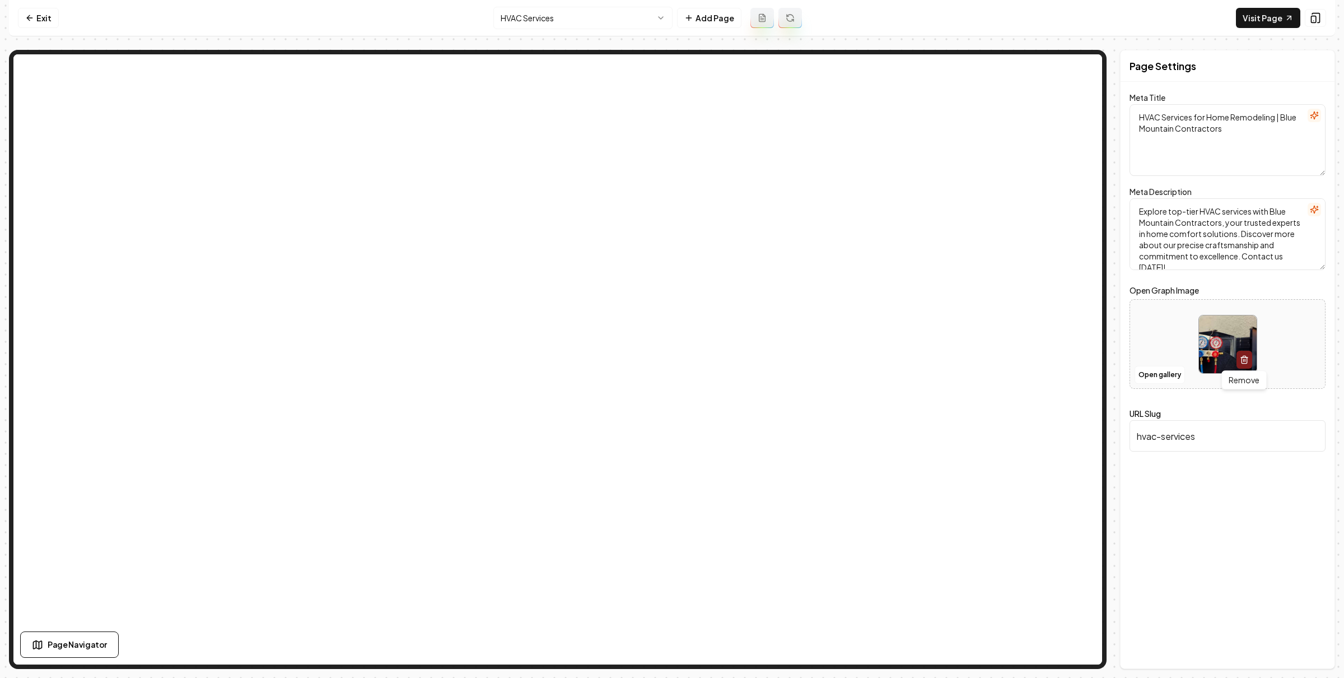
click at [1242, 358] on icon "button" at bounding box center [1244, 359] width 9 height 9
click at [1303, 641] on div "Discard Changes Save" at bounding box center [1228, 649] width 214 height 39
click at [1309, 644] on button "Save" at bounding box center [1309, 649] width 33 height 20
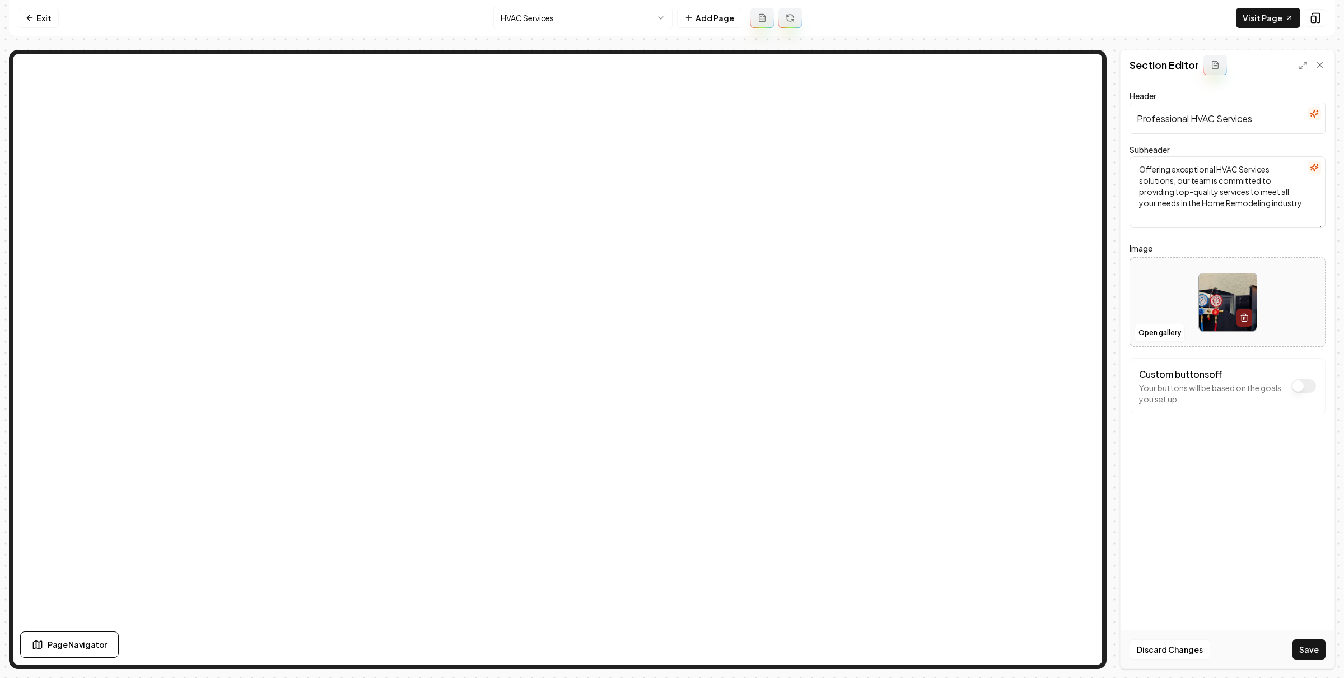
click at [1313, 650] on button "Save" at bounding box center [1309, 649] width 33 height 20
click at [633, 15] on html "Computer Required This feature is only available on a computer. Please switch t…" at bounding box center [672, 339] width 1344 height 678
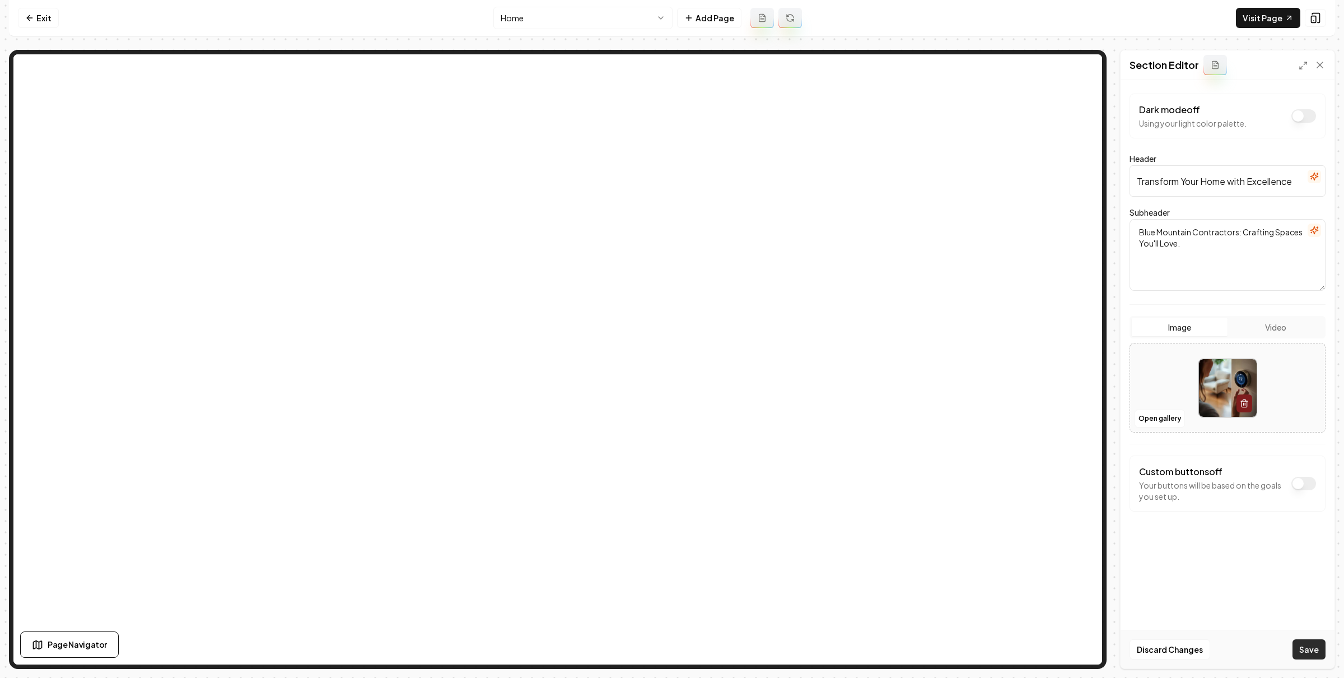
click at [1313, 651] on button "Save" at bounding box center [1309, 649] width 33 height 20
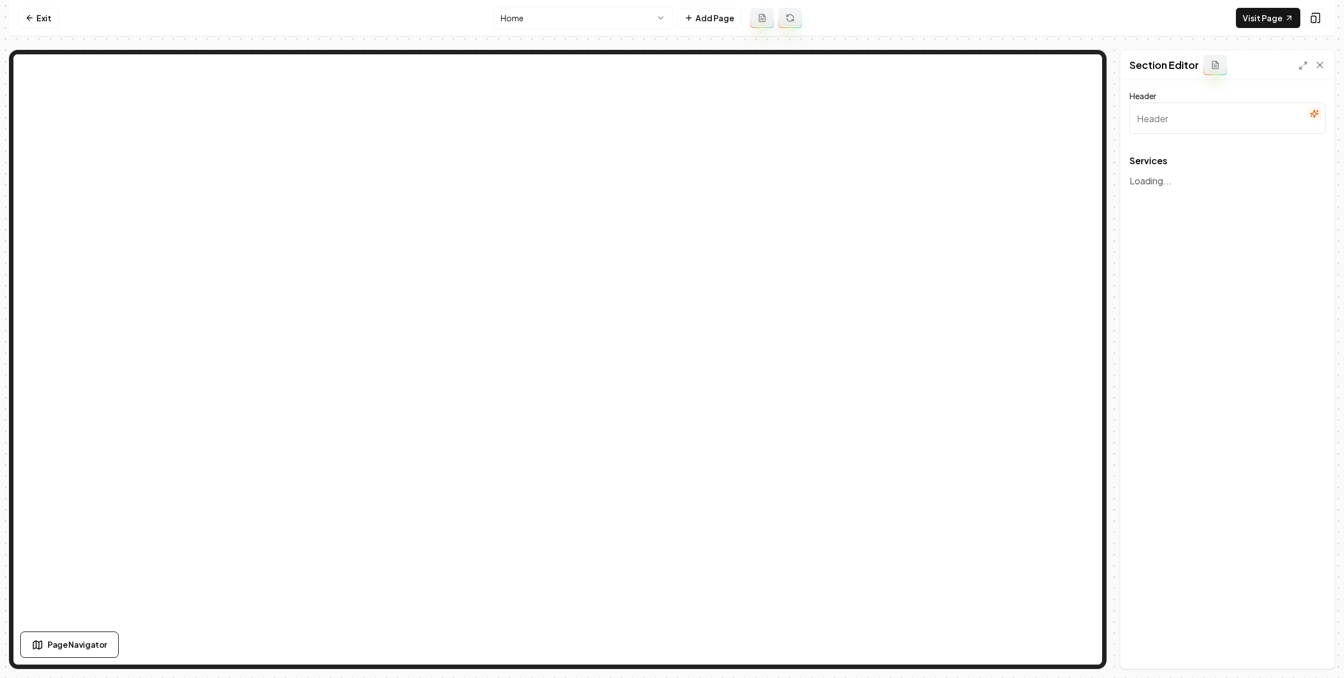
type input "Our Expert Remodeling Services"
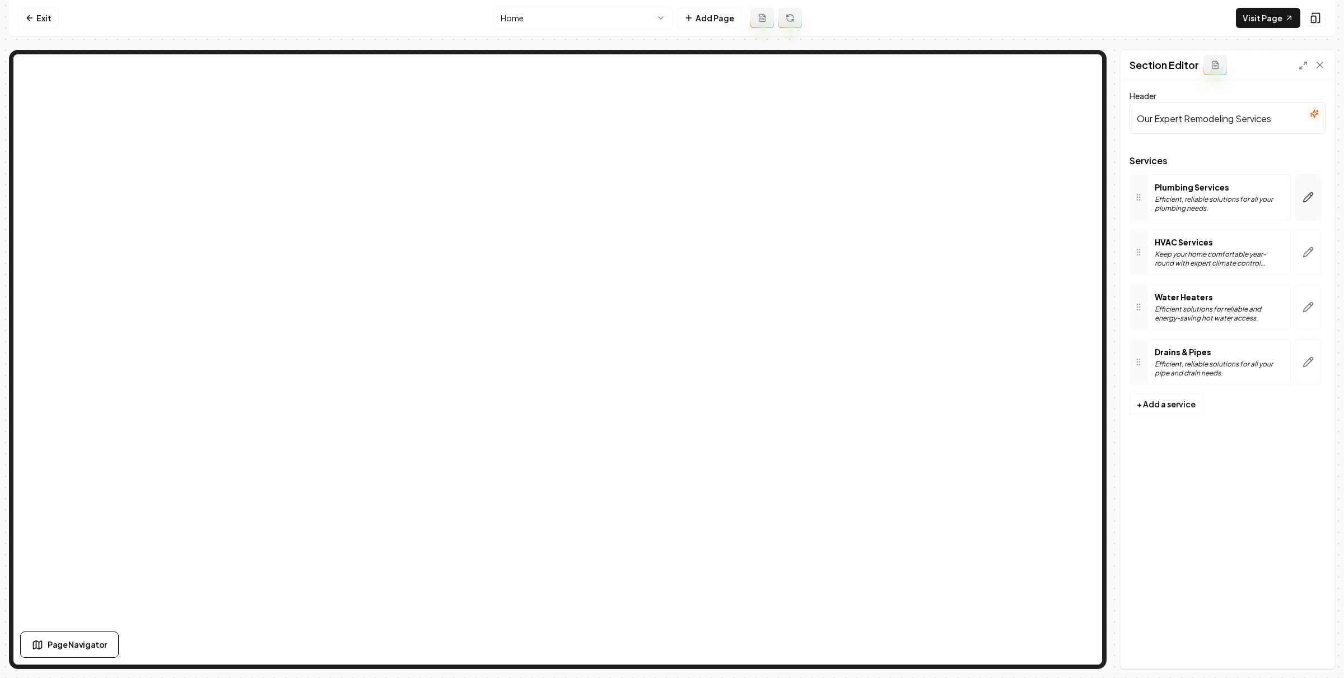
click at [1305, 199] on icon "button" at bounding box center [1308, 197] width 11 height 11
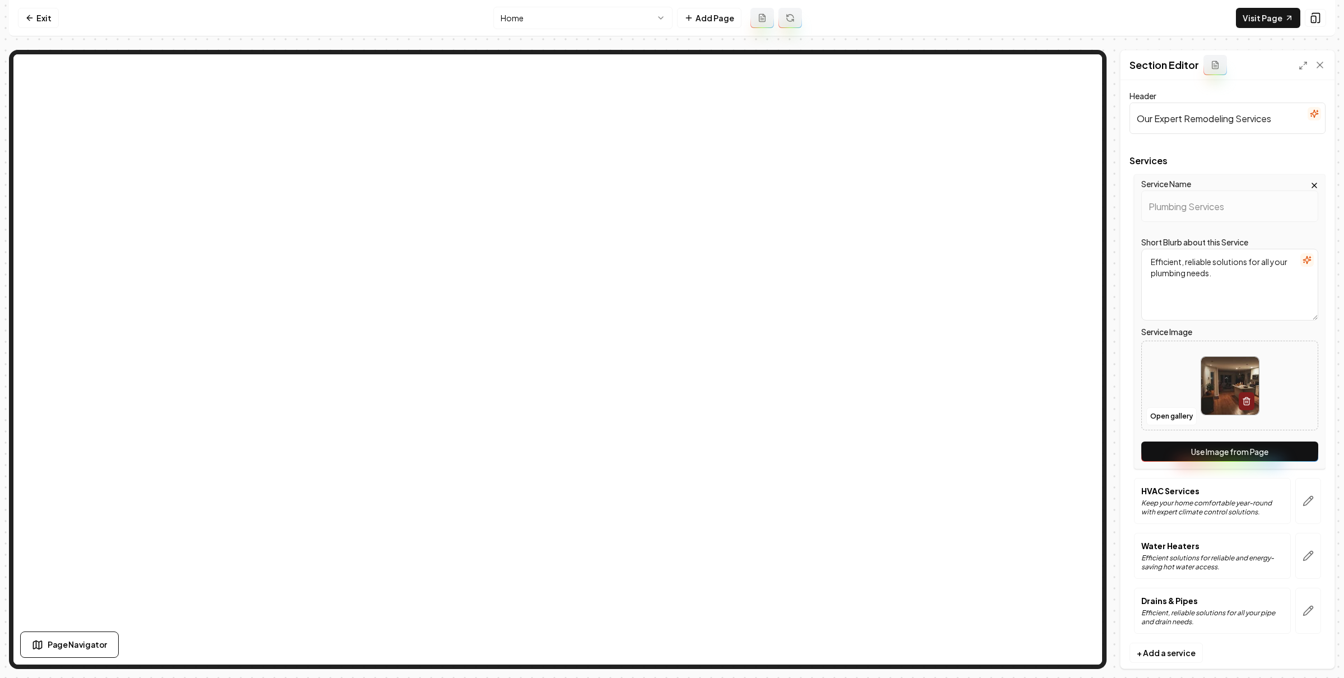
drag, startPoint x: 1236, startPoint y: 466, endPoint x: 1248, endPoint y: 455, distance: 16.2
click at [1236, 466] on div "Service Name Plumbing Services Short Blurb about this Service Efficient, reliab…" at bounding box center [1230, 321] width 192 height 295
click at [1248, 455] on button "Use Image from Page" at bounding box center [1229, 451] width 177 height 20
click at [1306, 508] on button "button" at bounding box center [1308, 501] width 26 height 46
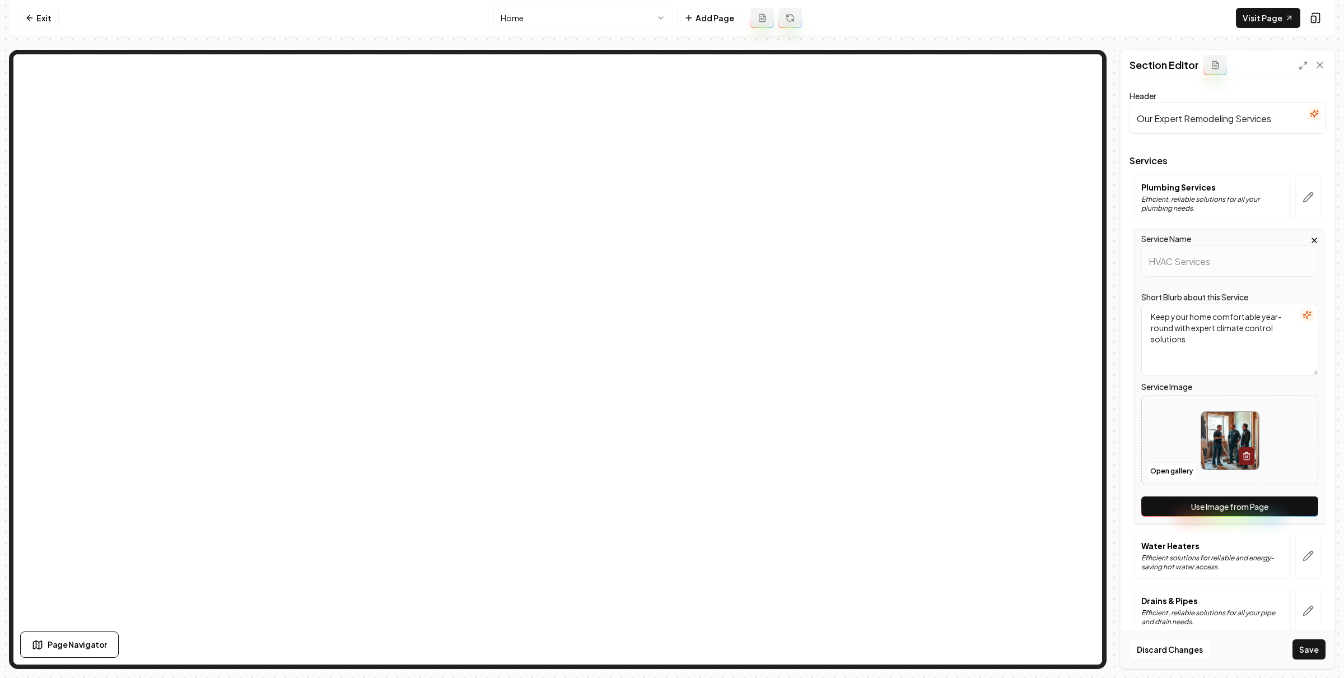
click at [1275, 509] on button "Use Image from Page" at bounding box center [1229, 506] width 177 height 20
click at [1298, 544] on button "button" at bounding box center [1308, 556] width 26 height 46
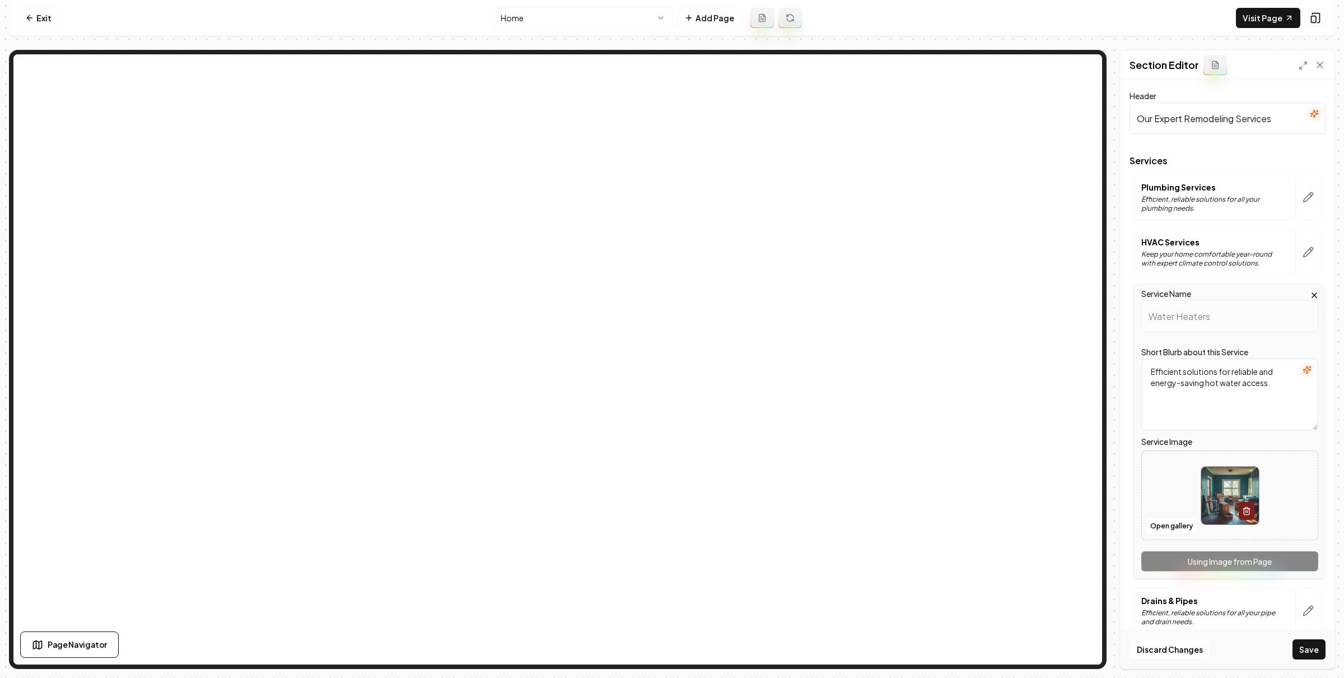
click at [1280, 561] on div "Service Name Water Heaters Short Blurb about this Service Efficient solutions f…" at bounding box center [1230, 431] width 192 height 295
click at [1295, 600] on button "button" at bounding box center [1308, 611] width 26 height 46
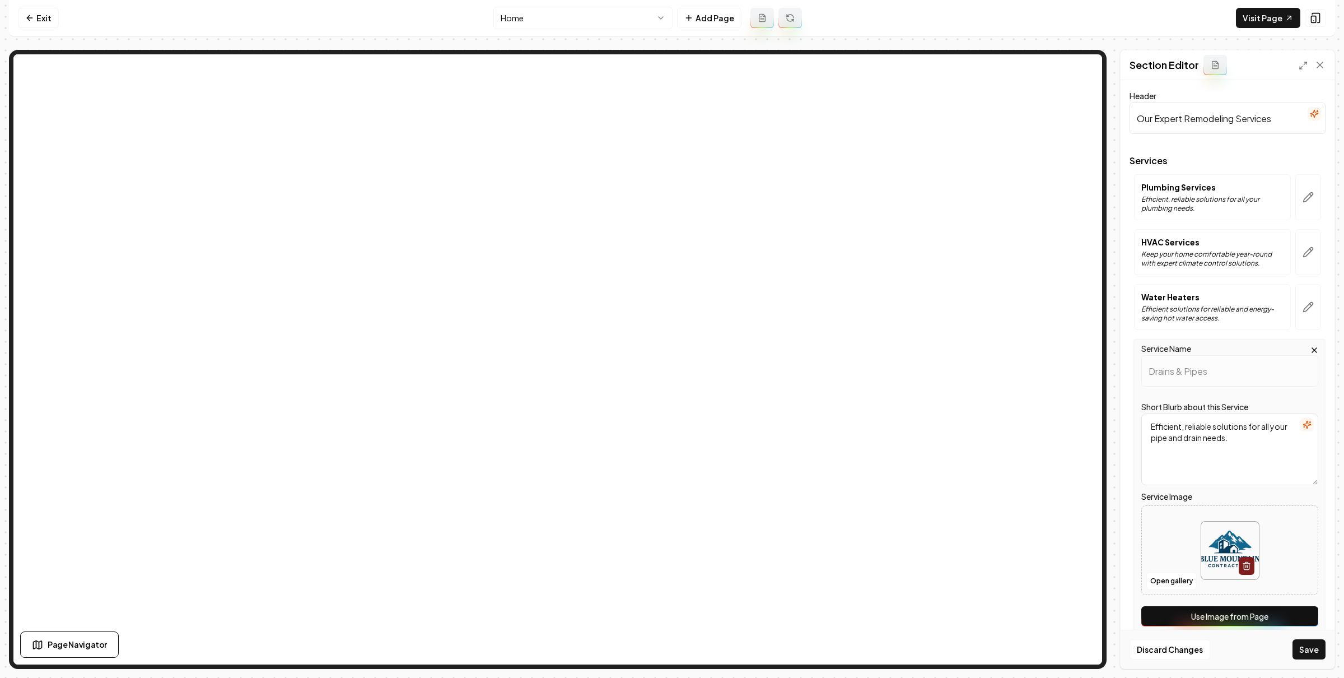
click at [1266, 611] on button "Use Image from Page" at bounding box center [1229, 616] width 177 height 20
click at [1308, 644] on button "Save" at bounding box center [1309, 649] width 33 height 20
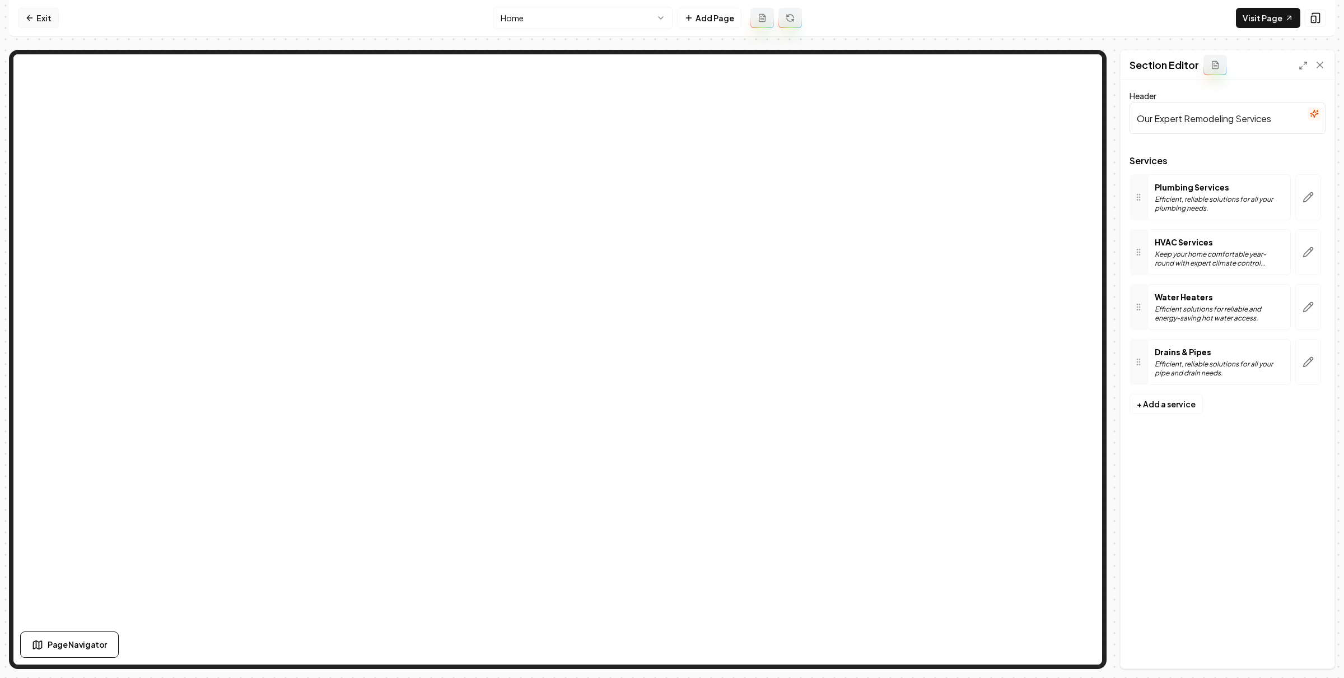
click at [34, 17] on link "Exit" at bounding box center [38, 18] width 41 height 20
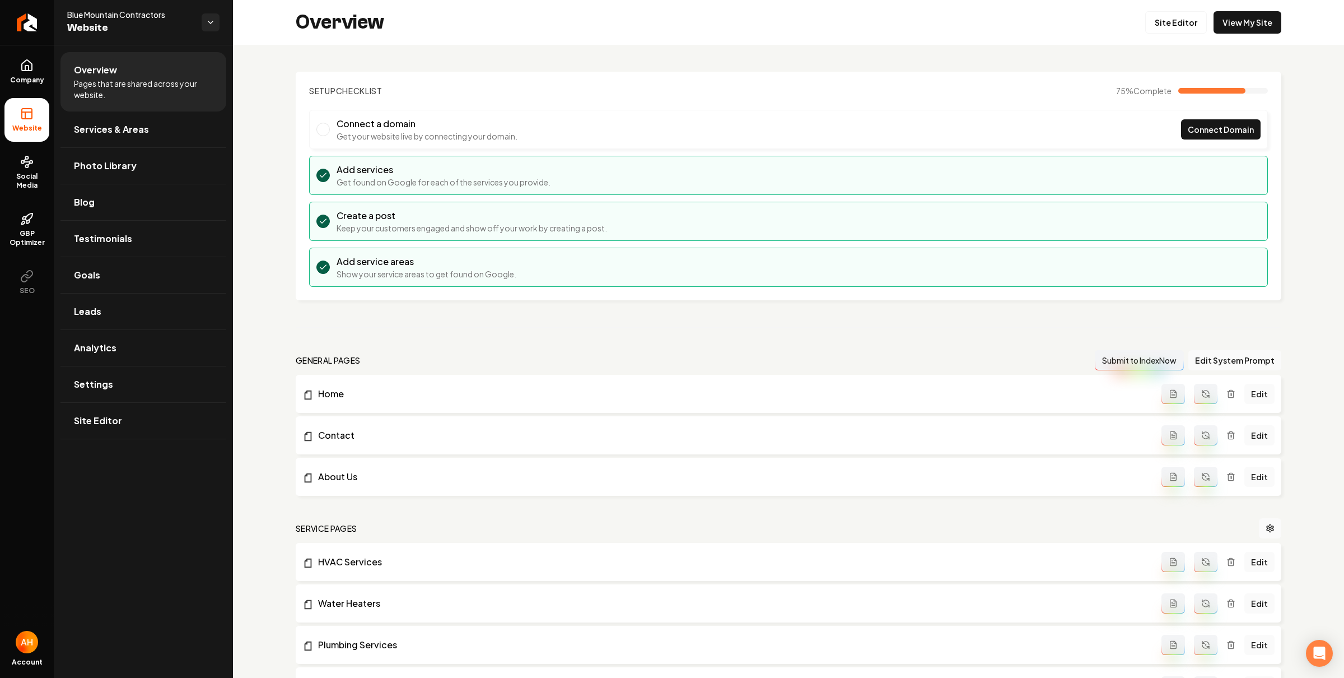
click at [440, 54] on div "Setup Checklist 75 % Complete Connect a domain Get your website live by connect…" at bounding box center [788, 491] width 1111 height 893
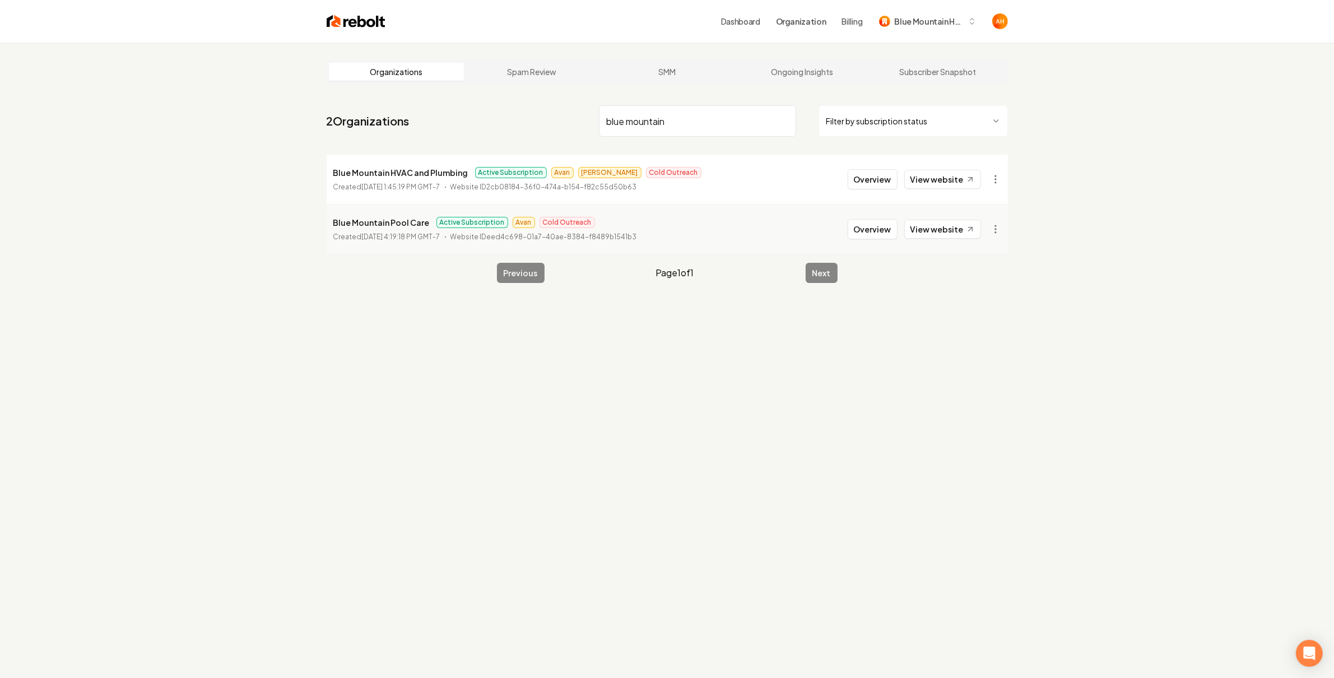
type input "blue mountain"
click at [998, 180] on html "Dashboard Organization Billing Blue Mountain HVAC and Plumbing Organizations Sp…" at bounding box center [667, 339] width 1334 height 678
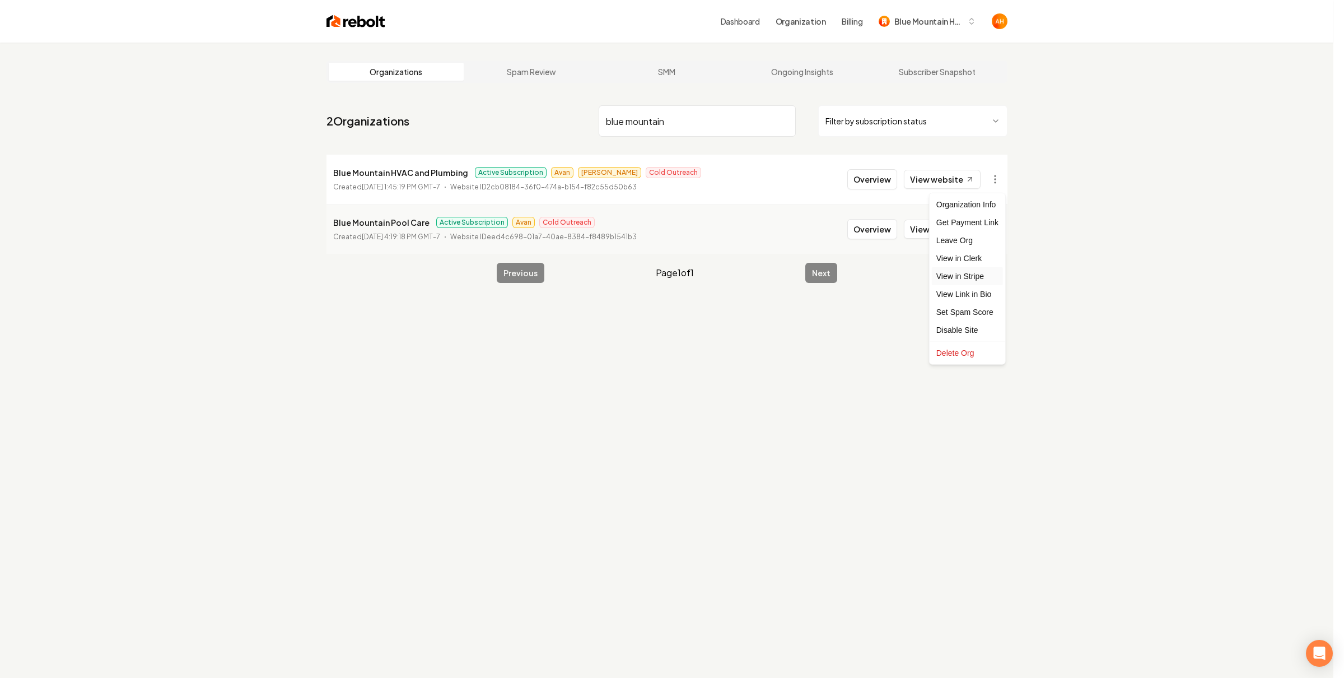
click at [981, 274] on link "View in Stripe" at bounding box center [967, 276] width 71 height 18
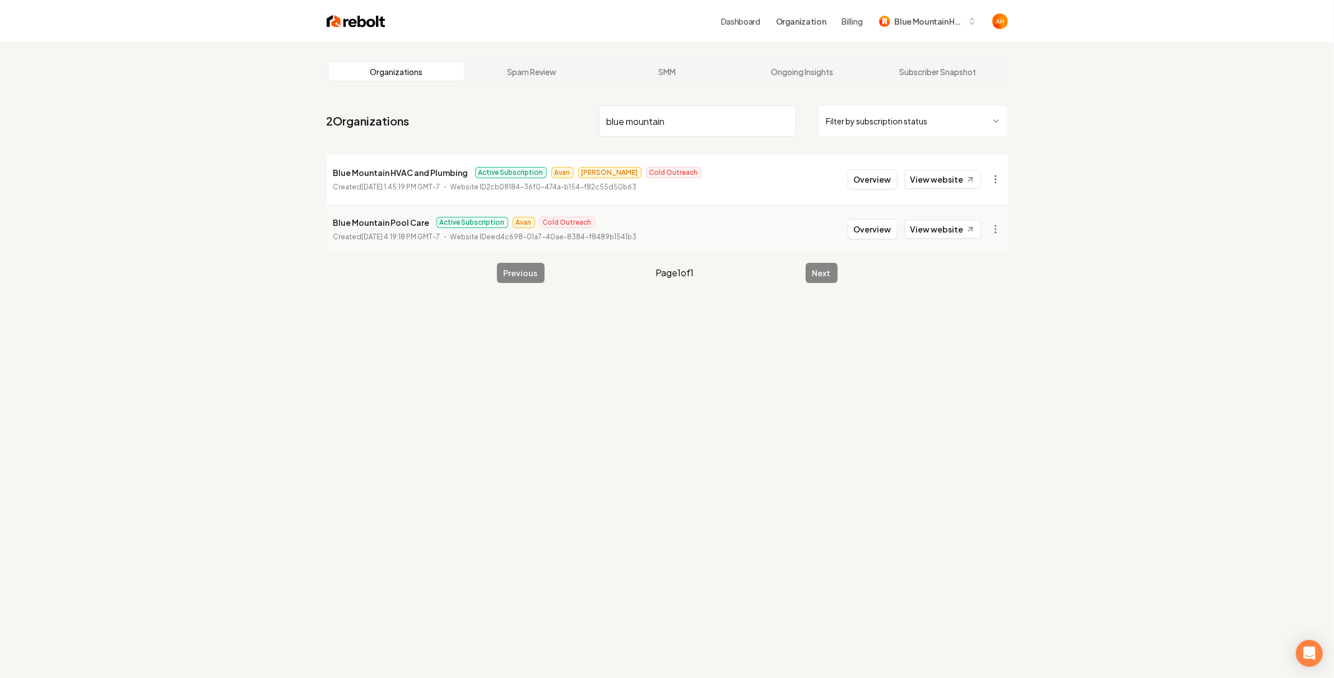
click at [384, 175] on p "Blue Mountain HVAC and Plumbing" at bounding box center [400, 172] width 135 height 13
copy p "Blue Mountain HVAC and Plumbing"
click at [1100, 130] on div "Organizations Spam Review SMM Ongoing Insights Subscriber Snapshot 2 Organizati…" at bounding box center [667, 382] width 1334 height 678
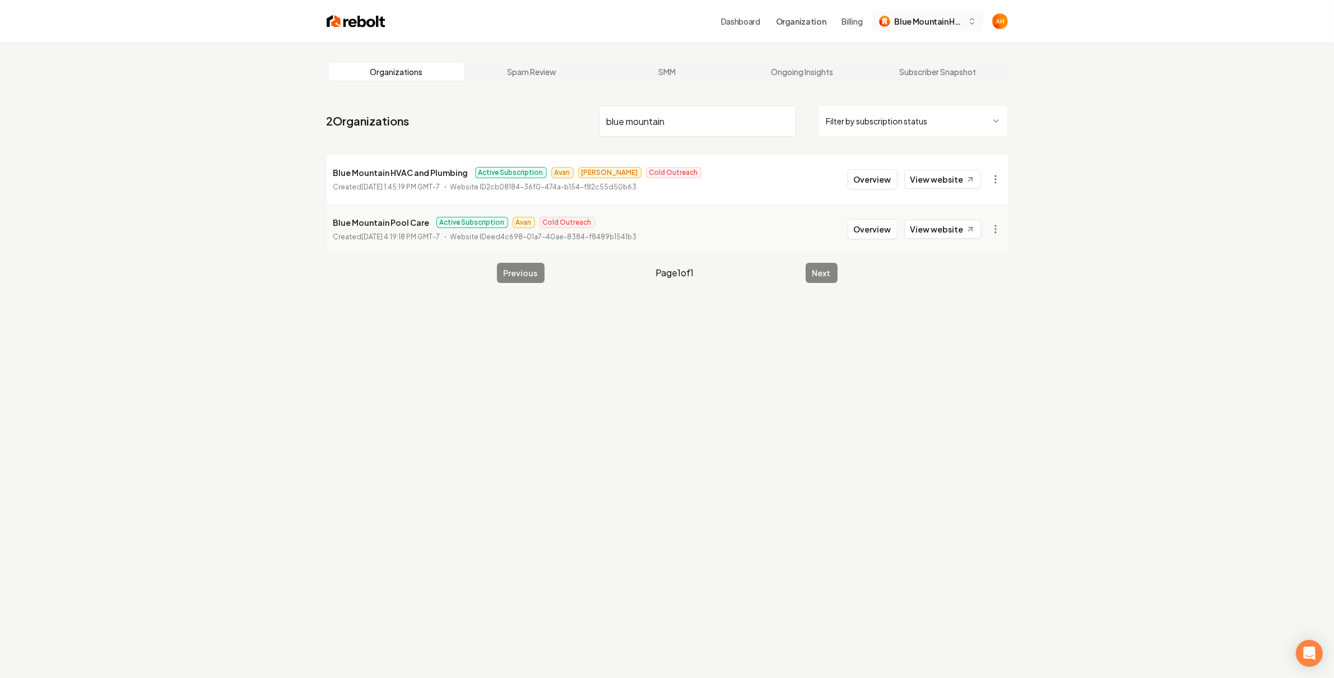
click at [939, 24] on span "Blue Mountain HVAC and Plumbing" at bounding box center [928, 22] width 68 height 12
type input "rebolt"
click at [922, 78] on div "Rebolt Site Builder" at bounding box center [937, 79] width 129 height 13
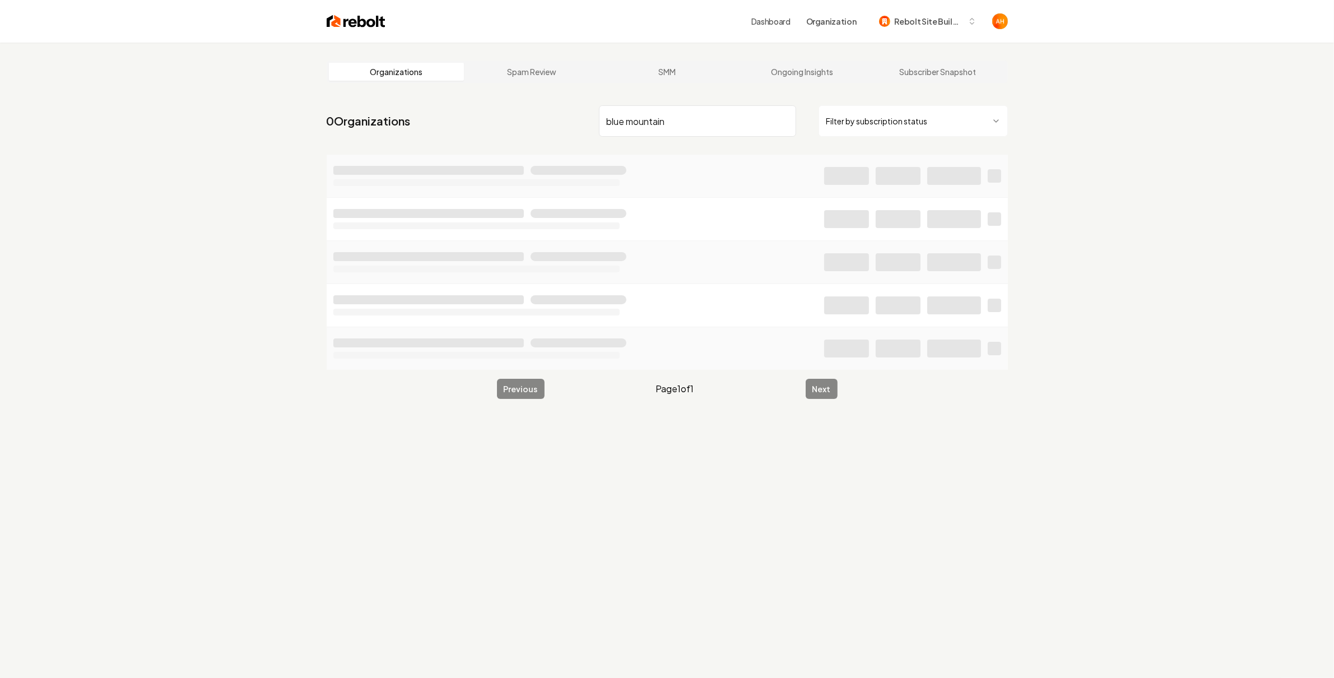
click at [791, 27] on div "Dashboard Organization Rebolt Site Builder" at bounding box center [867, 21] width 232 height 20
click at [772, 22] on link "Dashboard" at bounding box center [770, 21] width 39 height 11
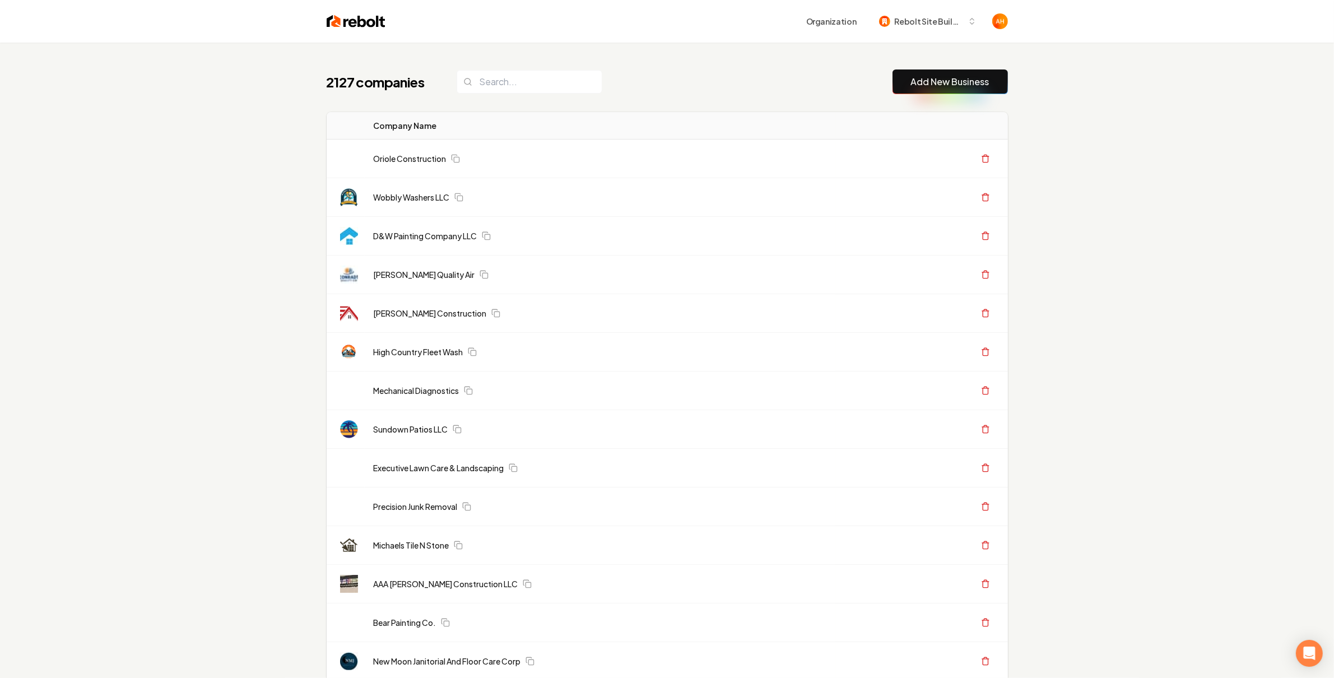
click at [698, 74] on div "2127 companies Add New Business" at bounding box center [667, 81] width 681 height 25
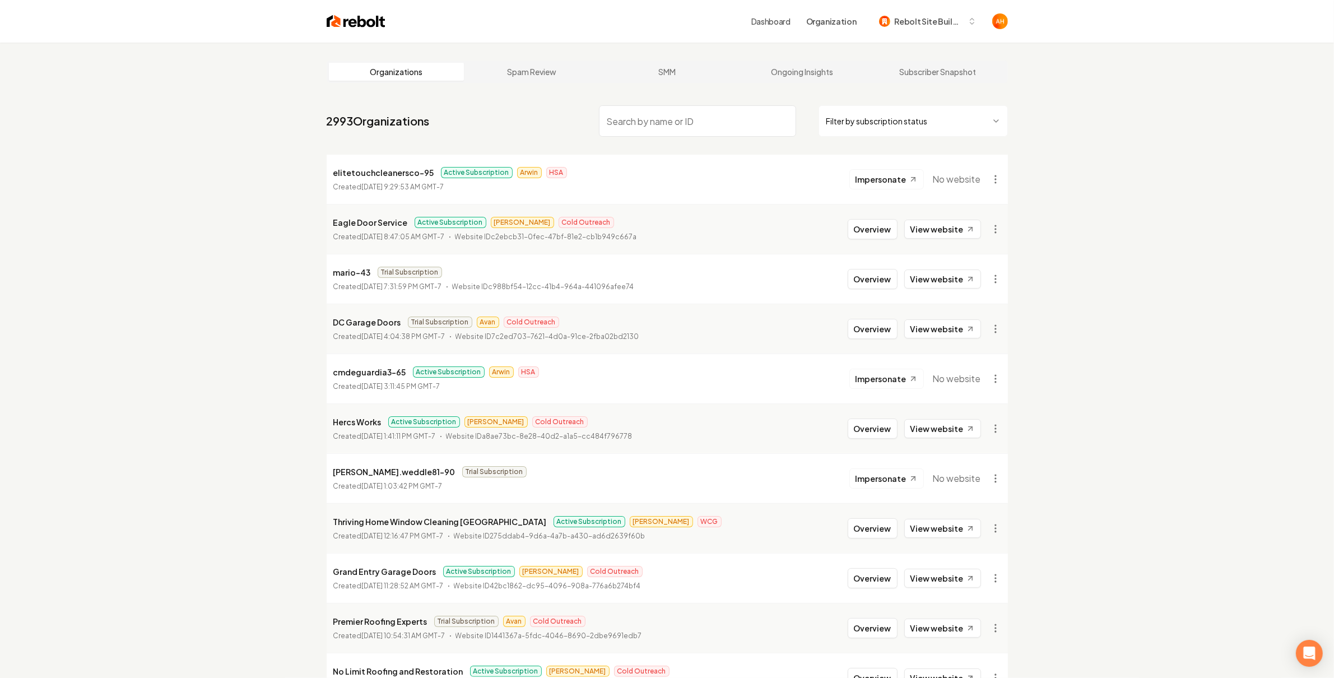
click at [784, 21] on link "Dashboard" at bounding box center [770, 21] width 39 height 11
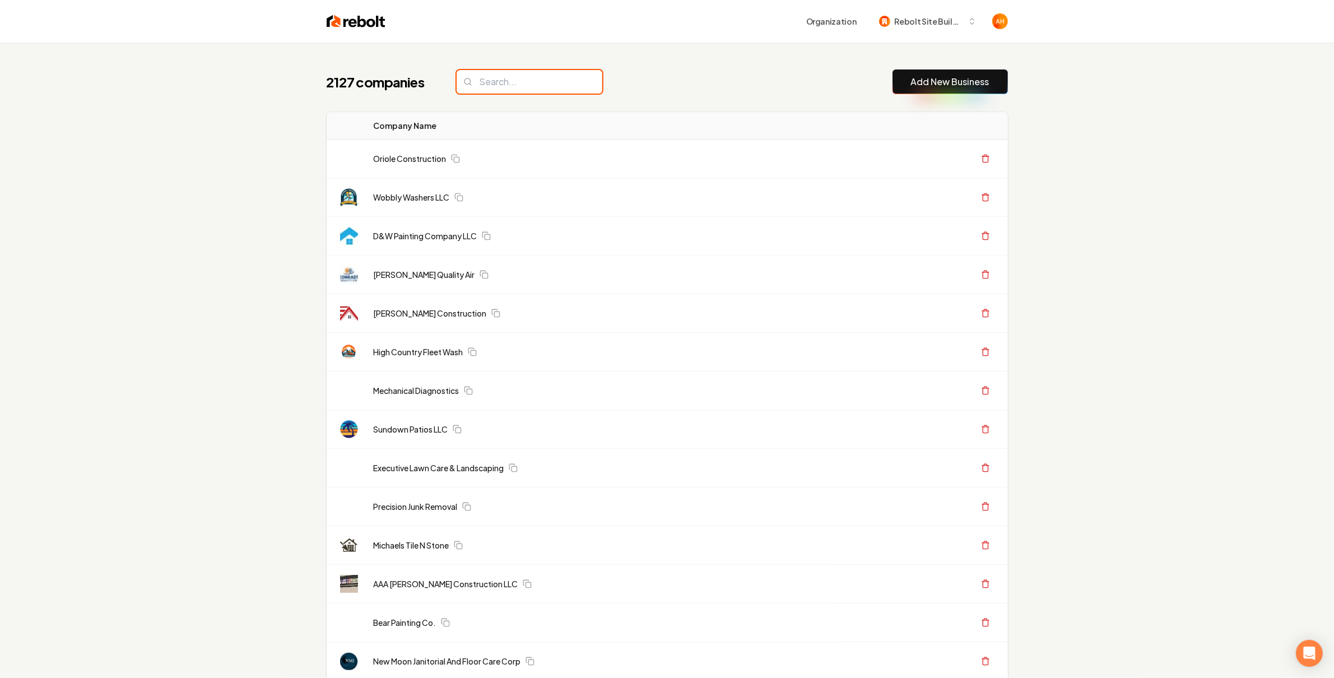
click at [475, 88] on input "search" at bounding box center [529, 82] width 146 height 24
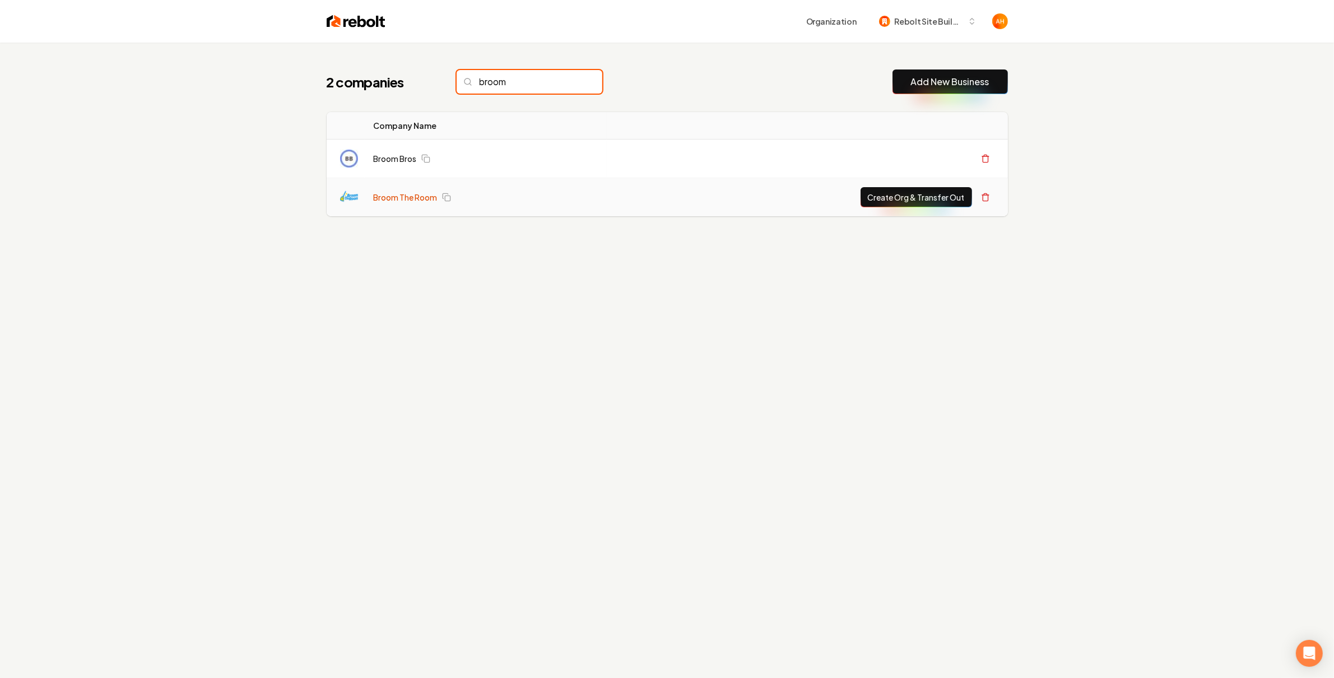
type input "broom"
click at [411, 194] on link "Broom The Room" at bounding box center [406, 197] width 64 height 11
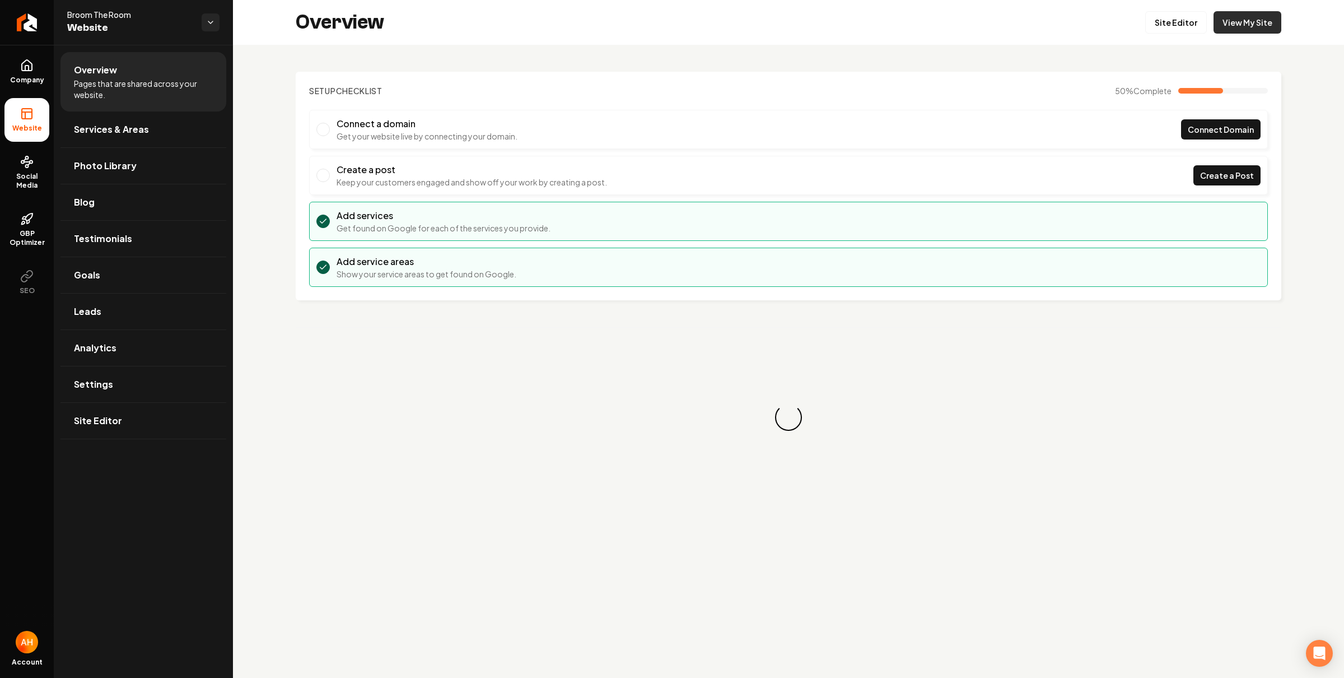
click at [1222, 20] on link "View My Site" at bounding box center [1248, 22] width 68 height 22
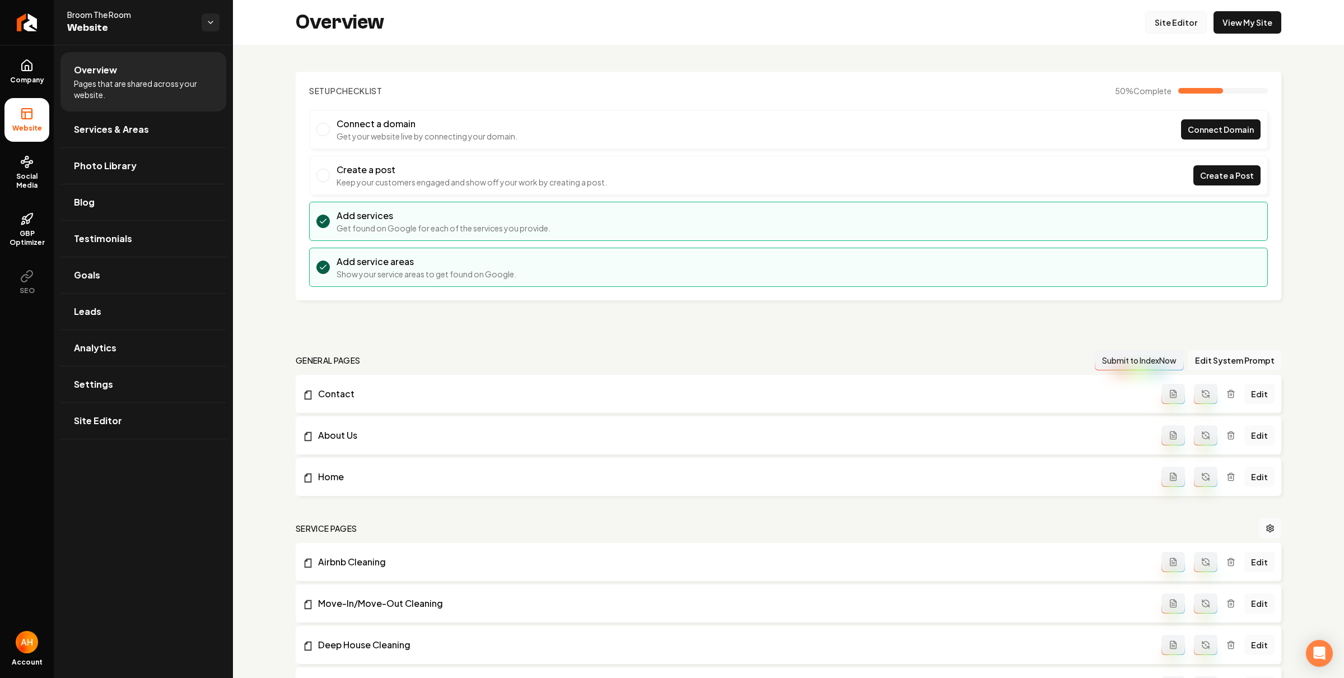
click at [1159, 24] on link "Site Editor" at bounding box center [1176, 22] width 62 height 22
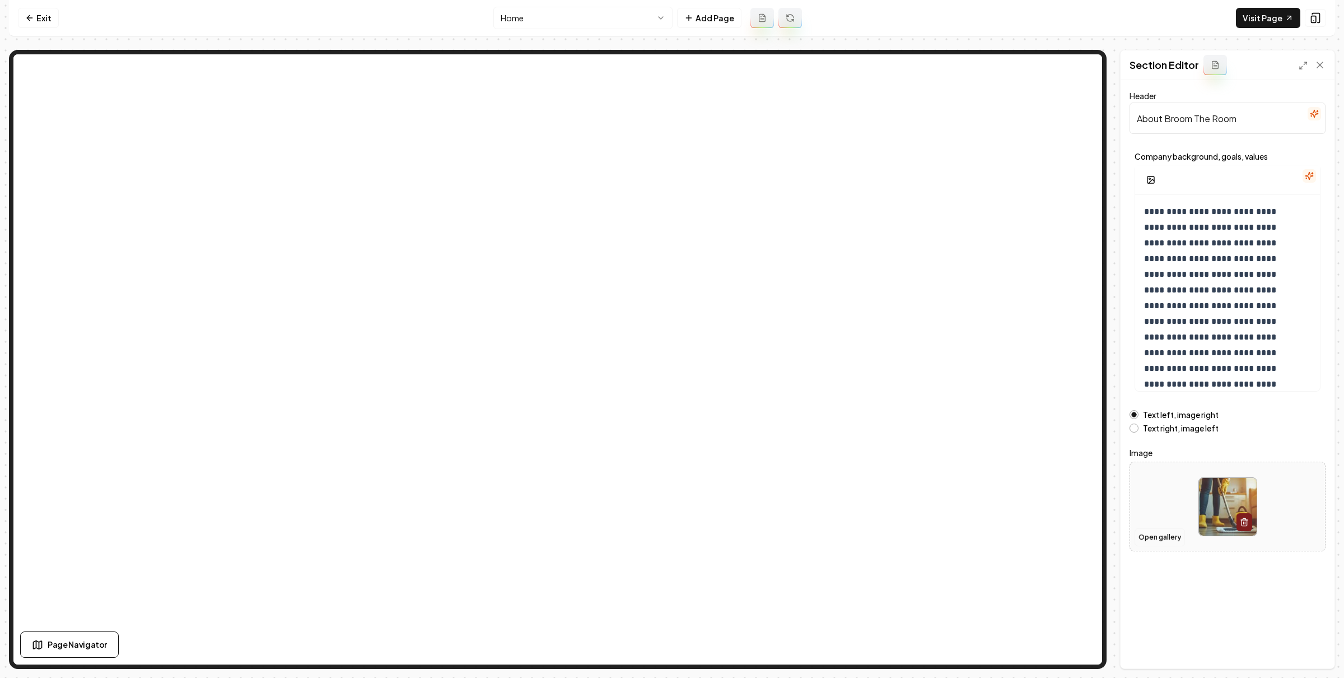
click at [1162, 534] on button "Open gallery" at bounding box center [1160, 537] width 50 height 18
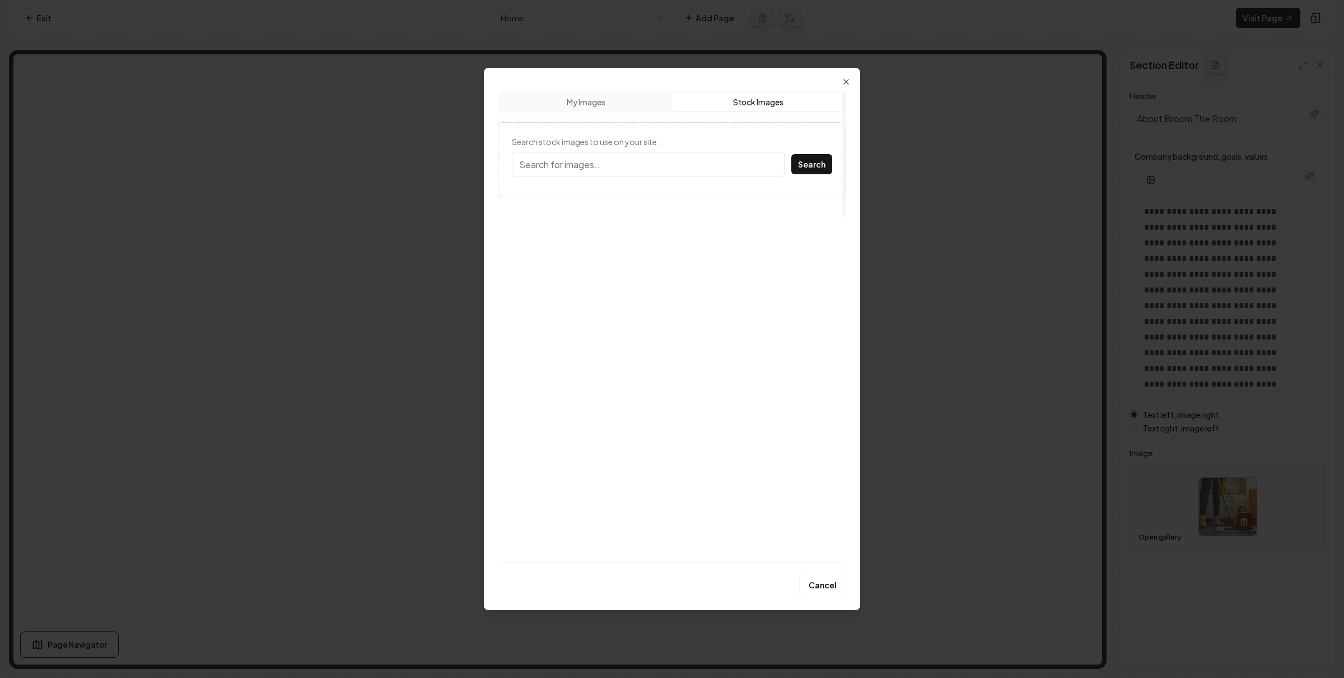
click at [735, 105] on button "Stock Images" at bounding box center [758, 102] width 172 height 18
click at [658, 153] on input "Search stock images to use on your site." at bounding box center [648, 164] width 273 height 25
type input "home interior"
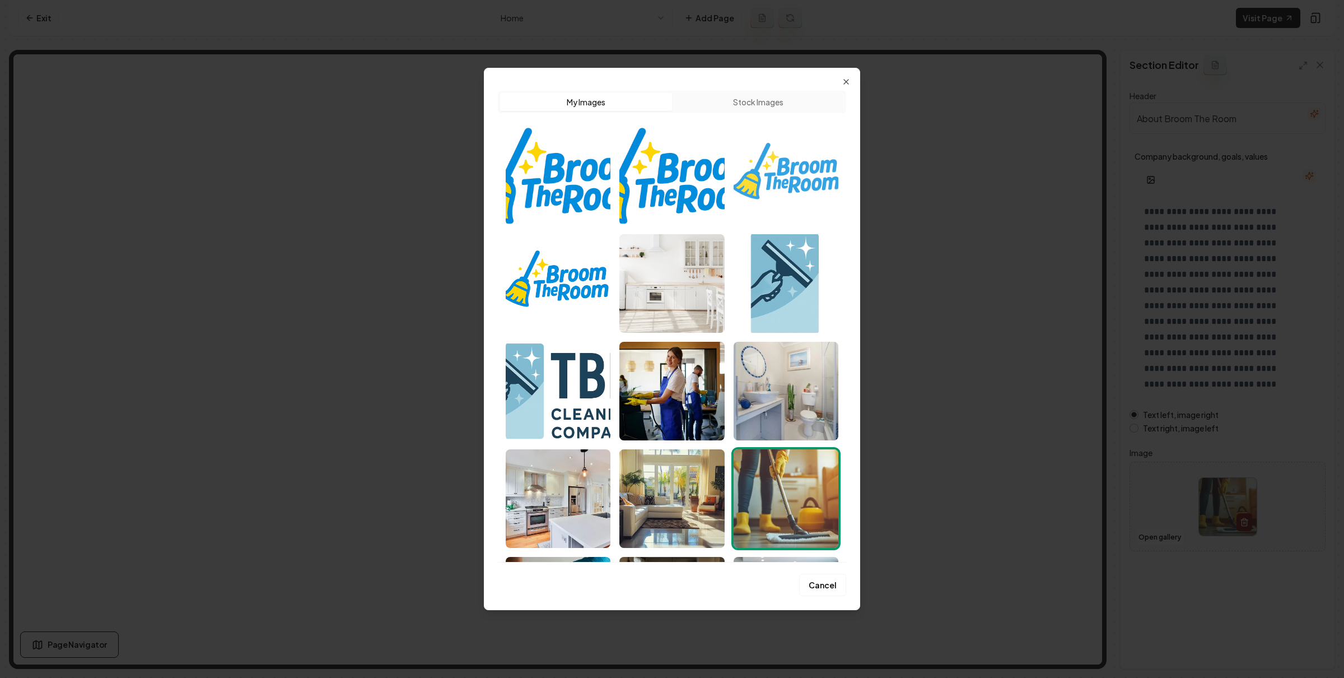
click at [800, 166] on img "Select image image_68a8944a5c7cd75eb8603a2d.png" at bounding box center [786, 176] width 105 height 99
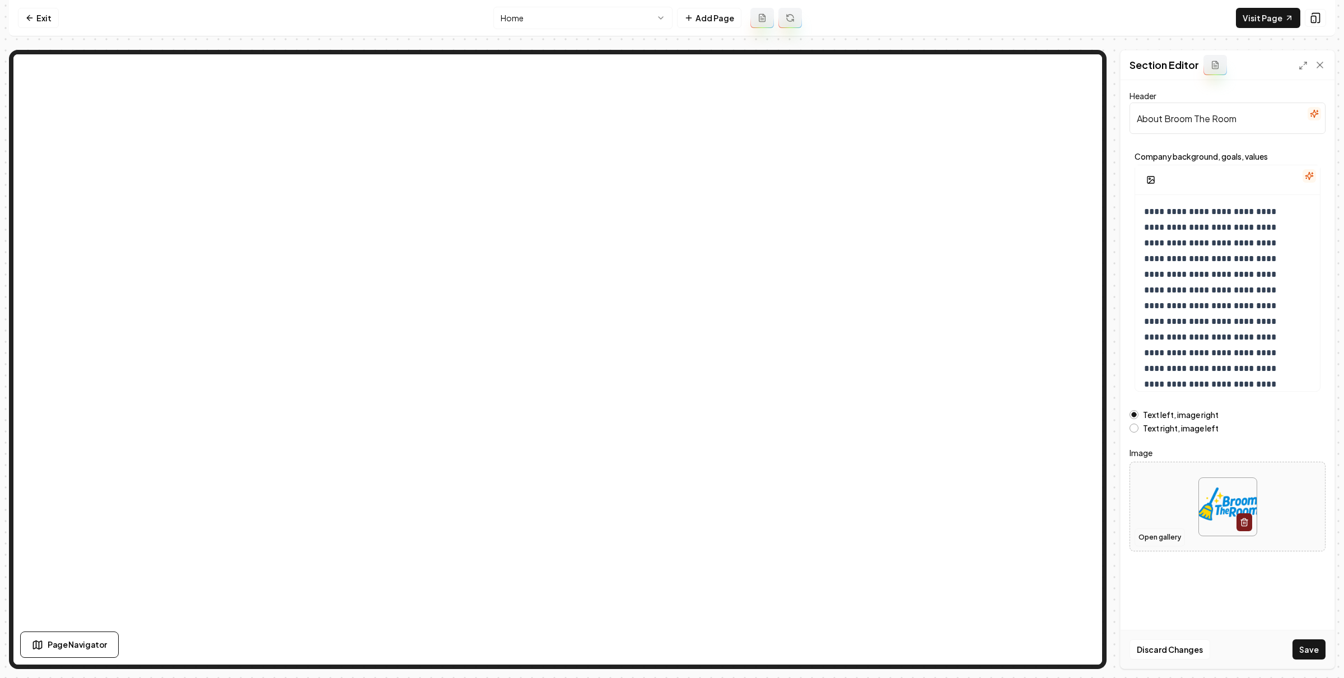
click at [1168, 541] on button "Open gallery" at bounding box center [1160, 537] width 50 height 18
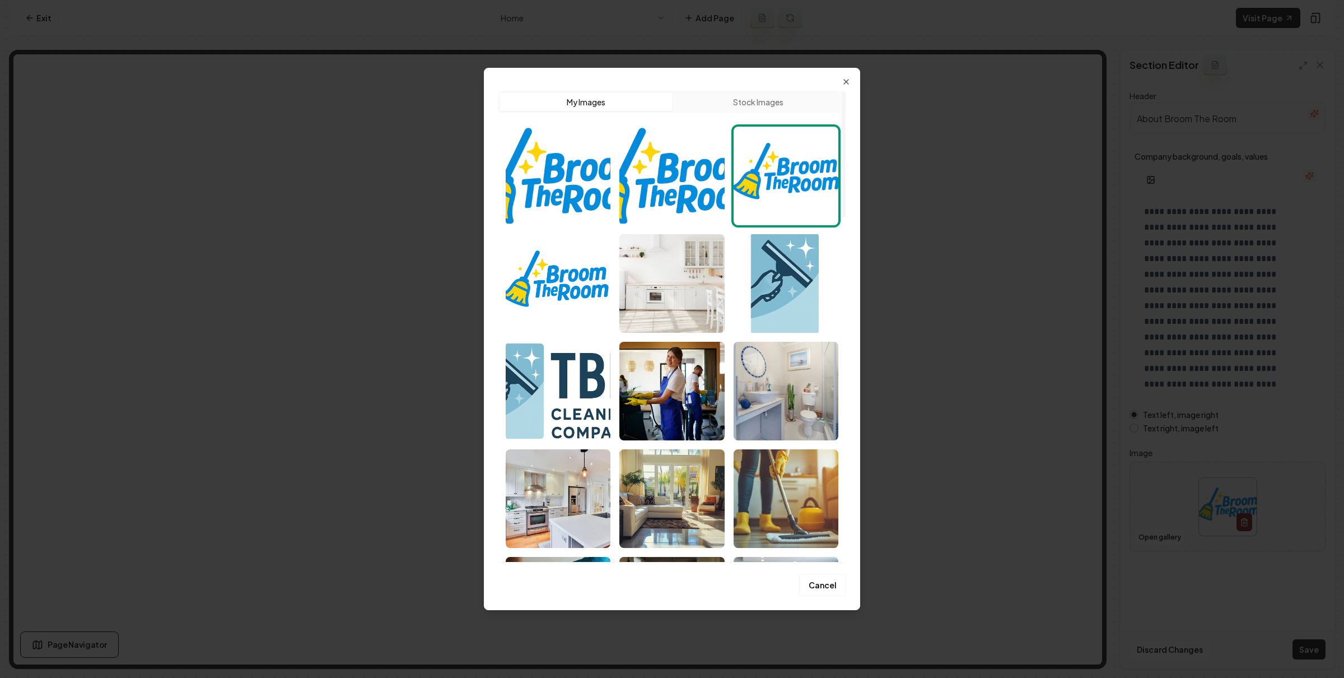
click at [724, 95] on button "Stock Images" at bounding box center [758, 102] width 172 height 18
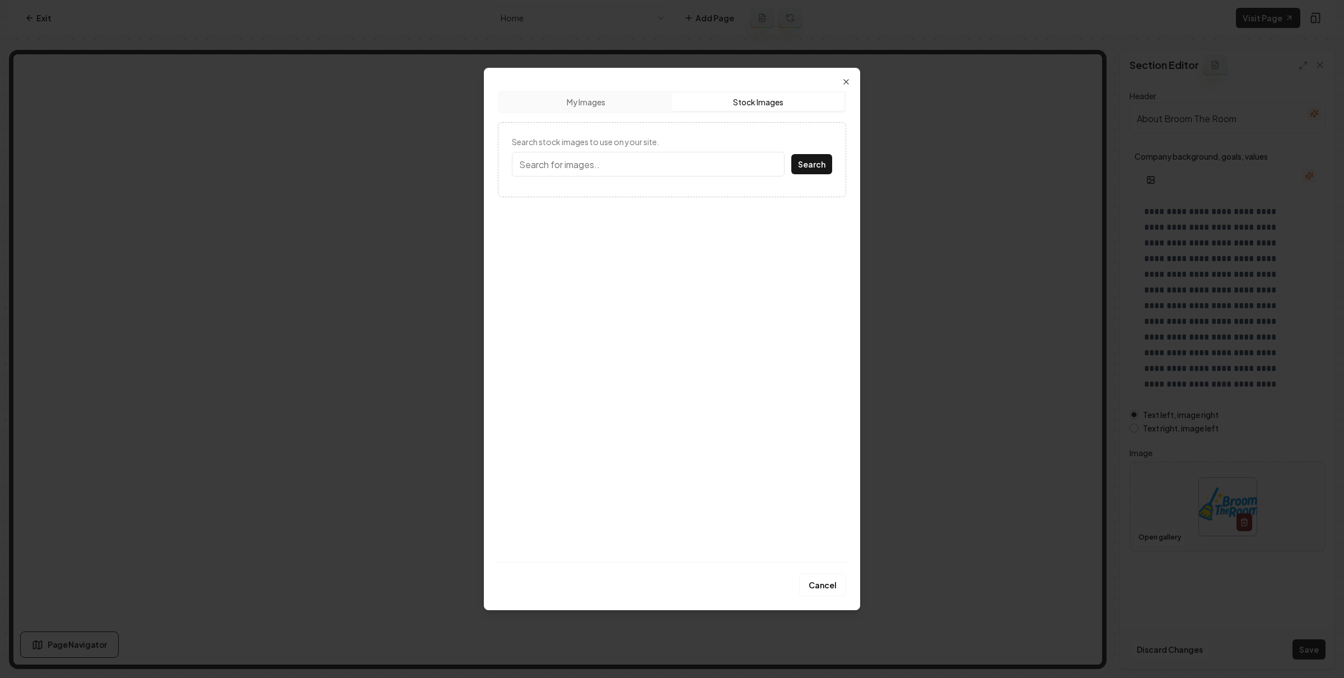
click at [664, 169] on input "Search stock images to use on your site." at bounding box center [648, 164] width 273 height 25
type input "home interior"
click at [791, 154] on button "Search" at bounding box center [811, 164] width 41 height 20
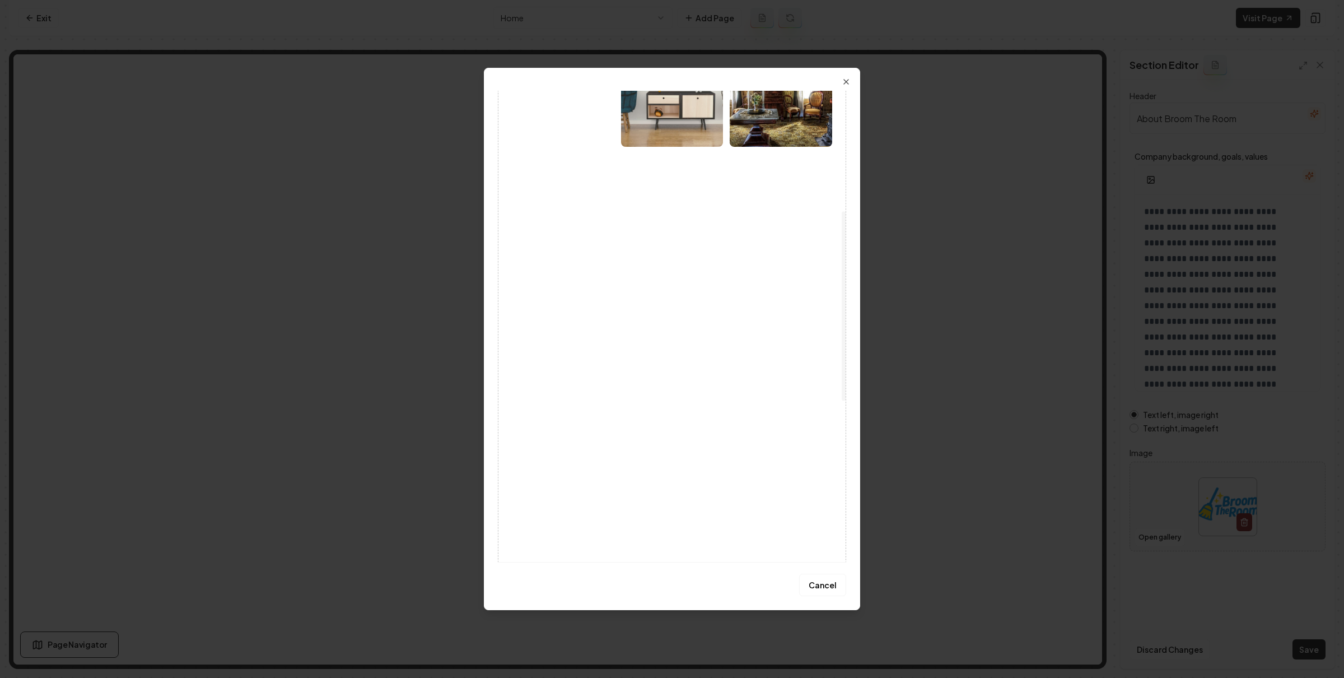
scroll to position [431, 0]
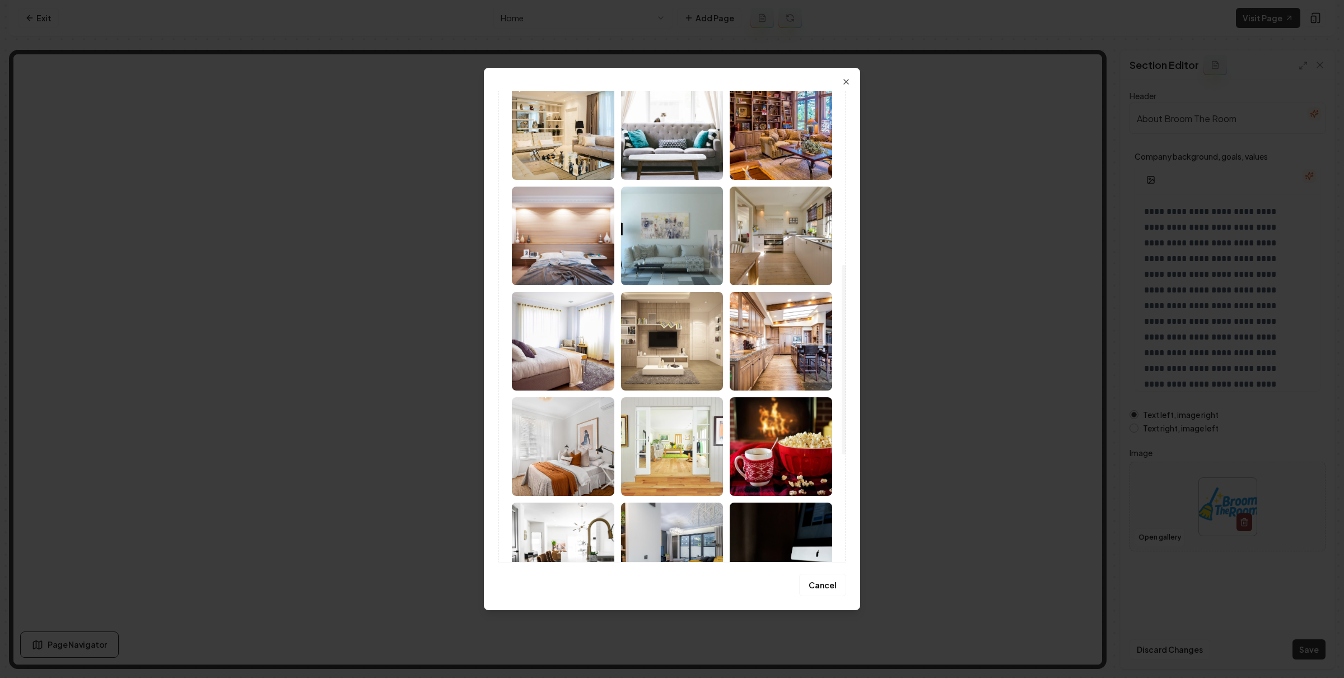
click at [575, 362] on img at bounding box center [563, 341] width 102 height 99
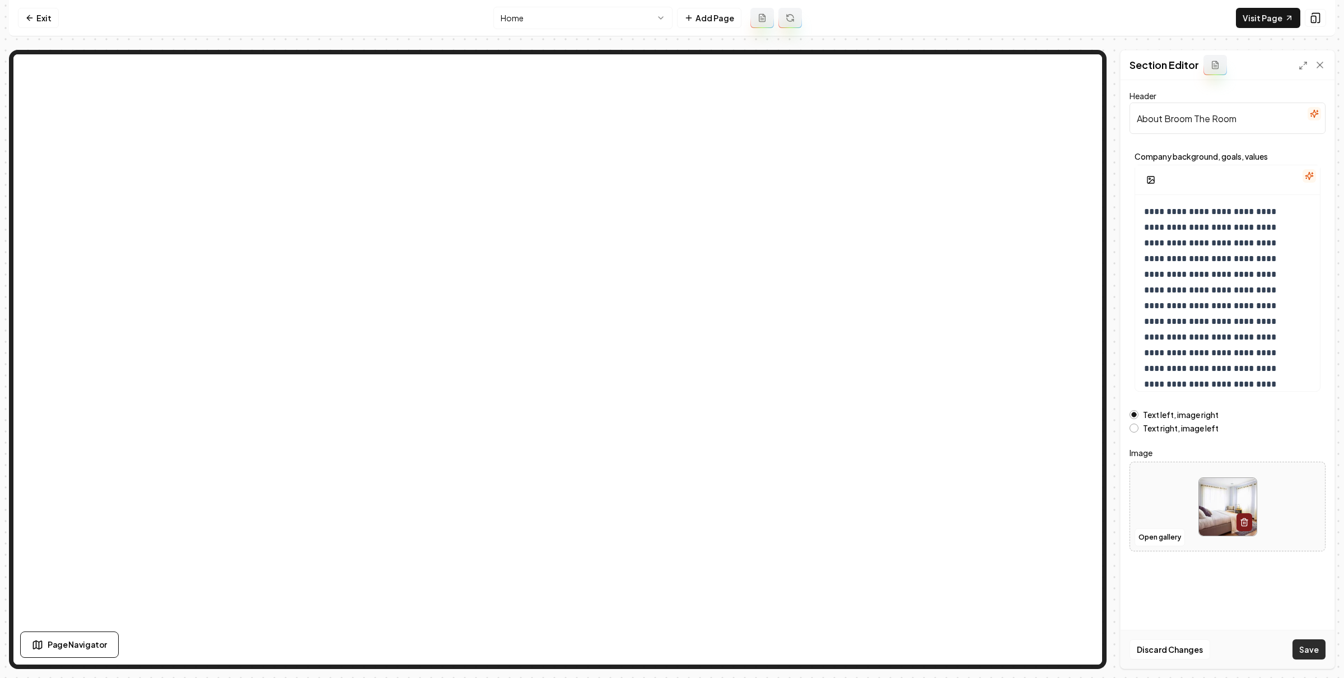
click at [1316, 651] on button "Save" at bounding box center [1309, 649] width 33 height 20
click at [590, 19] on html "**********" at bounding box center [672, 339] width 1344 height 678
click at [572, 22] on html "**********" at bounding box center [672, 339] width 1344 height 678
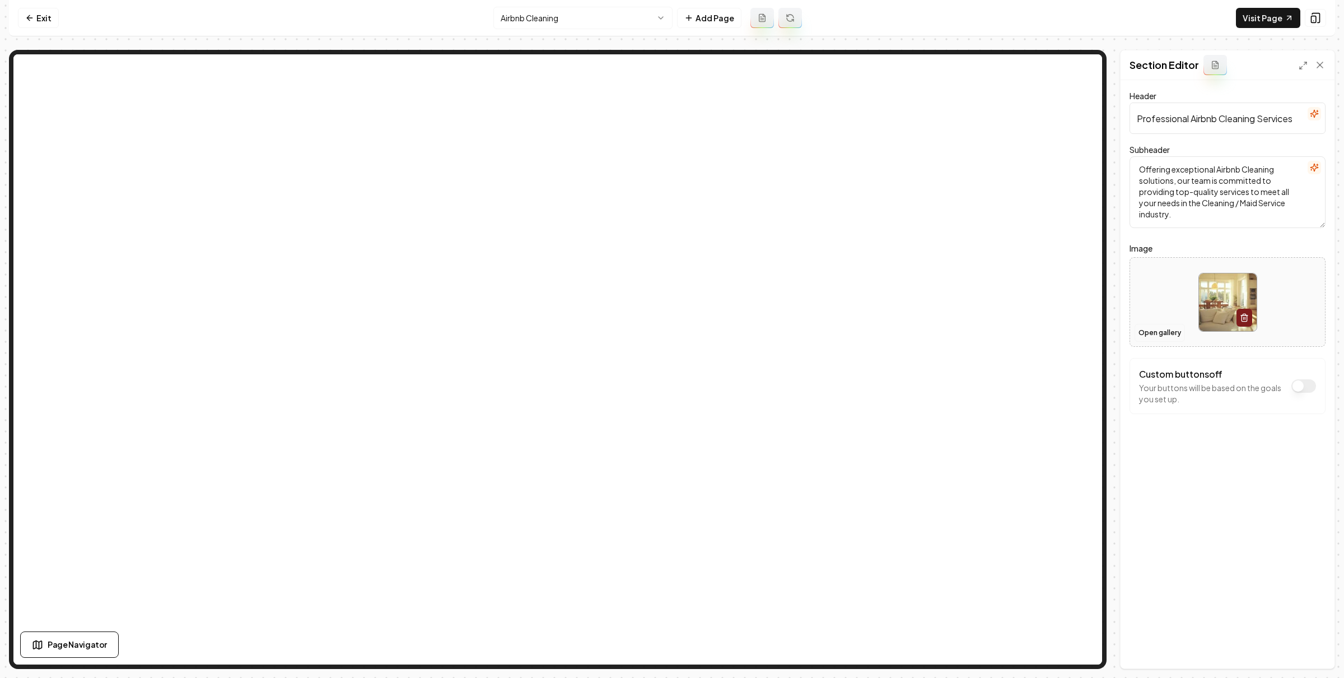
click at [1150, 333] on button "Open gallery" at bounding box center [1160, 333] width 50 height 18
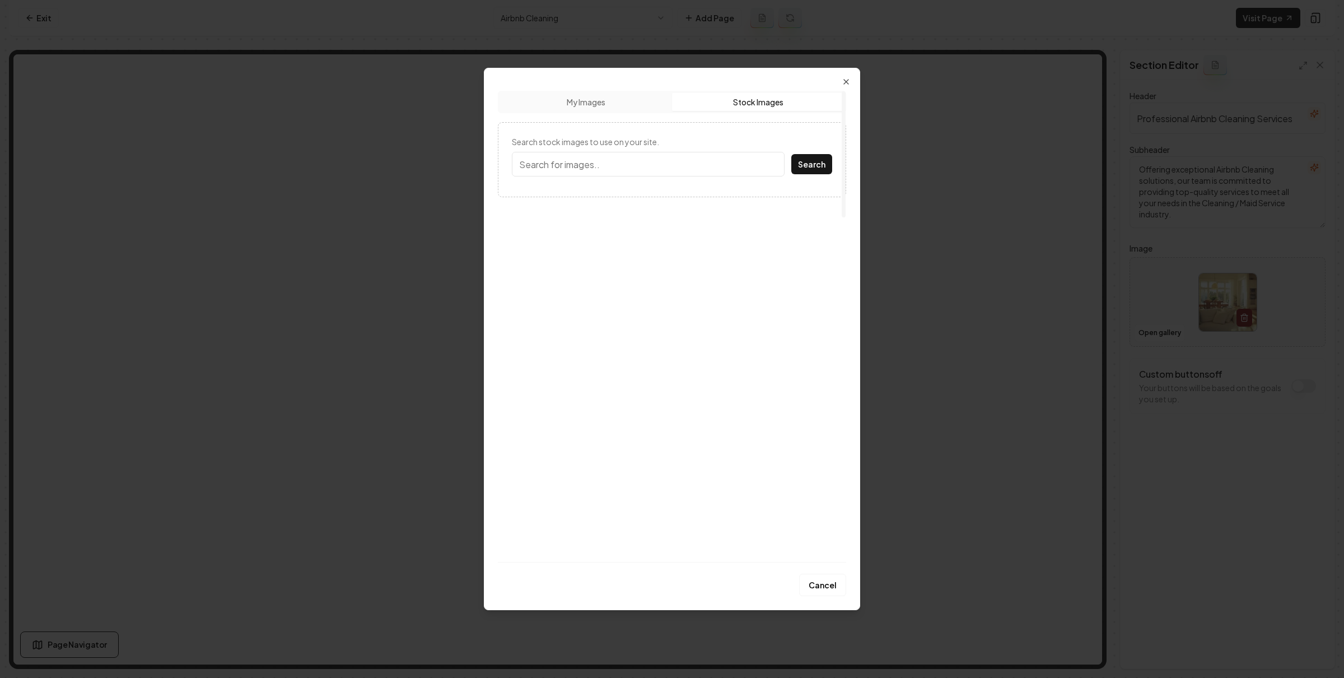
drag, startPoint x: 756, startPoint y: 94, endPoint x: 717, endPoint y: 126, distance: 50.5
click at [756, 94] on button "Stock Images" at bounding box center [758, 102] width 172 height 18
click at [669, 152] on input "Search stock images to use on your site." at bounding box center [648, 164] width 273 height 25
type input "home interior"
click at [791, 154] on button "Search" at bounding box center [811, 164] width 41 height 20
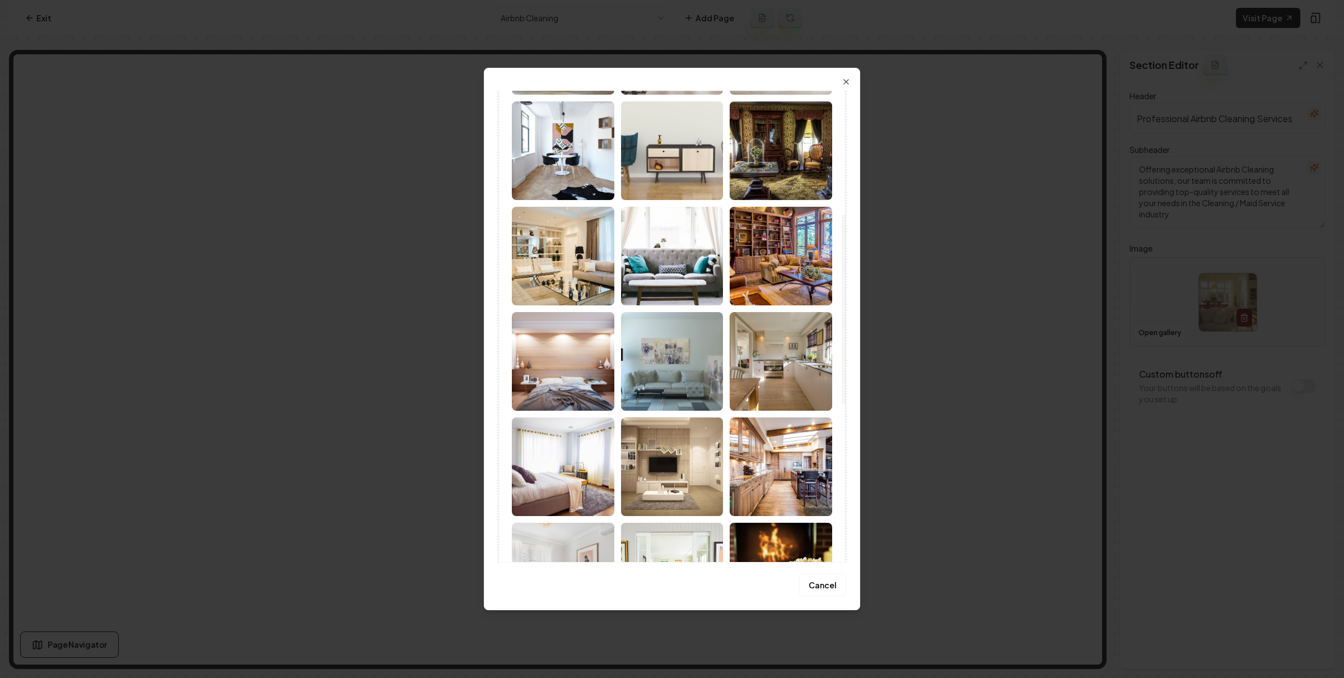
scroll to position [468, 0]
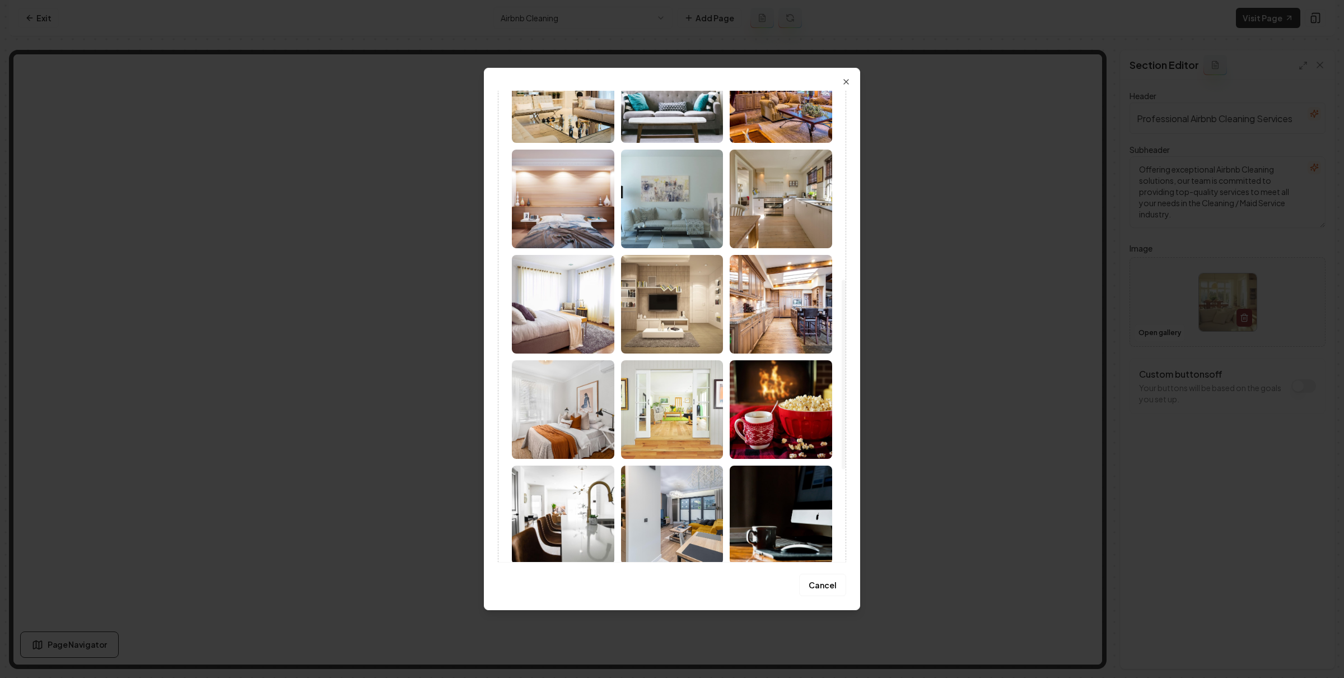
drag, startPoint x: 772, startPoint y: 309, endPoint x: 805, endPoint y: 330, distance: 39.5
click at [771, 308] on img at bounding box center [781, 304] width 102 height 99
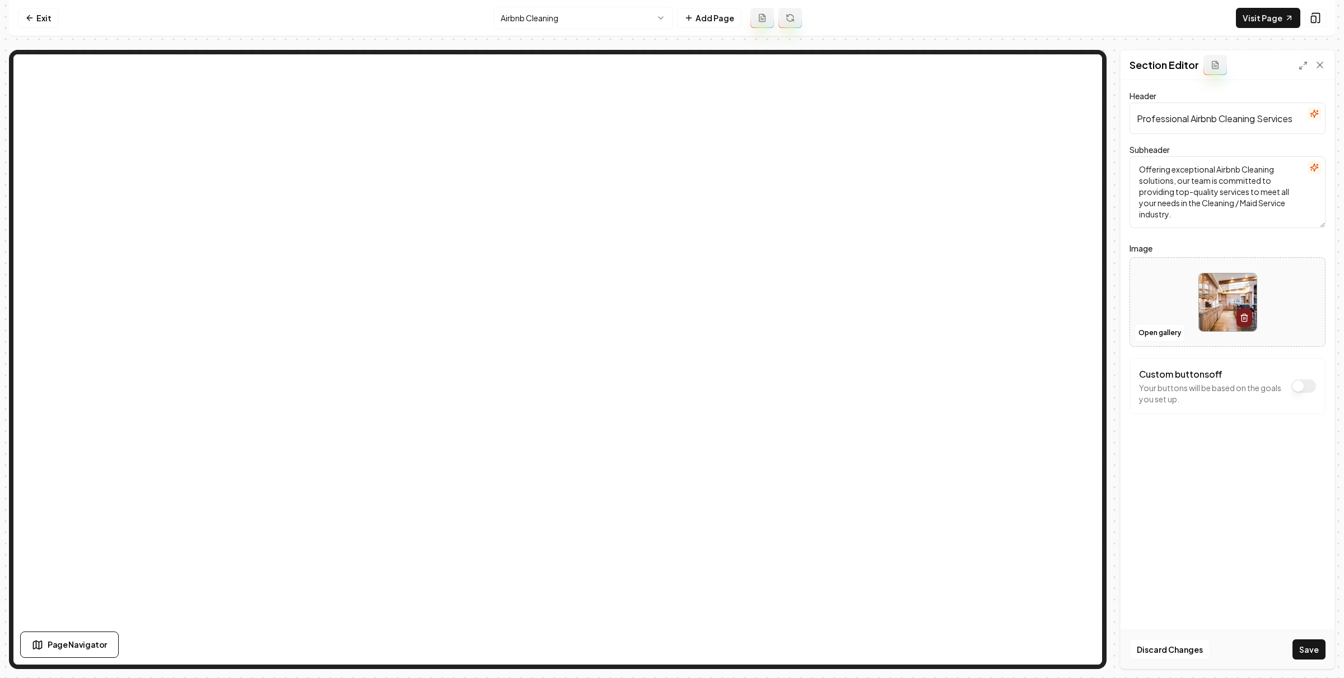
drag, startPoint x: 1314, startPoint y: 650, endPoint x: 1224, endPoint y: 581, distance: 113.1
click at [1314, 650] on button "Save" at bounding box center [1309, 649] width 33 height 20
click at [611, 17] on html "Computer Required This feature is only available on a computer. Please switch t…" at bounding box center [672, 339] width 1344 height 678
click at [1150, 321] on div at bounding box center [1227, 302] width 195 height 77
click at [1155, 329] on button "Open gallery" at bounding box center [1160, 333] width 50 height 18
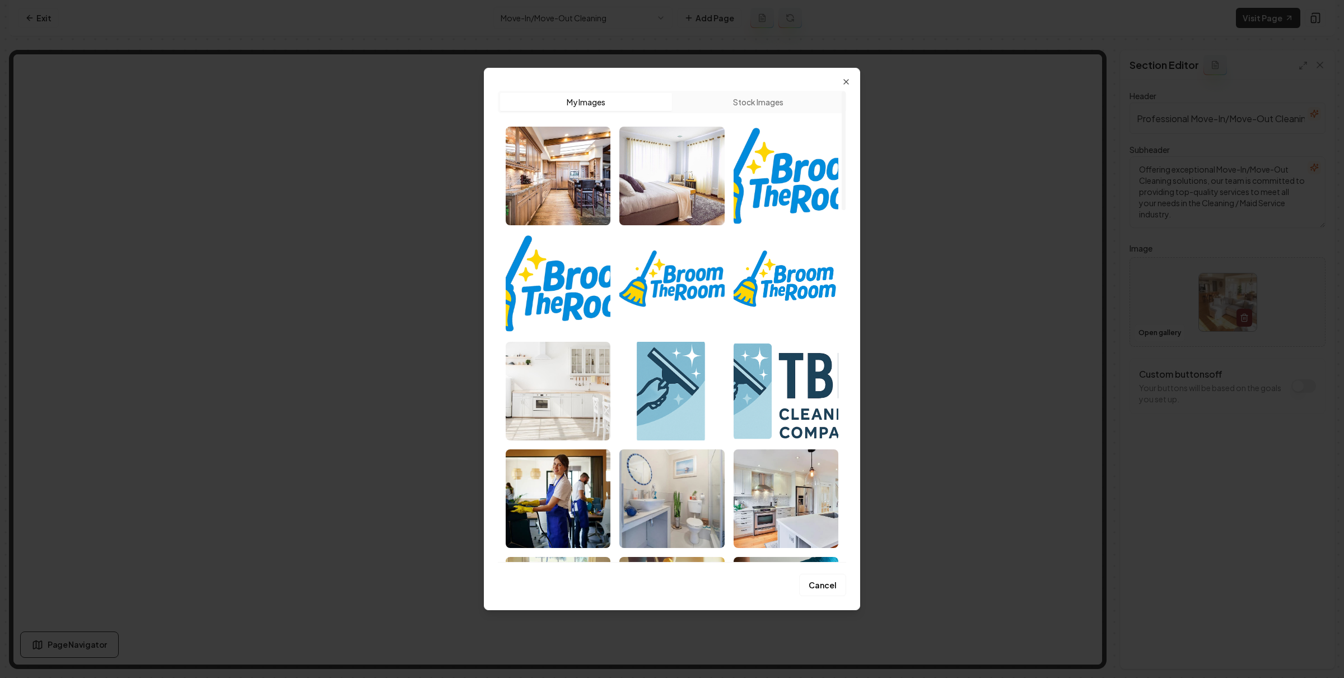
click at [760, 108] on button "Stock Images" at bounding box center [758, 102] width 172 height 18
click at [617, 109] on button "My Images" at bounding box center [586, 102] width 172 height 18
click at [737, 90] on div "Upload My Images Stock Images" at bounding box center [672, 322] width 348 height 480
click at [733, 101] on button "Stock Images" at bounding box center [758, 102] width 172 height 18
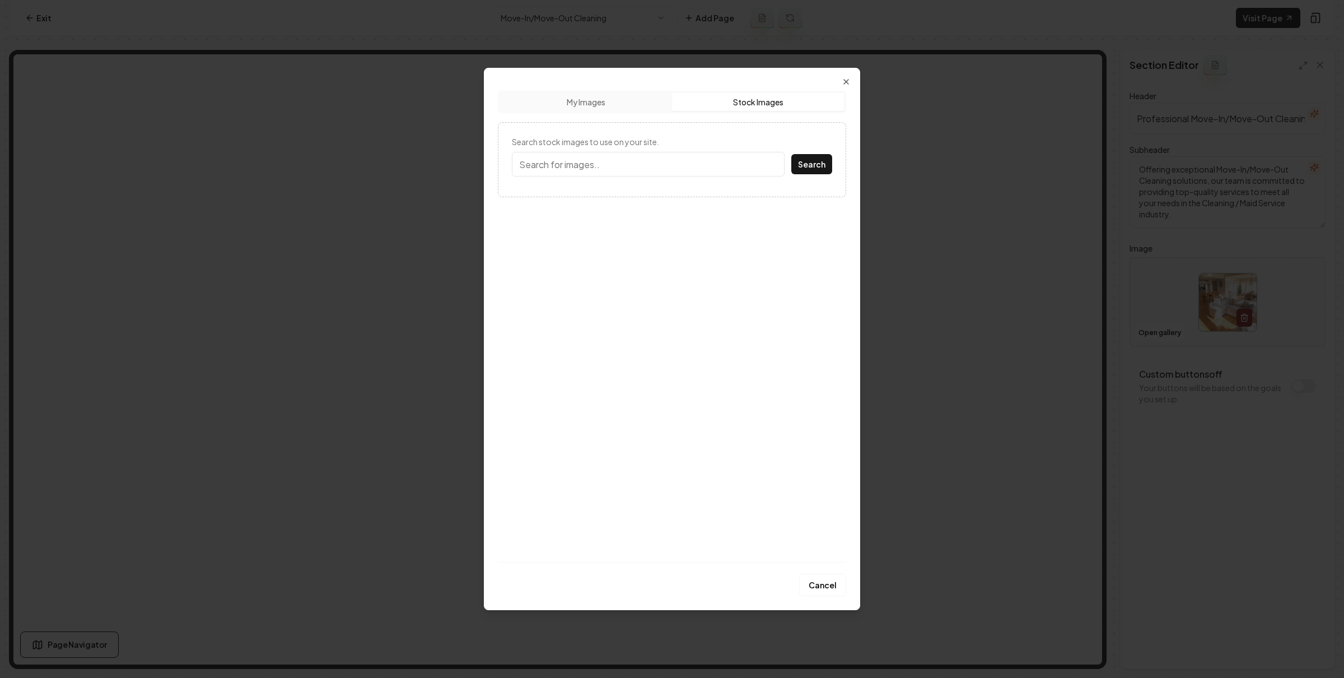
click at [654, 163] on input "Search stock images to use on your site." at bounding box center [648, 164] width 273 height 25
type input "home interior"
click at [791, 154] on button "Search" at bounding box center [811, 164] width 41 height 20
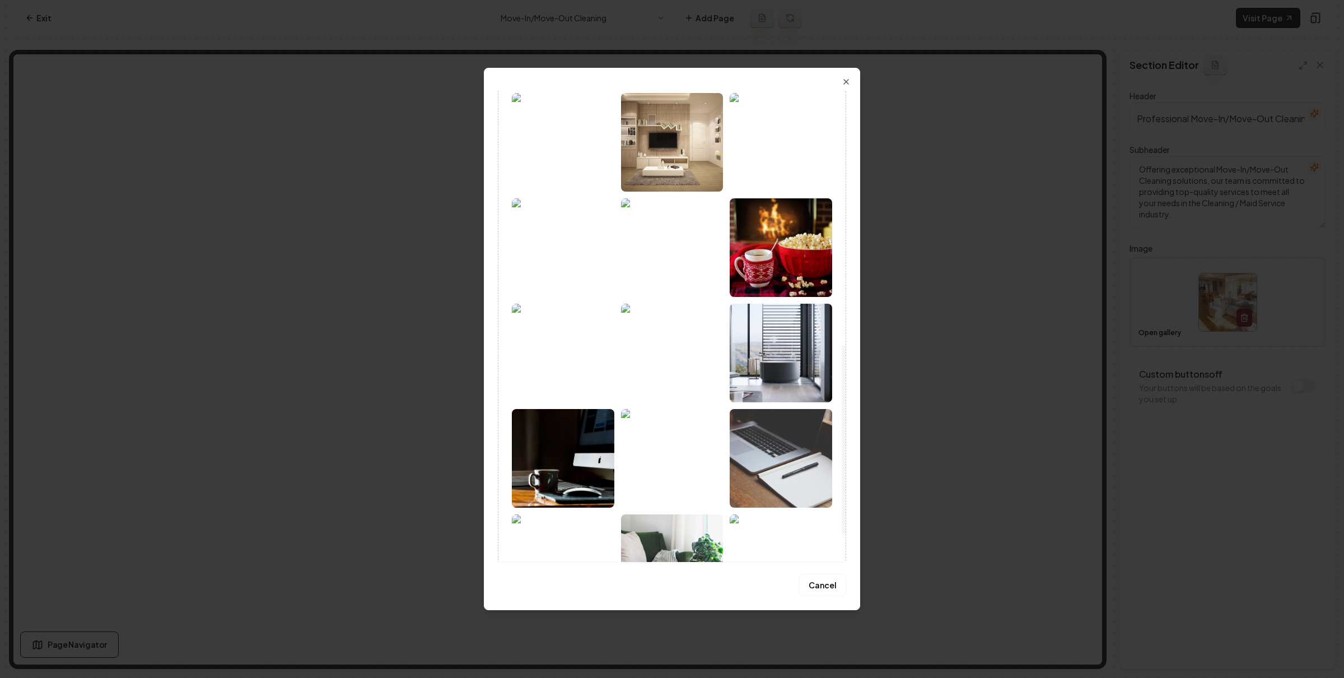
click at [570, 333] on img at bounding box center [563, 353] width 102 height 99
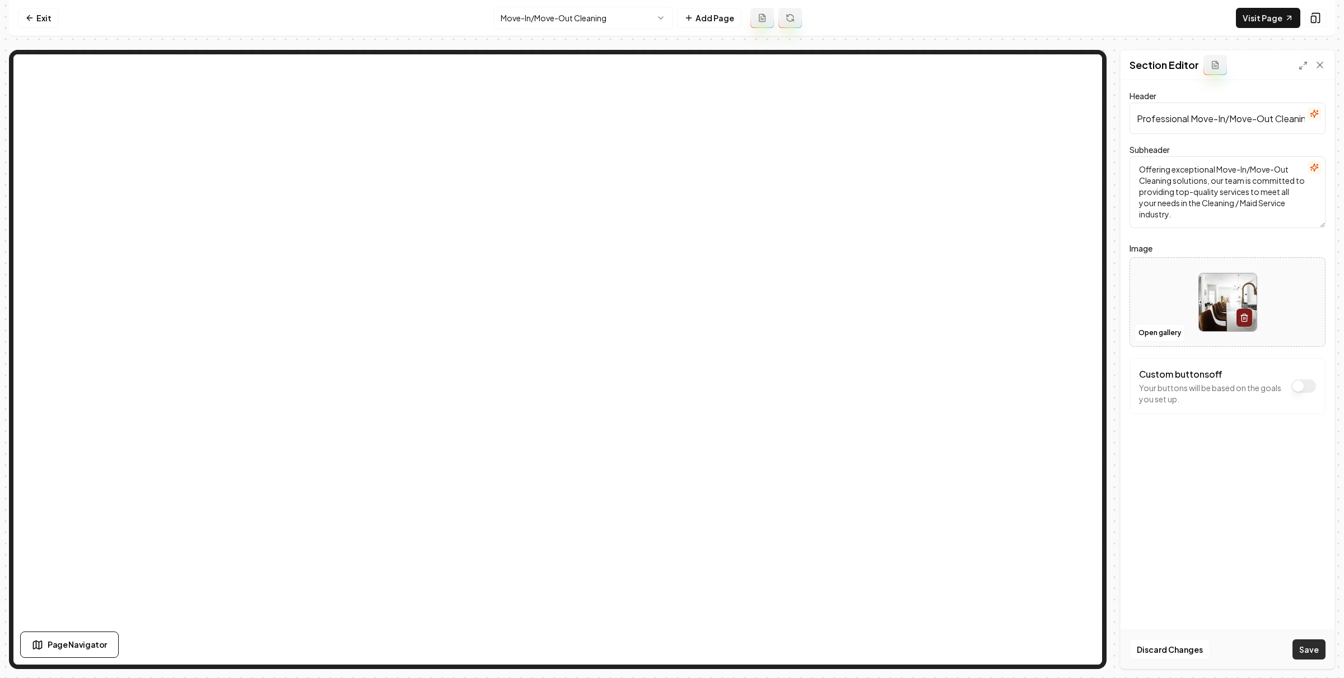
click at [1305, 645] on button "Save" at bounding box center [1309, 649] width 33 height 20
click at [579, 18] on html "Computer Required This feature is only available on a computer. Please switch t…" at bounding box center [672, 339] width 1344 height 678
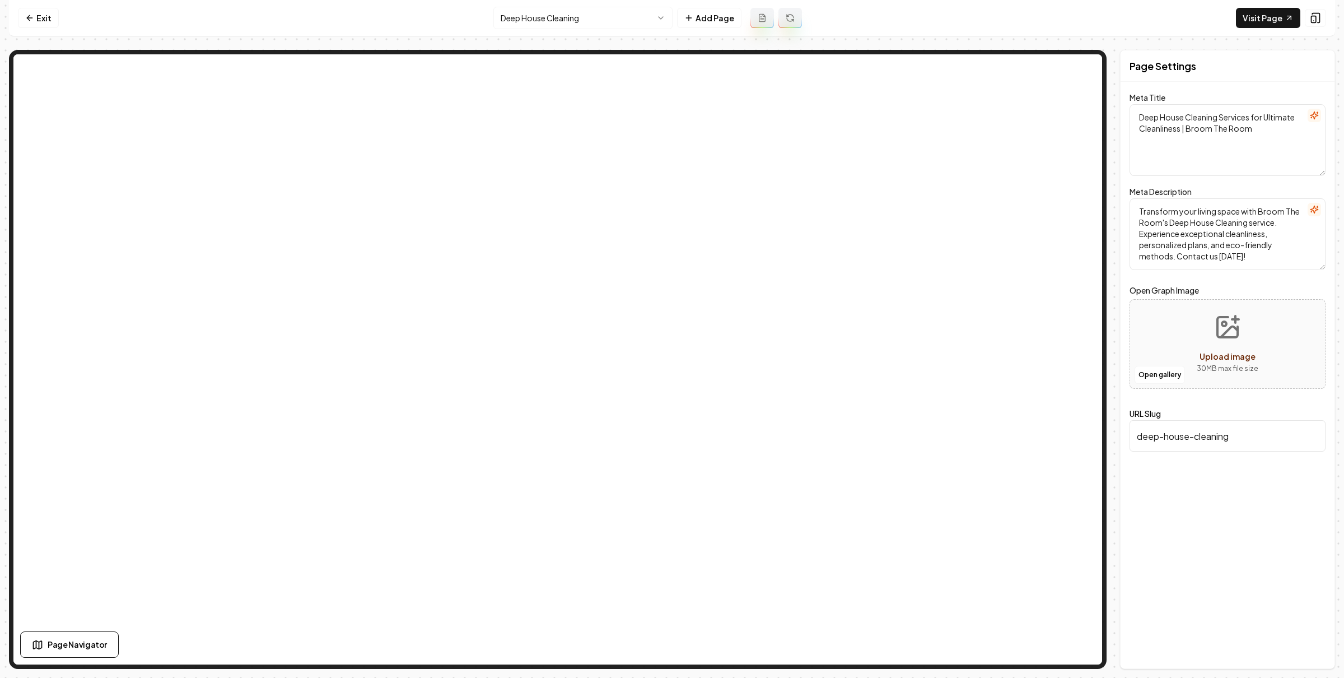
click at [627, 13] on html "Computer Required This feature is only available on a computer. Please switch t…" at bounding box center [672, 339] width 1344 height 678
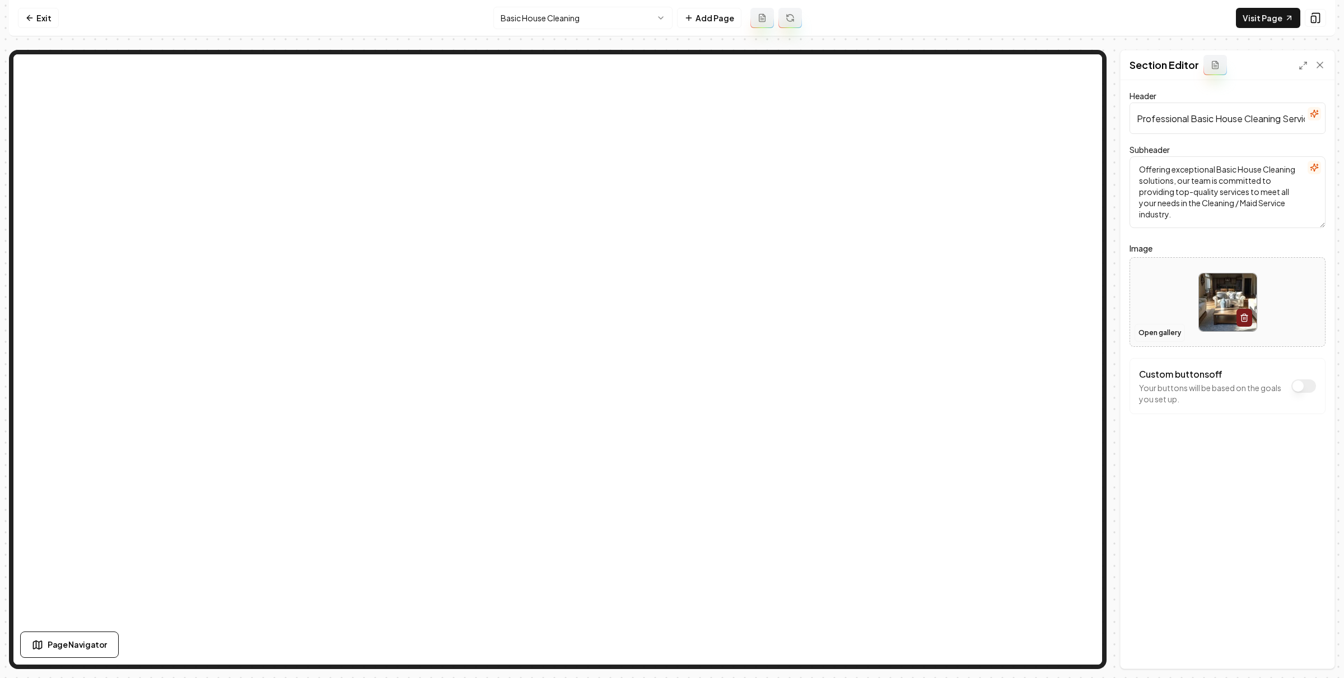
click at [1162, 334] on button "Open gallery" at bounding box center [1160, 333] width 50 height 18
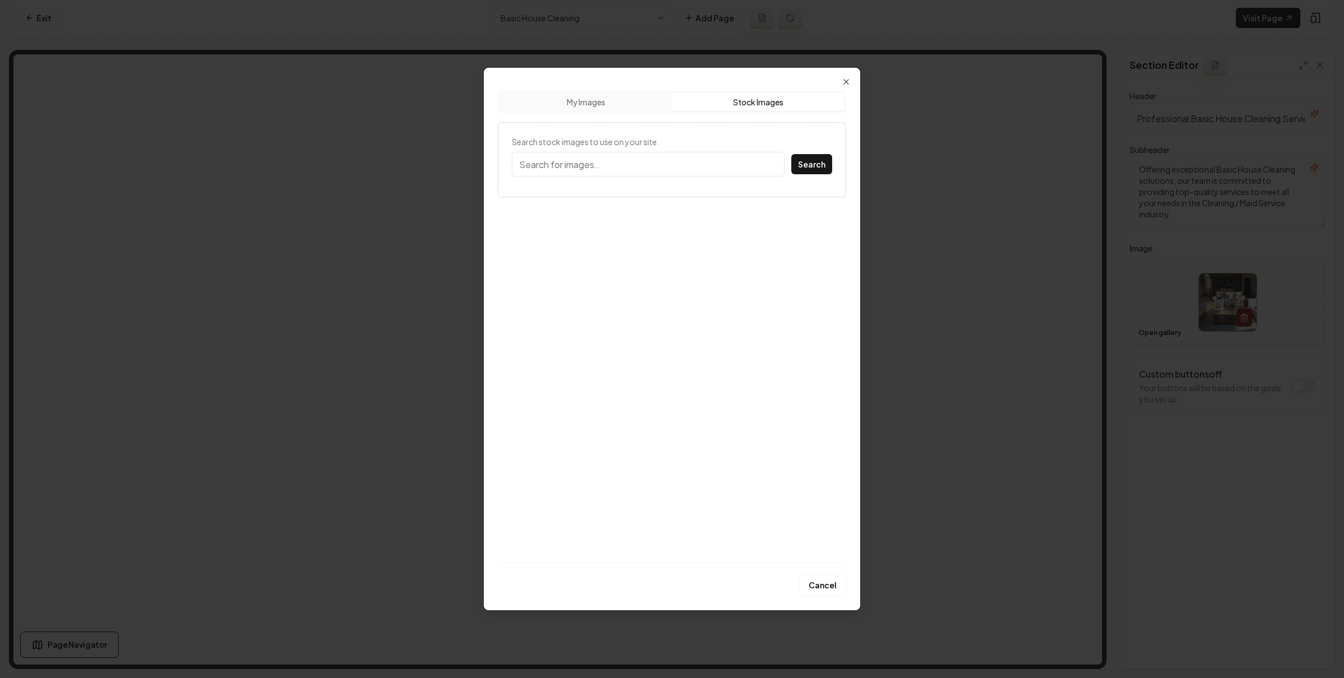
click at [786, 107] on button "Stock Images" at bounding box center [758, 102] width 172 height 18
click at [684, 174] on input "Search stock images to use on your site." at bounding box center [648, 164] width 273 height 25
type input "home interior"
click at [801, 158] on button "Search" at bounding box center [811, 164] width 41 height 20
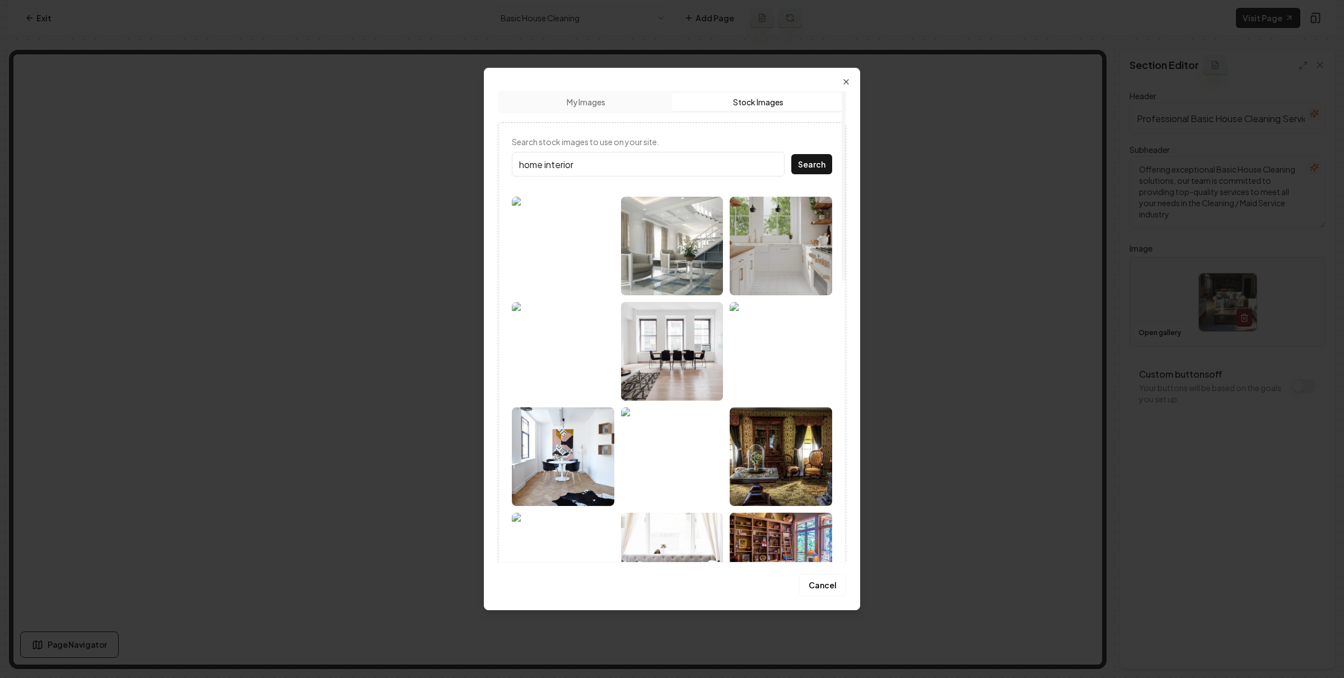
click at [631, 105] on button "My Images" at bounding box center [586, 102] width 172 height 18
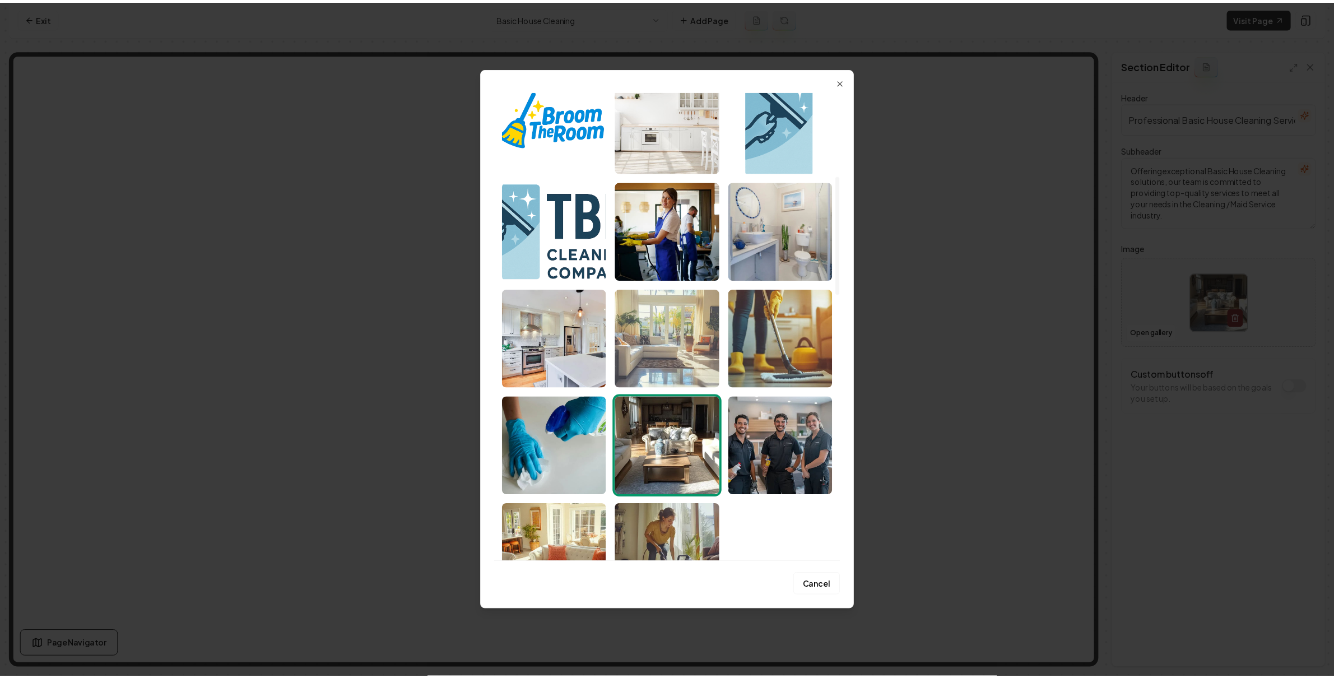
scroll to position [333, 0]
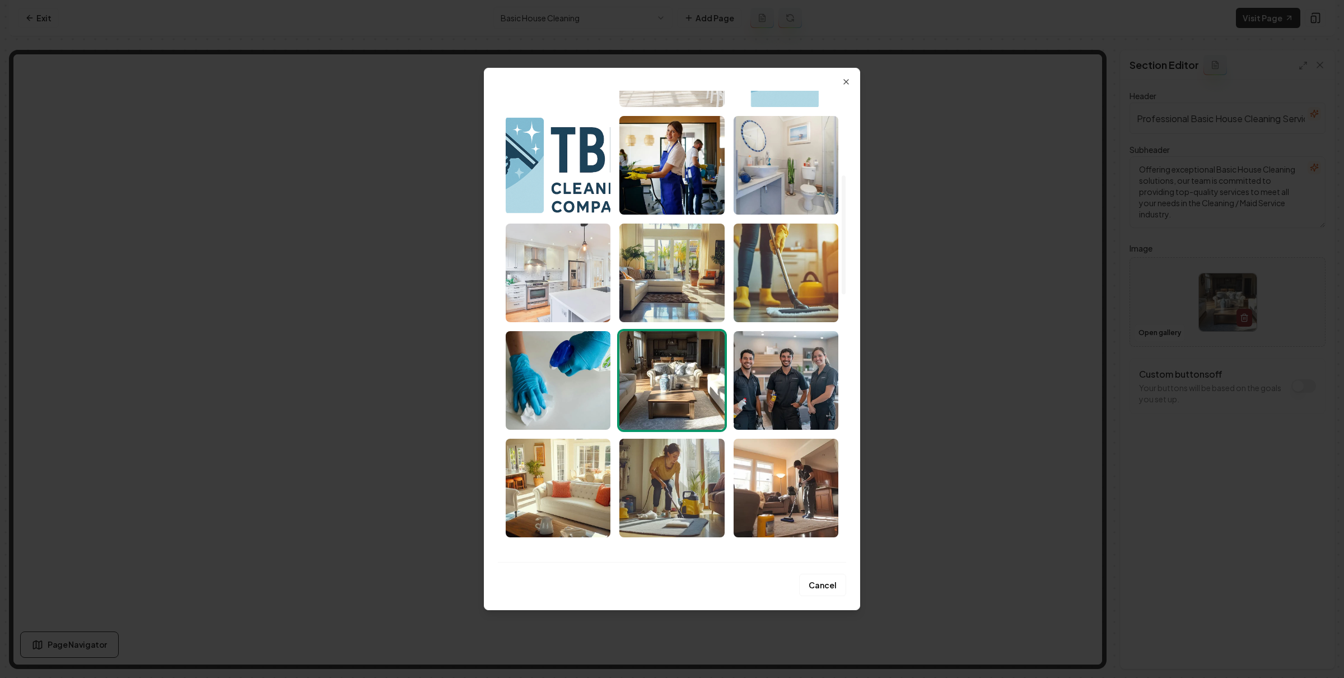
click at [562, 253] on img "Select image image_6887e1375c7cd75eb8b529b1.jpeg" at bounding box center [558, 272] width 105 height 99
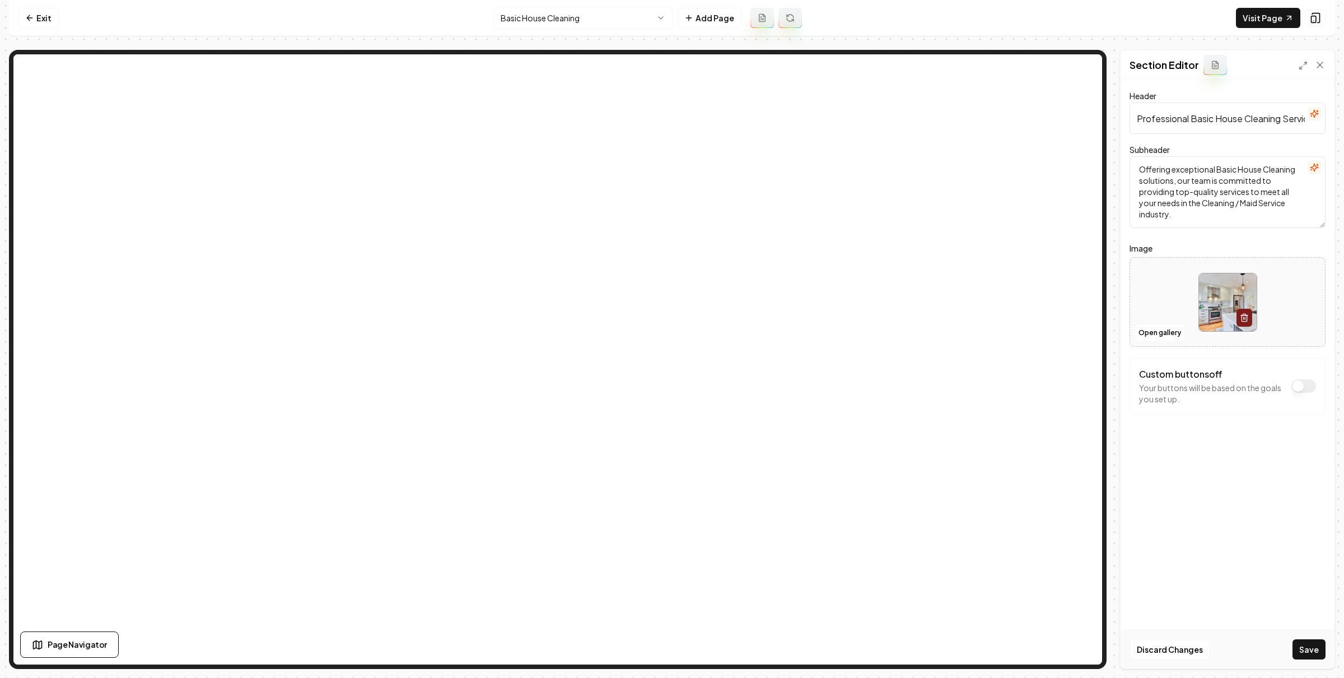
drag, startPoint x: 1318, startPoint y: 649, endPoint x: 1286, endPoint y: 618, distance: 45.2
click at [1318, 649] on button "Save" at bounding box center [1309, 649] width 33 height 20
click at [555, 16] on html "Computer Required This feature is only available on a computer. Please switch t…" at bounding box center [672, 339] width 1344 height 678
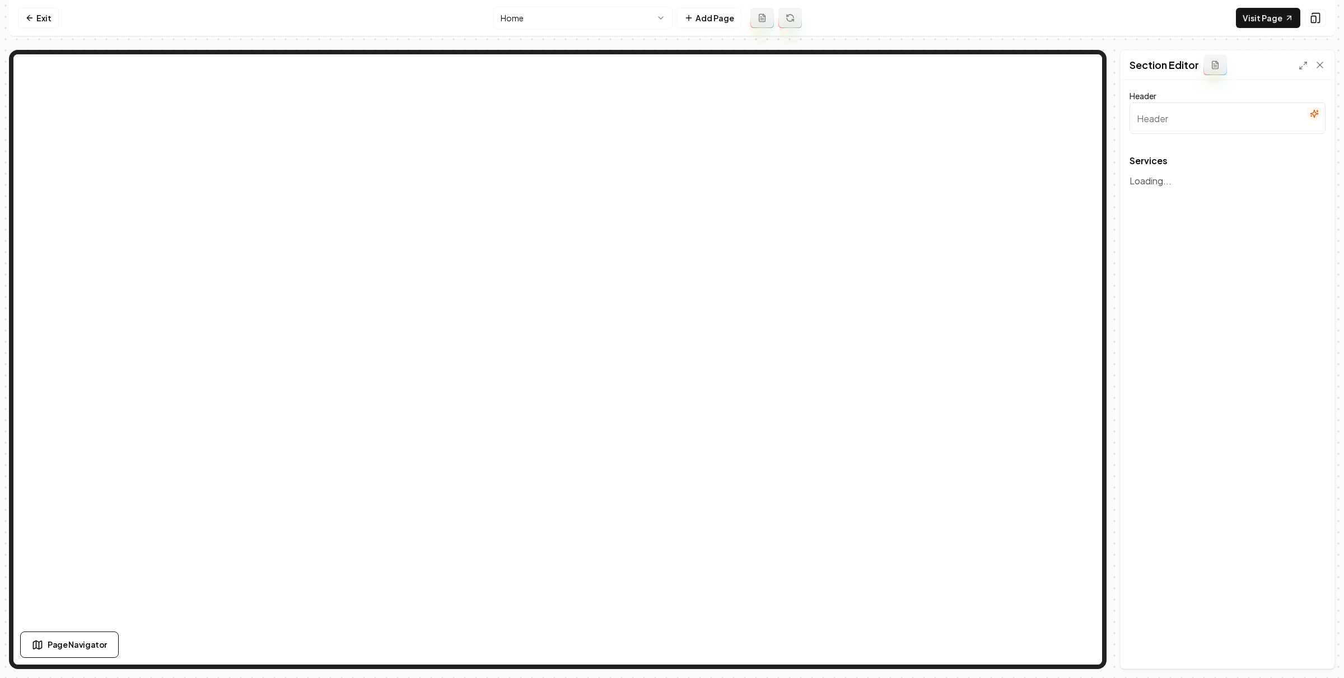
type input "Comprehensive Cleaning Solutions"
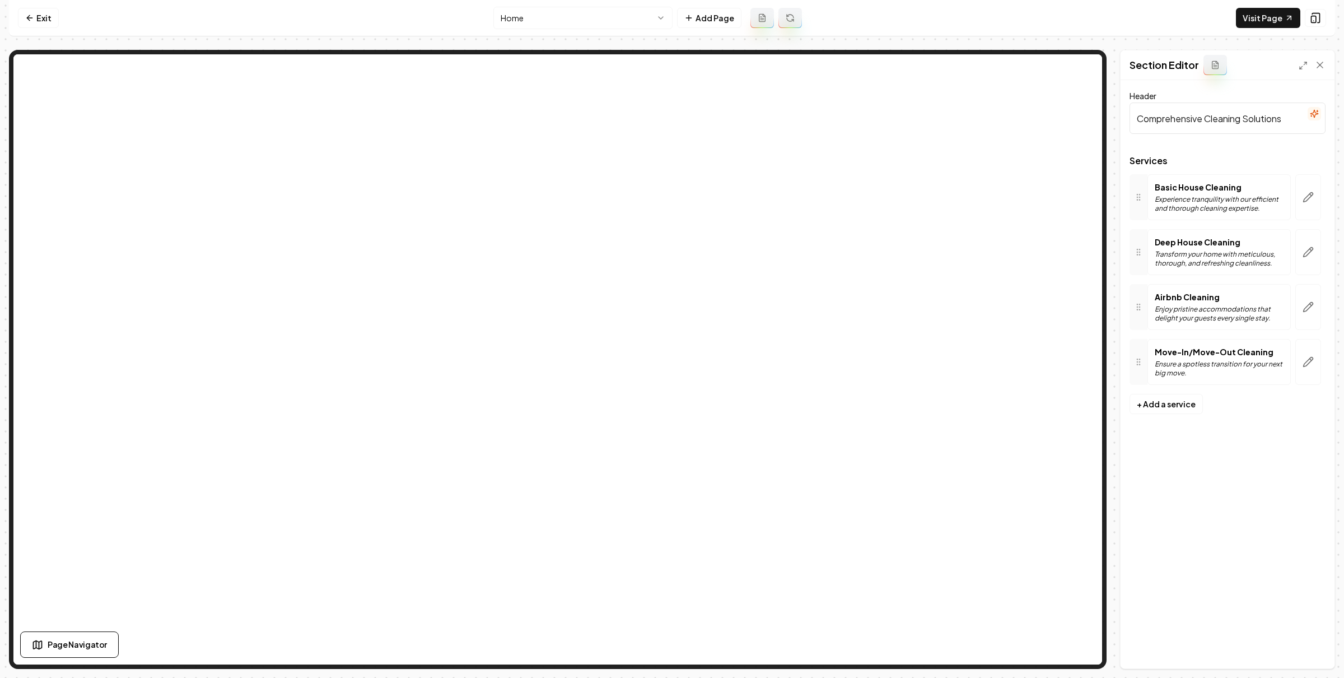
drag, startPoint x: 1317, startPoint y: 199, endPoint x: 1293, endPoint y: 227, distance: 36.5
click at [1316, 199] on button "button" at bounding box center [1308, 197] width 26 height 46
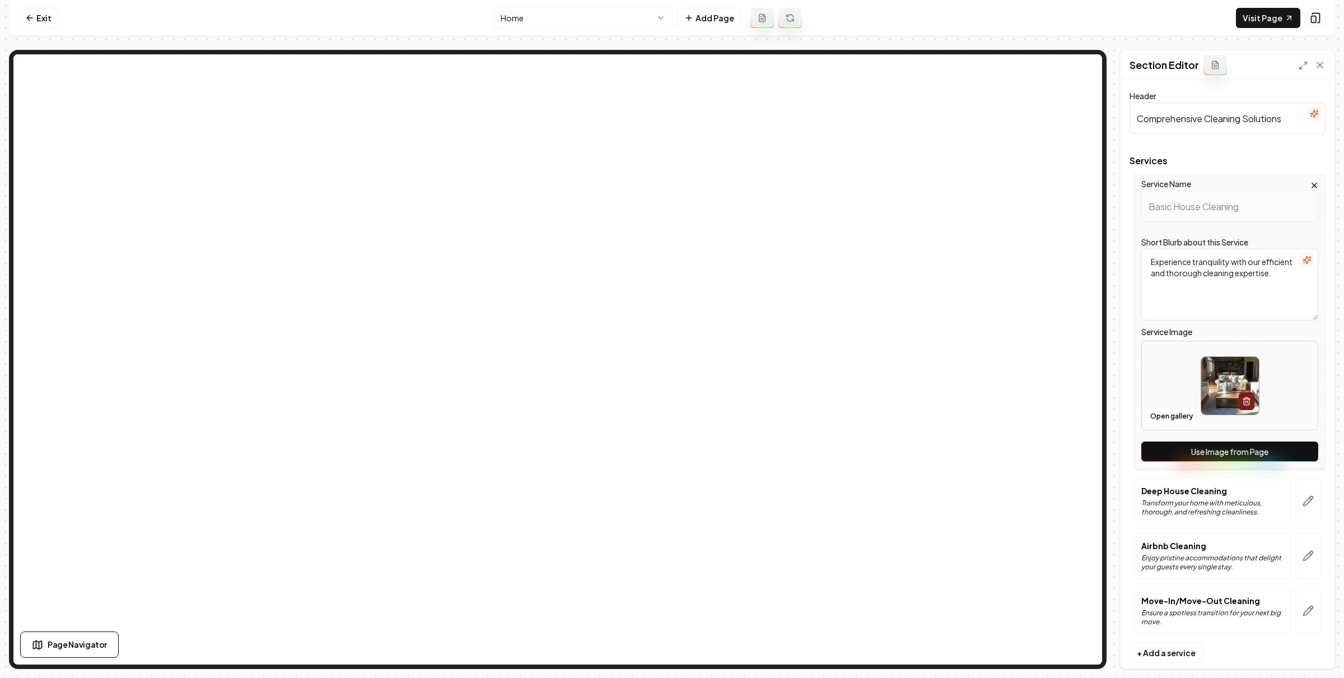
click at [1253, 450] on button "Use Image from Page" at bounding box center [1229, 451] width 177 height 20
click at [1303, 496] on icon "button" at bounding box center [1308, 500] width 11 height 11
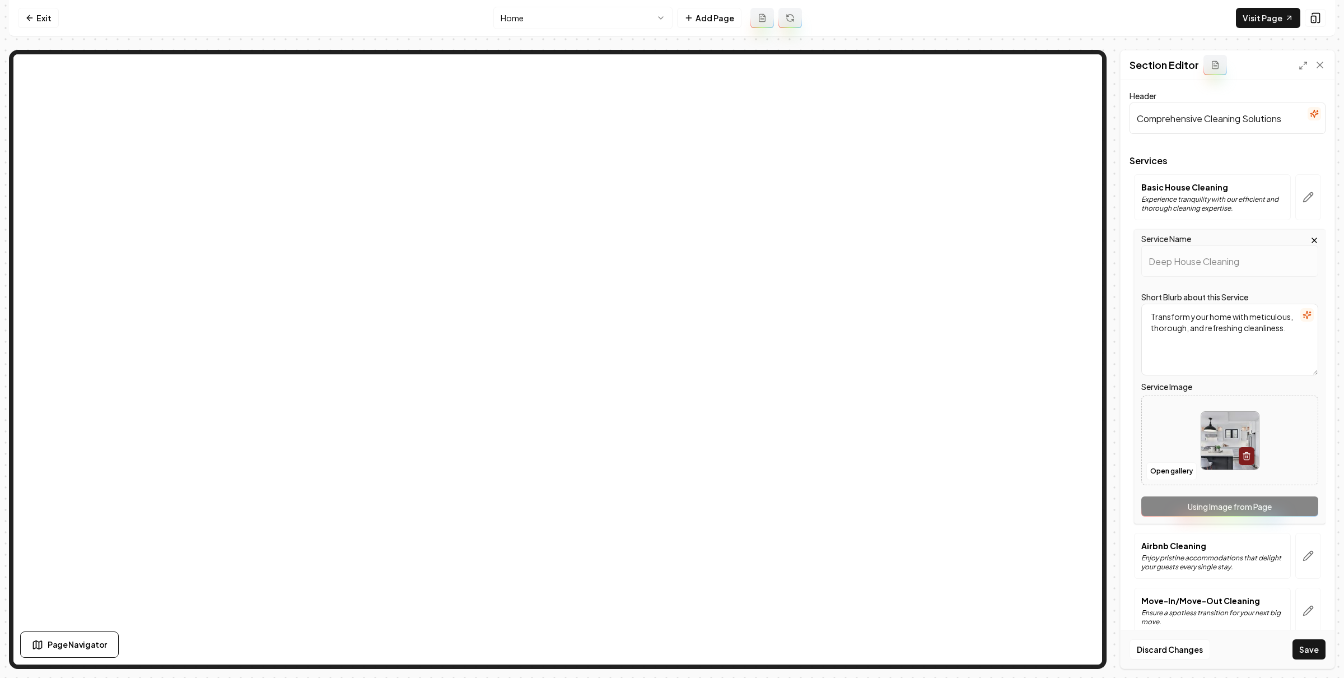
drag, startPoint x: 1299, startPoint y: 553, endPoint x: 1251, endPoint y: 586, distance: 58.9
click at [1303, 553] on icon "button" at bounding box center [1308, 555] width 11 height 11
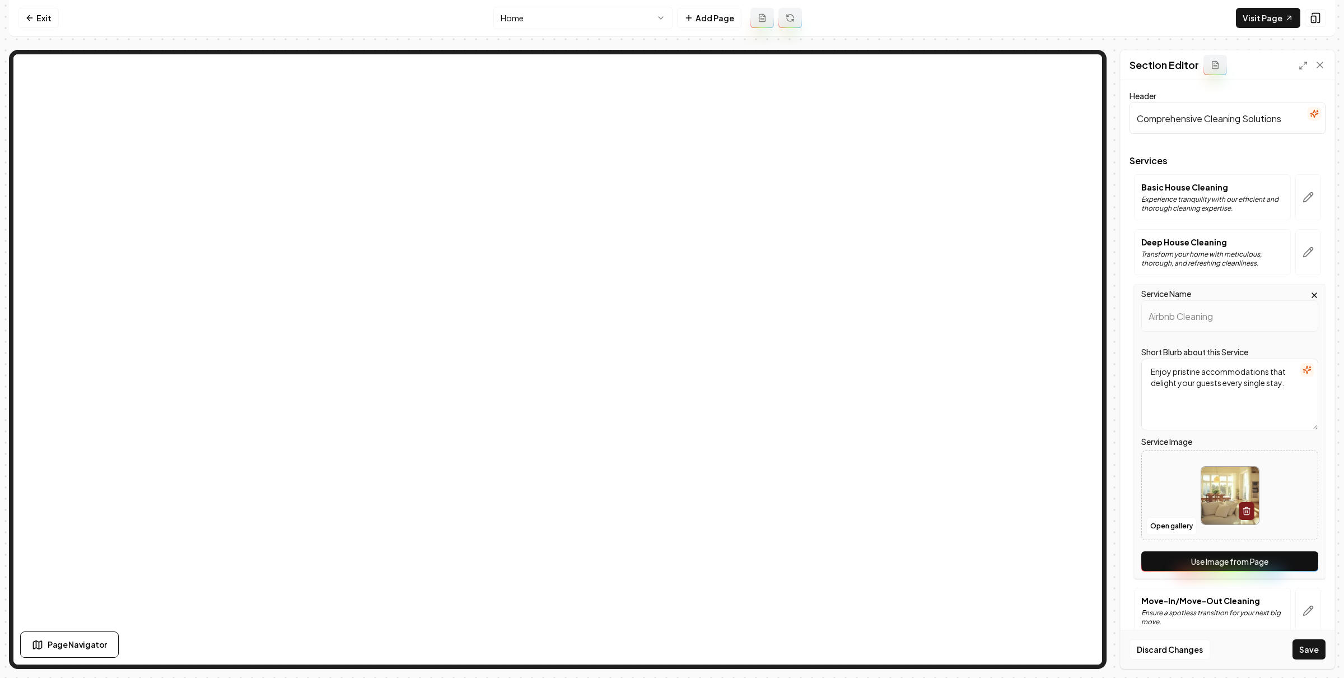
click at [1255, 566] on button "Use Image from Page" at bounding box center [1229, 561] width 177 height 20
click at [1297, 593] on button "button" at bounding box center [1308, 611] width 26 height 46
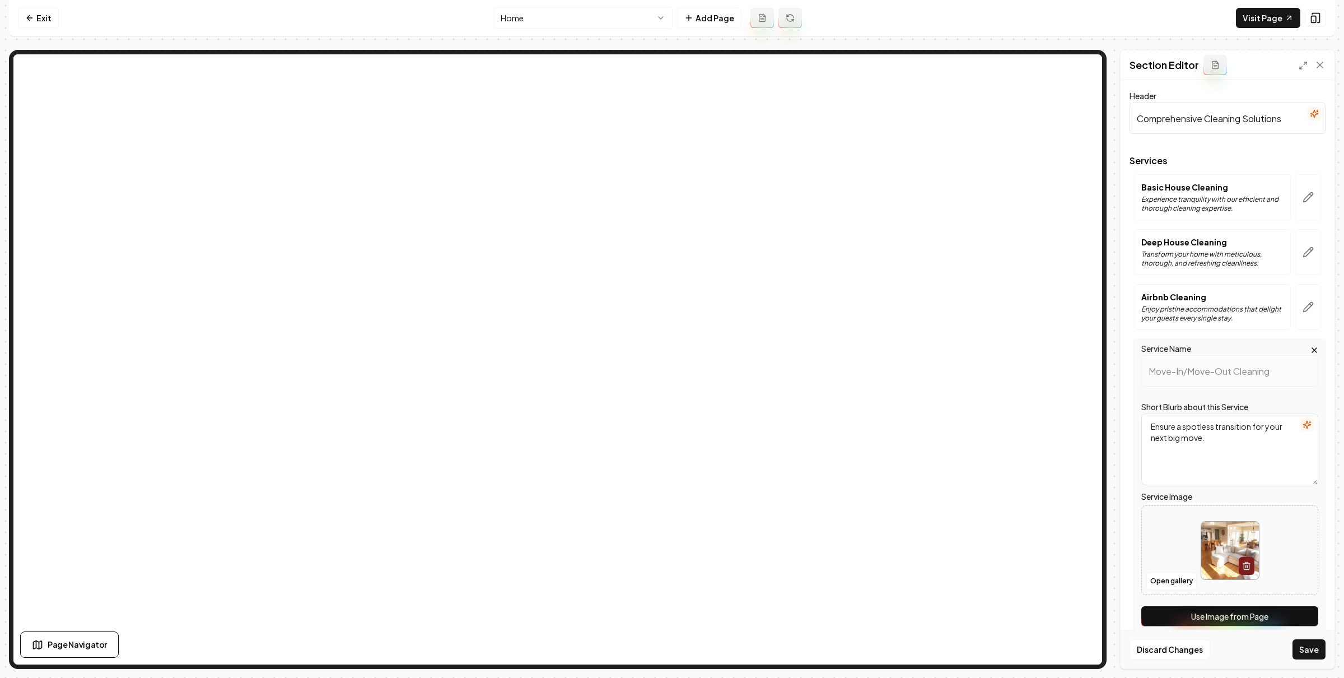
click at [1269, 617] on button "Use Image from Page" at bounding box center [1229, 616] width 177 height 20
click at [1313, 646] on button "Save" at bounding box center [1309, 649] width 33 height 20
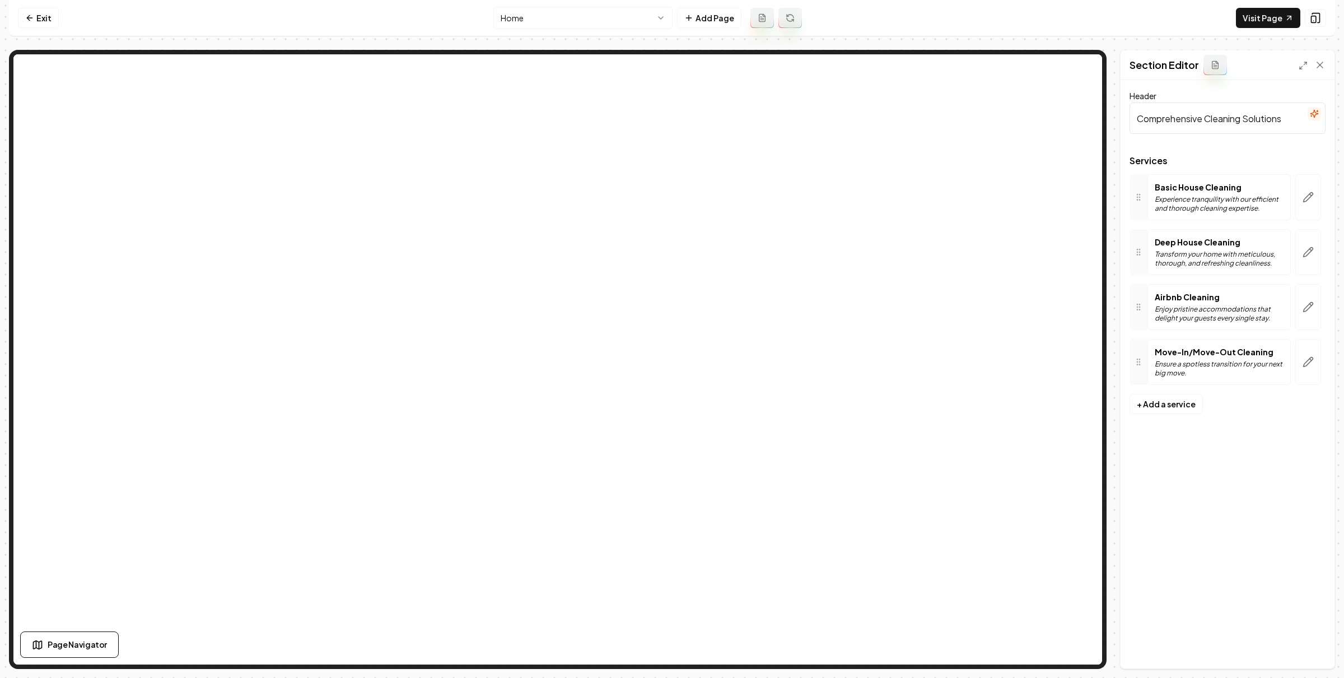
click at [599, 21] on html "Computer Required This feature is only available on a computer. Please switch t…" at bounding box center [672, 339] width 1344 height 678
click at [31, 14] on icon at bounding box center [29, 17] width 9 height 9
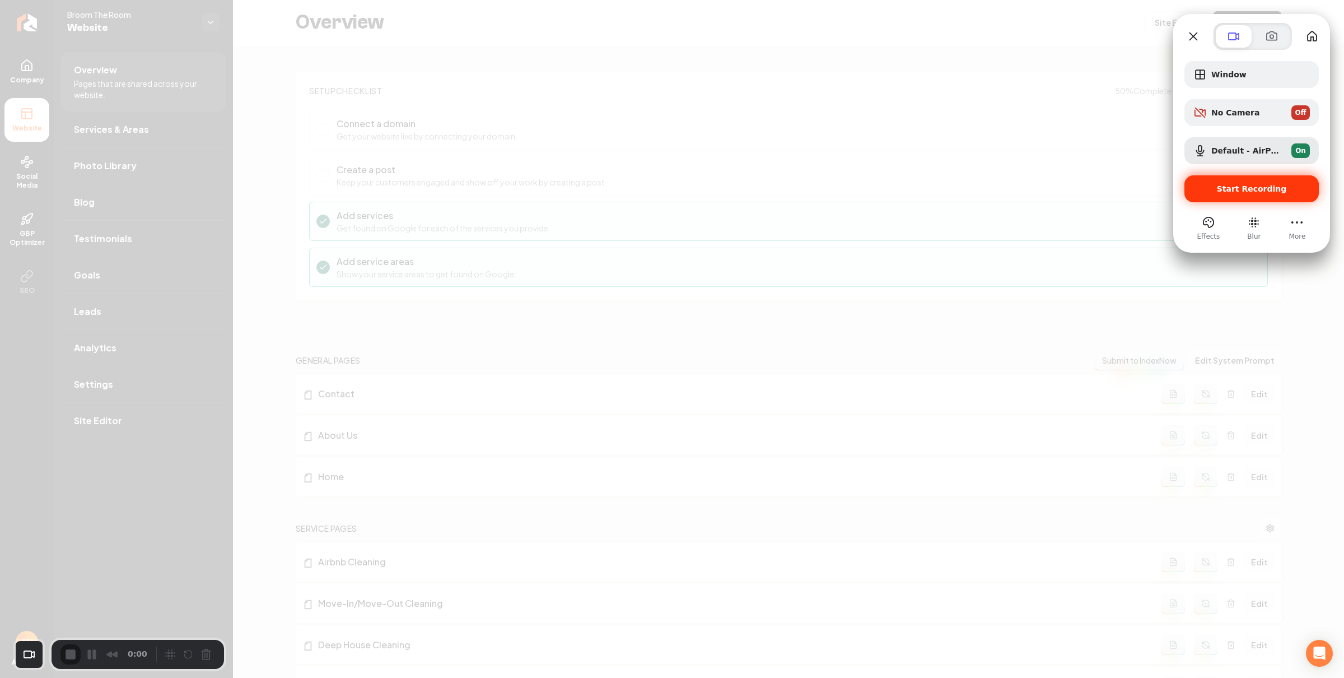
click at [1281, 180] on div "Start Recording" at bounding box center [1252, 188] width 134 height 27
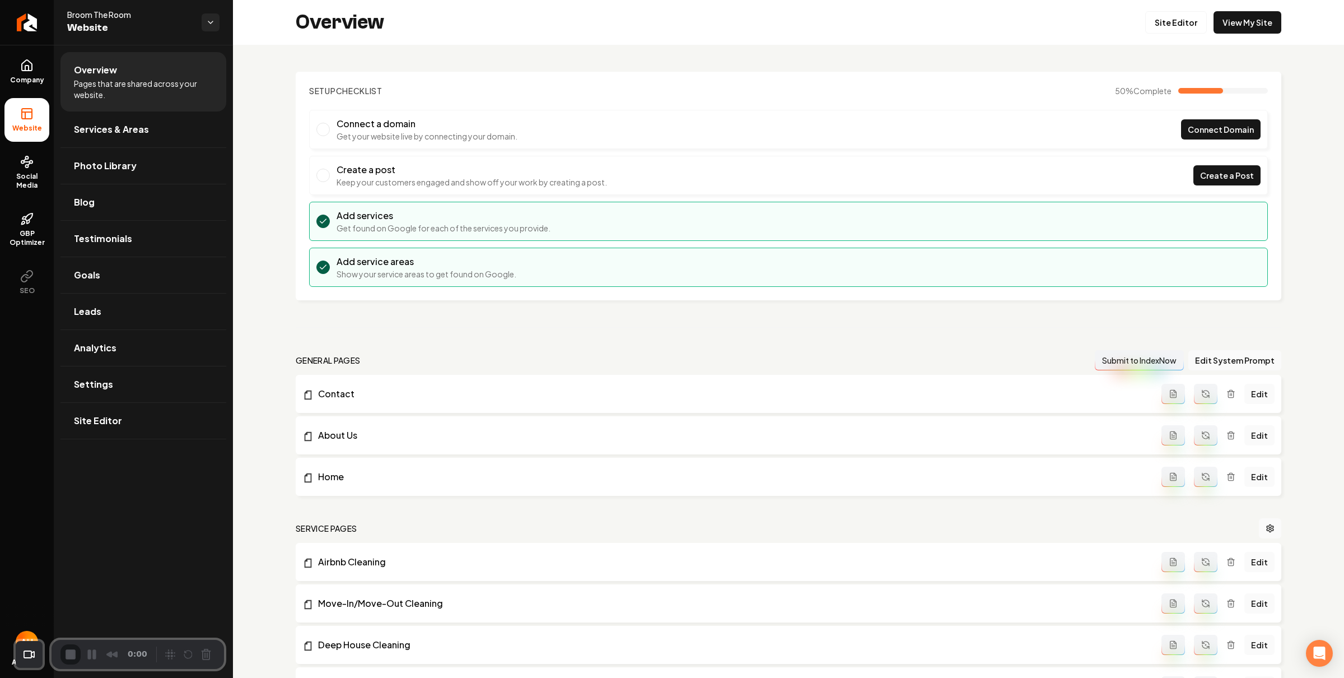
click at [700, 41] on div "Overview Site Editor View My Site" at bounding box center [788, 22] width 1111 height 45
click at [571, 52] on div "Setup Checklist 50 % Complete Connect a domain Get your website live by connect…" at bounding box center [788, 533] width 1111 height 976
click at [712, 125] on li "Connect a domain Get your website live by connecting your domain. Connect Domain" at bounding box center [788, 129] width 959 height 39
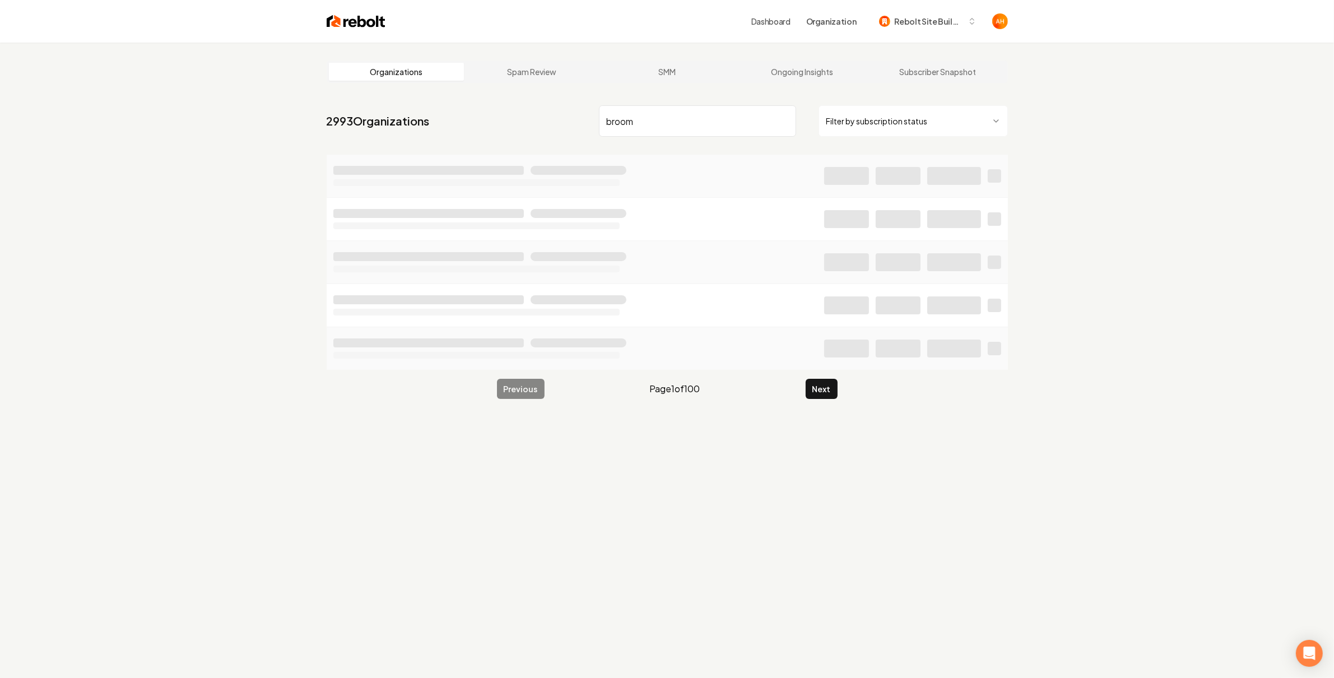
type input "broom"
click at [784, 26] on link "Dashboard" at bounding box center [770, 21] width 39 height 11
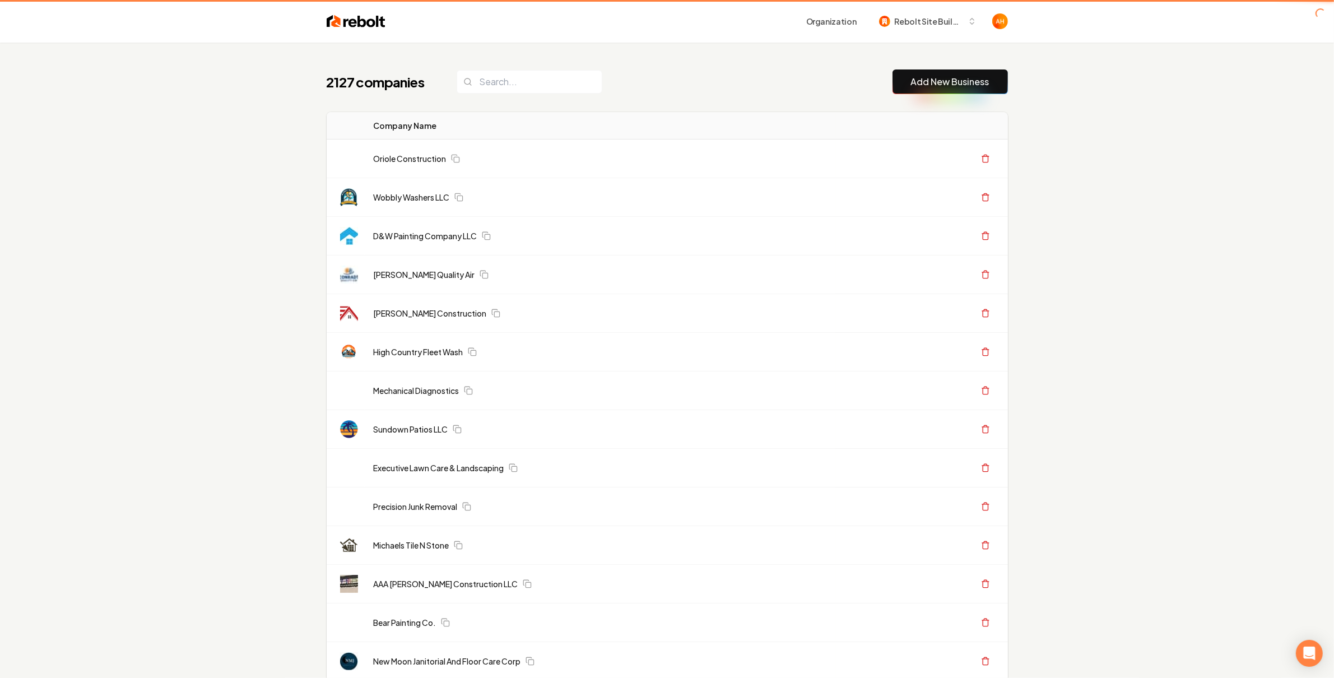
click at [686, 119] on th "Company Name" at bounding box center [600, 125] width 470 height 27
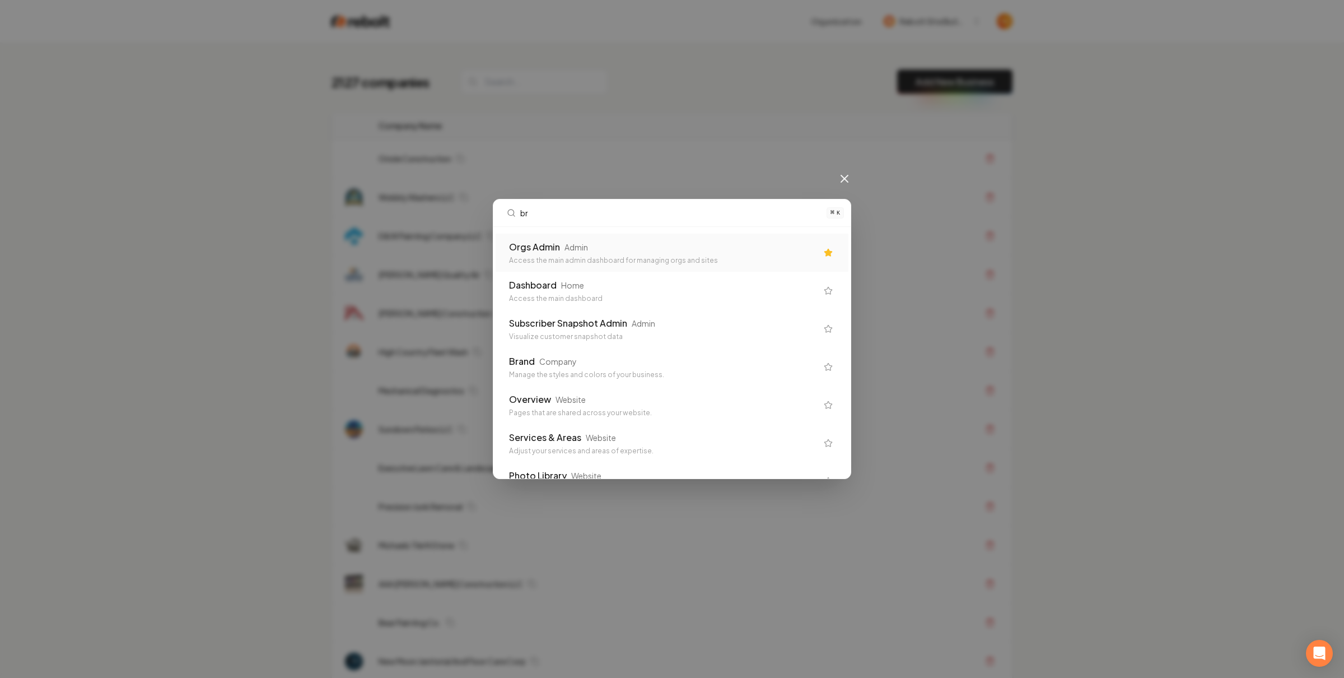
type input "bro"
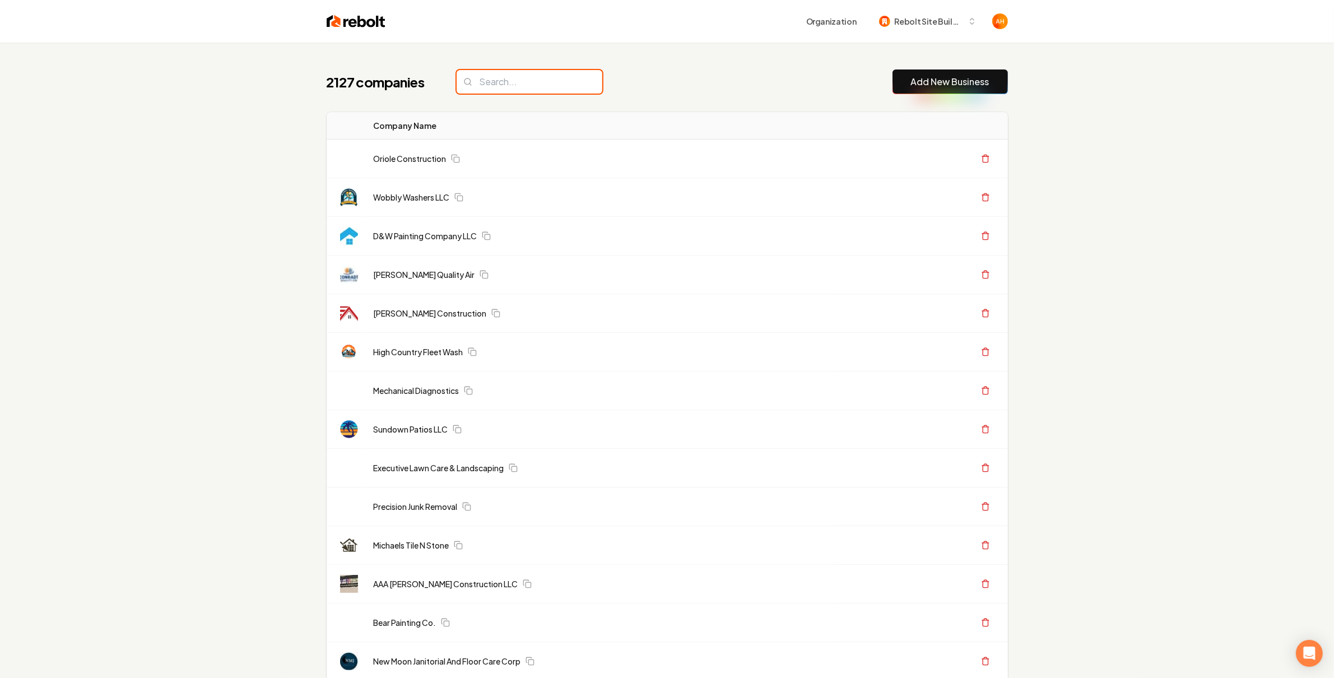
click at [486, 88] on input "search" at bounding box center [529, 82] width 146 height 24
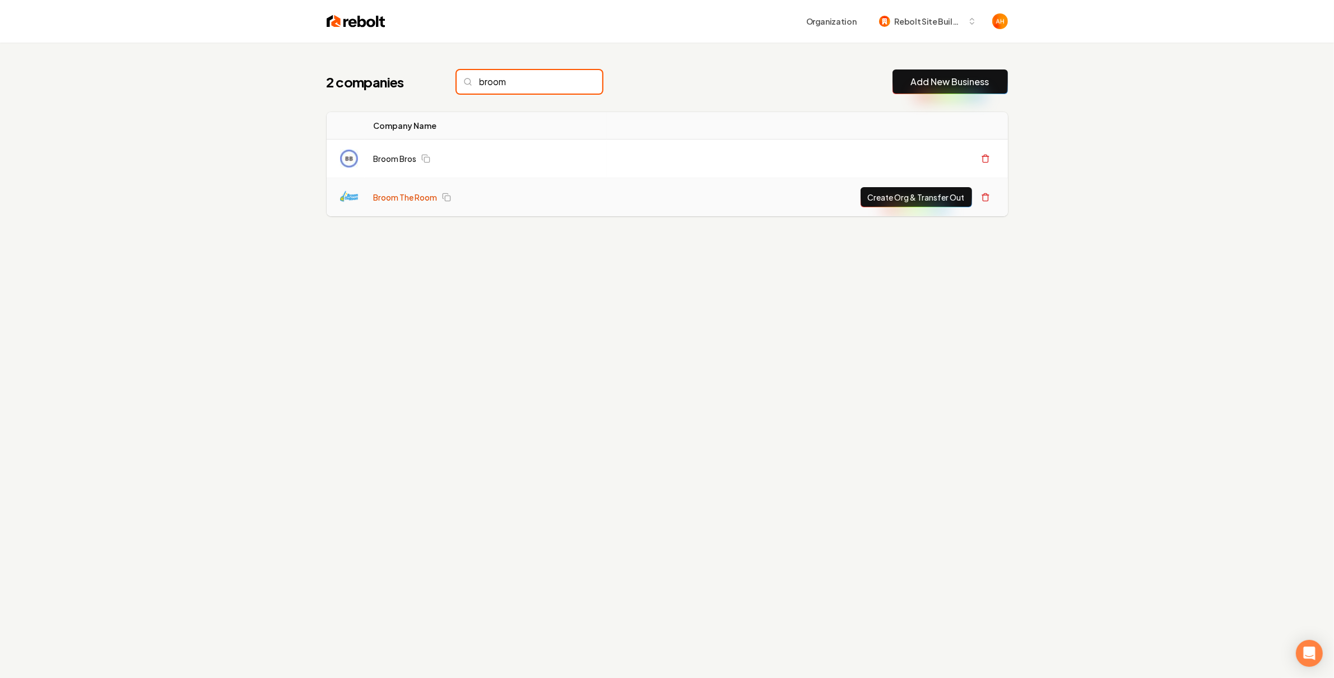
type input "broom"
click at [422, 194] on link "Broom The Room" at bounding box center [406, 197] width 64 height 11
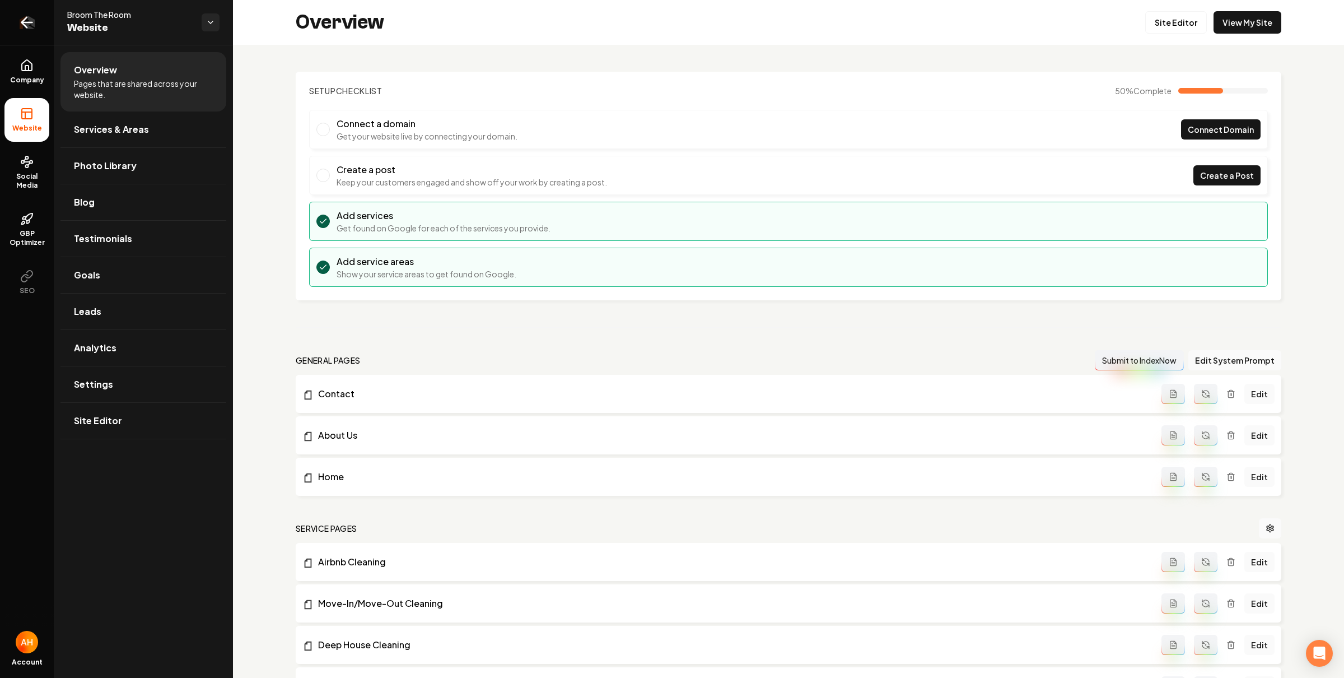
click at [28, 18] on icon "Return to dashboard" at bounding box center [27, 22] width 18 height 18
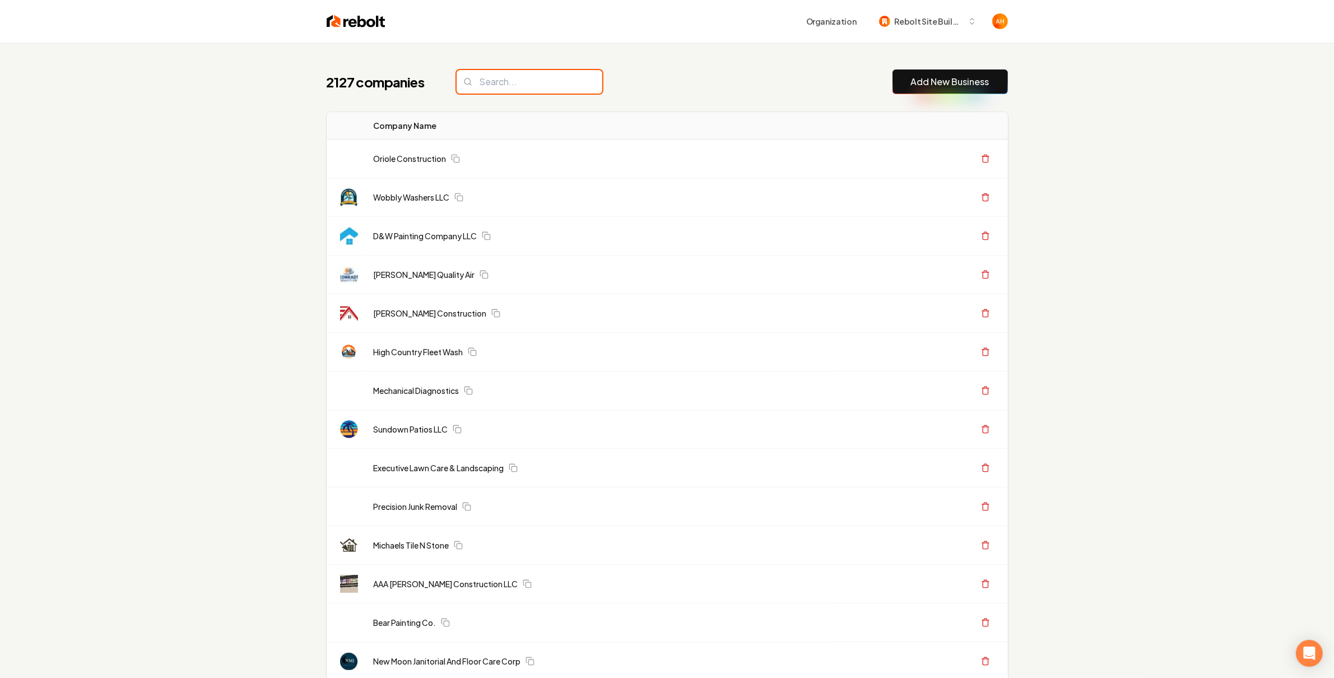
click at [516, 73] on input "search" at bounding box center [529, 82] width 146 height 24
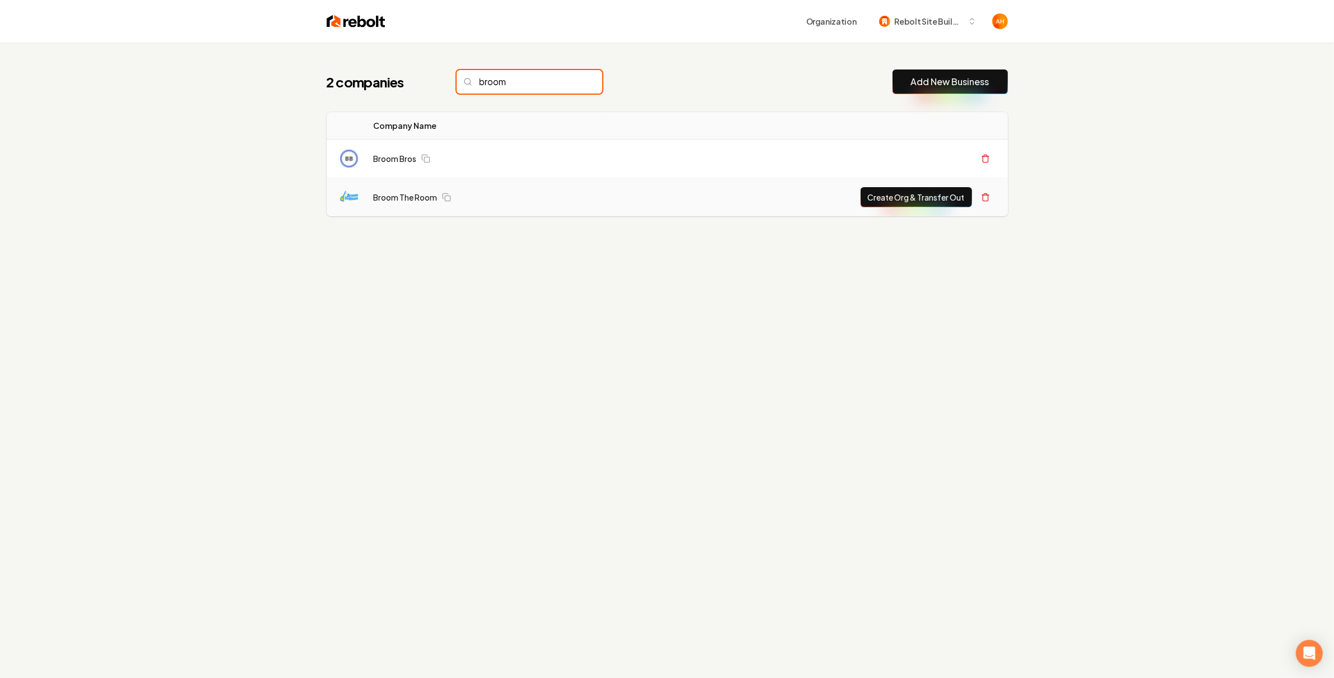
type input "broom"
click at [898, 197] on button "Create Org & Transfer Out" at bounding box center [915, 197] width 111 height 20
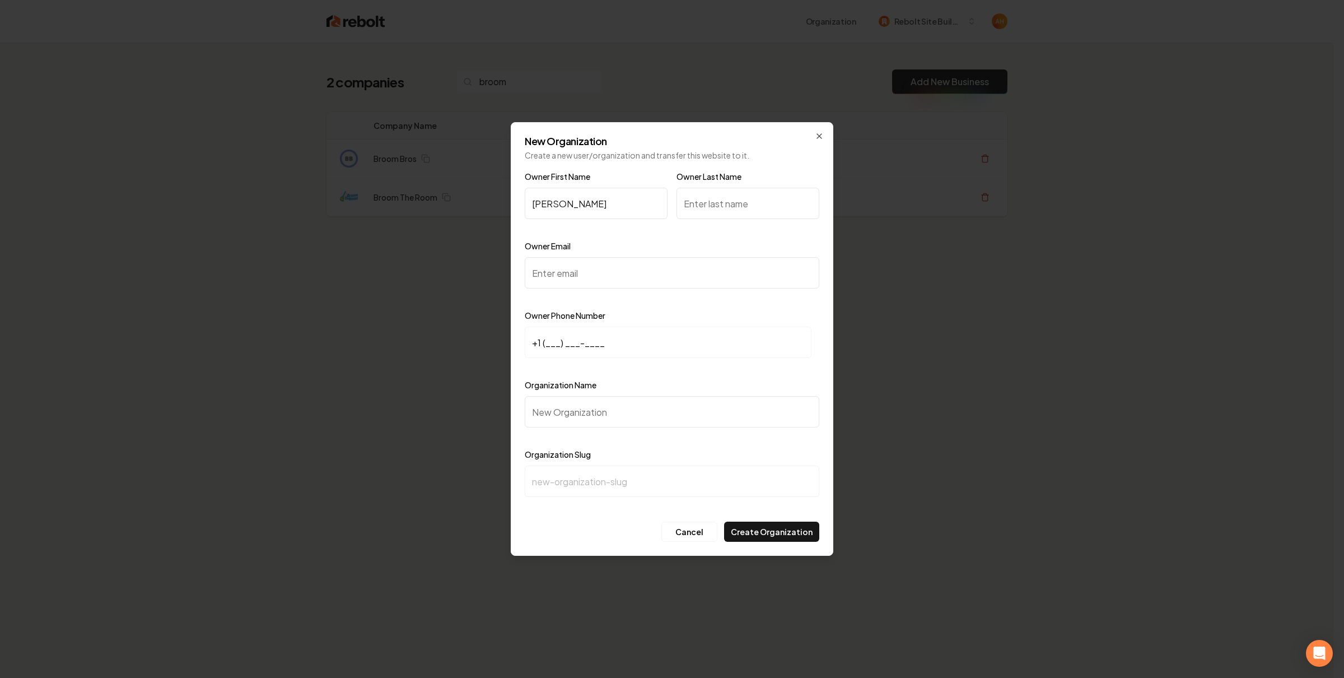
type input "Julie"
click at [715, 202] on input "Owner Last Name" at bounding box center [748, 203] width 143 height 31
paste input "Reynolds"
type input "Reynolds"
click at [591, 269] on input "Owner Email" at bounding box center [672, 272] width 295 height 31
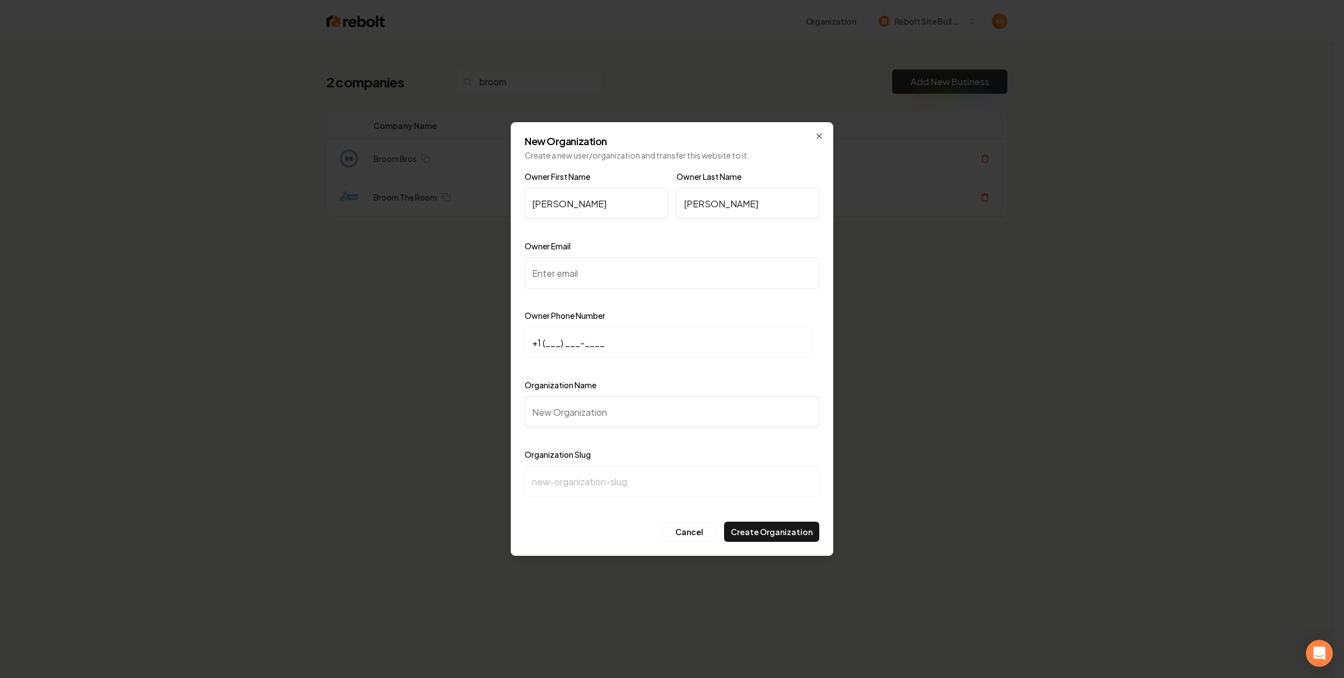
click at [670, 279] on input "Owner Email" at bounding box center [672, 272] width 295 height 31
type input "jreynolds@broomtheroom.com"
click at [546, 343] on input "+1 (___) ___-____" at bounding box center [668, 342] width 287 height 31
type input "+1 (917) 692-6486"
click at [630, 413] on input "Organization Name" at bounding box center [672, 411] width 295 height 31
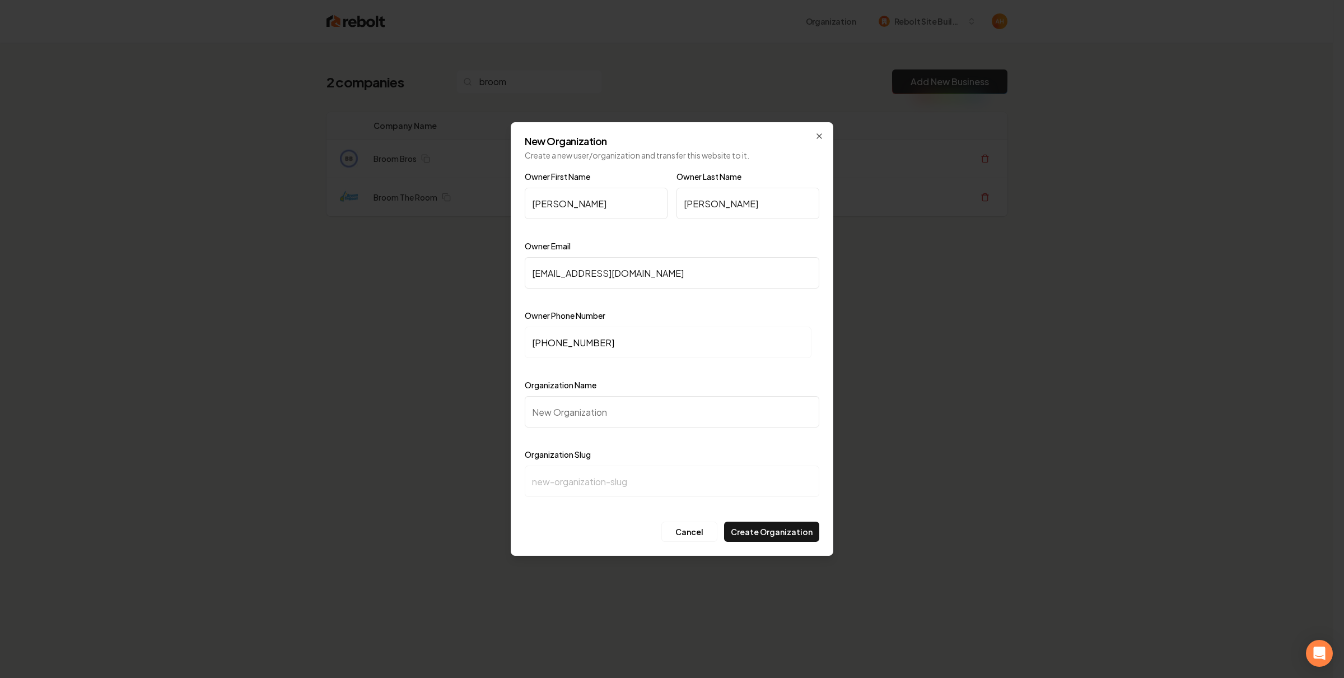
type input "B"
type input "b"
type input "Br"
type input "br"
type input "Brr"
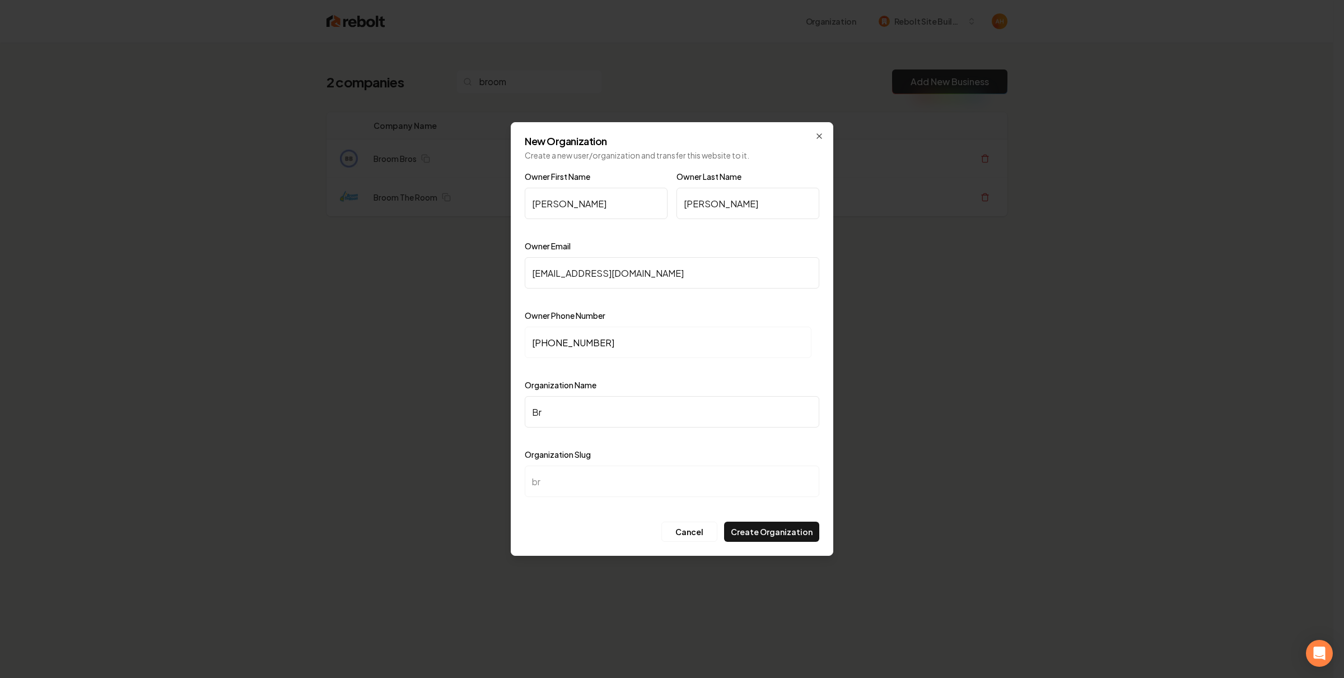
type input "brr"
type input "Brro"
type input "brro"
type input "Brrom"
type input "brrom"
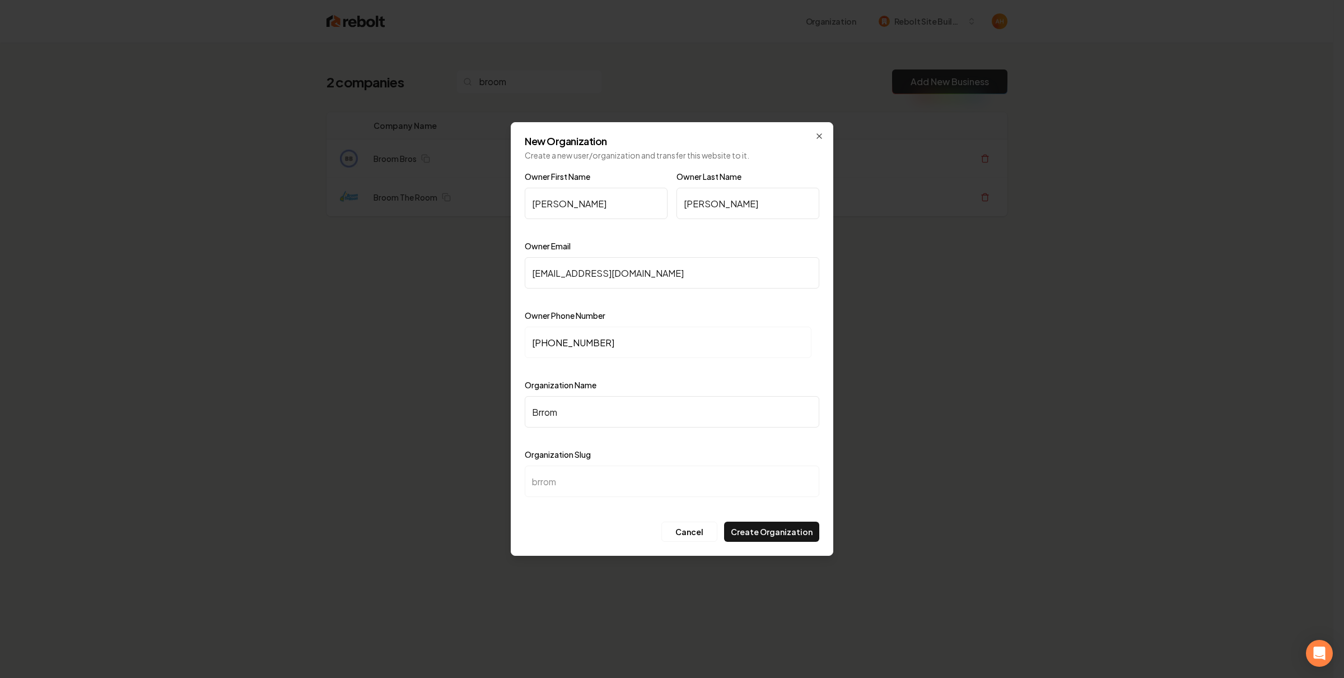
type input "Brro"
type input "brro"
type input "Brr"
type input "brr"
type input "Br"
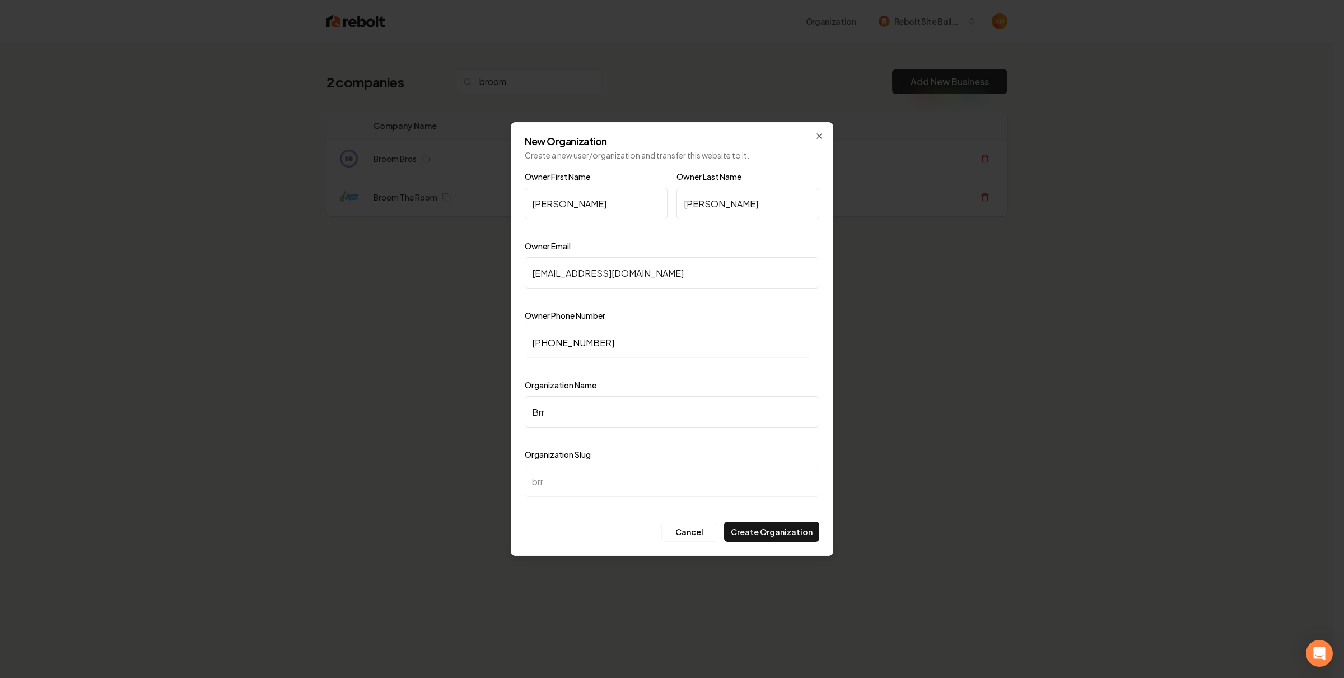
type input "br"
type input "Bro"
type input "bro"
type input "Broo"
type input "broo"
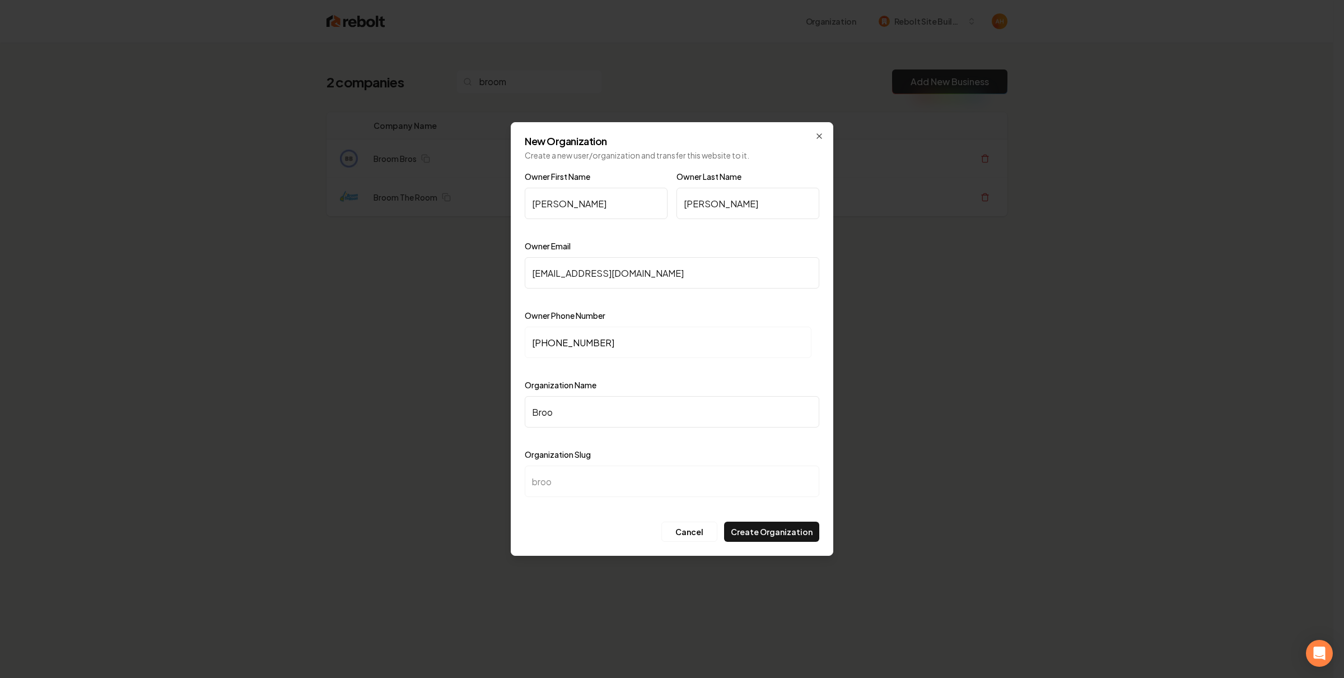
type input "Broom"
type input "broom"
type input "Broom T"
type input "broom-t"
type input "Broom Th"
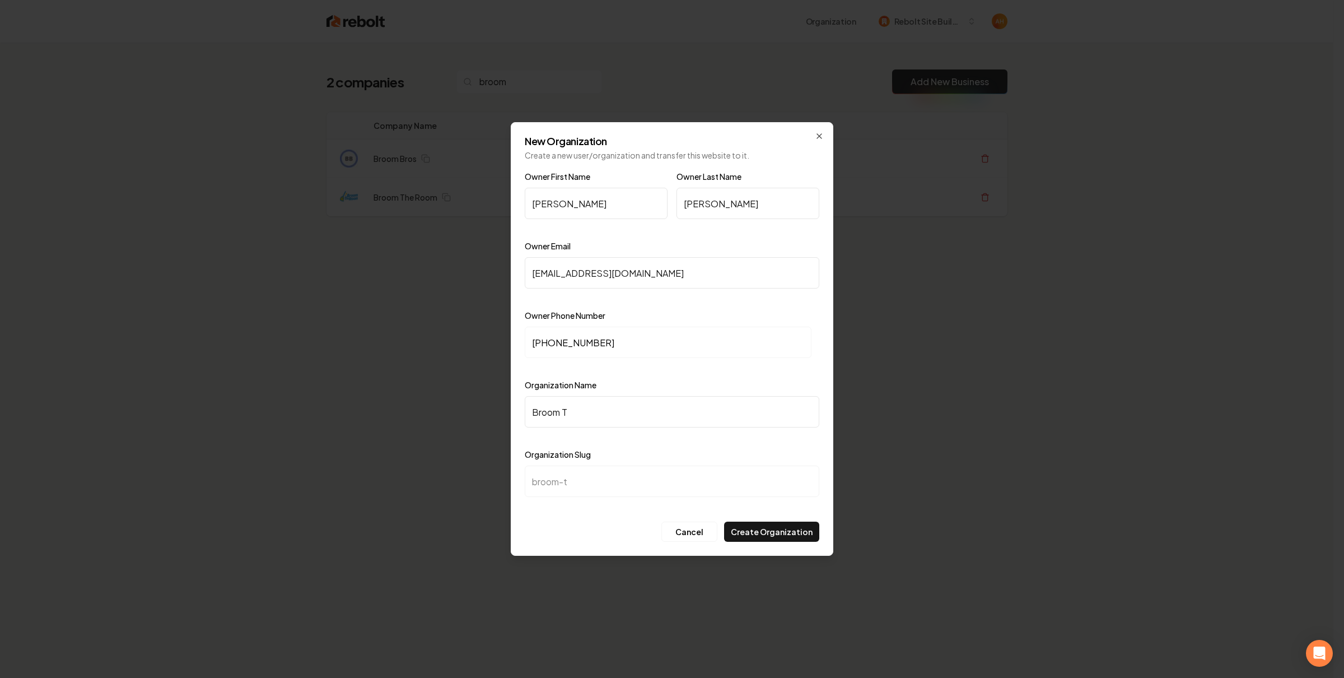
type input "broom-th"
type input "Broom The"
type input "broom-the"
type input "Broom The R"
type input "broom-the-r"
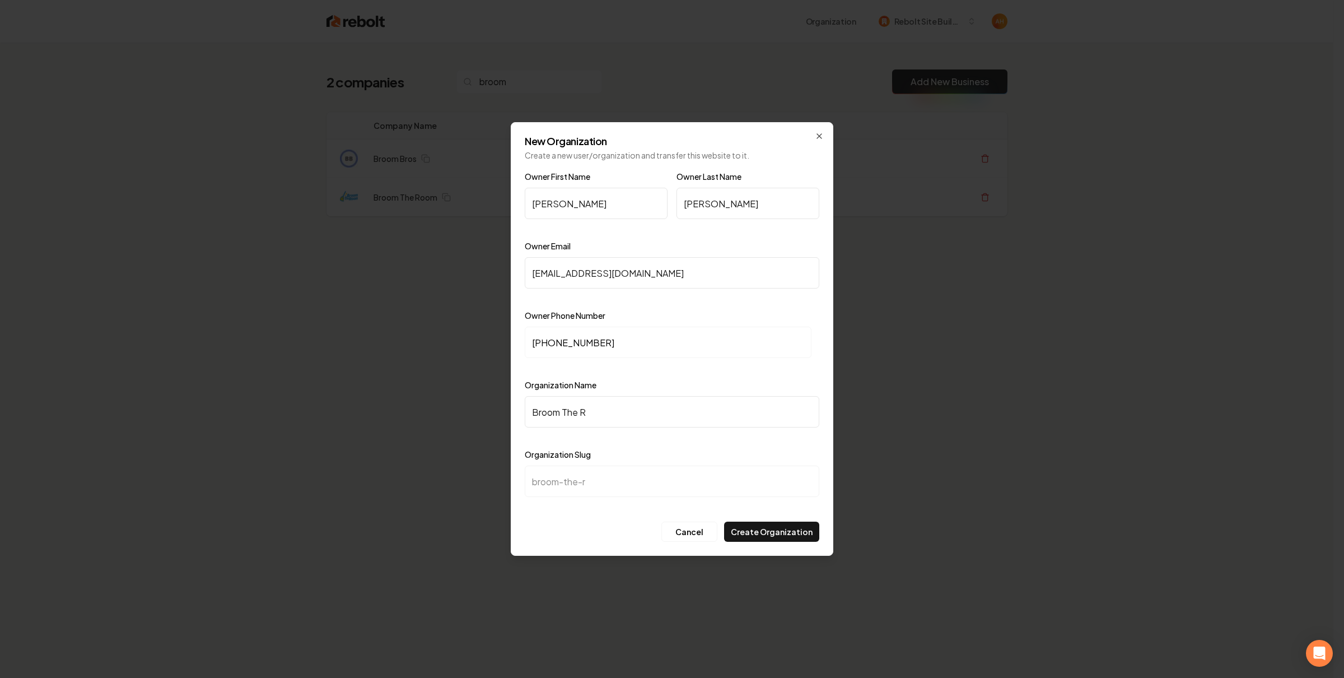
type input "Broom The Ro"
type input "broom-the-ro"
type input "Broom The Roo"
type input "broom-the-roo"
type input "Broom The Room"
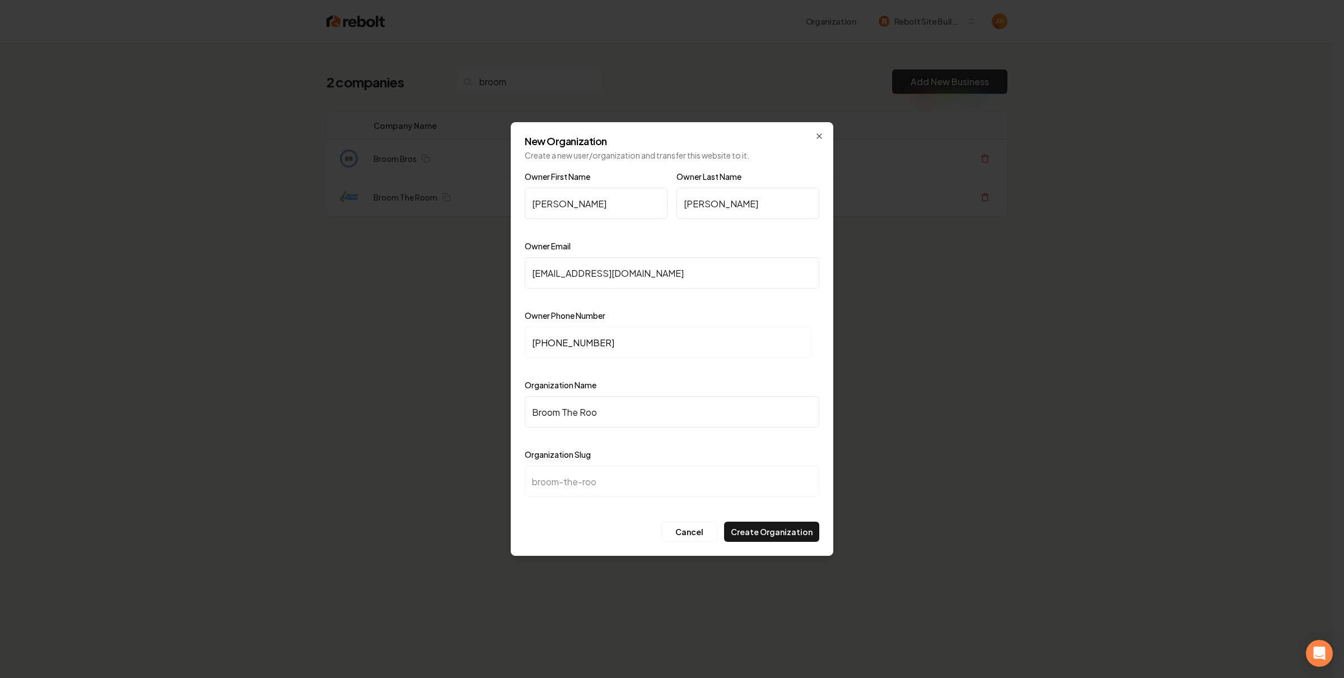
type input "broom-the-room"
type input "Broom The Room"
click at [783, 527] on button "Create Organization" at bounding box center [771, 531] width 95 height 20
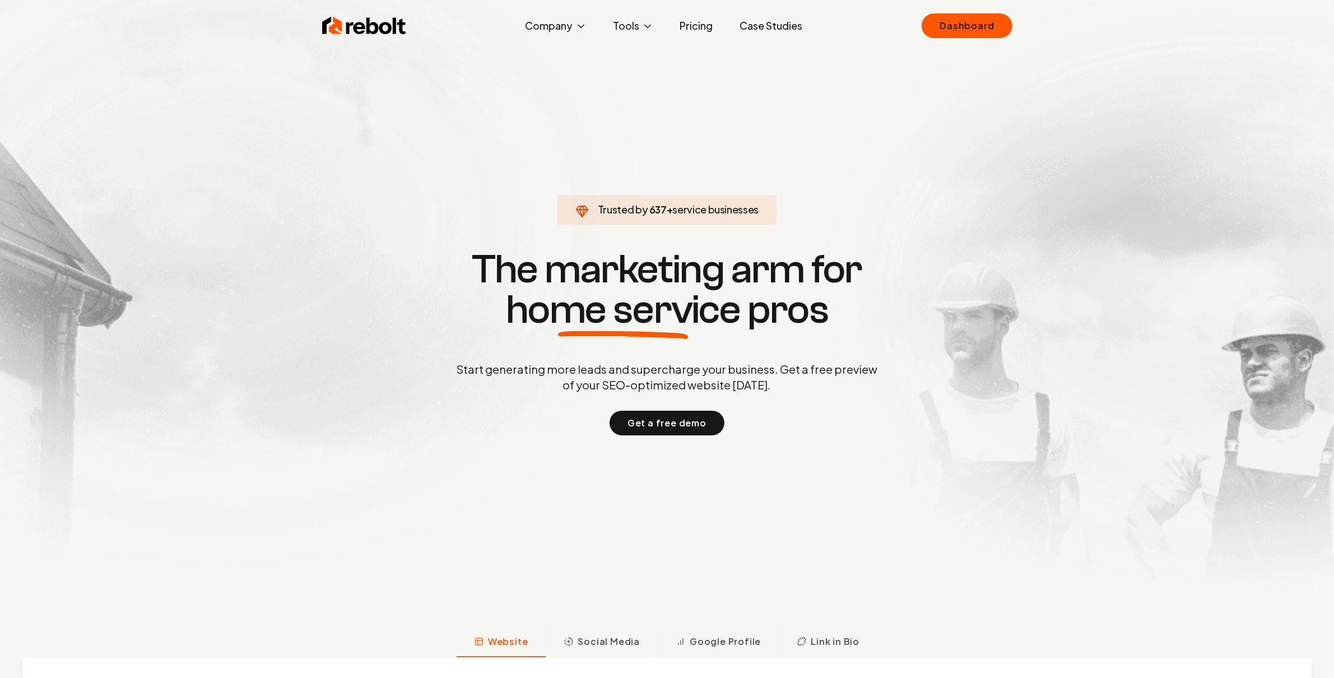
click at [927, 38] on div "Rebolt Company About Blog Jobs Tools Google Review QR Code Generator Google Bus…" at bounding box center [667, 26] width 717 height 34
click at [941, 30] on link "Dashboard" at bounding box center [966, 25] width 90 height 25
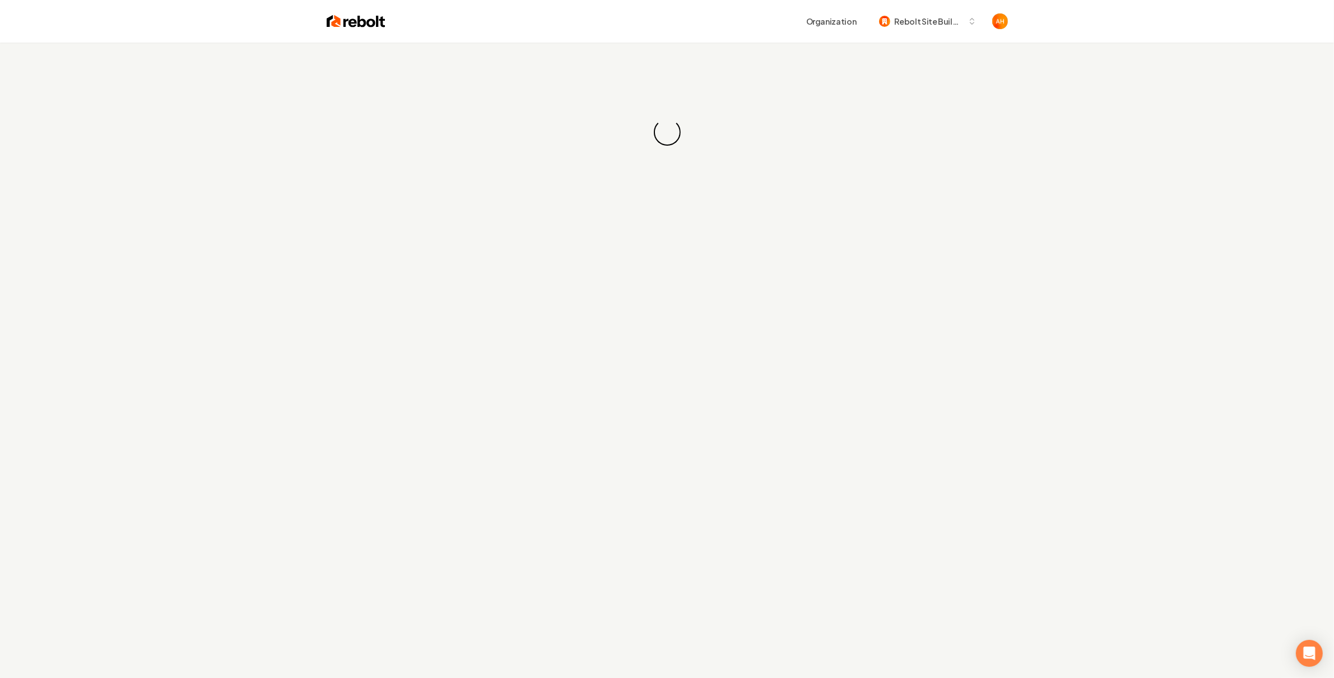
click at [678, 38] on div "Organization Rebolt Site Builder" at bounding box center [667, 21] width 717 height 43
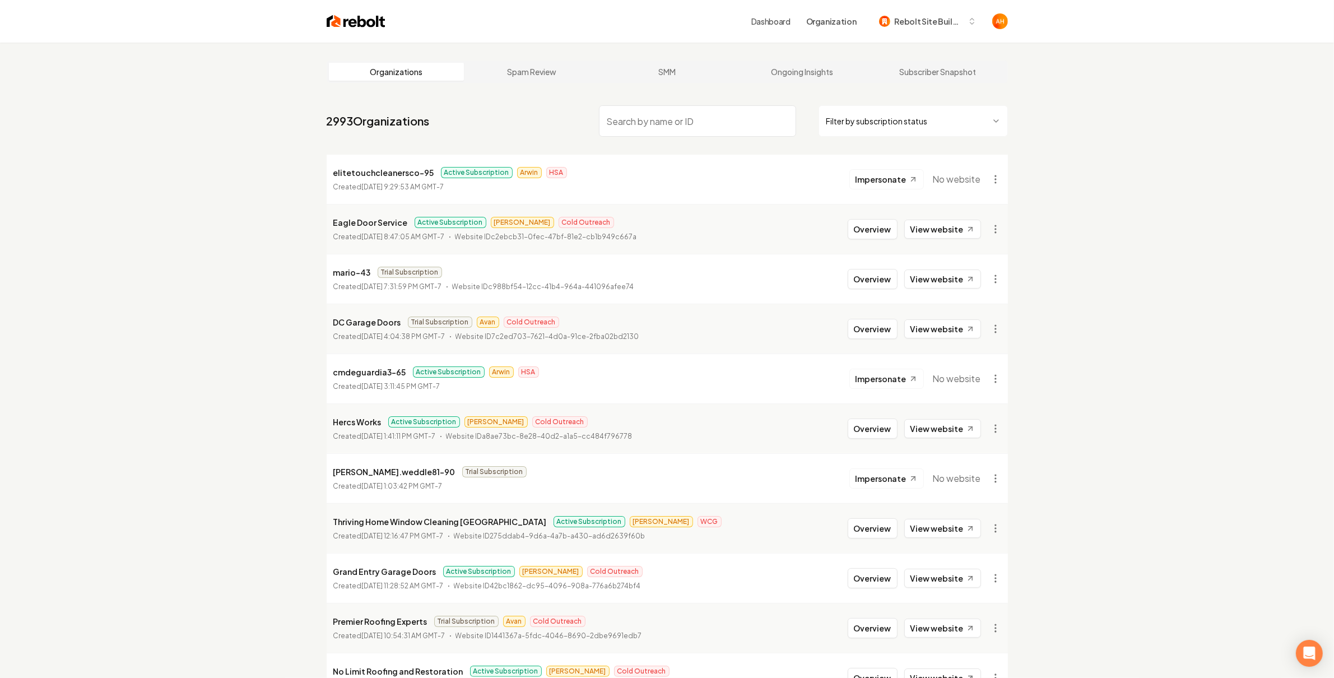
scroll to position [320, 0]
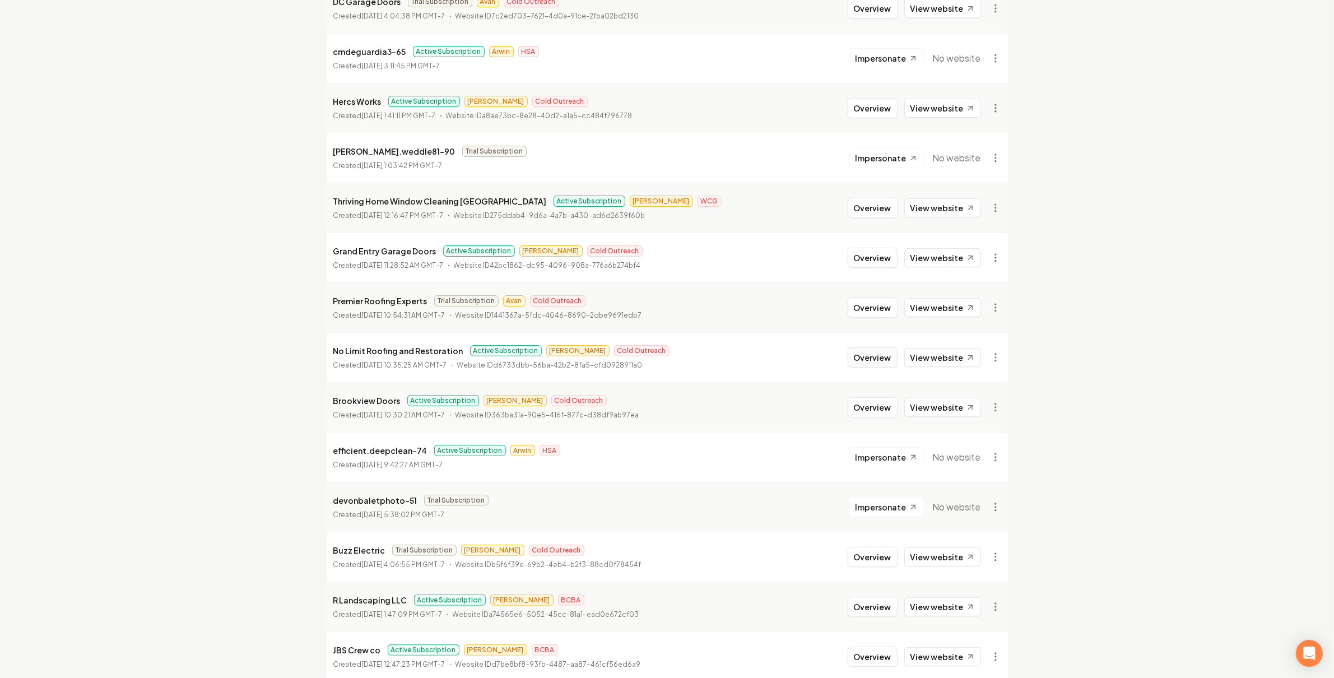
click at [864, 357] on button "Overview" at bounding box center [872, 357] width 50 height 20
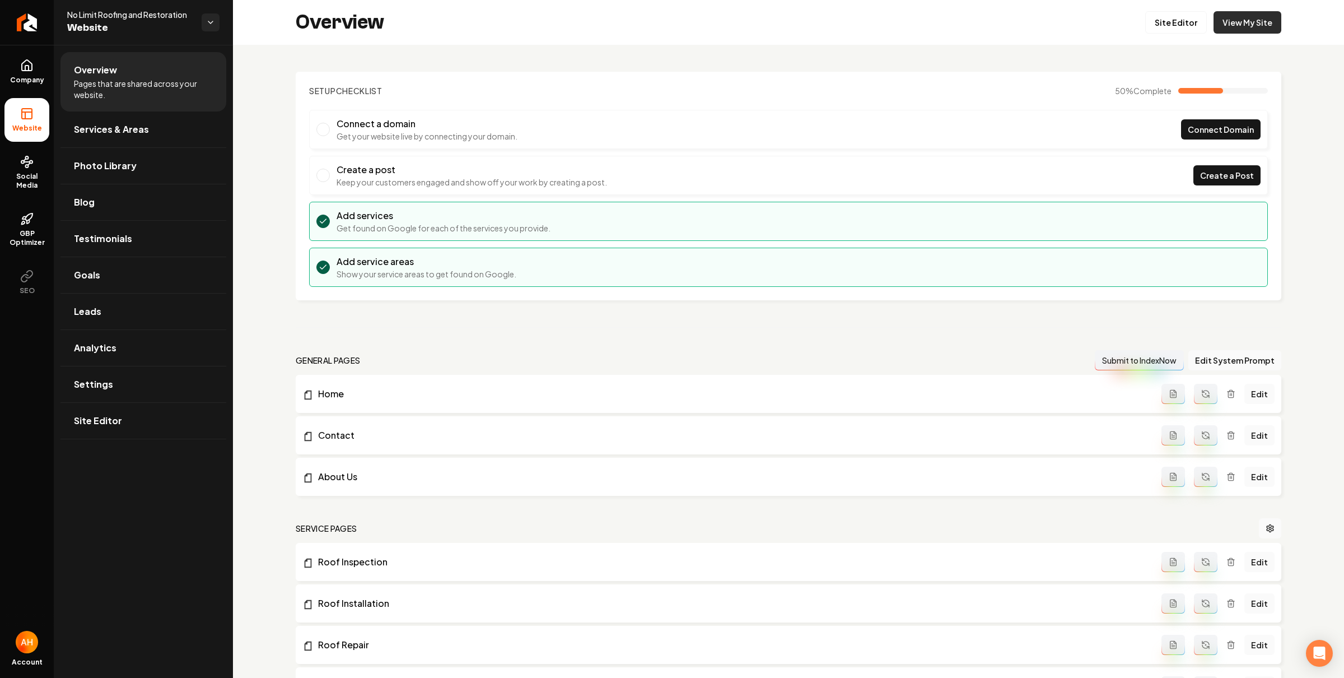
click at [1244, 21] on link "View My Site" at bounding box center [1248, 22] width 68 height 22
click at [86, 657] on button "Pause Recording" at bounding box center [92, 654] width 18 height 18
click at [267, 217] on div "Setup Checklist 50 % Complete Connect a domain Get your website live by connect…" at bounding box center [788, 595] width 1111 height 1101
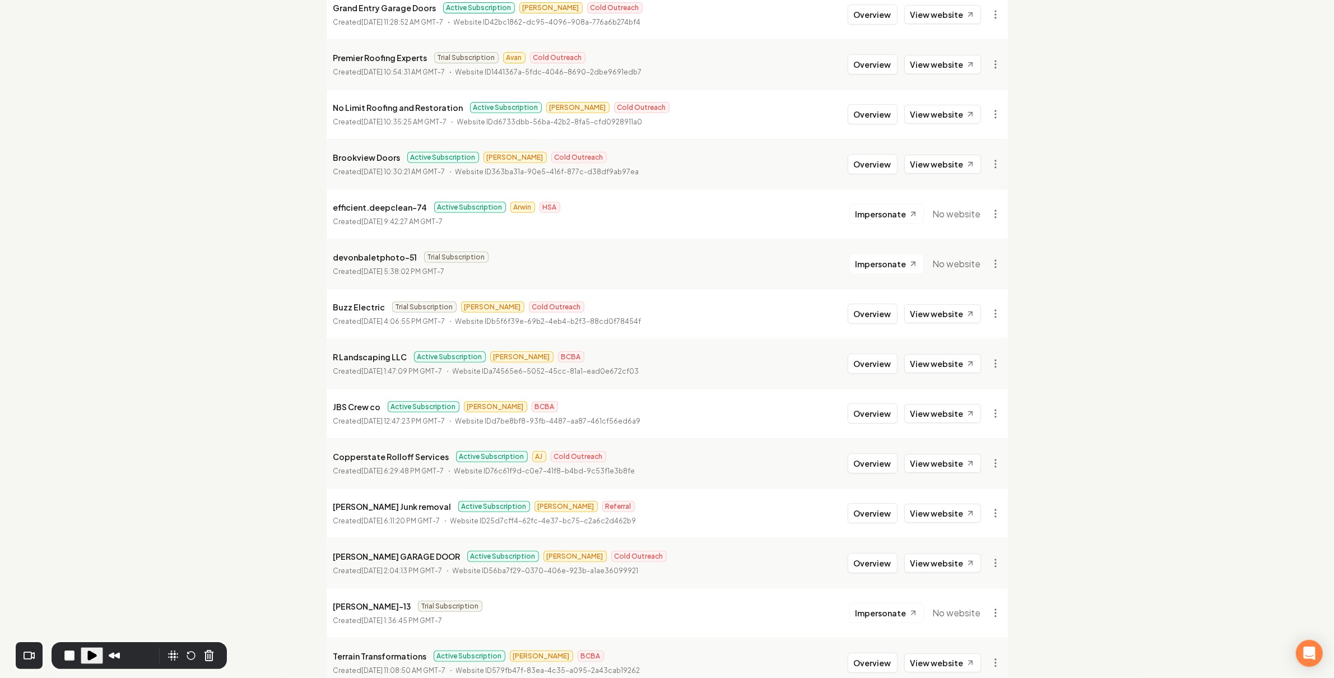
scroll to position [869, 0]
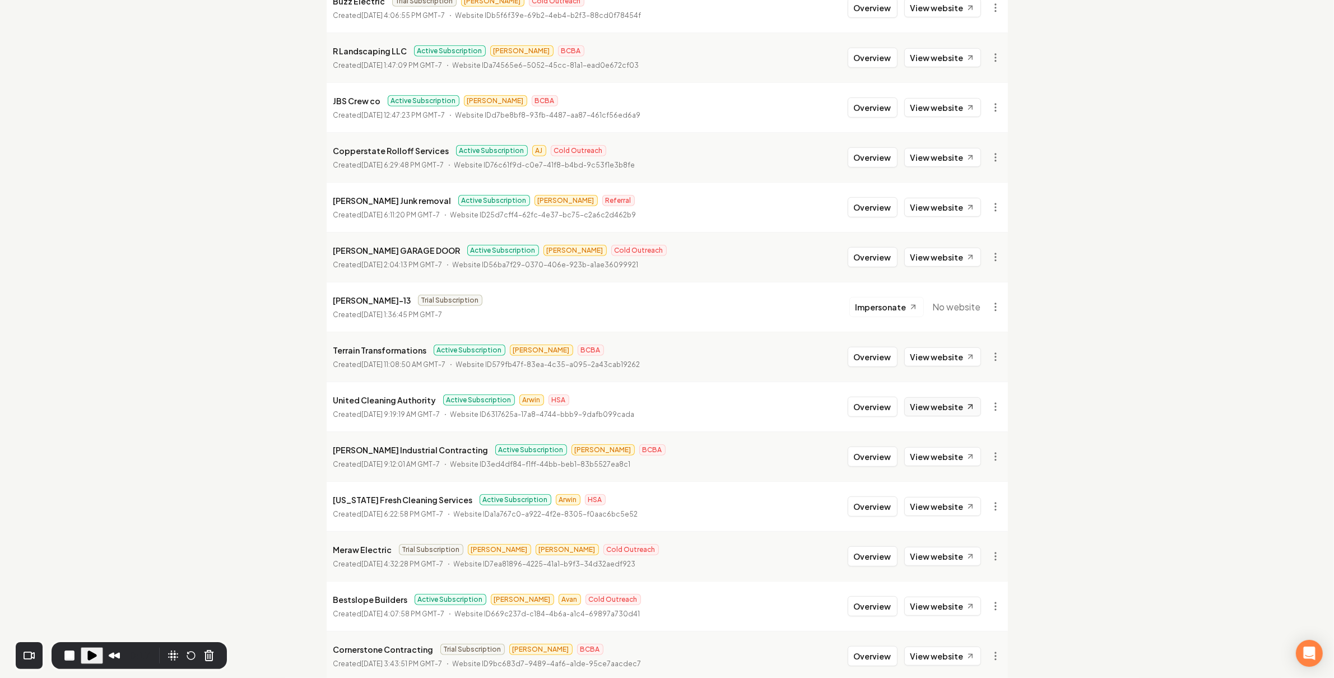
click at [951, 404] on link "View website" at bounding box center [942, 406] width 77 height 19
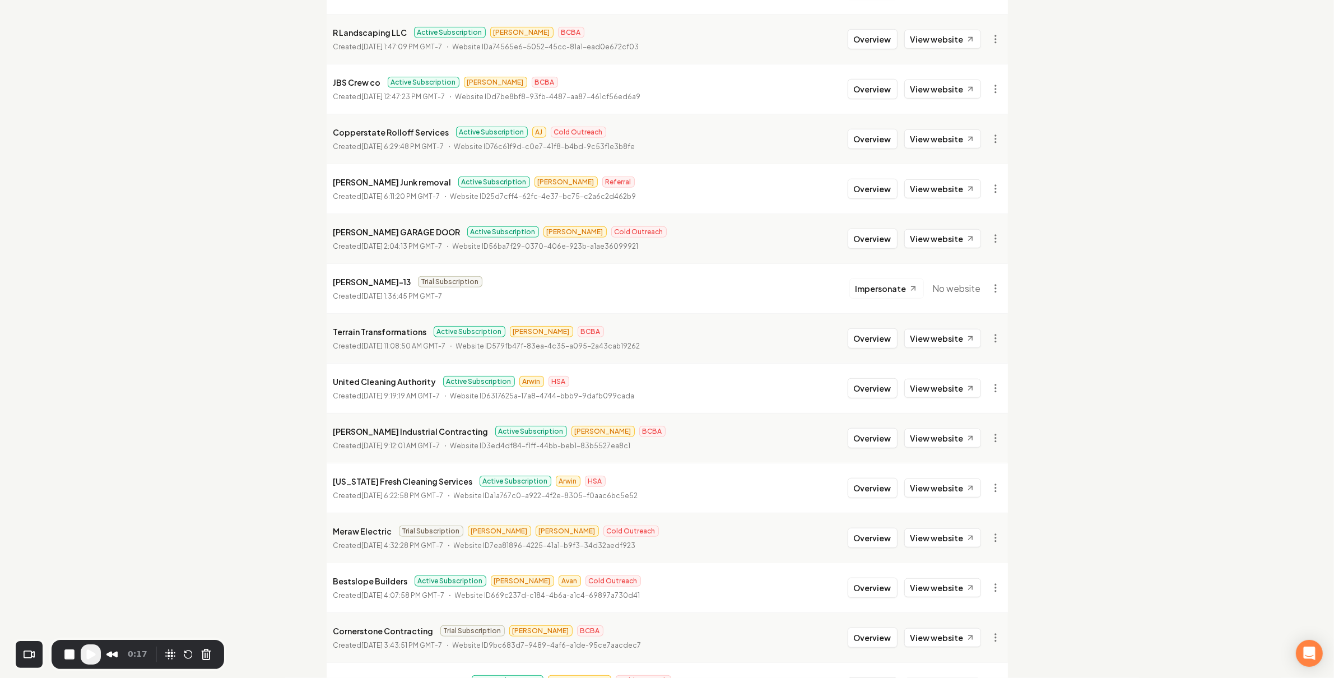
scroll to position [914, 0]
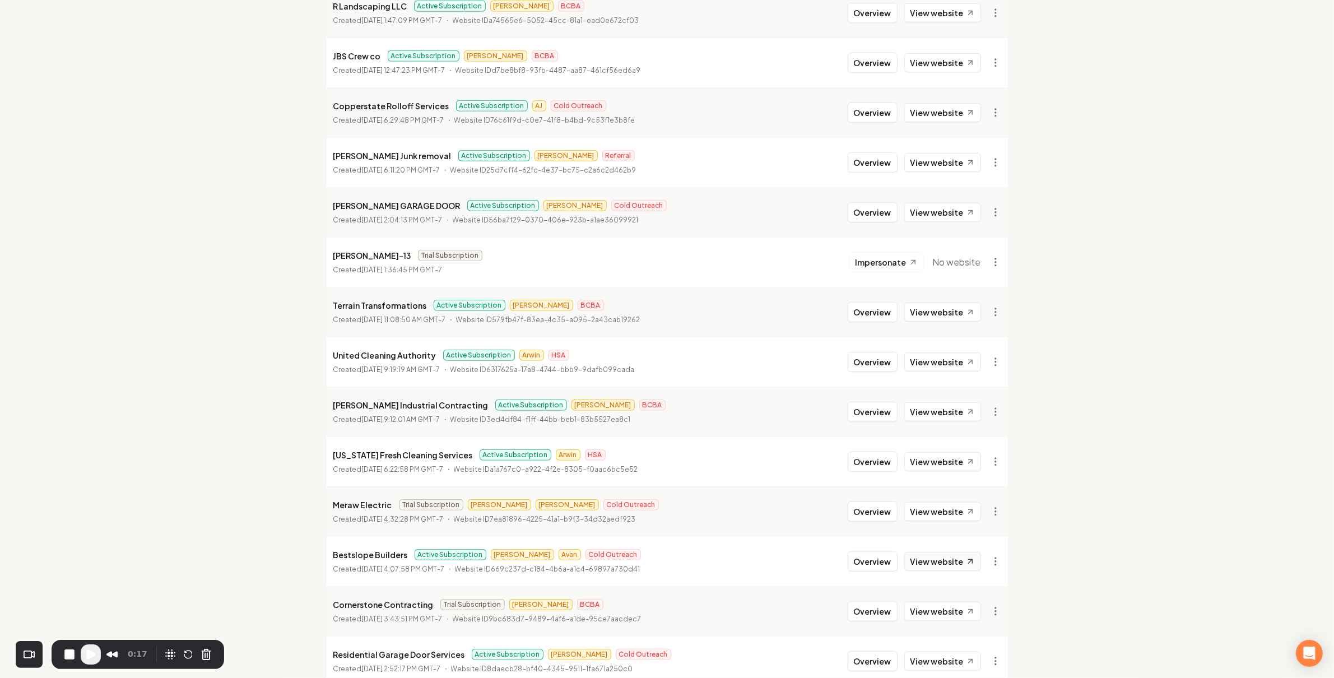
click at [930, 560] on link "View website" at bounding box center [942, 561] width 77 height 19
click at [880, 561] on button "Overview" at bounding box center [872, 561] width 50 height 20
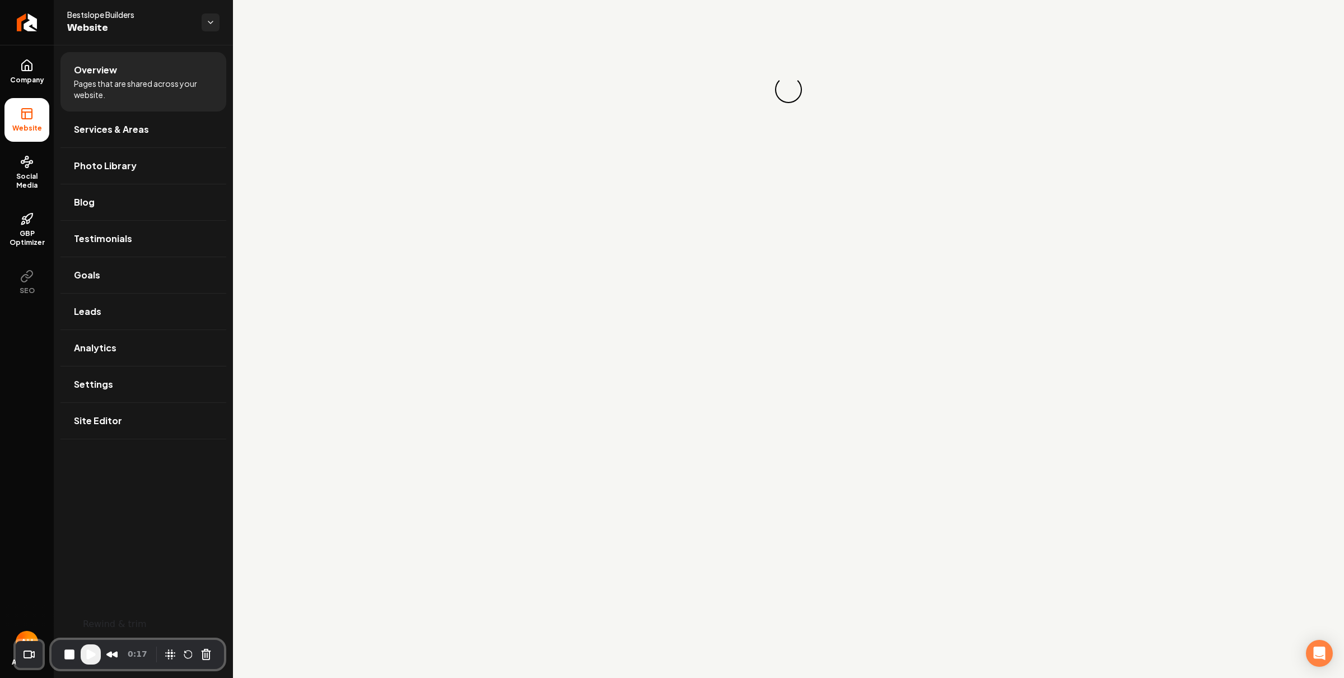
click at [91, 656] on span "Play Recording" at bounding box center [90, 653] width 13 height 13
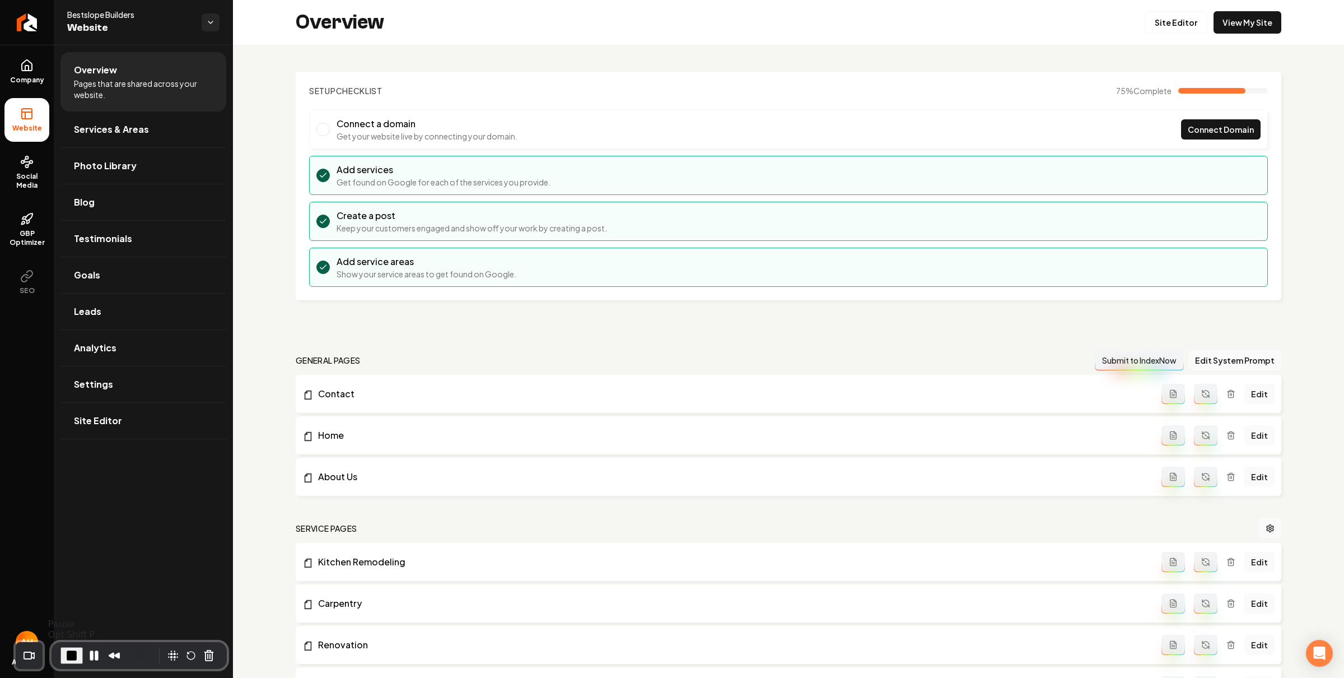
click at [92, 18] on span "Bestslope Builders" at bounding box center [129, 14] width 125 height 11
click at [94, 16] on span "Bestslope Builders" at bounding box center [129, 14] width 125 height 11
click at [35, 78] on span "Company" at bounding box center [27, 80] width 43 height 9
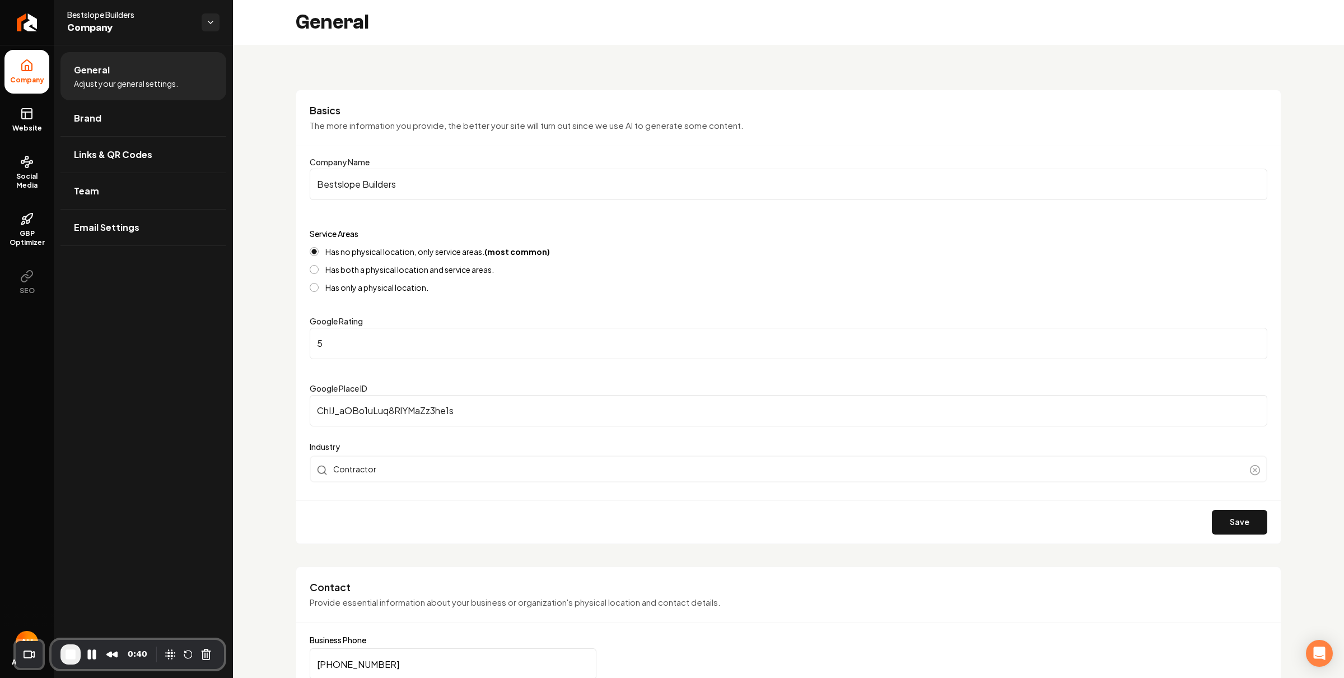
drag, startPoint x: 526, startPoint y: 409, endPoint x: 254, endPoint y: 391, distance: 272.3
click at [442, 413] on input "ChIJ_aOBo1uLuq8RlYMaZz3he1s" at bounding box center [789, 410] width 958 height 31
click at [441, 414] on input "ChIJ_aOBo1uLuq8RlYMaZz3he1s" at bounding box center [789, 410] width 958 height 31
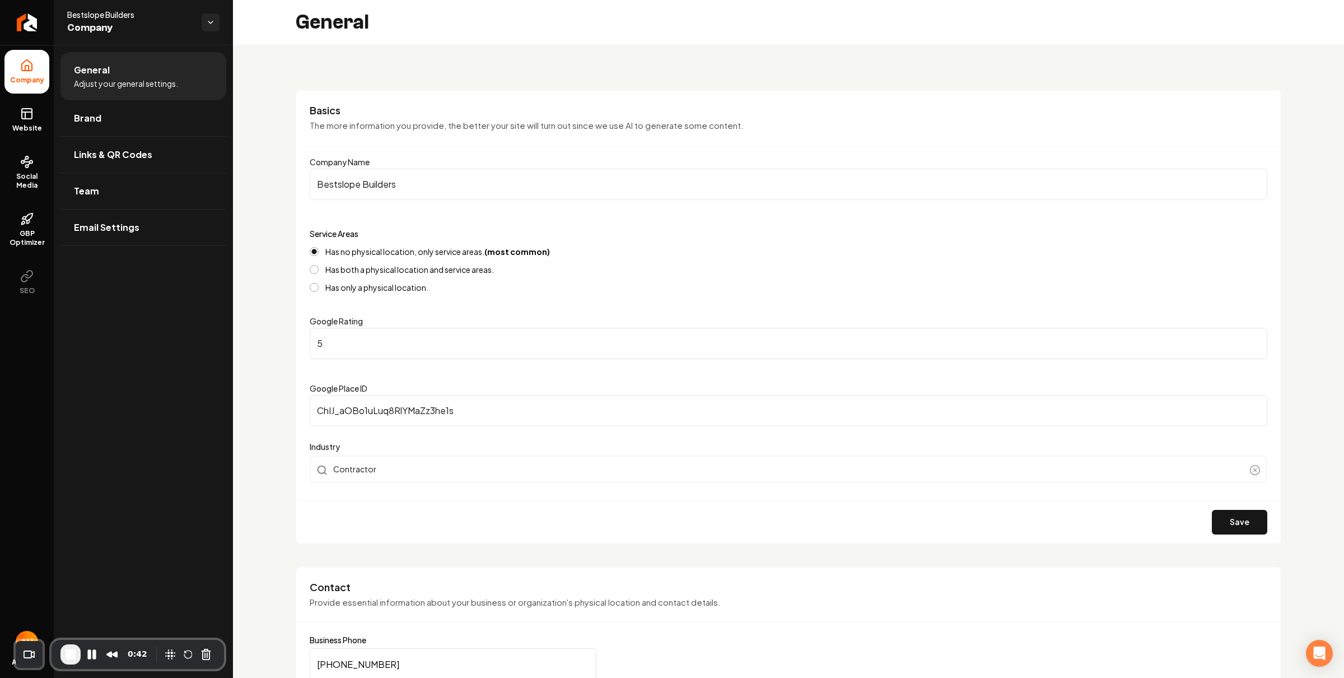
click at [465, 416] on input "ChIJ_aOBo1uLuq8RlYMaZz3he1s" at bounding box center [789, 410] width 958 height 31
click at [424, 417] on input "ChIJ_aOBo1uLuq8RlYMaZz3he1s" at bounding box center [789, 410] width 958 height 31
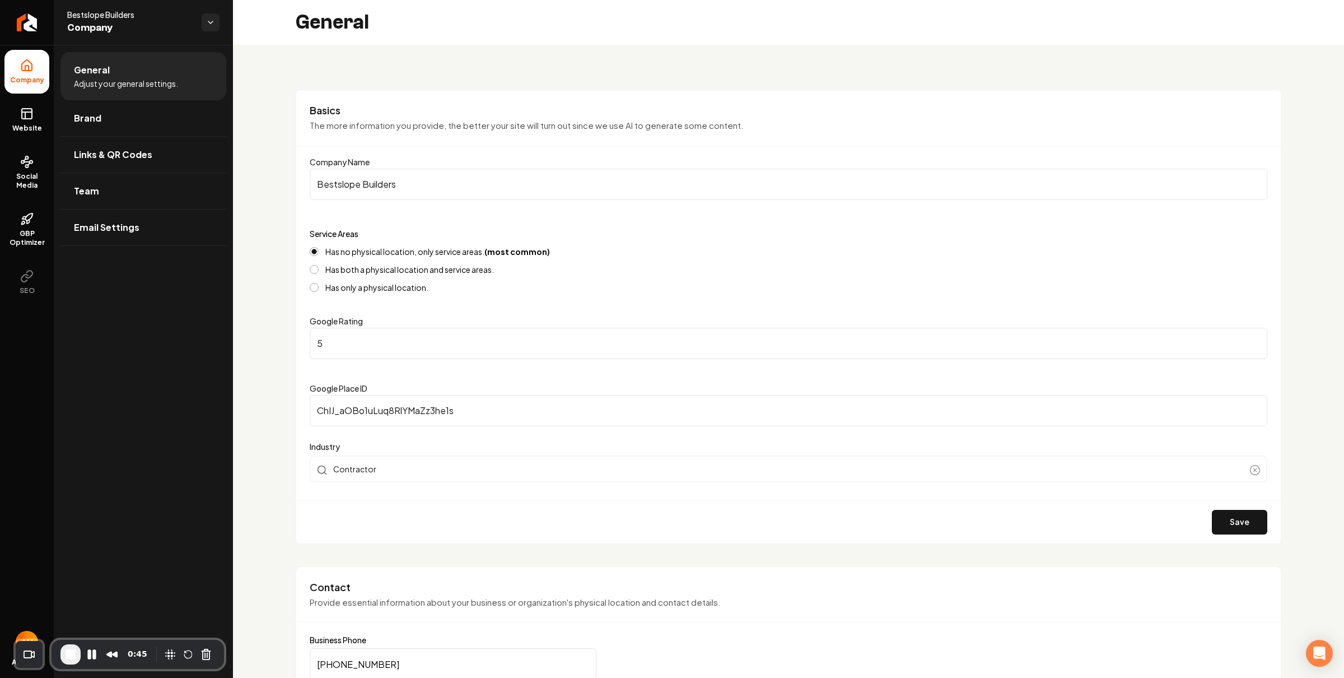
click at [406, 417] on input "ChIJ_aOBo1uLuq8RlYMaZz3he1s" at bounding box center [789, 410] width 958 height 31
click at [418, 417] on input "ChIJ_aOBo1uLuq8RlYMaZz3he1s" at bounding box center [789, 410] width 958 height 31
drag, startPoint x: 477, startPoint y: 405, endPoint x: 314, endPoint y: 420, distance: 163.1
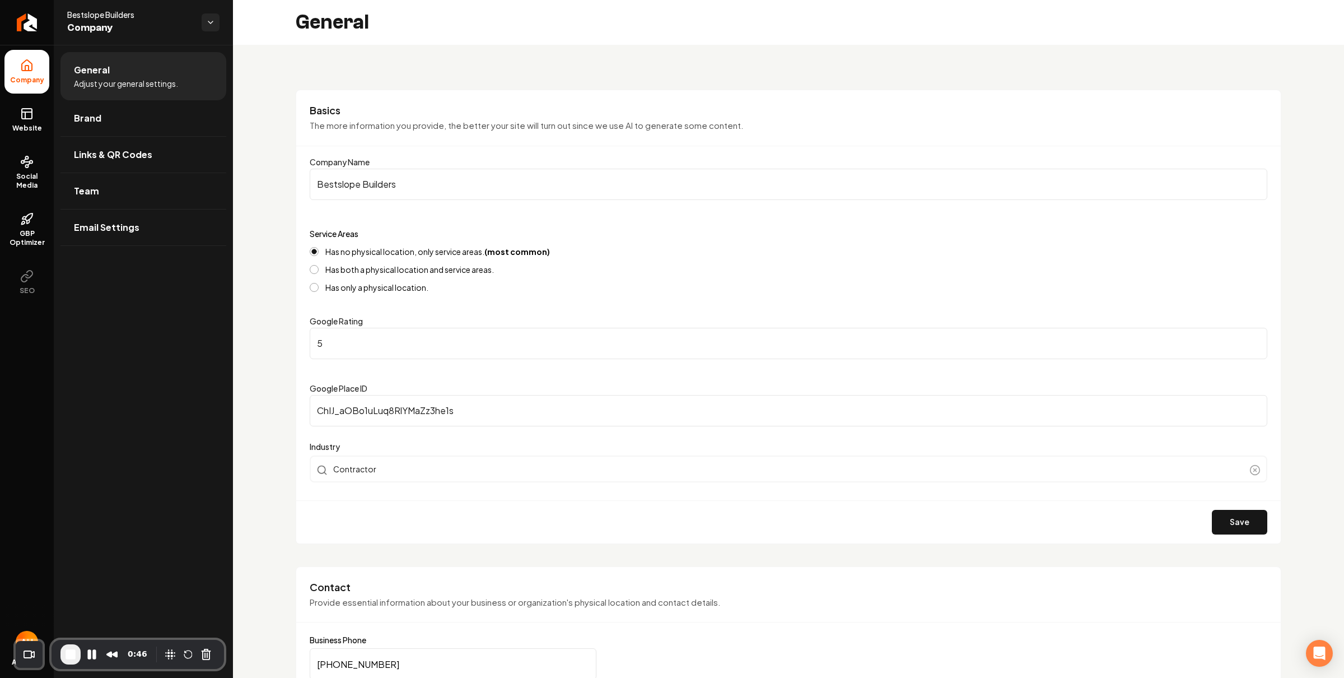
click at [314, 420] on input "ChIJ_aOBo1uLuq8RlYMaZz3he1s" at bounding box center [789, 410] width 958 height 31
click at [344, 418] on input "ChIJ_aOBo1uLuq8RlYMaZz3he1s" at bounding box center [789, 410] width 958 height 31
click at [358, 344] on input "5" at bounding box center [789, 343] width 958 height 31
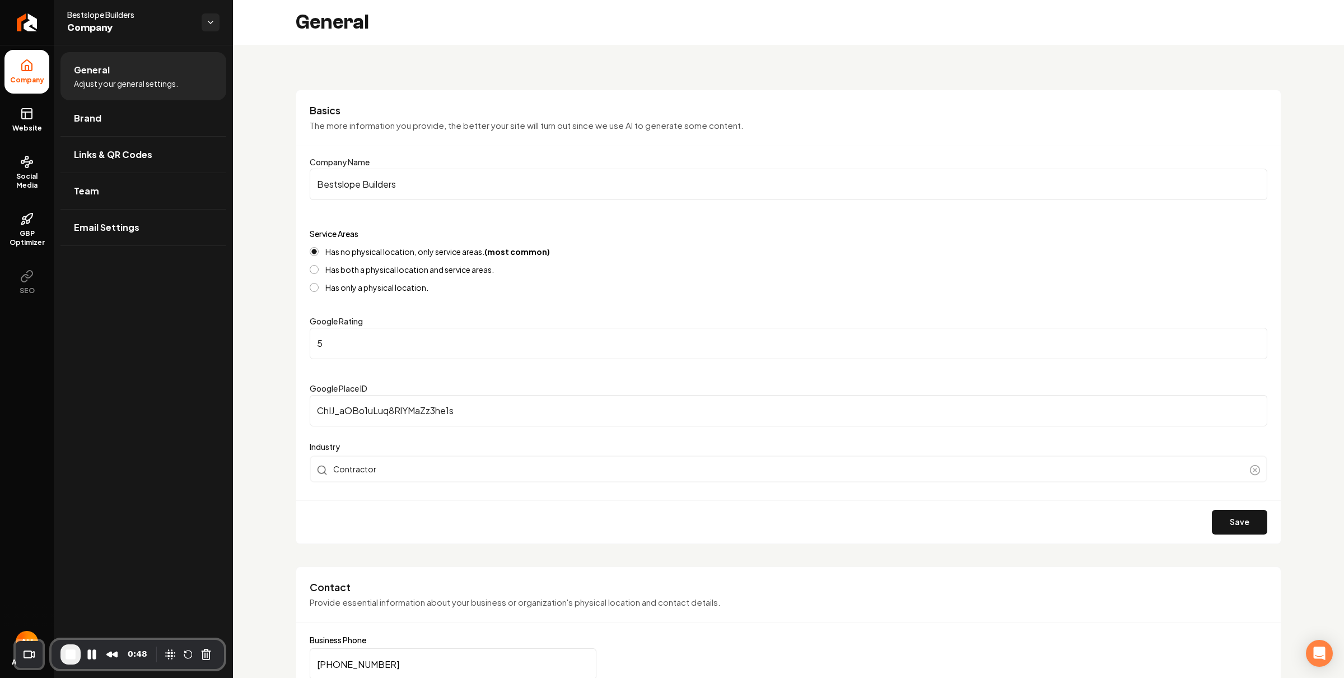
click at [458, 276] on div "Has no physical location, only service areas. (most common) Has both a physical…" at bounding box center [789, 269] width 958 height 45
click at [682, 169] on input "Bestslope Builders" at bounding box center [789, 184] width 958 height 31
click at [24, 158] on icon at bounding box center [26, 161] width 13 height 13
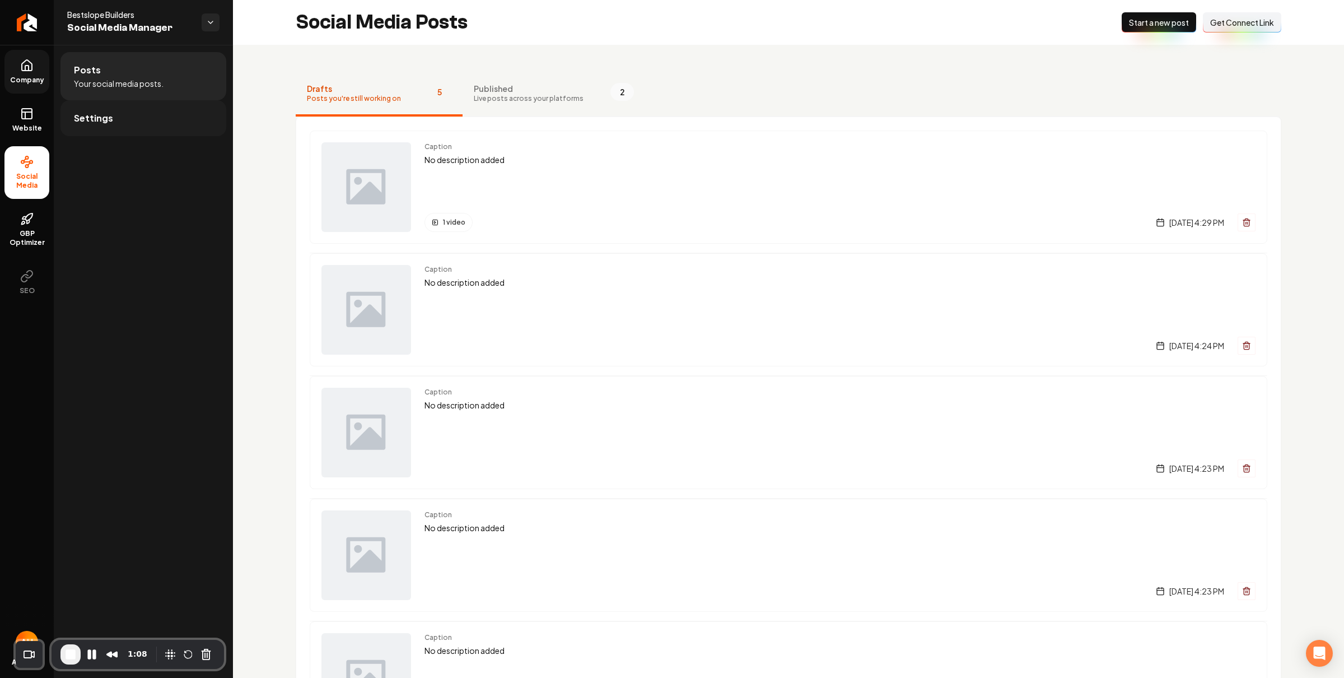
click at [138, 118] on link "Settings" at bounding box center [143, 118] width 166 height 36
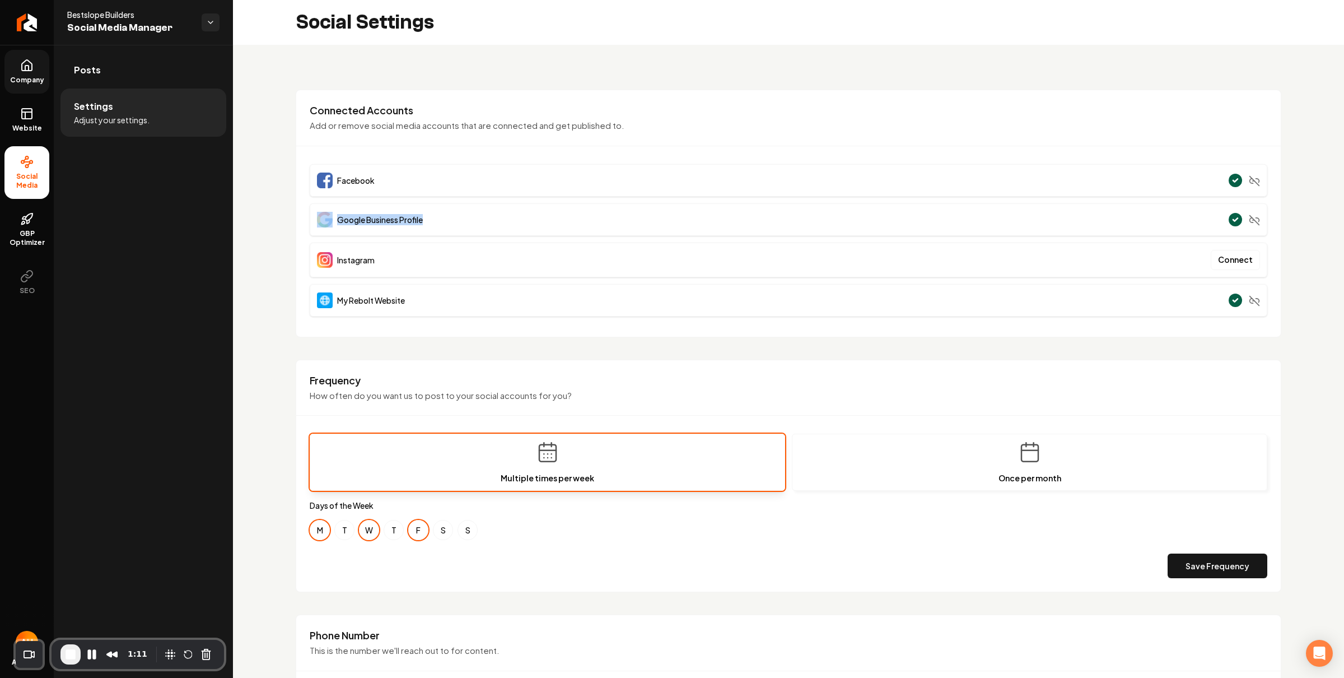
drag, startPoint x: 468, startPoint y: 221, endPoint x: 278, endPoint y: 227, distance: 190.0
click at [278, 227] on div "**********" at bounding box center [788, 525] width 1111 height 960
click at [283, 220] on div "**********" at bounding box center [788, 525] width 1111 height 960
drag, startPoint x: 287, startPoint y: 219, endPoint x: 436, endPoint y: 221, distance: 149.6
click at [436, 221] on div "**********" at bounding box center [788, 525] width 1111 height 960
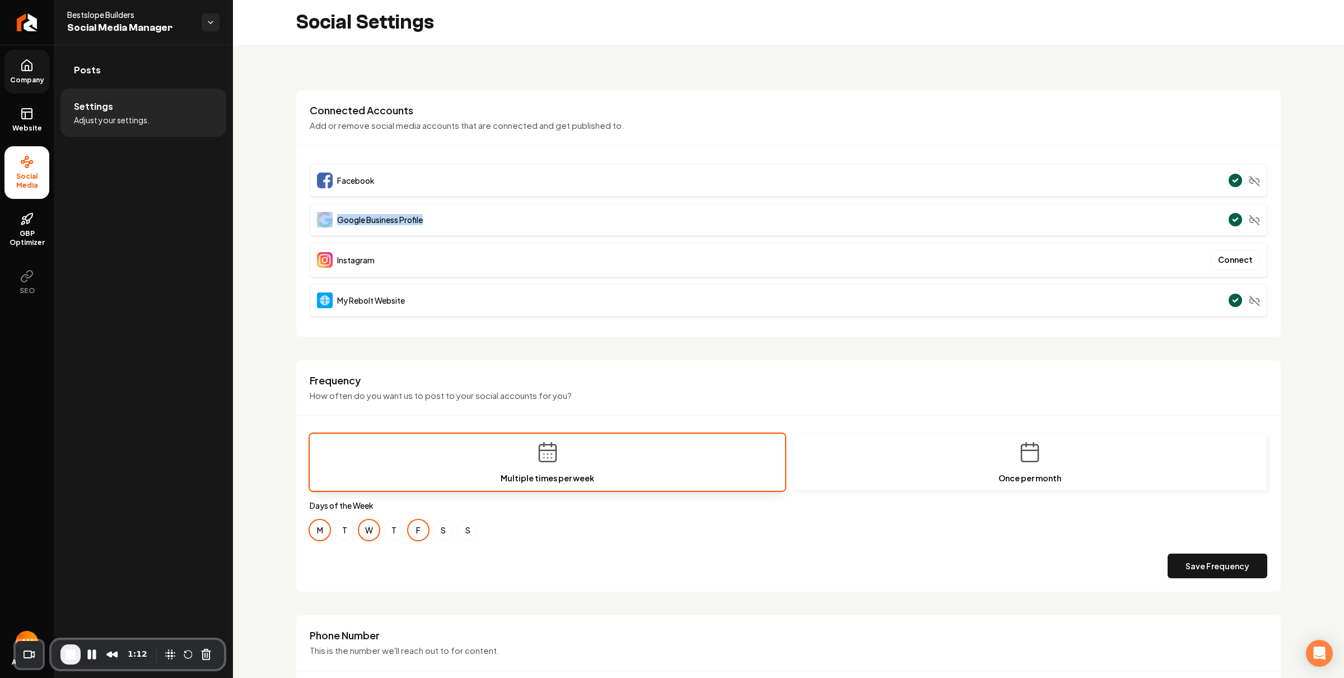
click at [436, 221] on div "Google Business Profile" at bounding box center [789, 219] width 958 height 32
drag, startPoint x: 378, startPoint y: 220, endPoint x: 274, endPoint y: 225, distance: 104.3
click at [274, 225] on div "**********" at bounding box center [788, 525] width 1111 height 960
click at [362, 221] on span "Google Business Profile" at bounding box center [380, 219] width 86 height 11
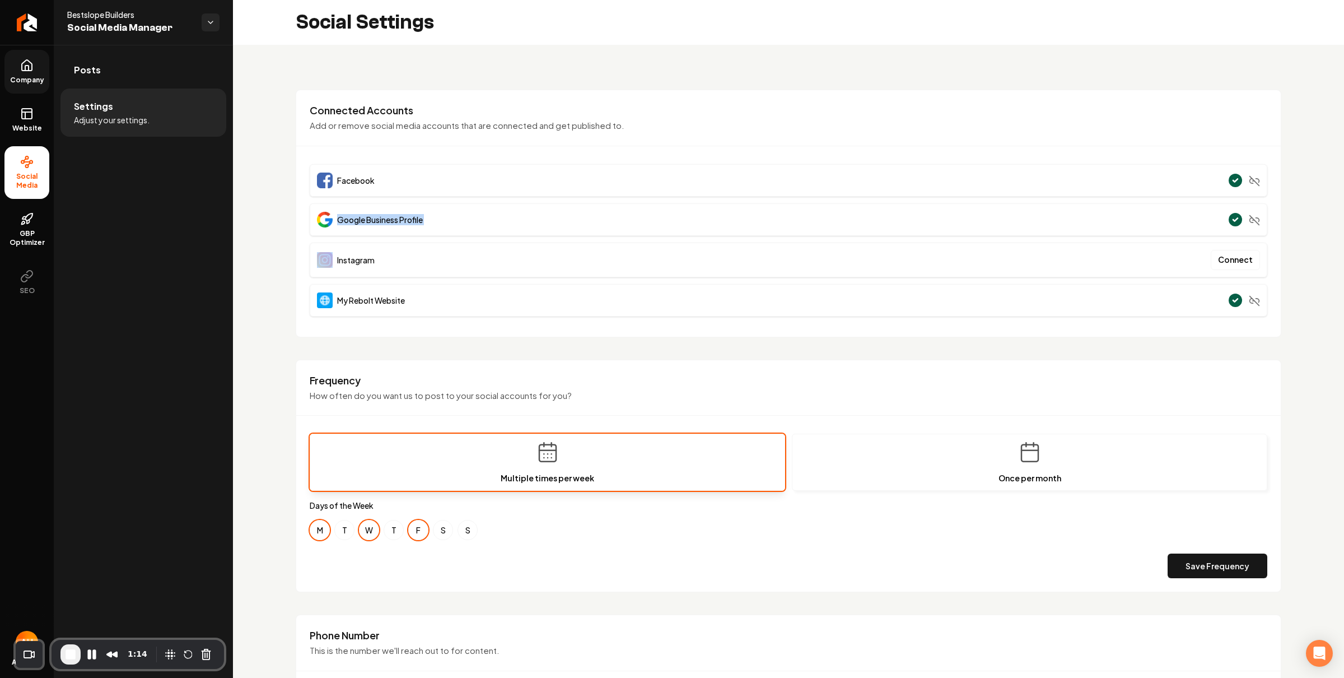
click at [362, 221] on span "Google Business Profile" at bounding box center [380, 219] width 86 height 11
click at [265, 223] on div "**********" at bounding box center [788, 525] width 1111 height 960
drag, startPoint x: 302, startPoint y: 217, endPoint x: 444, endPoint y: 221, distance: 141.2
click at [444, 221] on div "Connected Accounts Add or remove social media accounts that are connected and g…" at bounding box center [789, 214] width 986 height 248
drag, startPoint x: 444, startPoint y: 221, endPoint x: 276, endPoint y: 220, distance: 168.0
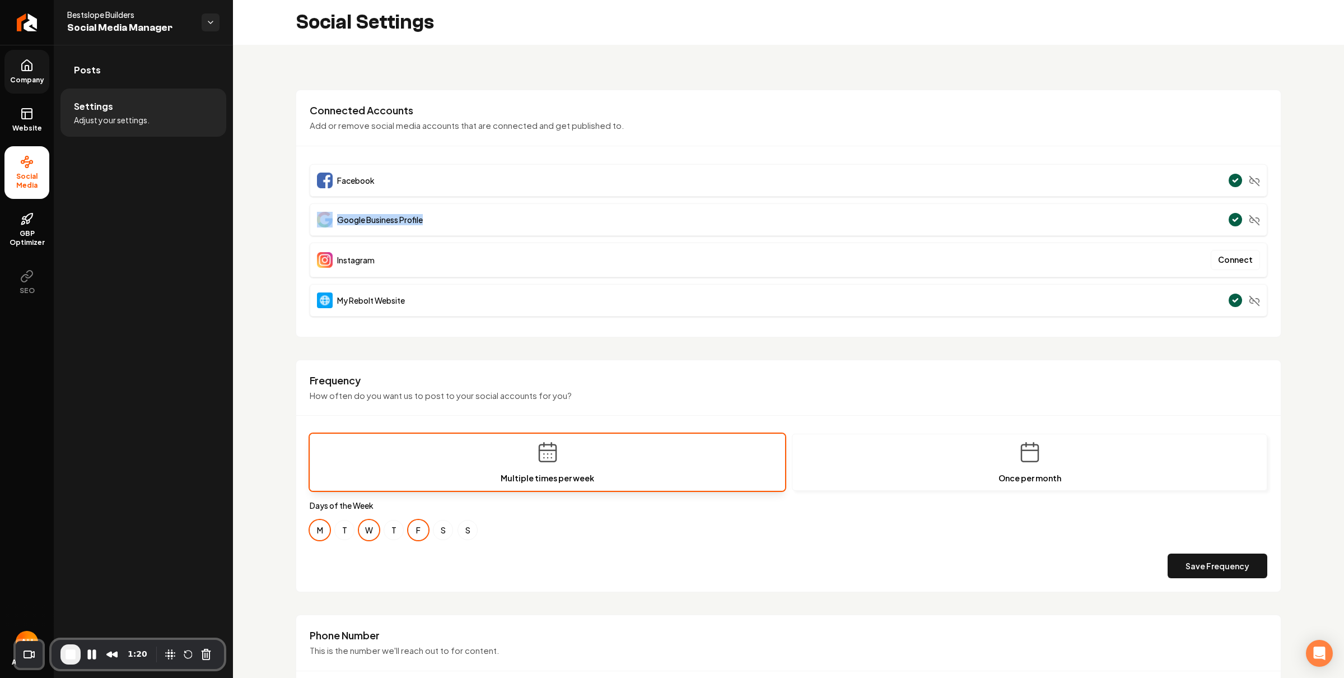
click at [276, 220] on div "**********" at bounding box center [788, 525] width 1111 height 960
click at [33, 236] on span "GBP Optimizer" at bounding box center [26, 238] width 45 height 18
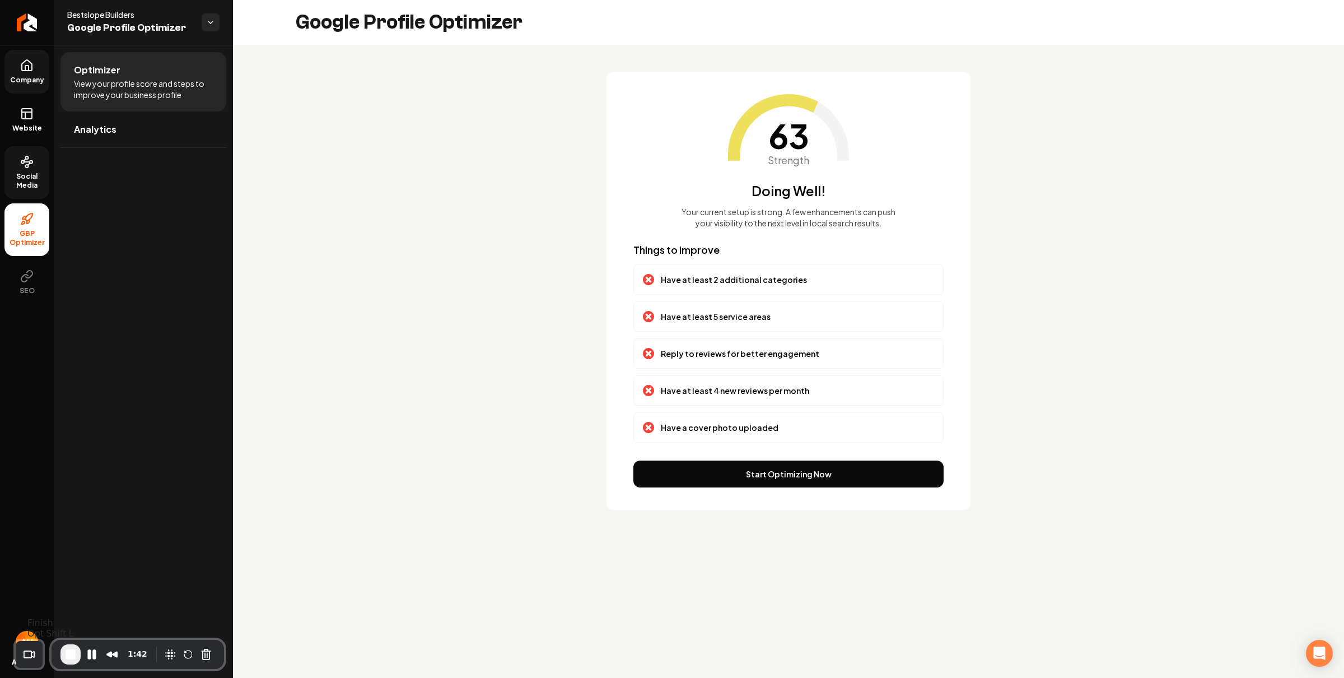
drag, startPoint x: 74, startPoint y: 653, endPoint x: 80, endPoint y: 650, distance: 6.3
click at [74, 655] on span "End Recording" at bounding box center [70, 653] width 13 height 13
click at [27, 70] on icon at bounding box center [27, 65] width 10 height 11
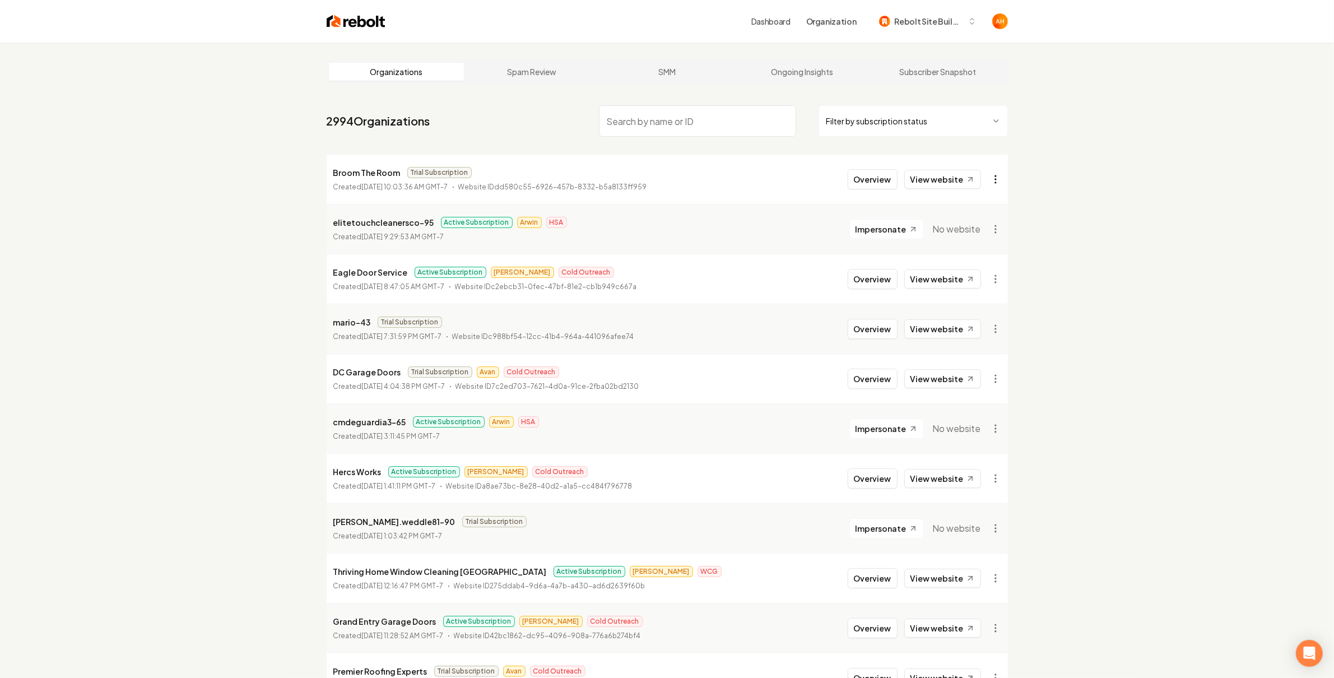
click at [987, 175] on html "Dashboard Organization Rebolt Site Builder Organizations Spam Review SMM Ongoin…" at bounding box center [667, 339] width 1334 height 678
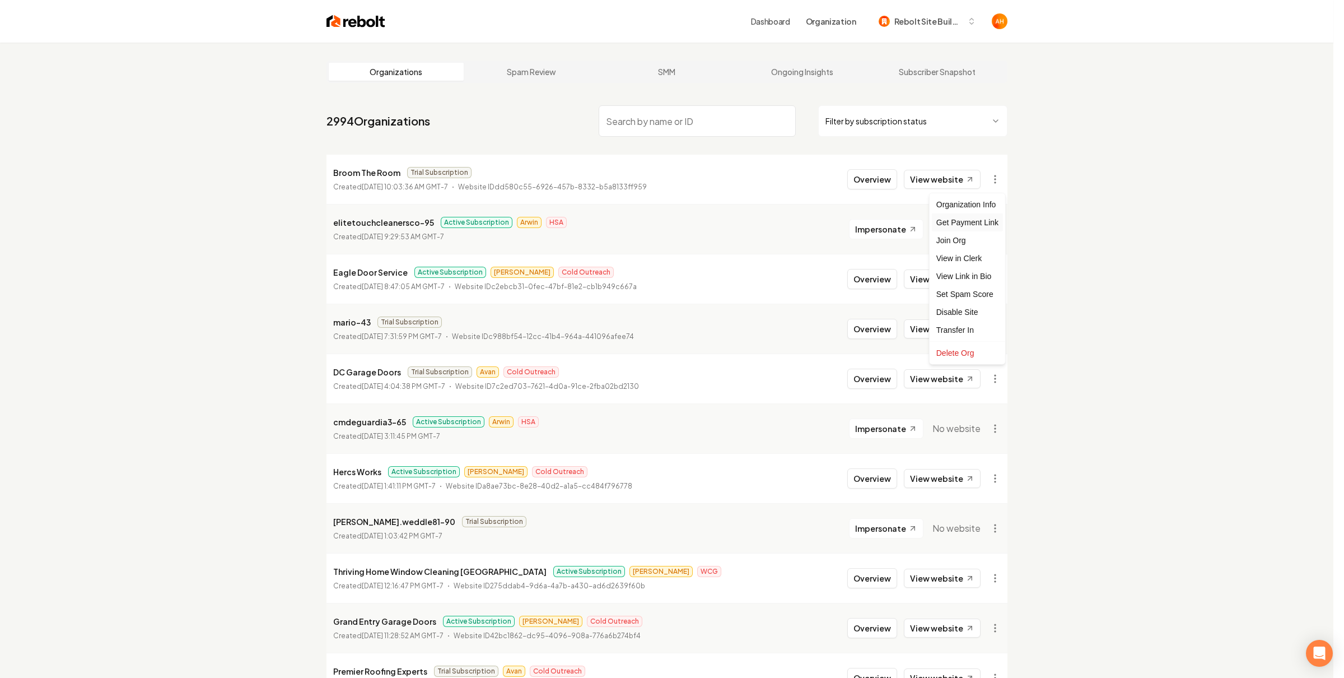
click at [974, 224] on div "Get Payment Link" at bounding box center [967, 222] width 71 height 18
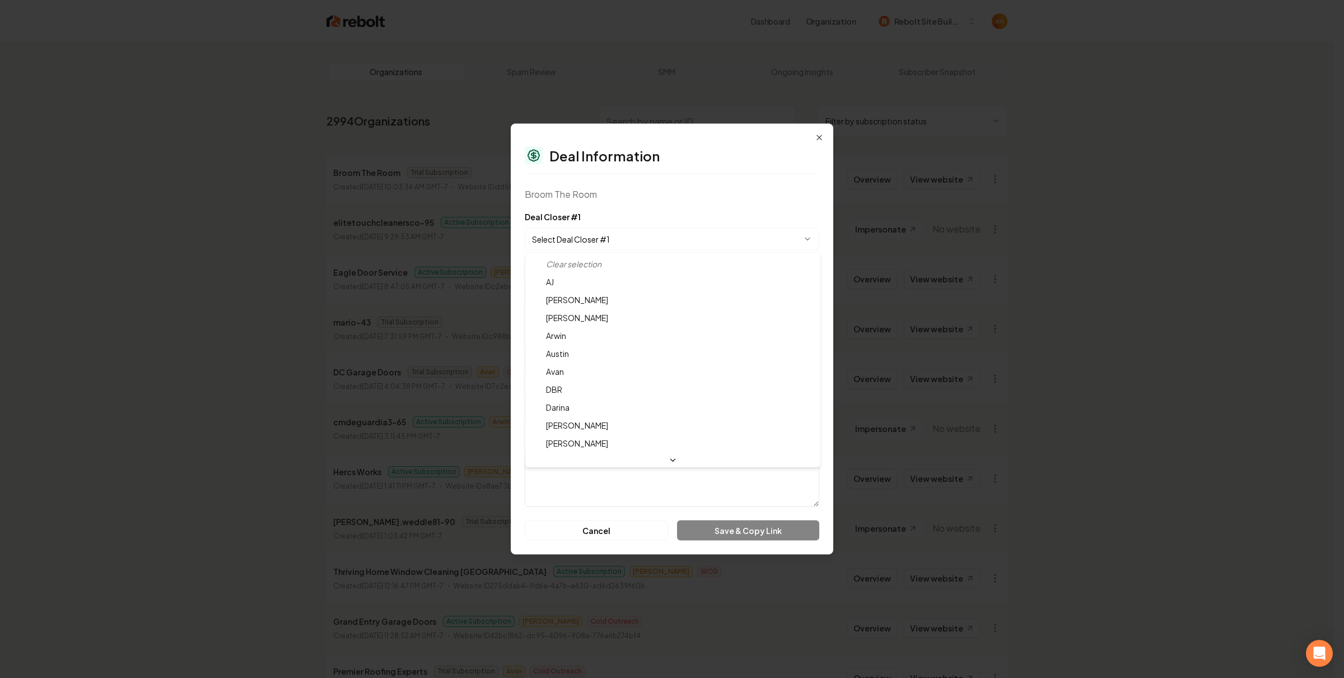
click at [665, 238] on body "Dashboard Organization Rebolt Site Builder Organizations Spam Review SMM Ongoin…" at bounding box center [667, 339] width 1334 height 678
select select "**********"
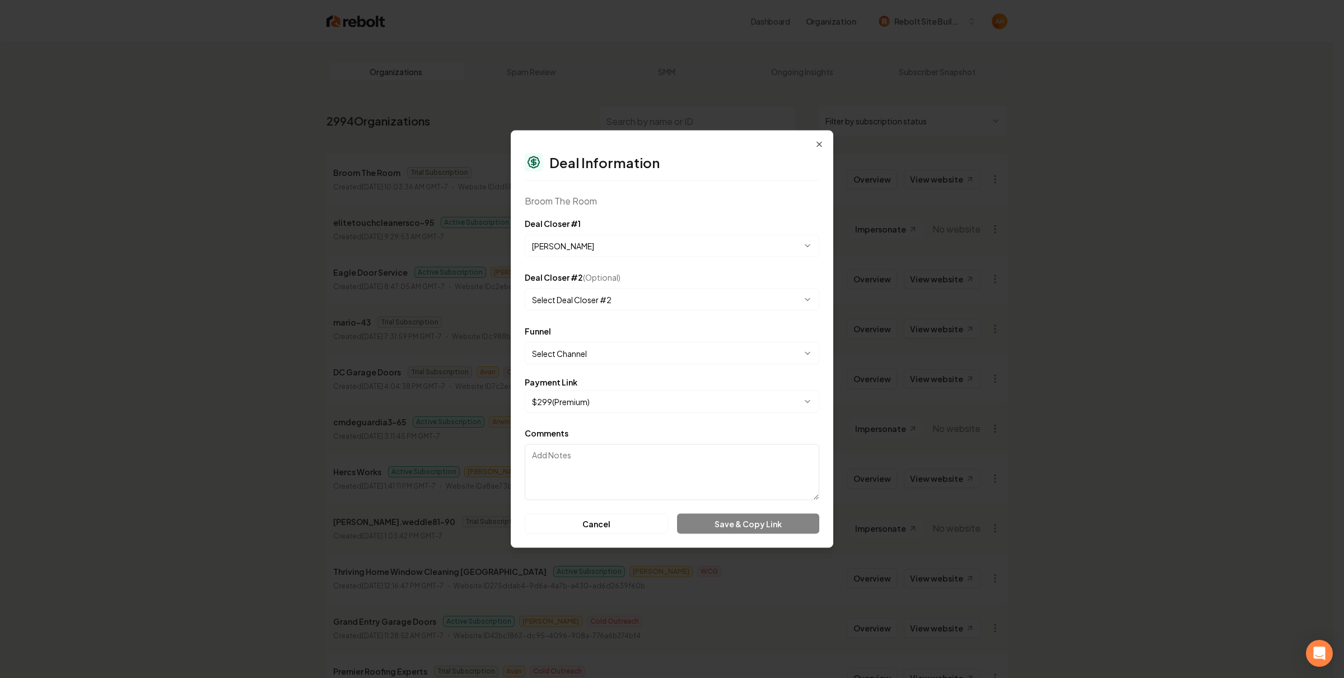
click at [658, 352] on body "Dashboard Organization Rebolt Site Builder Organizations Spam Review SMM Ongoin…" at bounding box center [667, 339] width 1334 height 678
select select "**********"
drag, startPoint x: 618, startPoint y: 467, endPoint x: 646, endPoint y: 453, distance: 31.8
drag, startPoint x: 740, startPoint y: 525, endPoint x: 754, endPoint y: 495, distance: 33.1
click at [740, 525] on button "Save & Copy Link" at bounding box center [748, 524] width 142 height 20
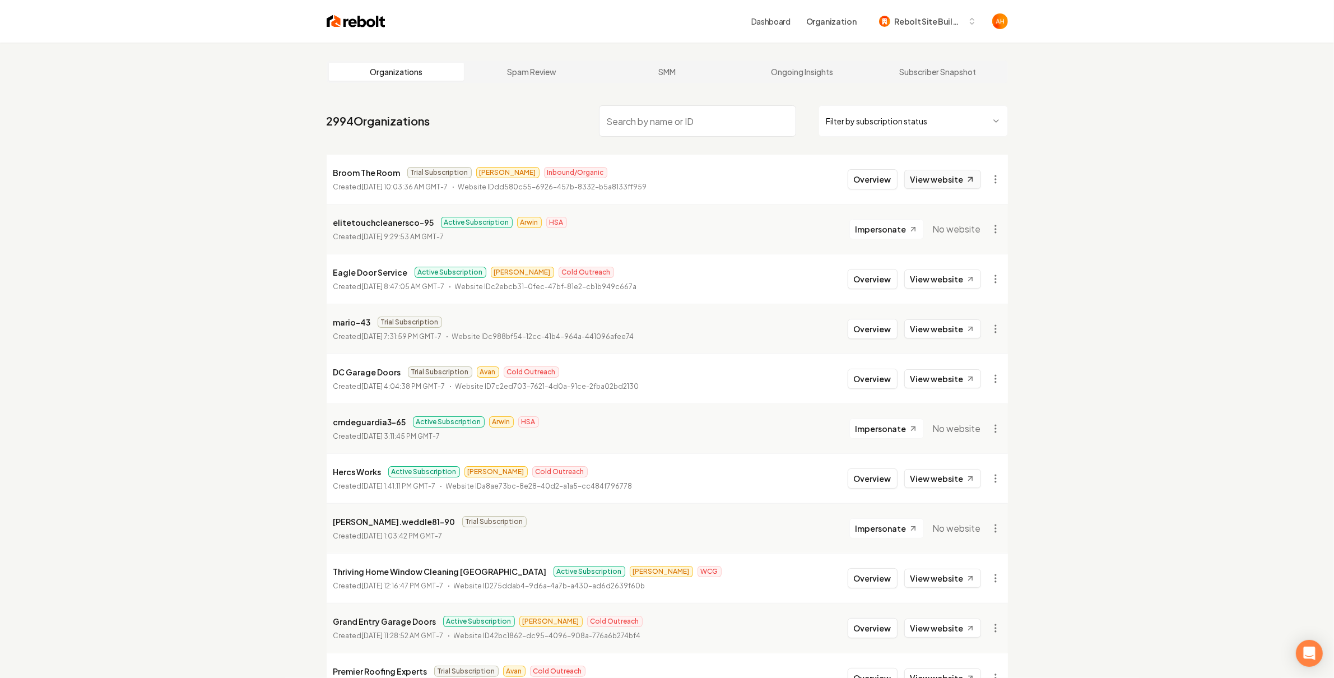
click at [944, 176] on link "View website" at bounding box center [942, 179] width 77 height 19
click at [871, 177] on button "Overview" at bounding box center [872, 179] width 50 height 20
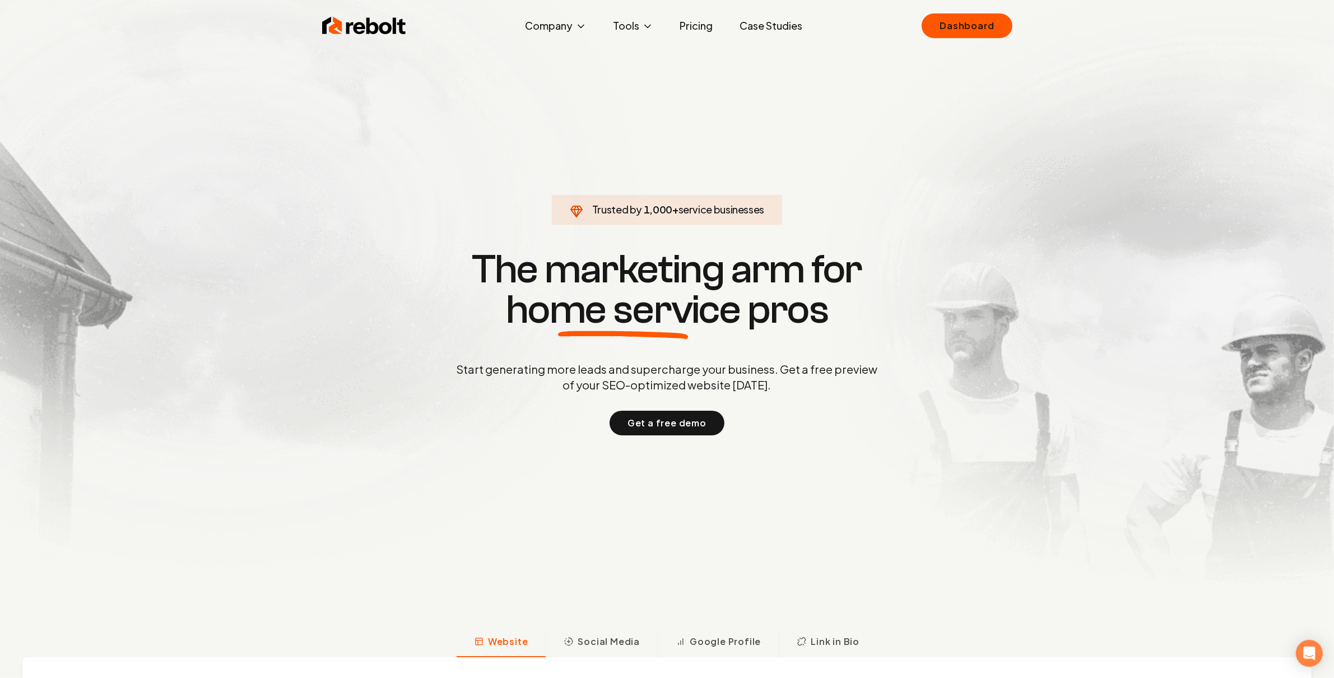
click at [692, 32] on link "Pricing" at bounding box center [696, 26] width 51 height 22
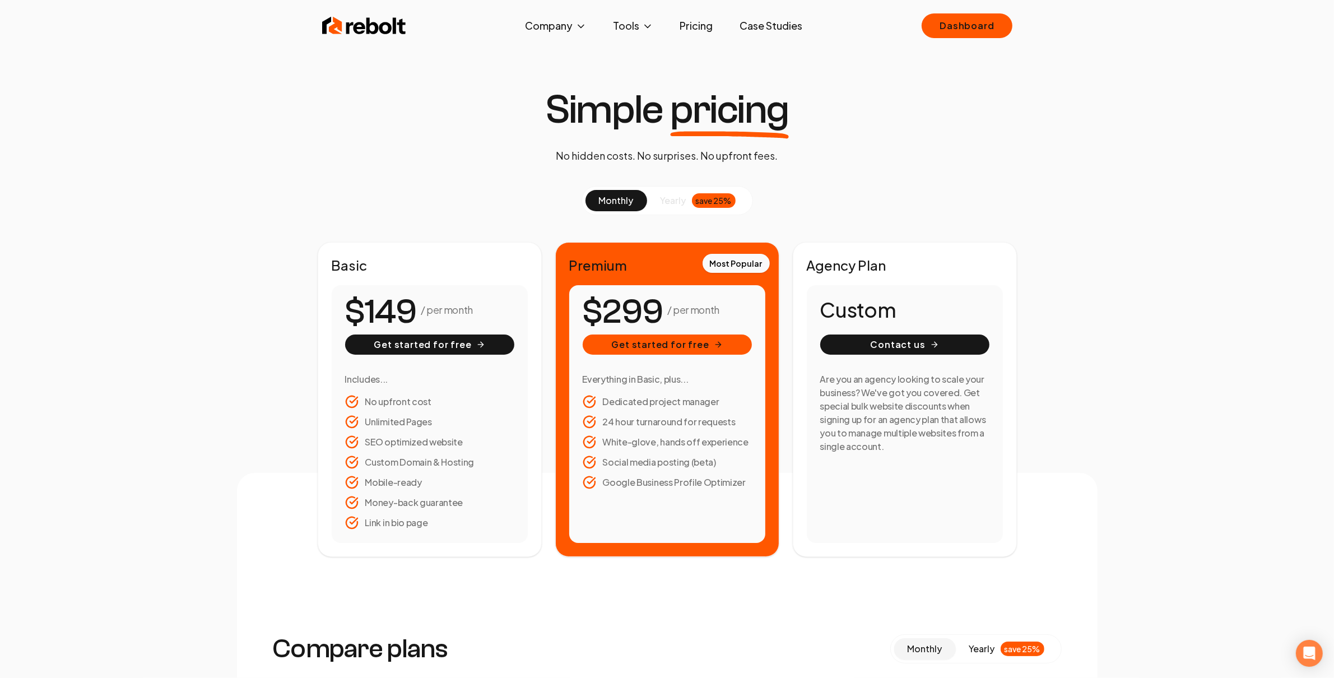
scroll to position [96, 0]
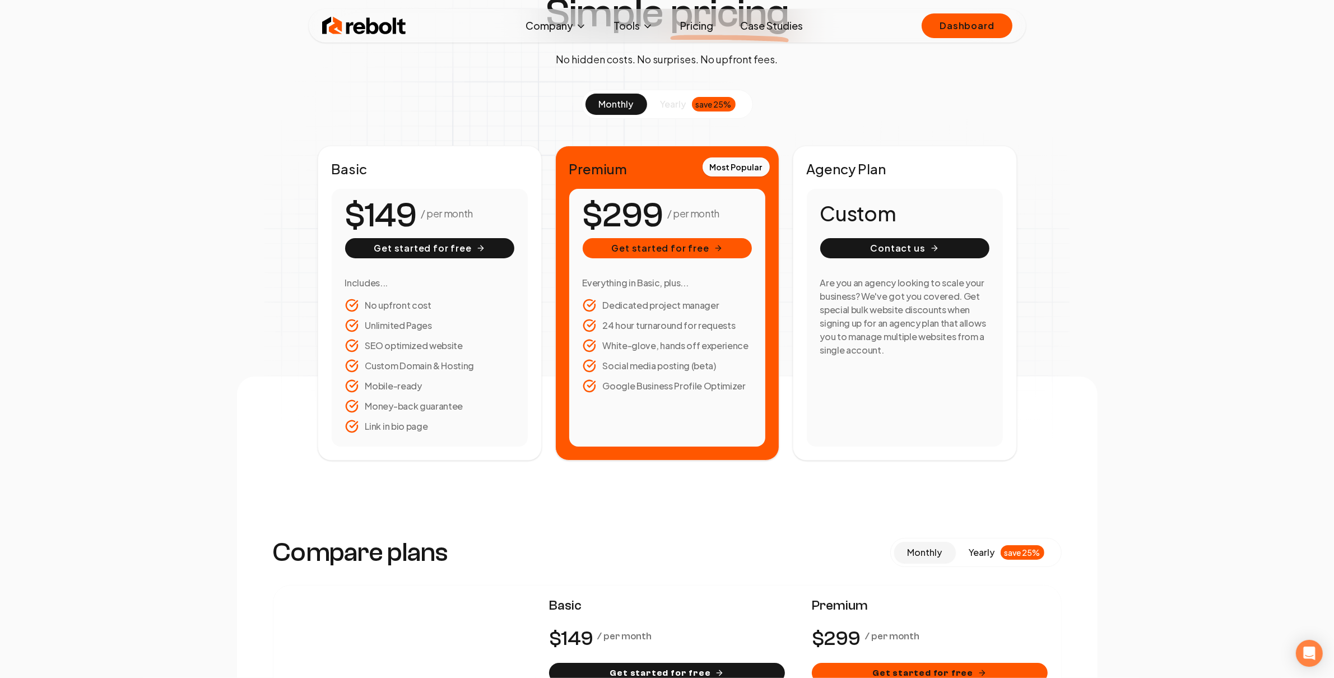
drag, startPoint x: 348, startPoint y: 212, endPoint x: 411, endPoint y: 213, distance: 63.3
click at [411, 213] on number-flow-react "$149" at bounding box center [380, 215] width 71 height 50
drag, startPoint x: 658, startPoint y: 311, endPoint x: 683, endPoint y: 348, distance: 44.7
click at [683, 348] on ul "Dedicated project manager 24 hour turnaround for requests White-glove, hands of…" at bounding box center [666, 346] width 169 height 94
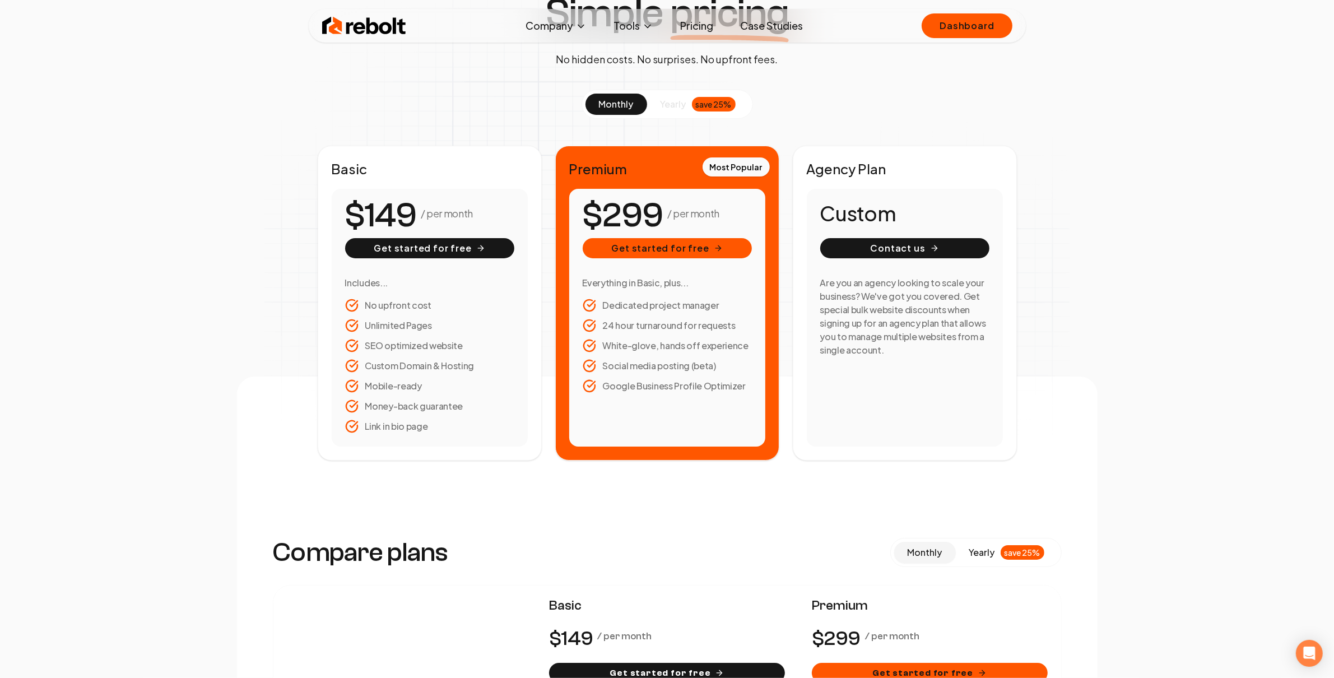
click at [742, 344] on li "White-glove, hands off experience" at bounding box center [666, 345] width 169 height 13
click at [644, 216] on span "9" at bounding box center [652, 216] width 21 height 42
click at [692, 209] on p "/ per month" at bounding box center [693, 214] width 52 height 16
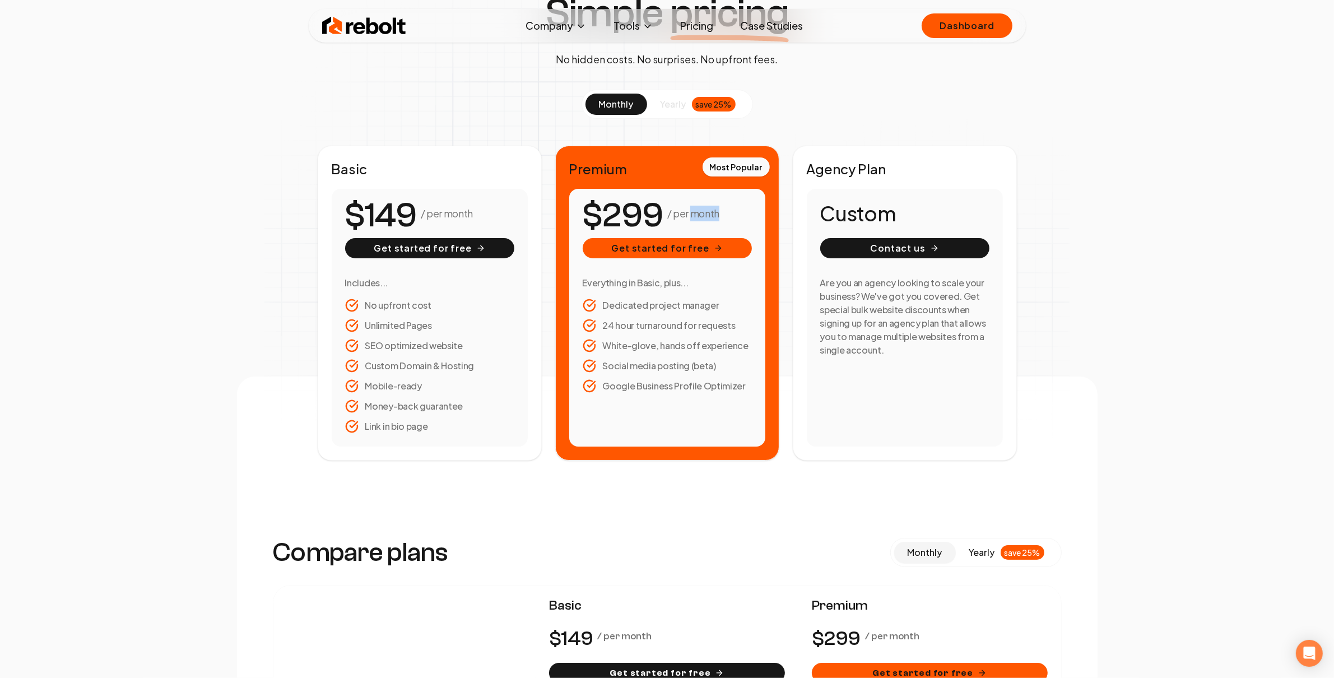
click at [692, 209] on p "/ per month" at bounding box center [693, 214] width 52 height 16
click at [399, 207] on span "9" at bounding box center [405, 216] width 21 height 42
click at [444, 207] on p "/ per month" at bounding box center [447, 214] width 52 height 16
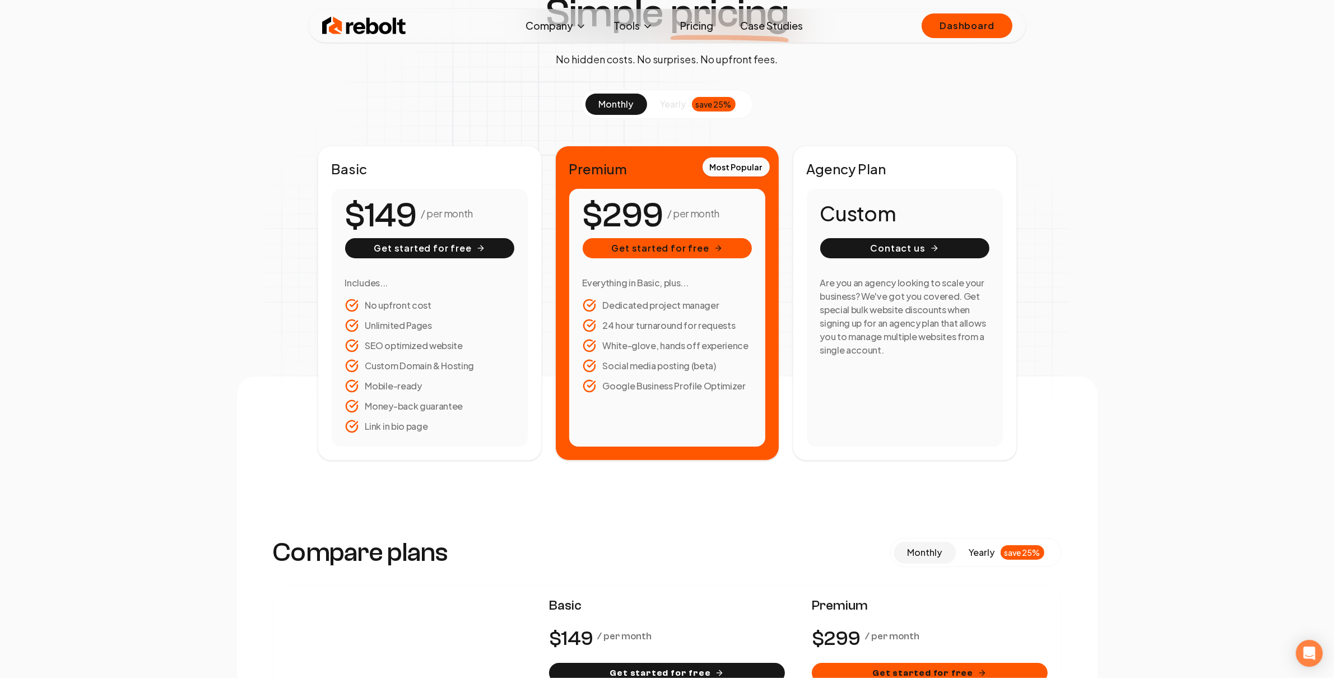
click at [444, 207] on p "/ per month" at bounding box center [447, 214] width 52 height 16
click at [432, 219] on span "0 1 2 3 4 5 6 7 8 9 0 1 2 3 4 5 6 7 8 9 0 1 2 3 4 5 6 7 8 9" at bounding box center [389, 215] width 85 height 50
click at [434, 217] on p "/ per month" at bounding box center [447, 214] width 52 height 16
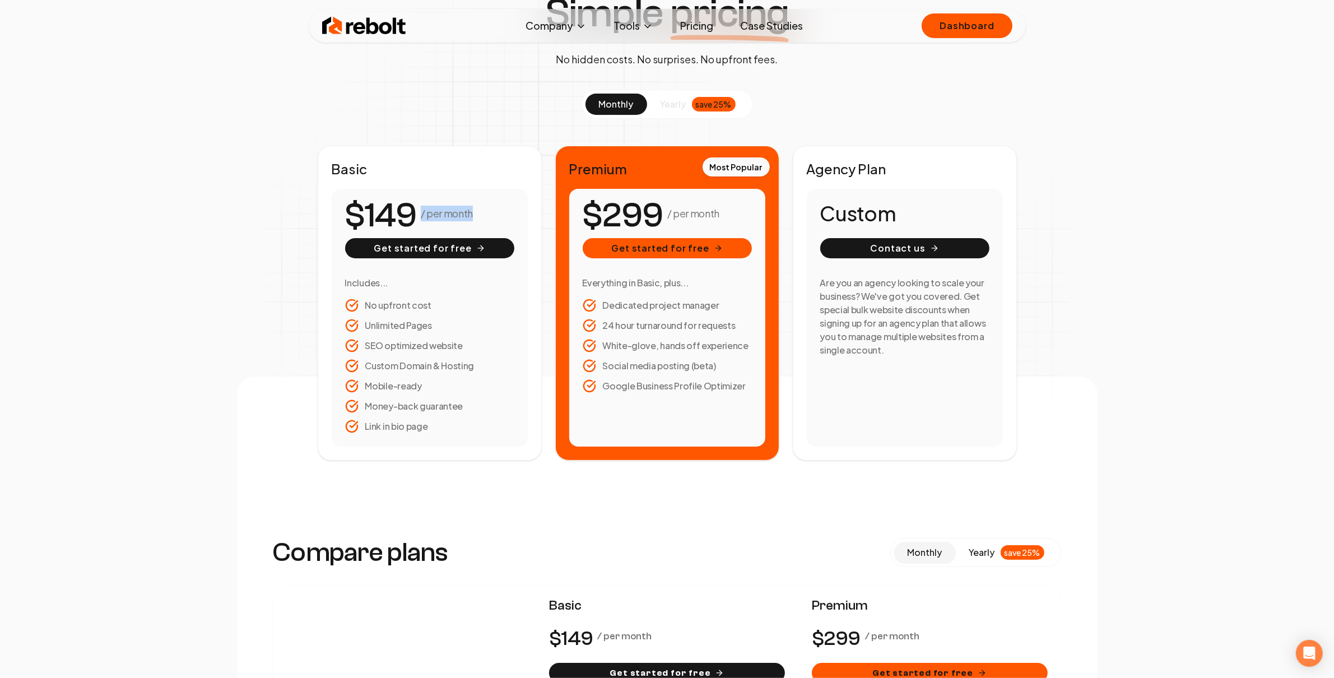
click at [434, 217] on p "/ per month" at bounding box center [447, 214] width 52 height 16
drag, startPoint x: 437, startPoint y: 217, endPoint x: 425, endPoint y: 216, distance: 11.9
click at [436, 217] on p "/ per month" at bounding box center [447, 214] width 52 height 16
drag, startPoint x: 418, startPoint y: 212, endPoint x: 487, endPoint y: 217, distance: 69.1
click at [487, 217] on div "/ per month" at bounding box center [429, 215] width 169 height 27
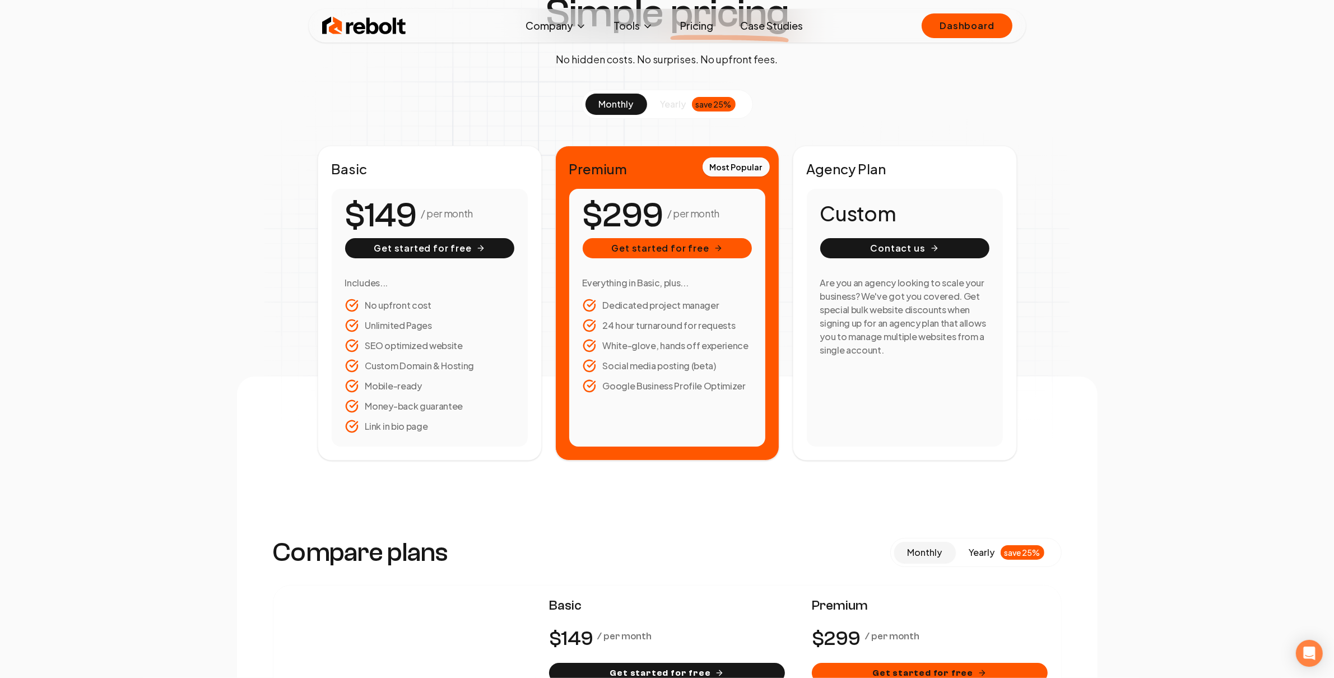
click at [477, 216] on div "/ per month" at bounding box center [429, 215] width 169 height 27
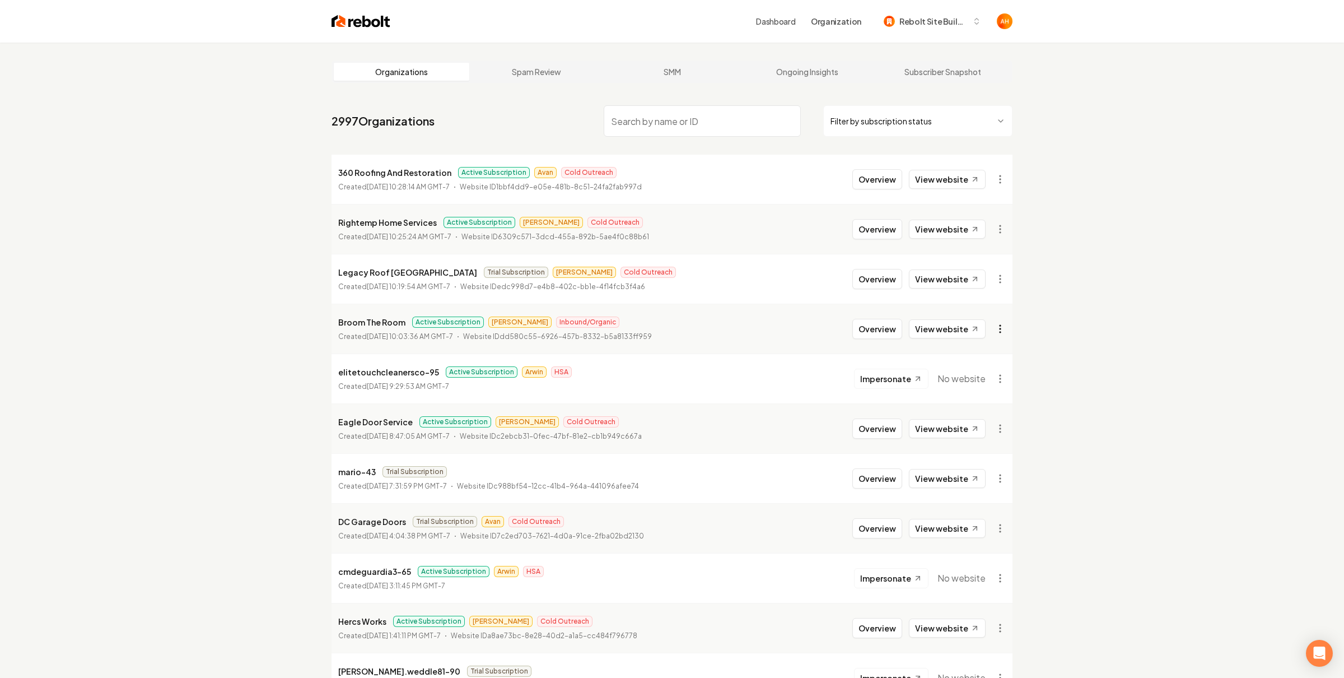
click at [970, 326] on html "Dashboard Organization Rebolt Site Builder Organizations Spam Review SMM Ongoin…" at bounding box center [672, 339] width 1344 height 678
click at [967, 414] on link "View in Clerk" at bounding box center [967, 408] width 71 height 18
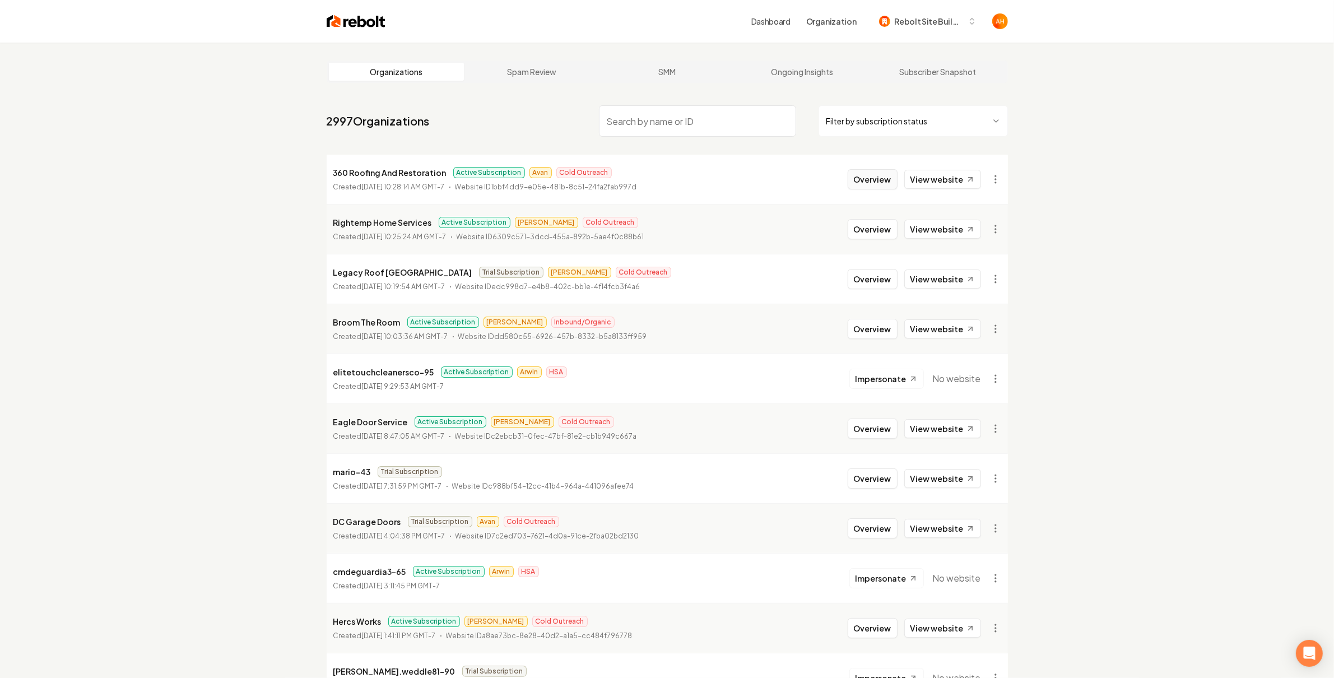
click at [868, 176] on button "Overview" at bounding box center [872, 179] width 50 height 20
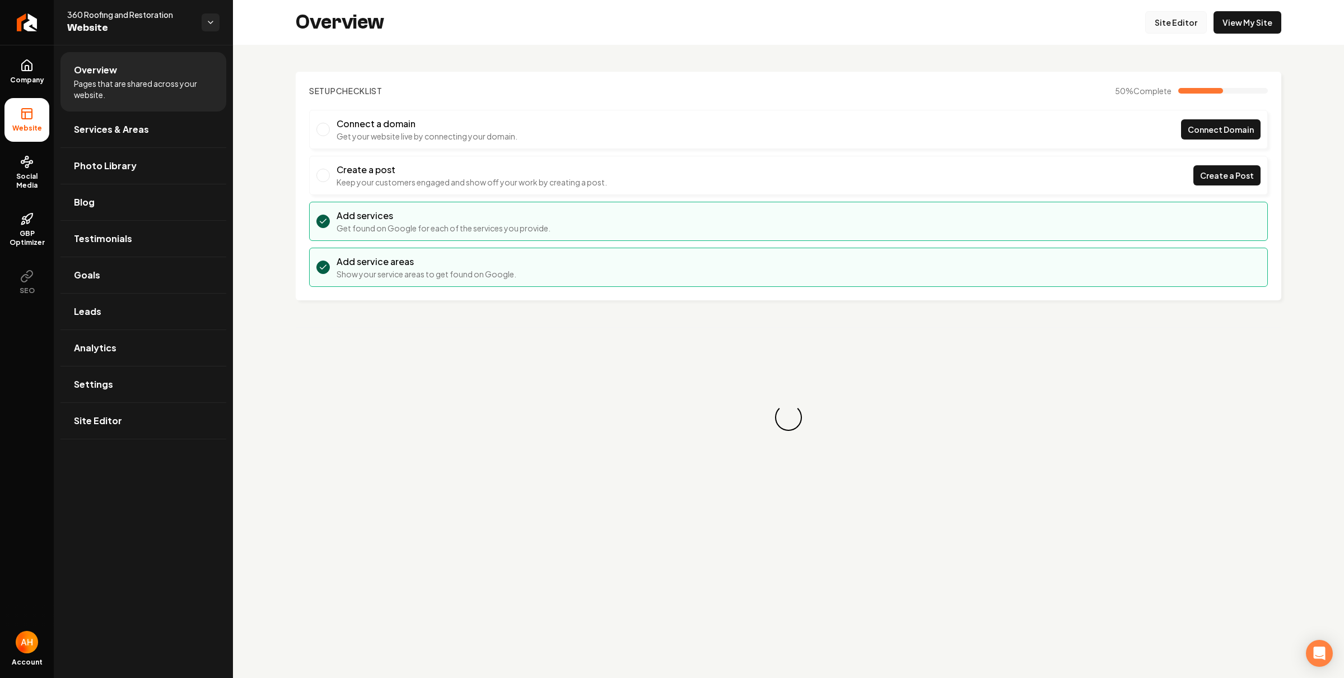
click at [970, 18] on link "Site Editor" at bounding box center [1176, 22] width 62 height 22
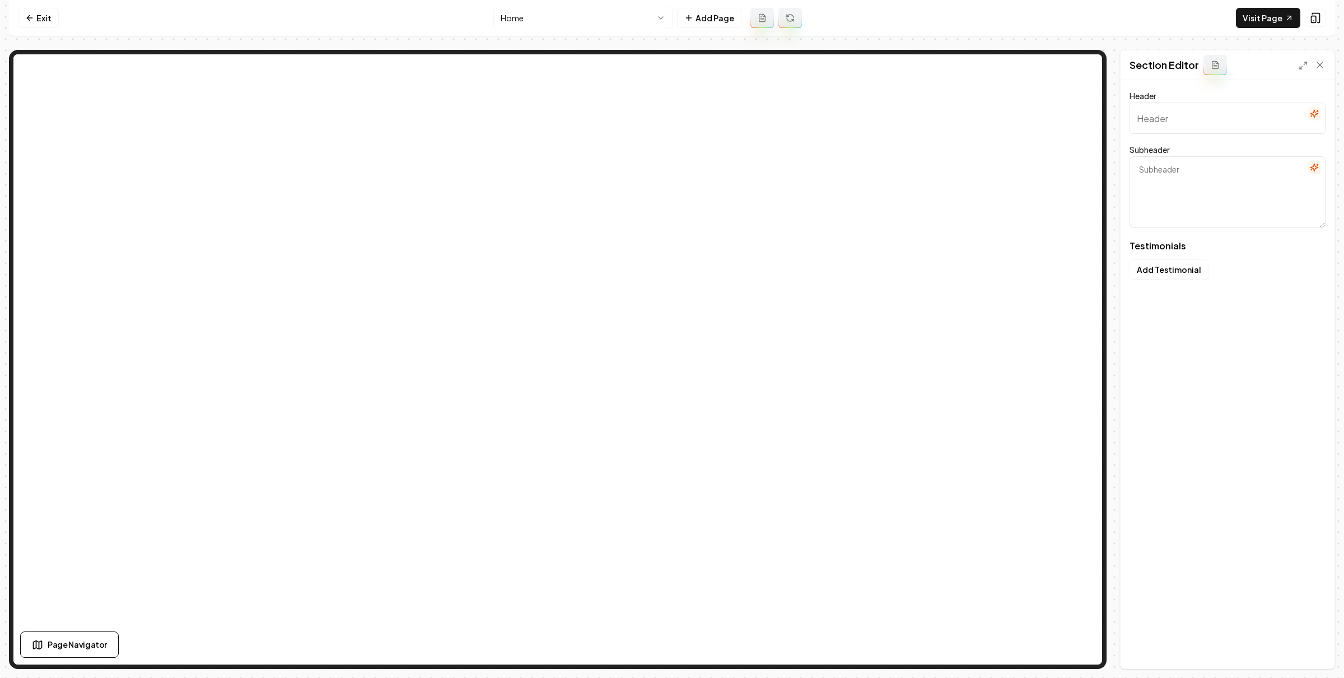
type input "Our clients love us"
type textarea "Here's some of what they had to say"
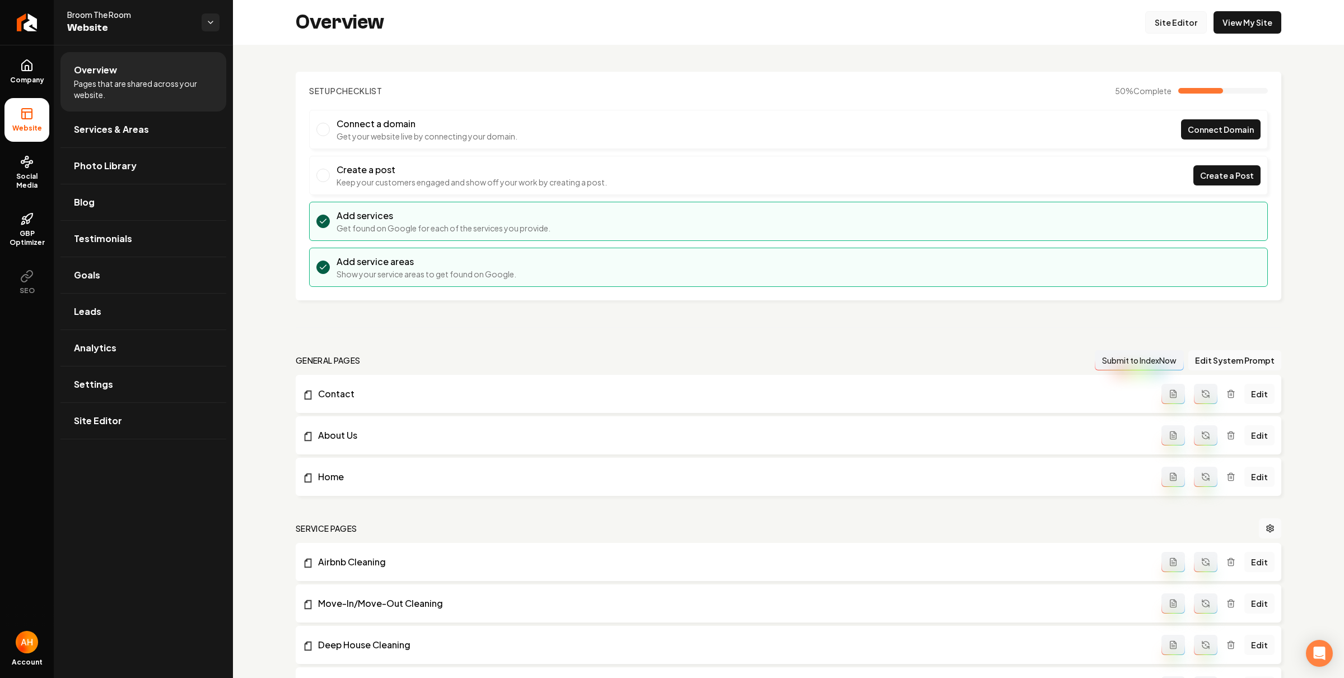
click at [1172, 22] on link "Site Editor" at bounding box center [1176, 22] width 62 height 22
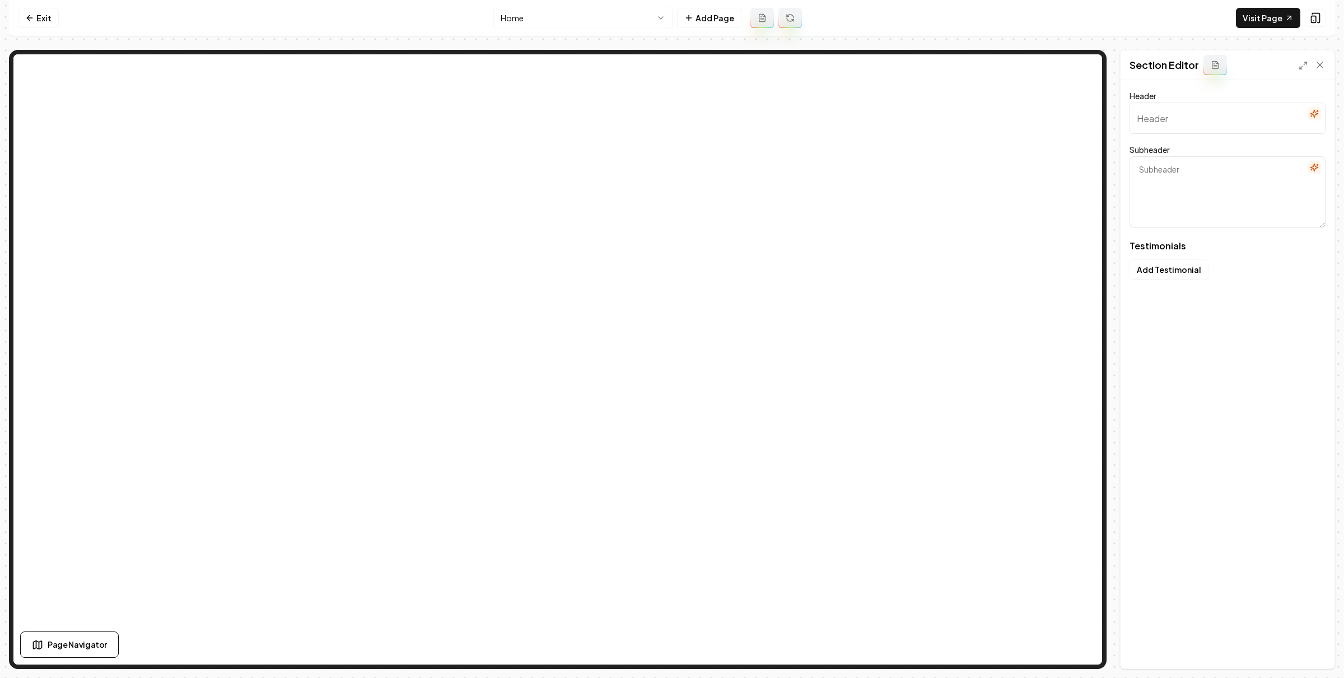
type input "Our clients love us"
type textarea "Here's some of what they had to say"
